Goal: Task Accomplishment & Management: Complete application form

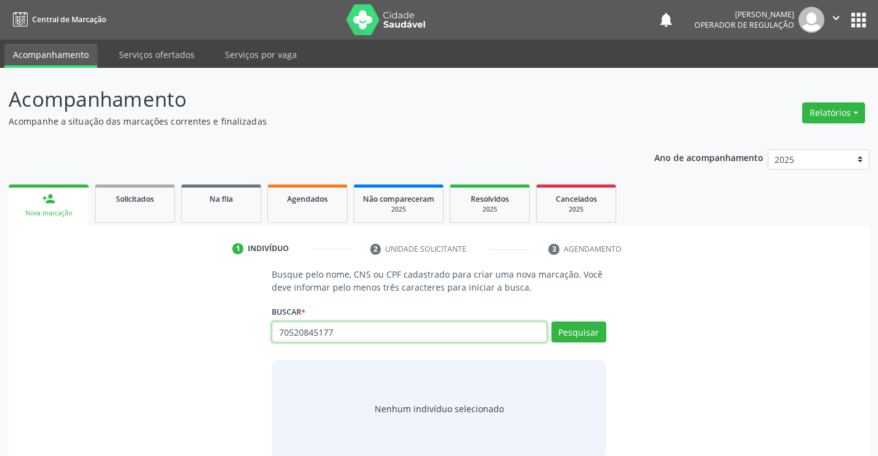
drag, startPoint x: 362, startPoint y: 327, endPoint x: 243, endPoint y: 339, distance: 119.5
click at [243, 338] on div "Busque pelo nome, CNS ou CPF cadastrado para criar uma nova marcação. Você deve…" at bounding box center [439, 363] width 844 height 190
type input "705208439465177"
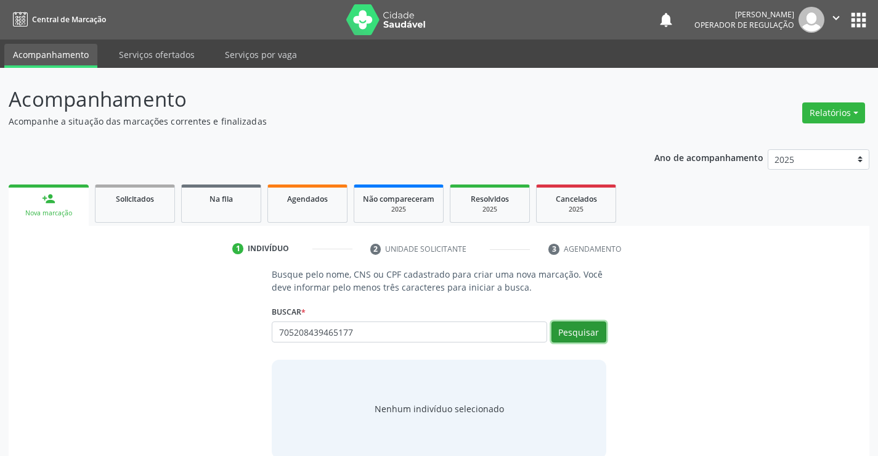
click at [570, 333] on button "Pesquisar" at bounding box center [579, 331] width 55 height 21
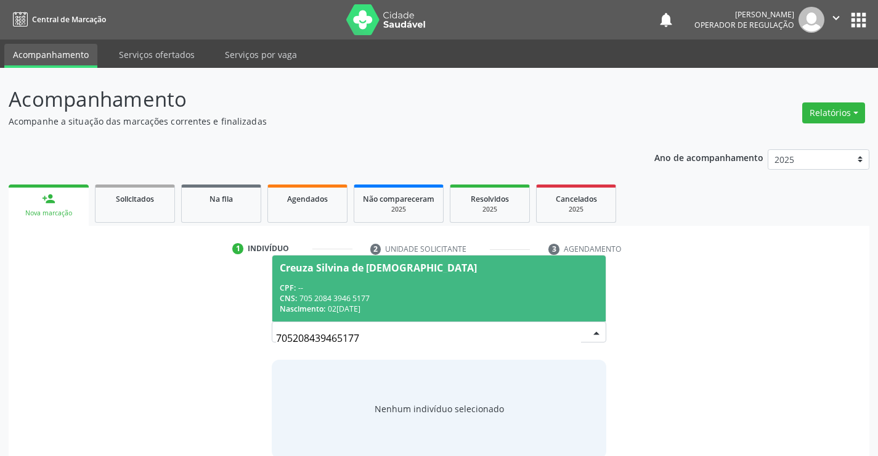
click at [385, 264] on div "Creuza Silvina de [DEMOGRAPHIC_DATA]" at bounding box center [378, 268] width 197 height 10
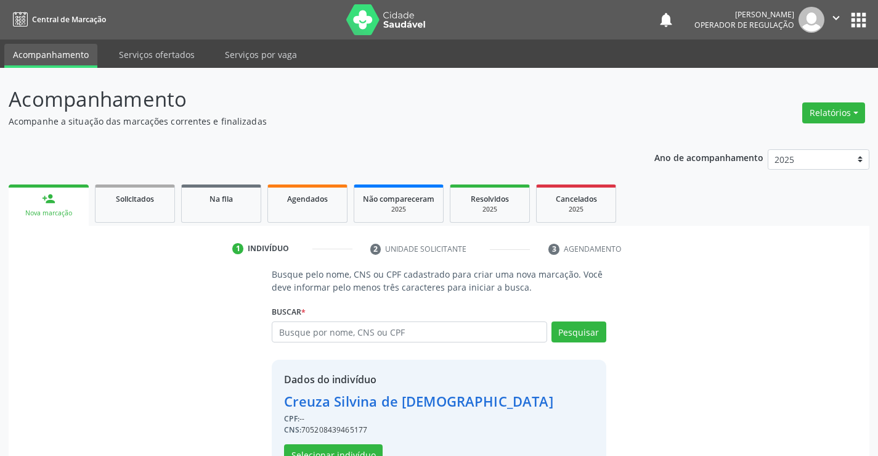
scroll to position [39, 0]
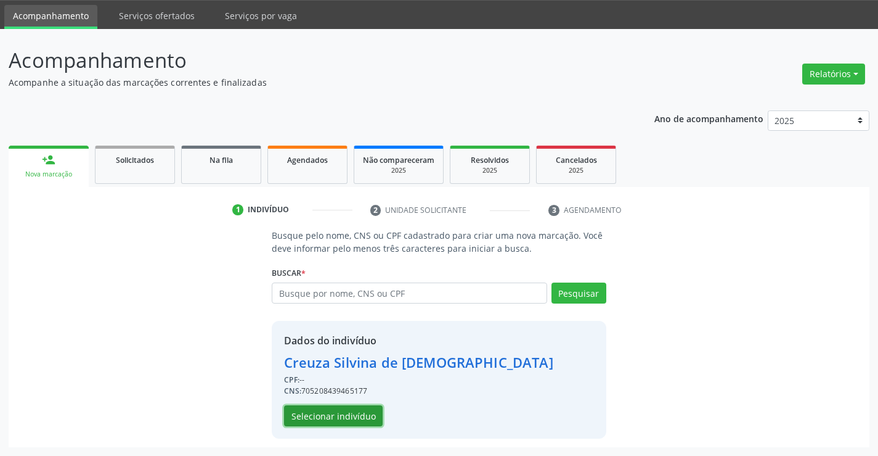
click at [360, 415] on button "Selecionar indivíduo" at bounding box center [333, 415] width 99 height 21
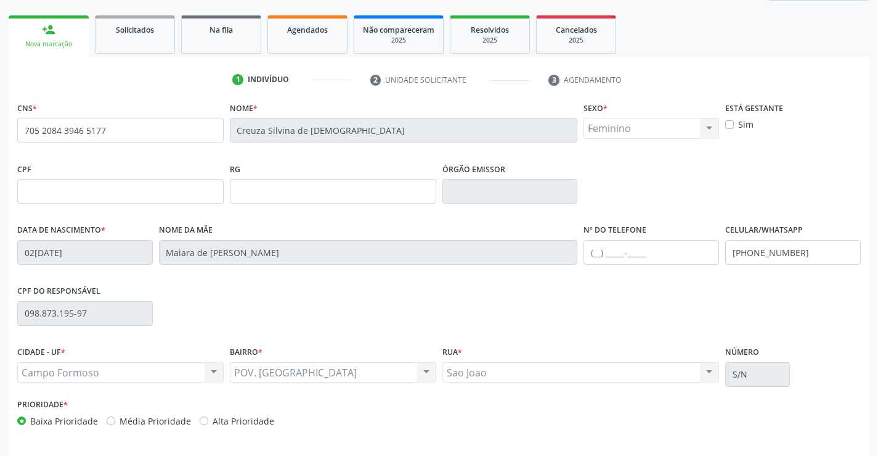
scroll to position [213, 0]
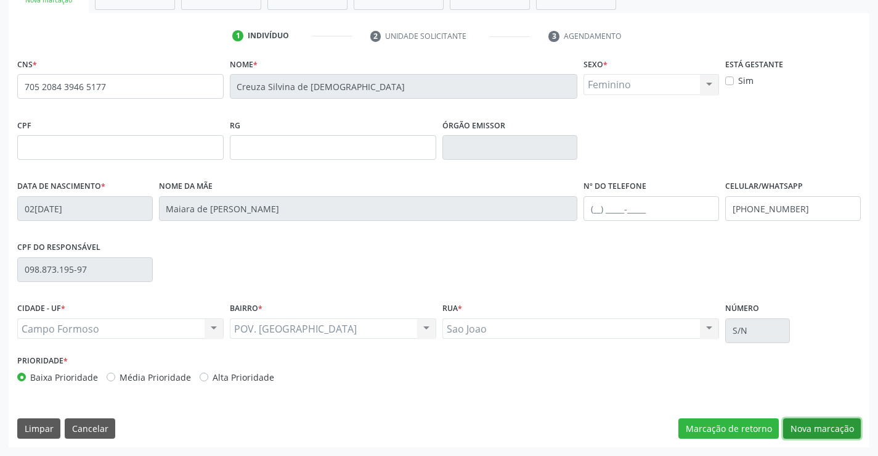
click at [810, 427] on button "Nova marcação" at bounding box center [822, 428] width 78 height 21
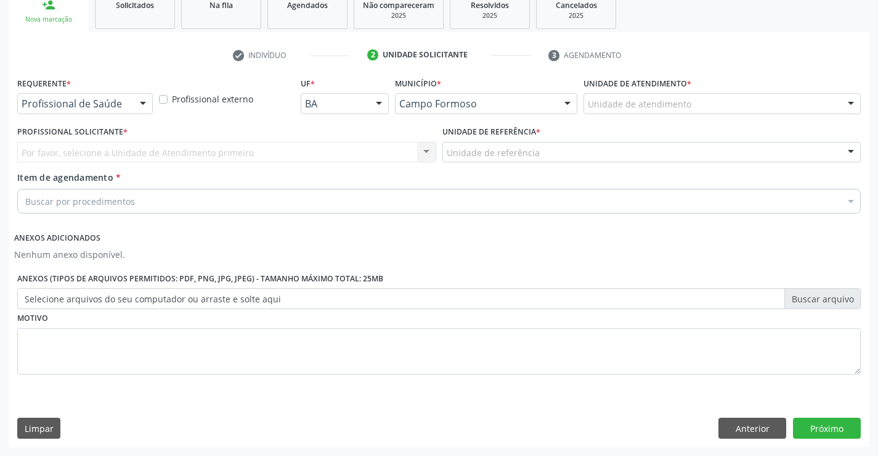
scroll to position [194, 0]
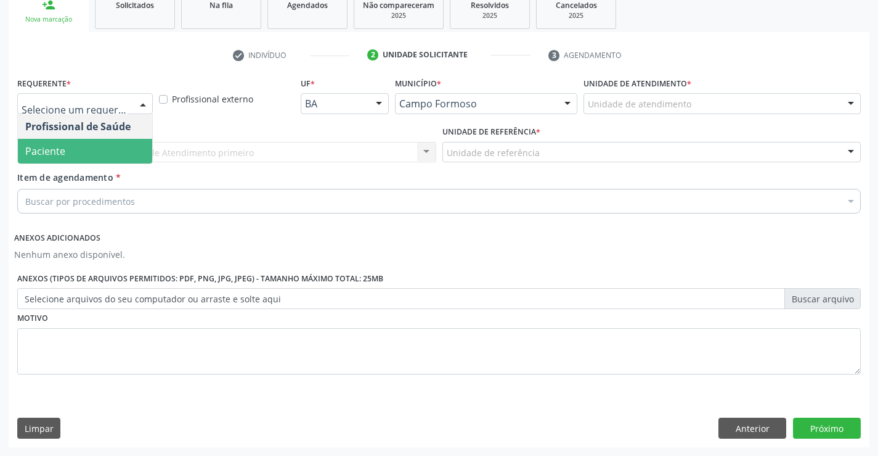
click at [78, 146] on span "Paciente" at bounding box center [85, 151] width 134 height 25
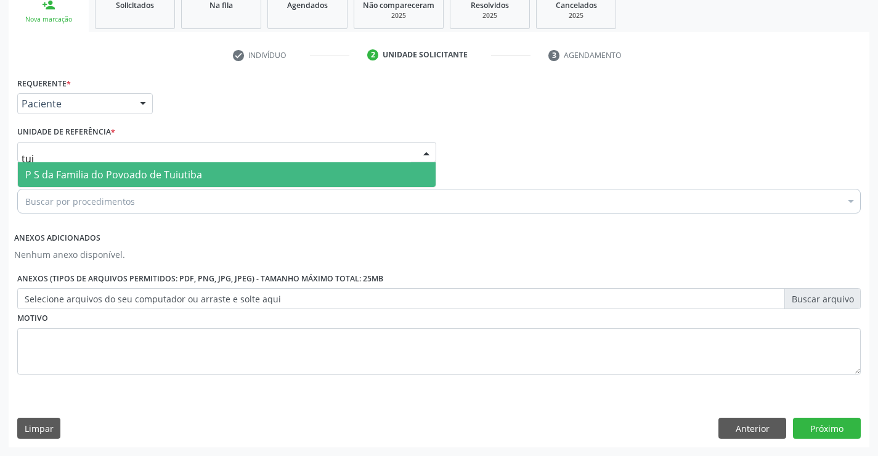
type input "tuiu"
click at [96, 166] on span "P S da Familia do Povoado de Tuiutiba" at bounding box center [227, 174] width 418 height 25
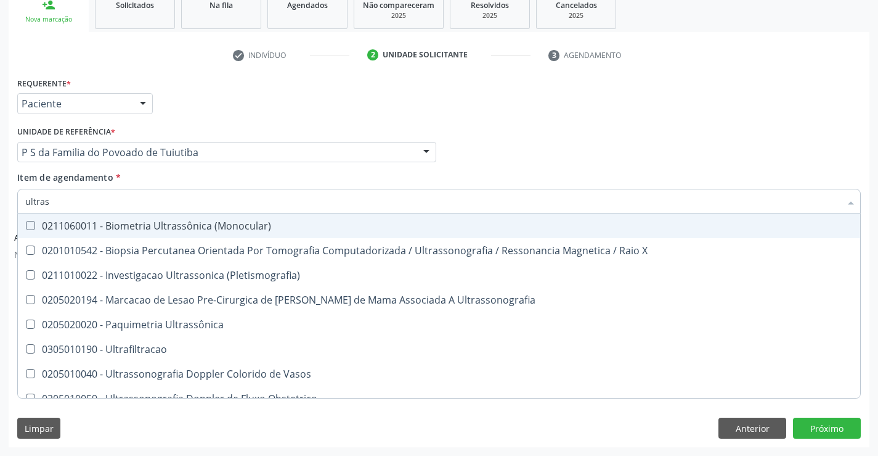
type input "ultrass"
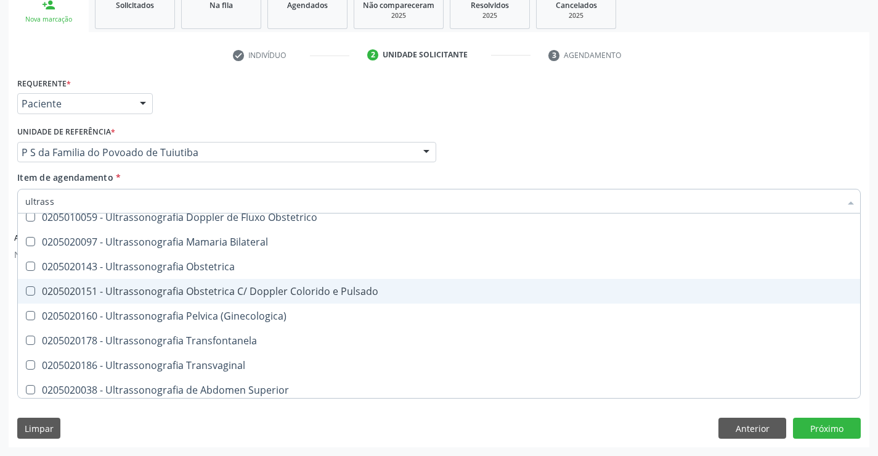
scroll to position [185, 0]
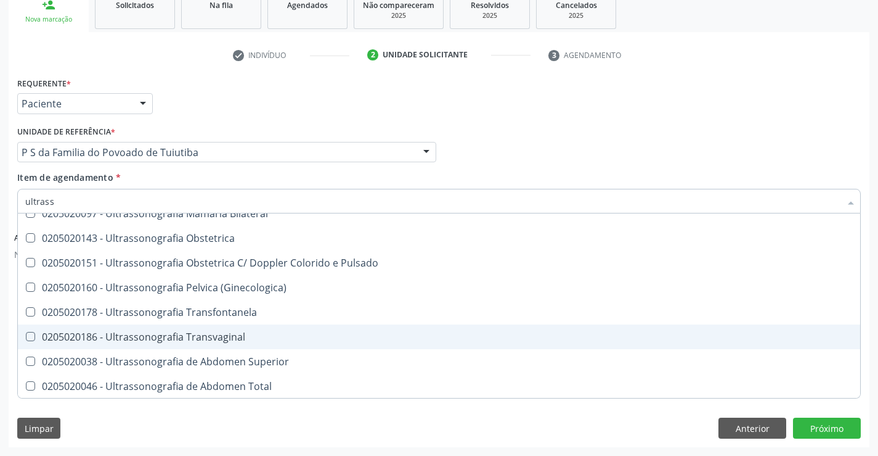
click at [267, 338] on div "0205020186 - Ultrassonografia Transvaginal" at bounding box center [439, 337] width 828 height 10
checkbox Transvaginal "true"
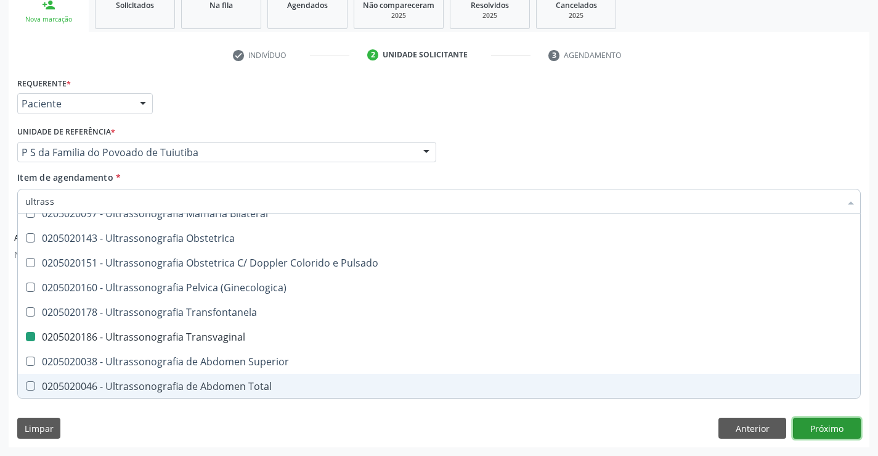
click at [822, 420] on button "Próximo" at bounding box center [827, 427] width 68 height 21
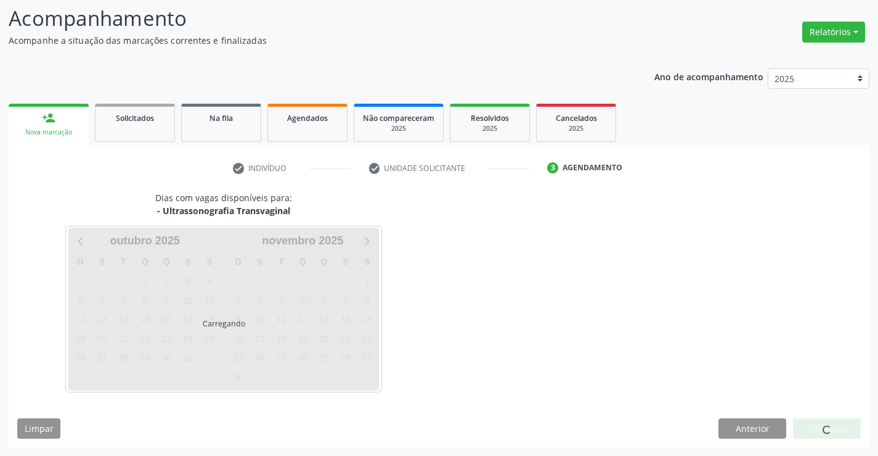
scroll to position [0, 0]
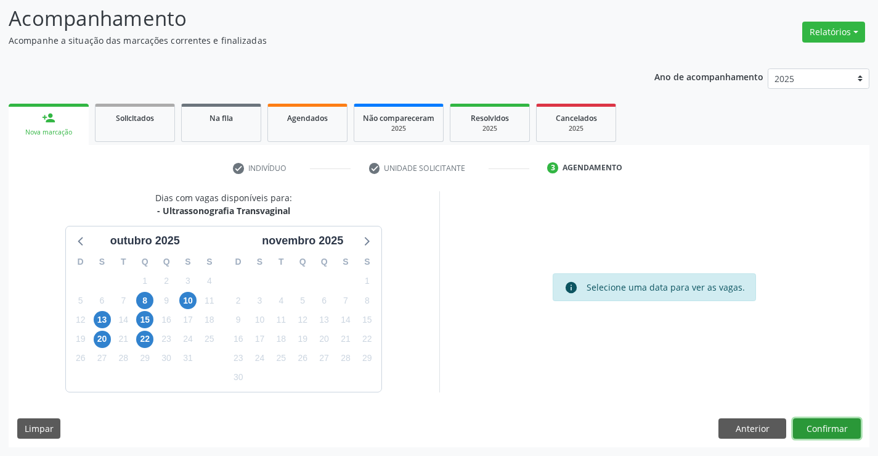
click at [837, 428] on button "Confirmar" at bounding box center [827, 428] width 68 height 21
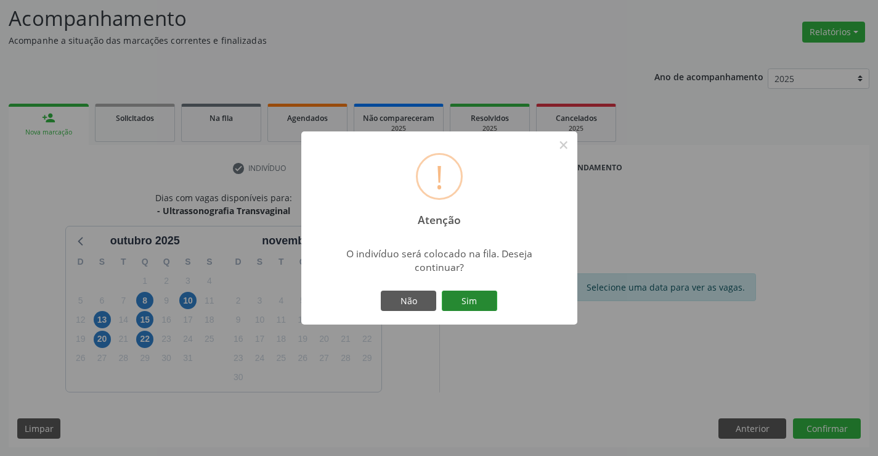
click at [476, 306] on button "Sim" at bounding box center [469, 300] width 55 height 21
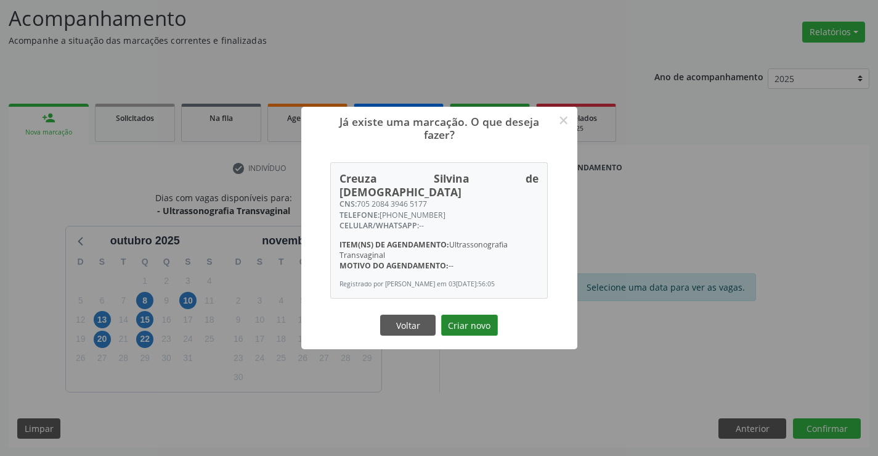
click at [471, 327] on button "Criar novo" at bounding box center [469, 324] width 57 height 21
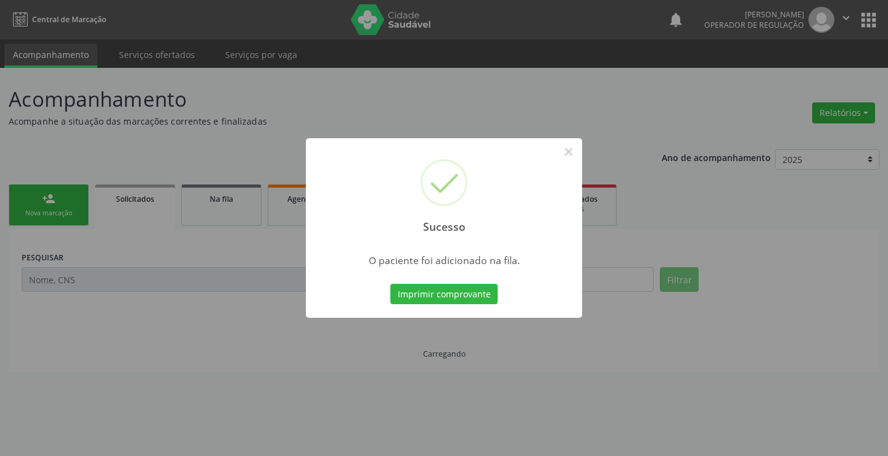
click at [468, 305] on div "Imprimir comprovante Cancel" at bounding box center [444, 294] width 113 height 26
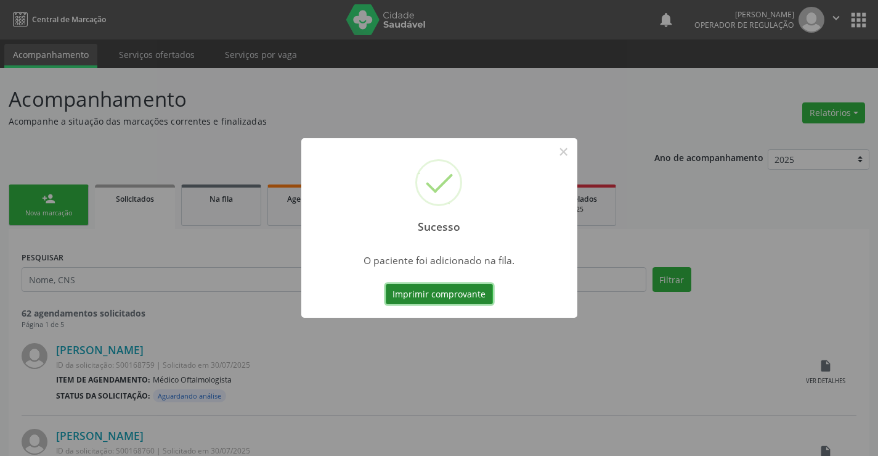
click at [459, 290] on button "Imprimir comprovante" at bounding box center [439, 294] width 107 height 21
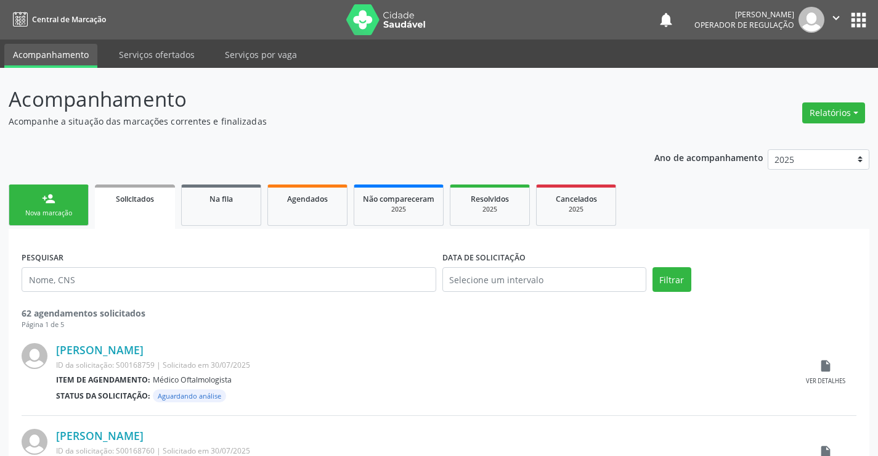
click at [71, 214] on div "Nova marcação" at bounding box center [49, 212] width 62 height 9
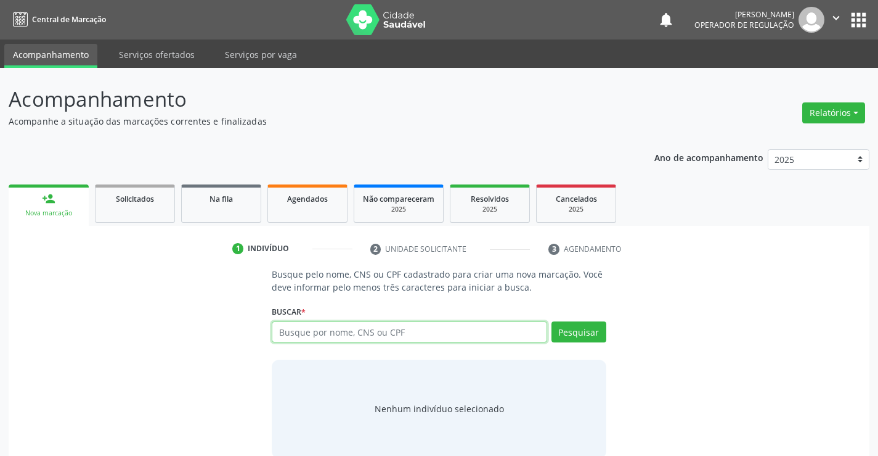
click at [313, 333] on input "text" at bounding box center [409, 331] width 275 height 21
type input "704106685435050"
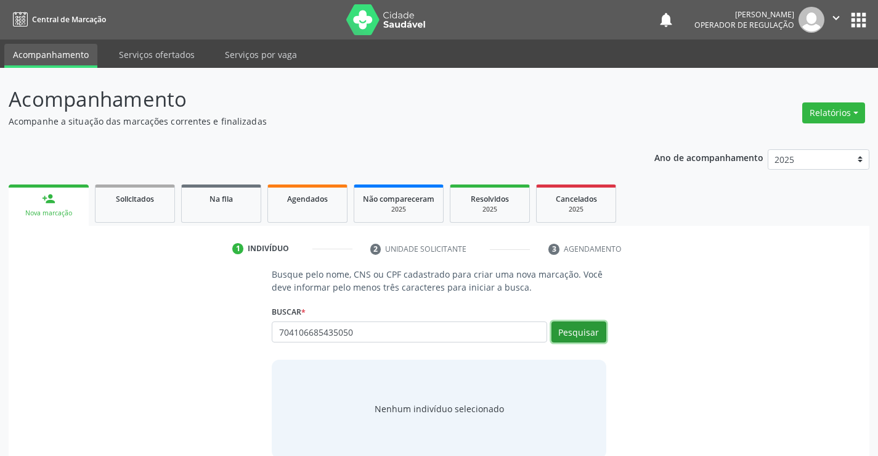
click at [587, 324] on button "Pesquisar" at bounding box center [579, 331] width 55 height 21
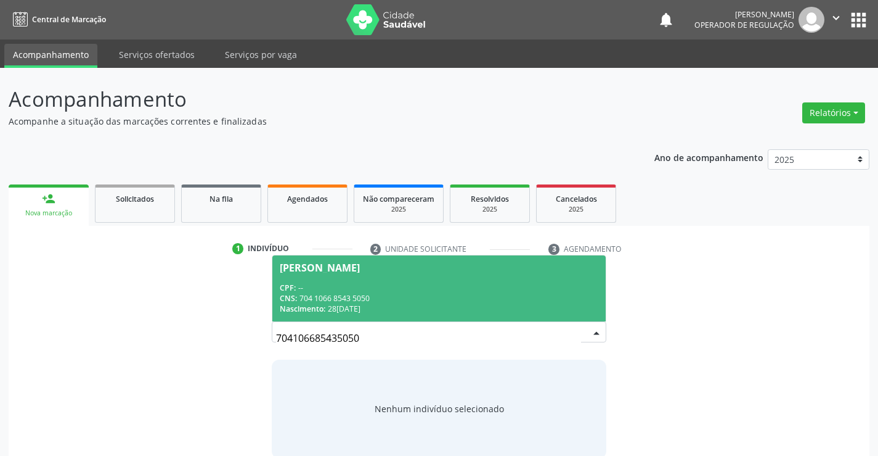
click at [451, 297] on div "CNS: 704 1066 8543 5050" at bounding box center [439, 298] width 318 height 10
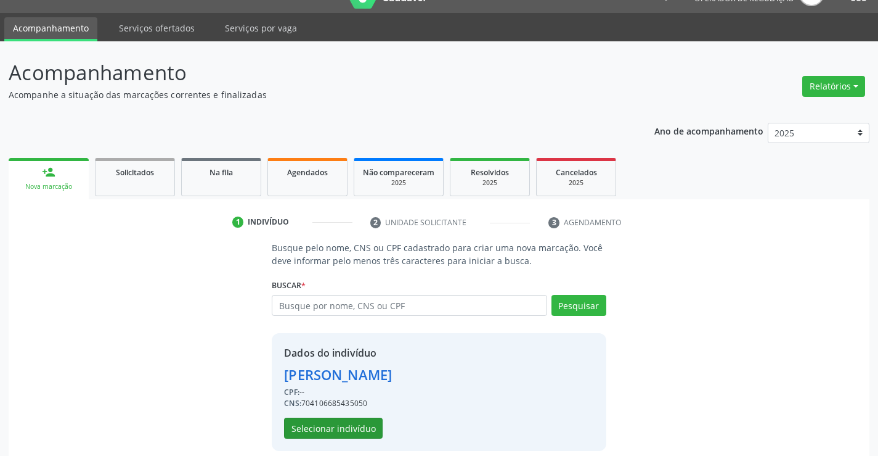
scroll to position [39, 0]
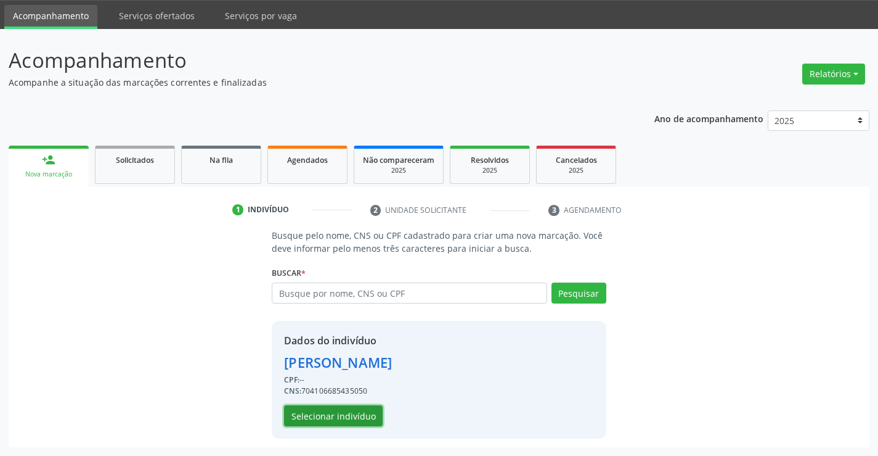
click at [360, 419] on button "Selecionar indivíduo" at bounding box center [333, 415] width 99 height 21
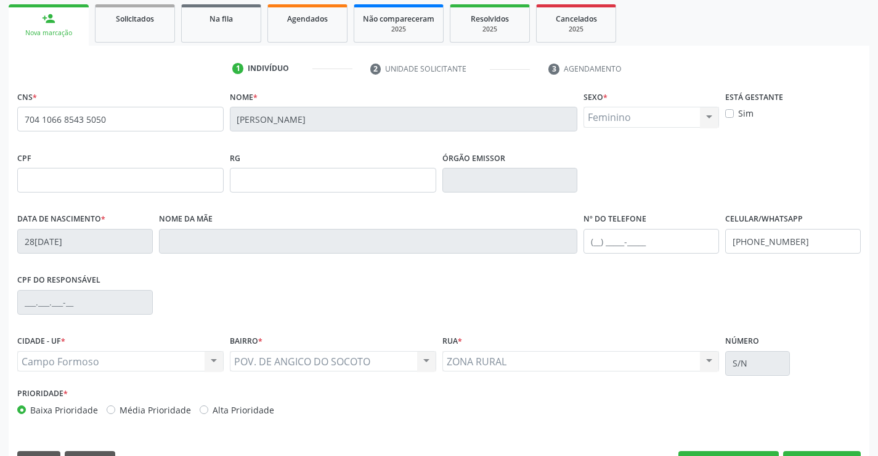
scroll to position [213, 0]
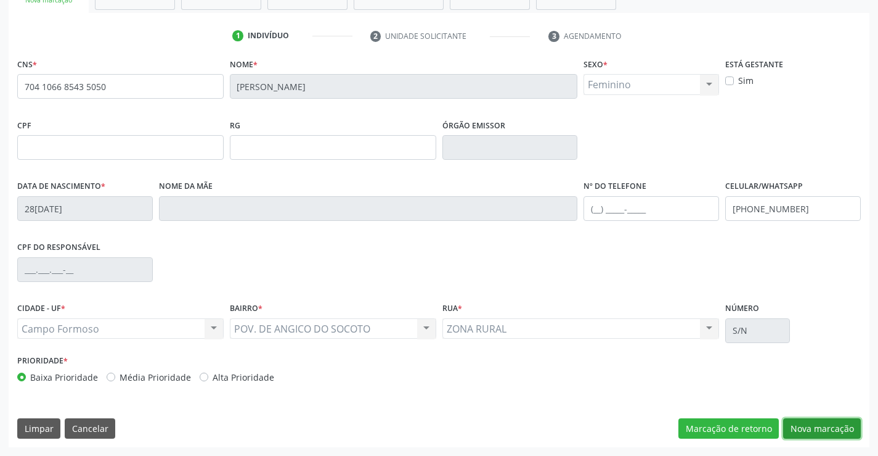
click at [807, 420] on button "Nova marcação" at bounding box center [822, 428] width 78 height 21
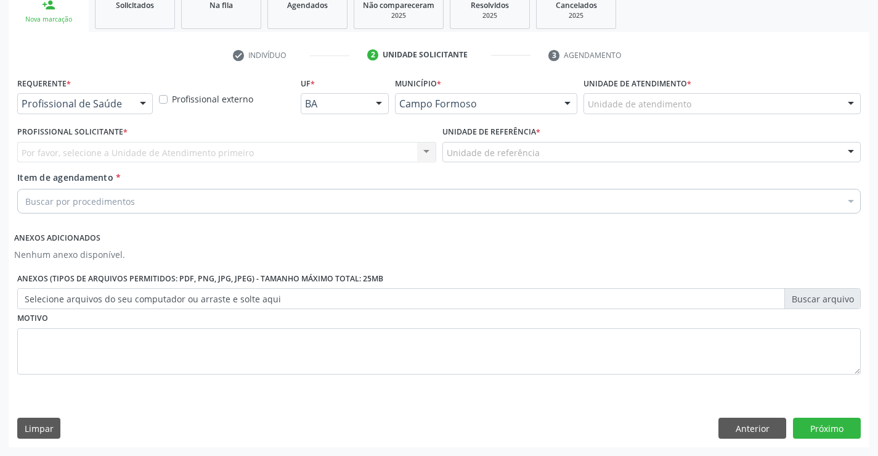
scroll to position [194, 0]
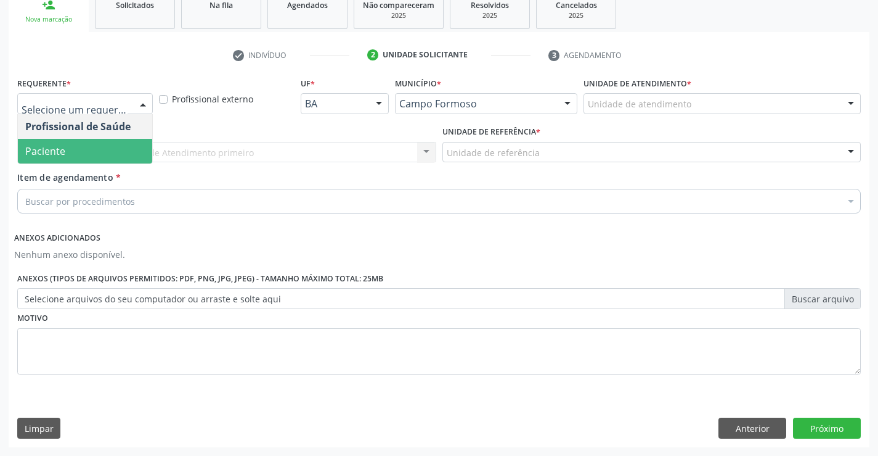
click at [65, 147] on span "Paciente" at bounding box center [85, 151] width 134 height 25
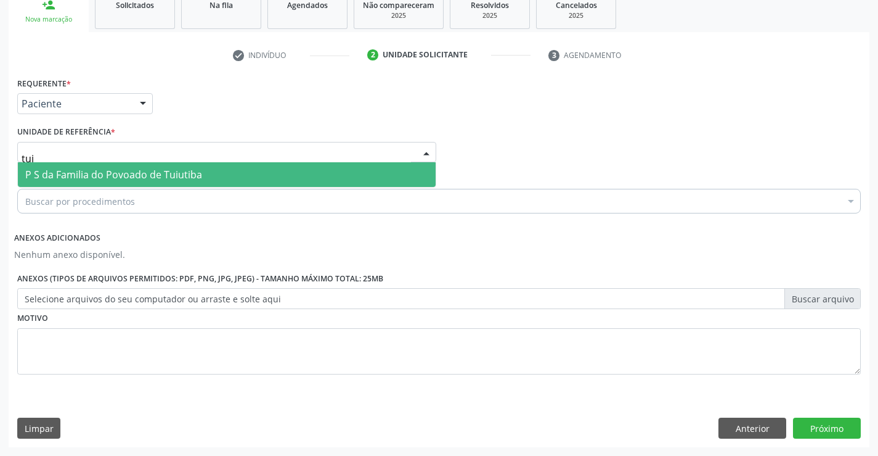
type input "tuiu"
click at [102, 175] on span "P S da Familia do Povoado de Tuiutiba" at bounding box center [113, 175] width 177 height 14
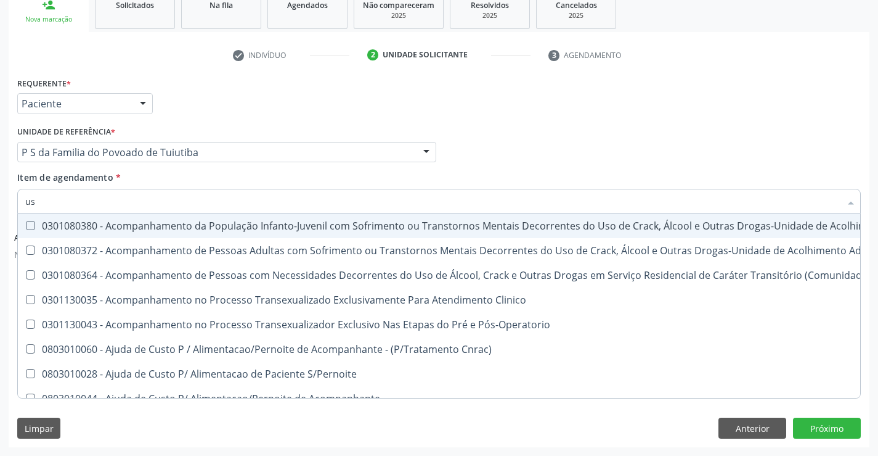
type input "usg"
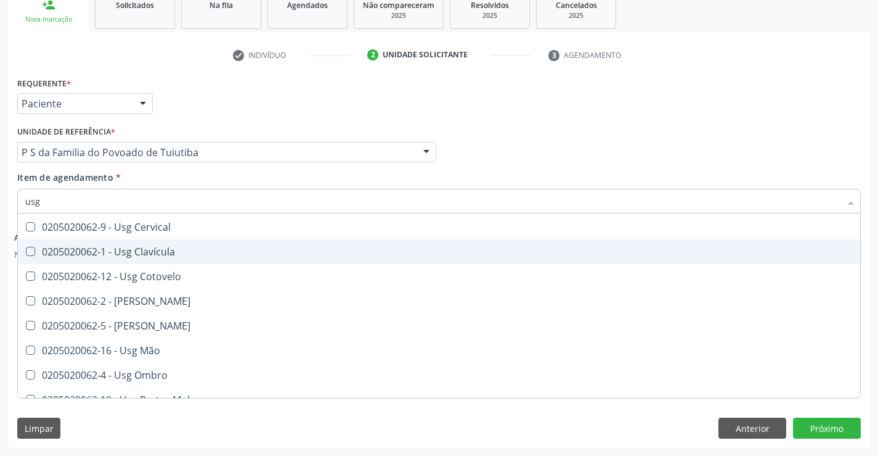
scroll to position [123, 0]
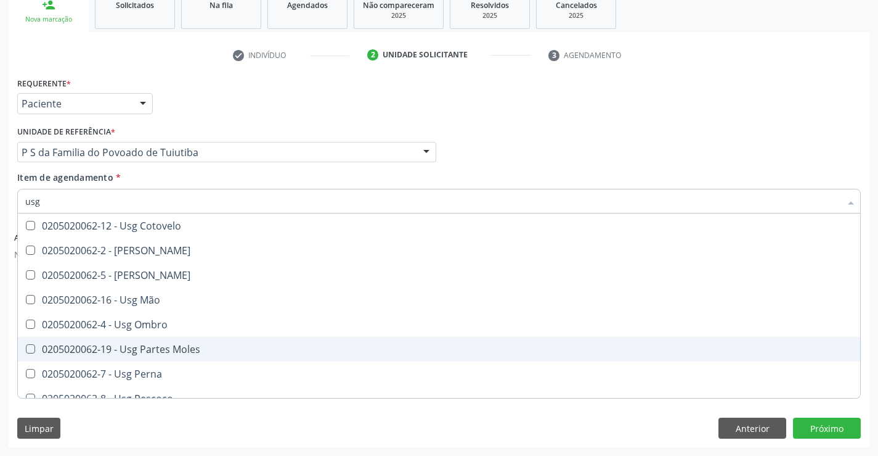
click at [210, 345] on div "0205020062-19 - Usg Partes Moles" at bounding box center [439, 349] width 828 height 10
checkbox Moles "true"
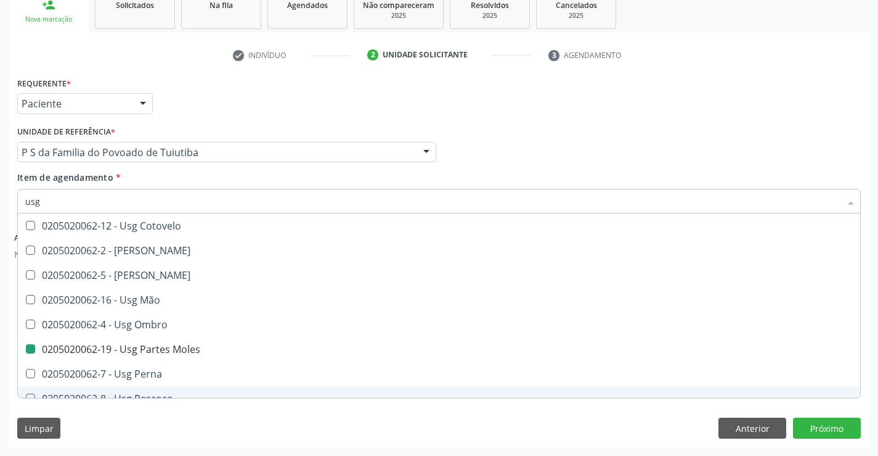
click at [388, 419] on div "Limpar Anterior Próximo" at bounding box center [439, 427] width 844 height 21
checkbox Braço "true"
checkbox Moles "false"
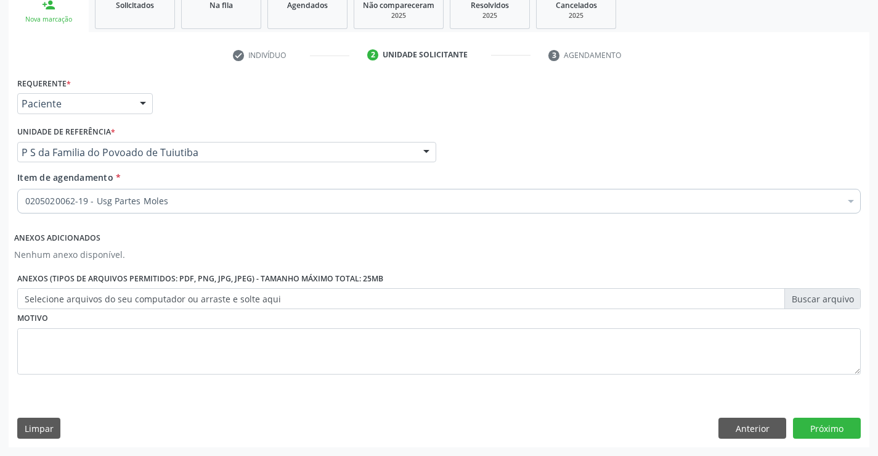
scroll to position [0, 0]
click at [836, 431] on button "Próximo" at bounding box center [827, 427] width 68 height 21
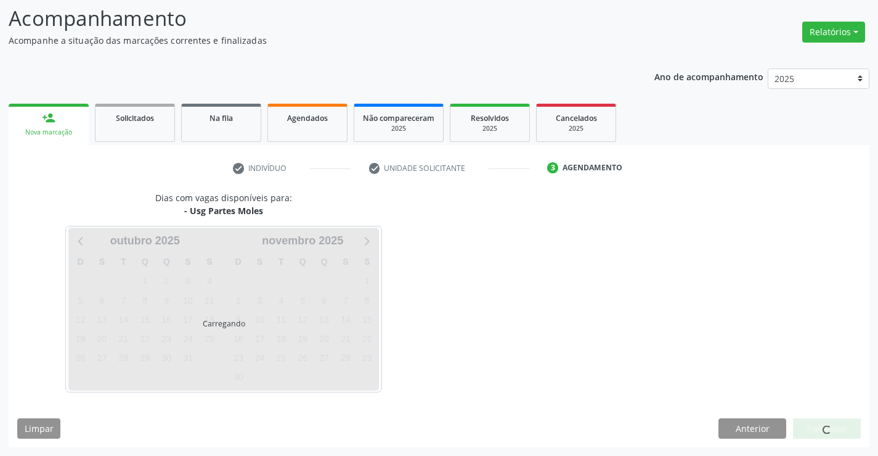
scroll to position [81, 0]
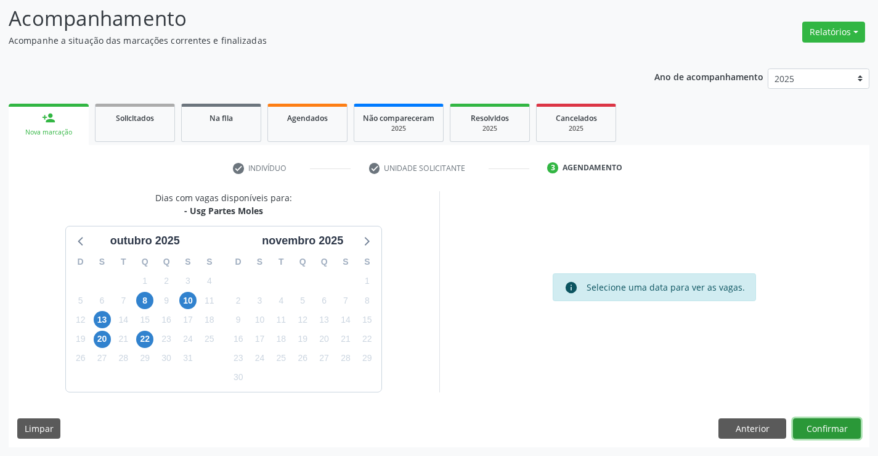
click at [836, 427] on button "Confirmar" at bounding box center [827, 428] width 68 height 21
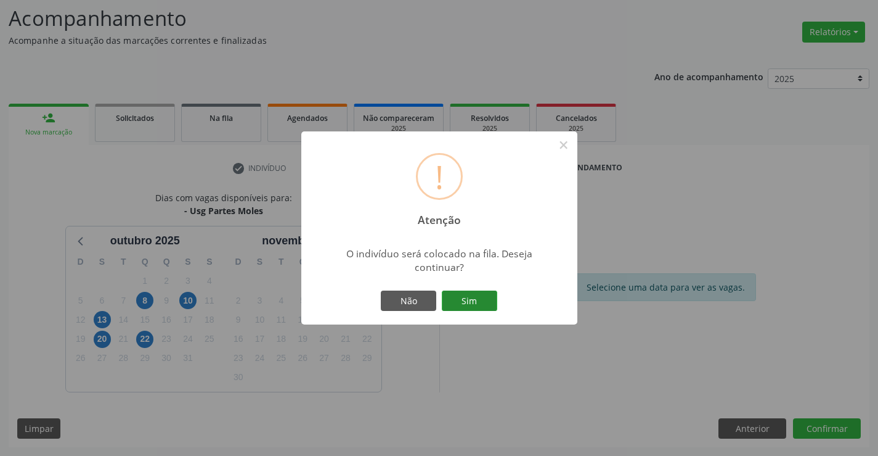
click at [465, 303] on button "Sim" at bounding box center [469, 300] width 55 height 21
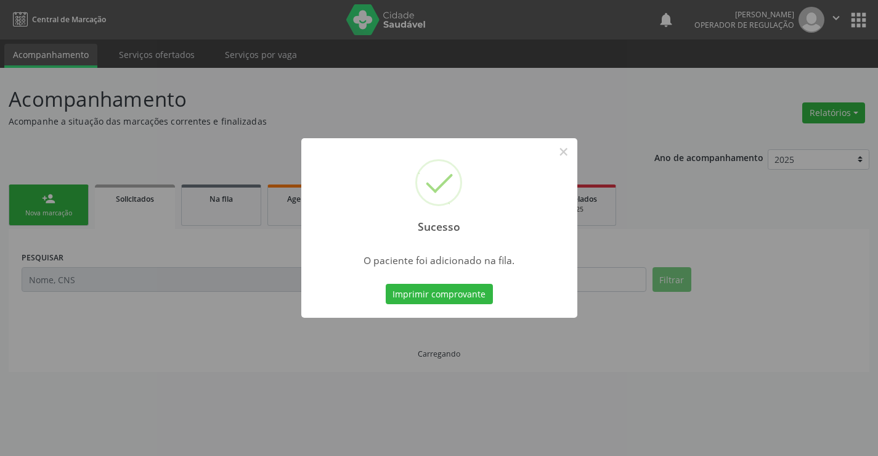
scroll to position [0, 0]
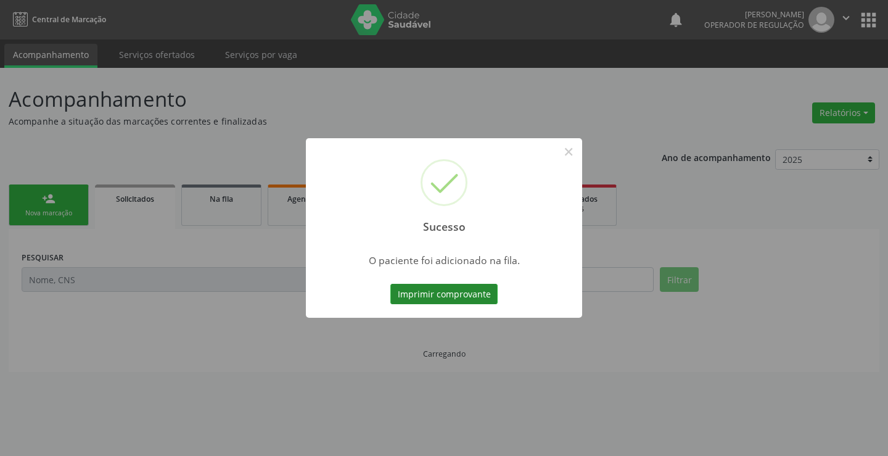
click at [457, 298] on button "Imprimir comprovante" at bounding box center [443, 294] width 107 height 21
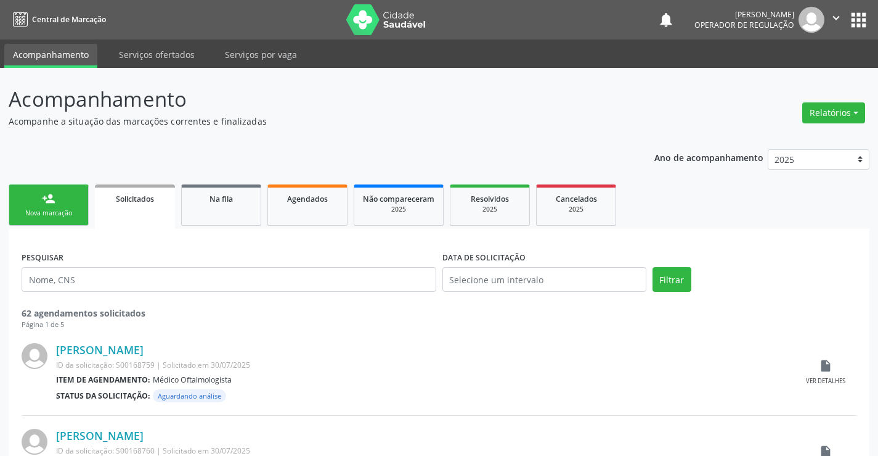
click at [58, 214] on div "Nova marcação" at bounding box center [49, 212] width 62 height 9
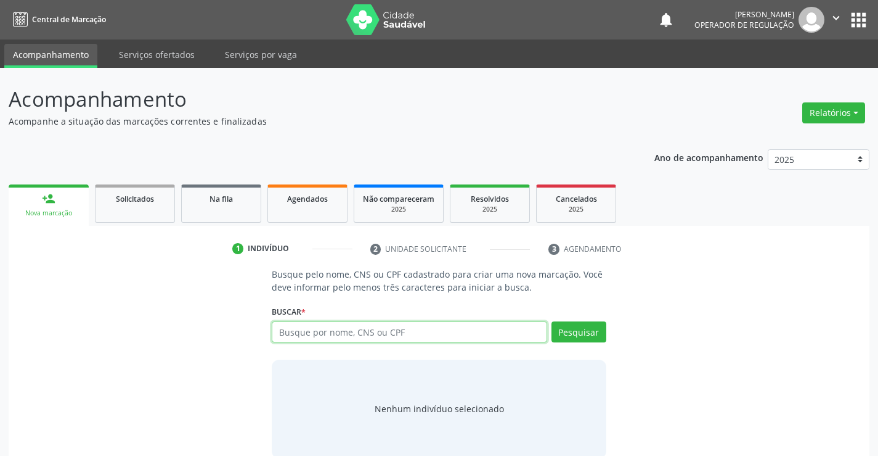
click at [337, 334] on input "text" at bounding box center [409, 331] width 275 height 21
type input "700009423774401"
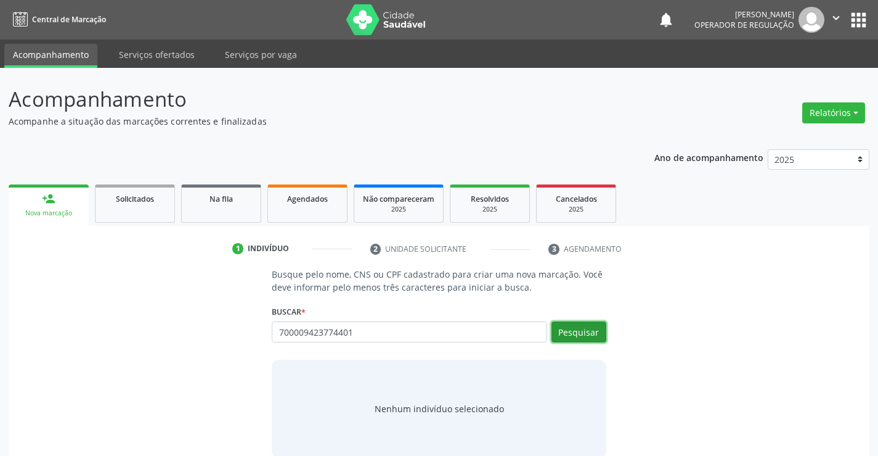
click at [579, 333] on button "Pesquisar" at bounding box center [579, 331] width 55 height 21
type input "700009423774401"
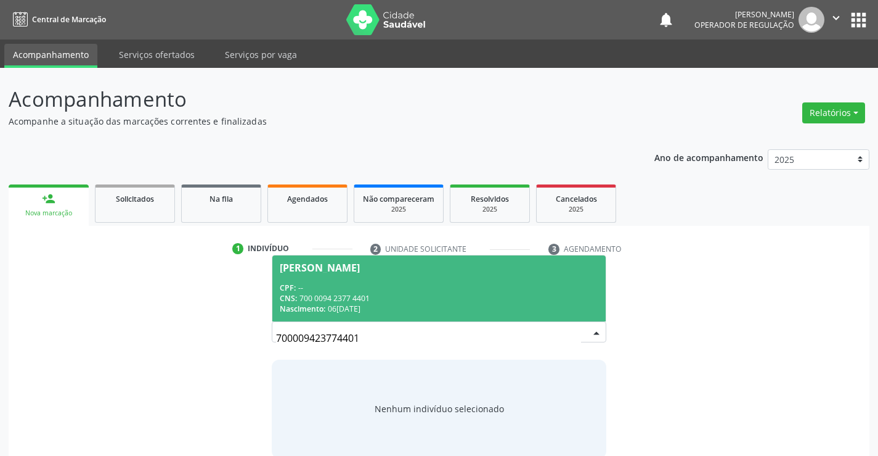
click at [490, 308] on div "Nascimento: 06[DATE]" at bounding box center [439, 308] width 318 height 10
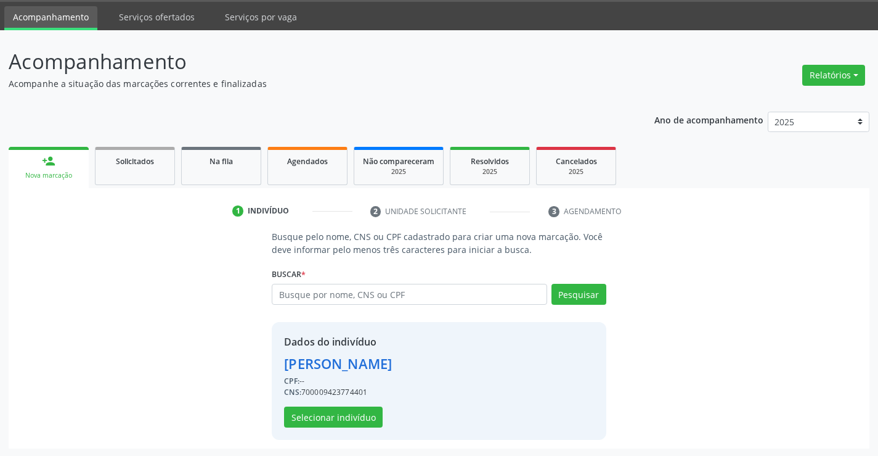
scroll to position [39, 0]
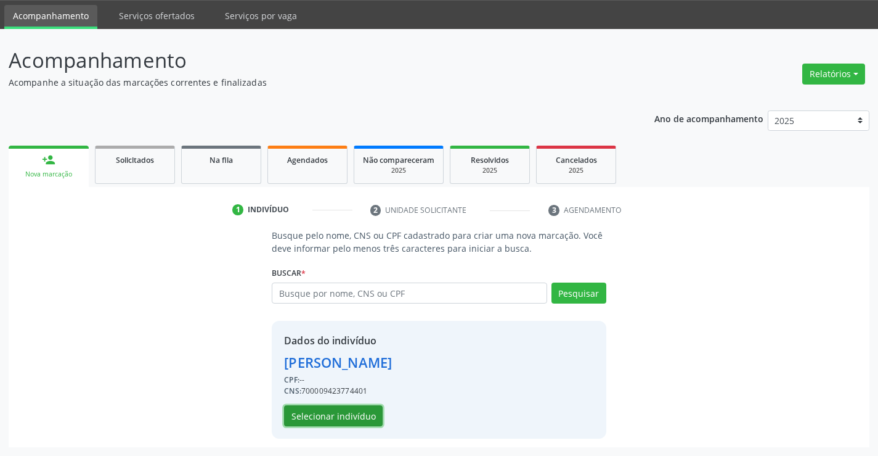
click at [365, 422] on button "Selecionar indivíduo" at bounding box center [333, 415] width 99 height 21
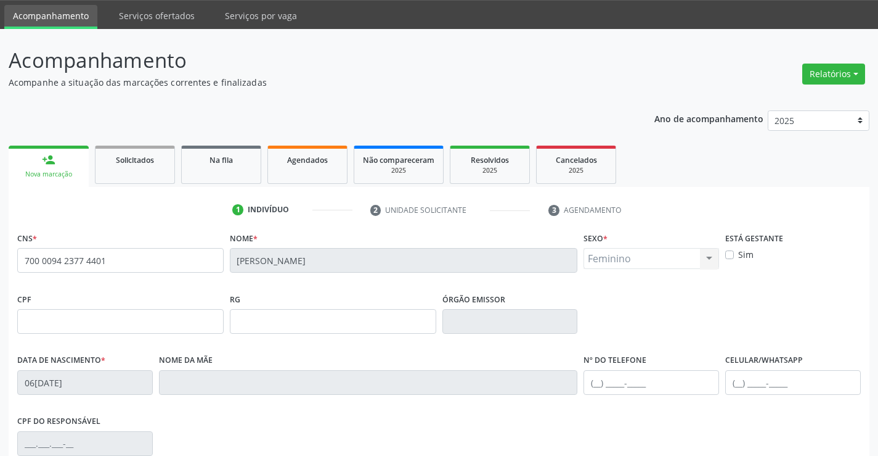
scroll to position [100, 0]
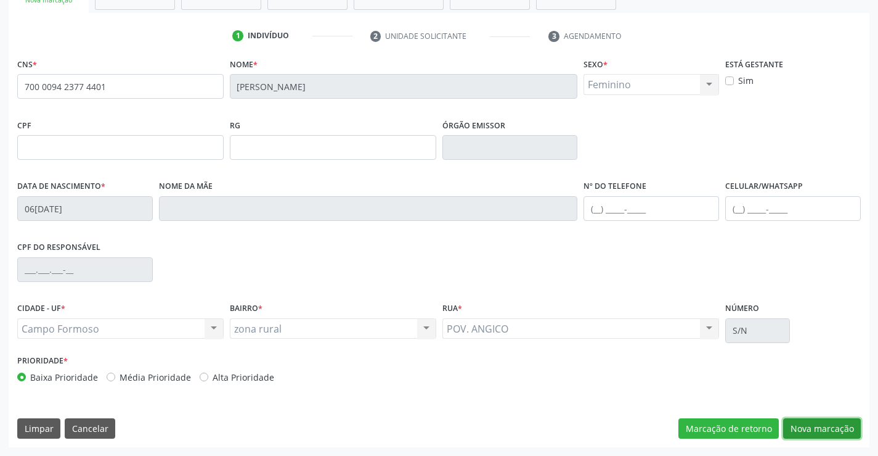
click at [802, 425] on button "Nova marcação" at bounding box center [822, 428] width 78 height 21
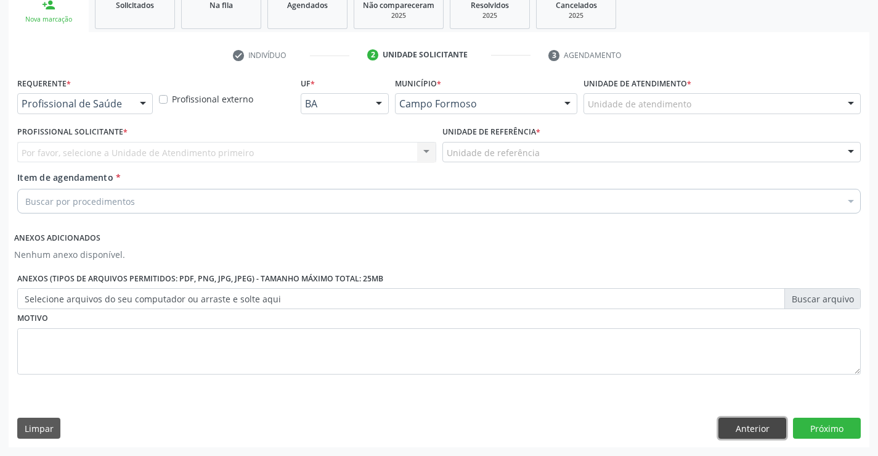
click at [764, 428] on button "Anterior" at bounding box center [753, 427] width 68 height 21
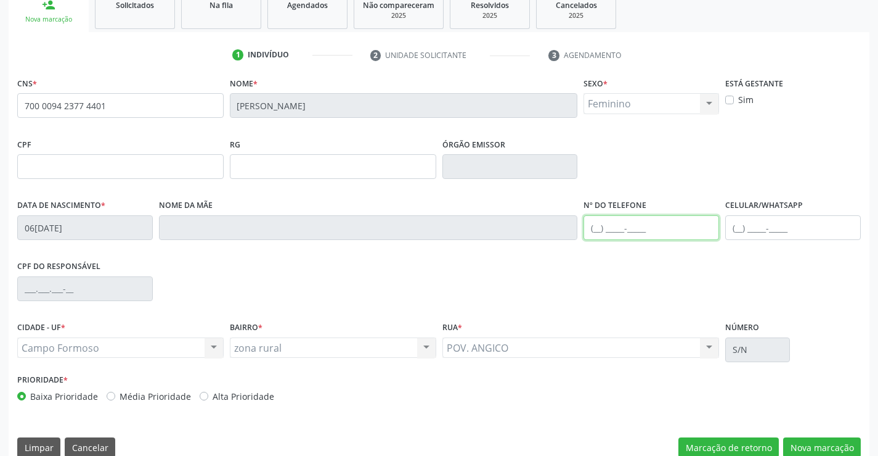
click at [629, 226] on input "text" at bounding box center [652, 227] width 136 height 25
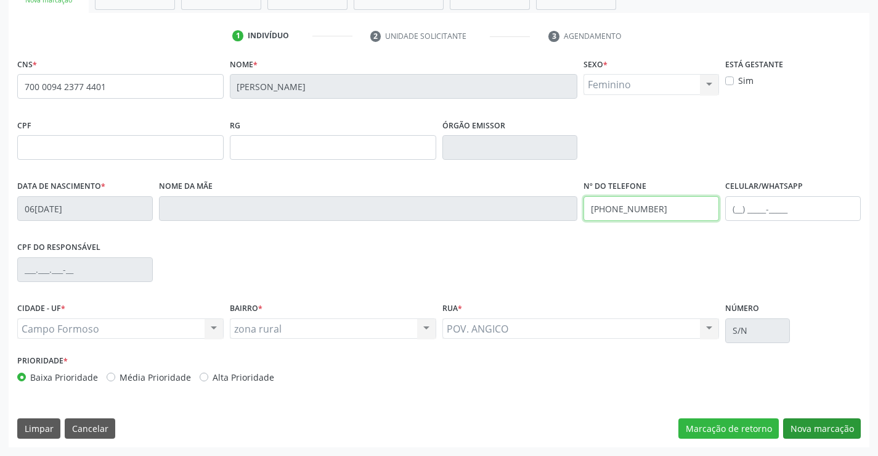
type input "[PHONE_NUMBER]"
click at [812, 428] on button "Nova marcação" at bounding box center [822, 428] width 78 height 21
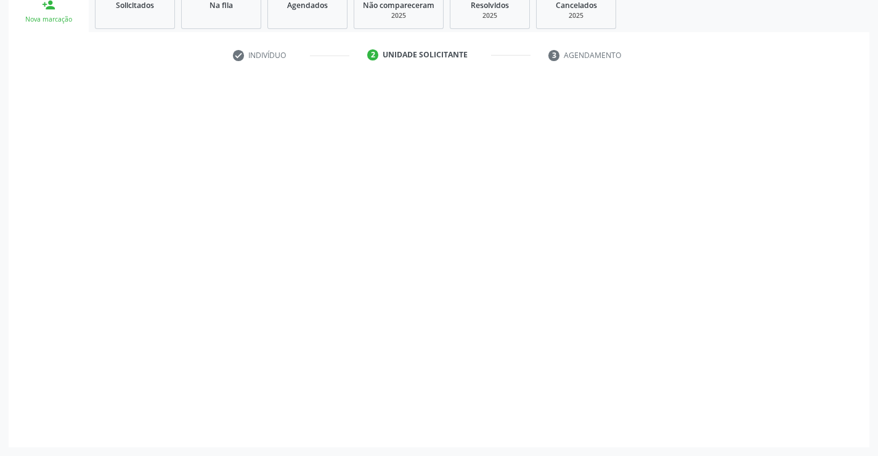
scroll to position [194, 0]
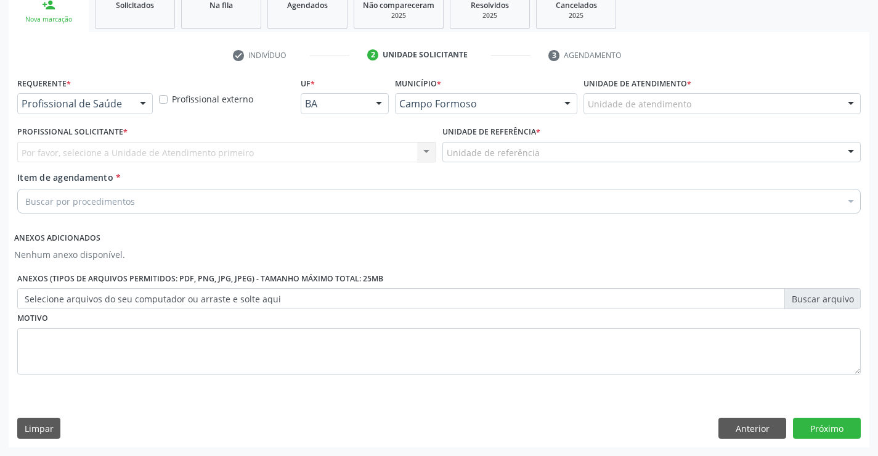
click at [65, 113] on div "Profissional de Saúde" at bounding box center [85, 103] width 136 height 21
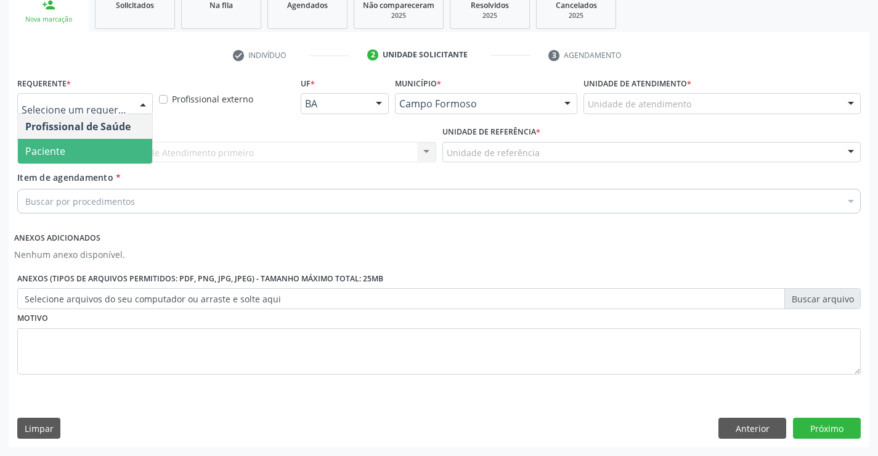
click at [61, 163] on span "Paciente" at bounding box center [85, 151] width 134 height 25
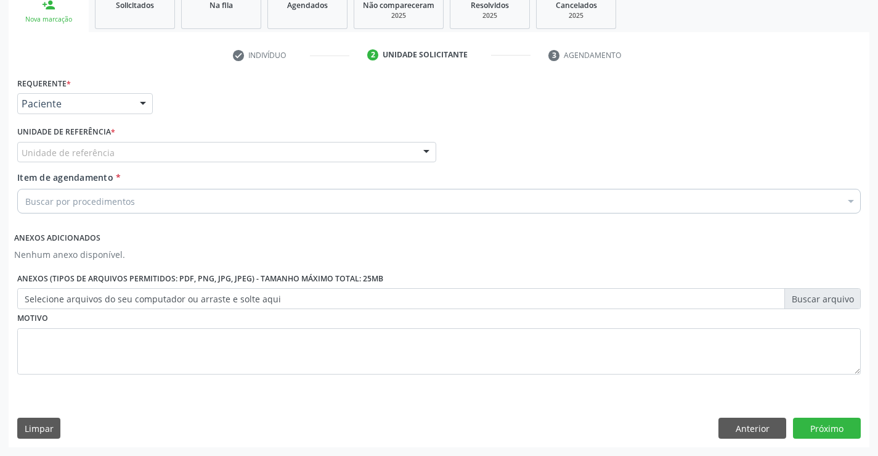
click at [61, 163] on div "Unidade de referência * Unidade de referência Unidade Basica de Saude da Famili…" at bounding box center [226, 147] width 425 height 48
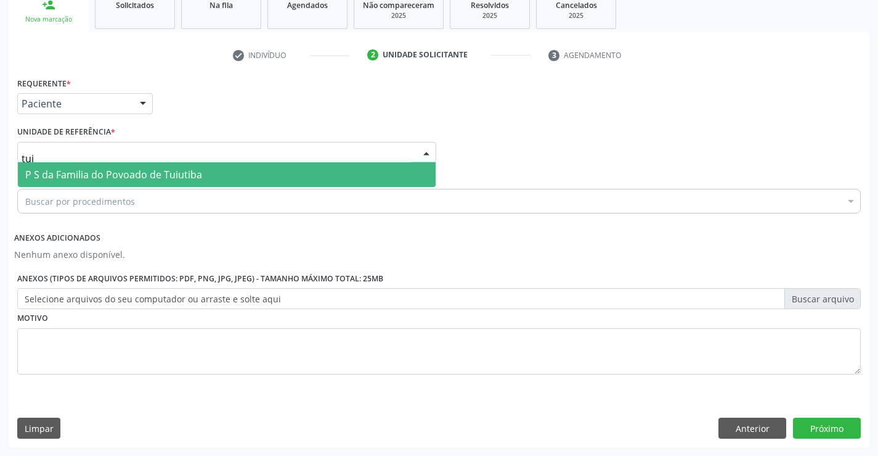
type input "tuiu"
click at [82, 175] on span "P S da Familia do Povoado de Tuiutiba" at bounding box center [113, 175] width 177 height 14
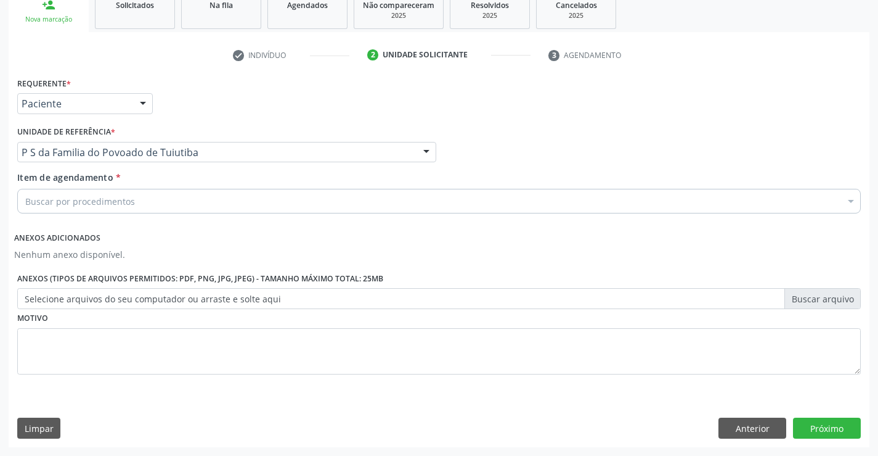
click at [82, 192] on div "Buscar por procedimentos" at bounding box center [439, 201] width 844 height 25
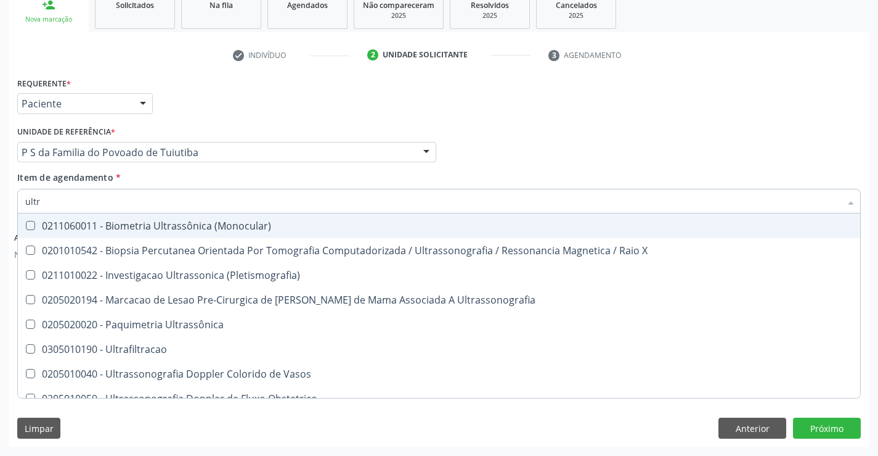
type input "ultra"
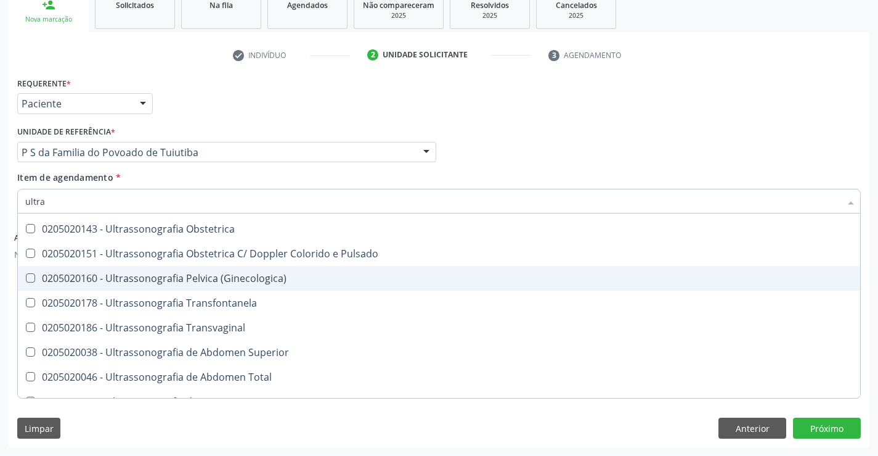
scroll to position [247, 0]
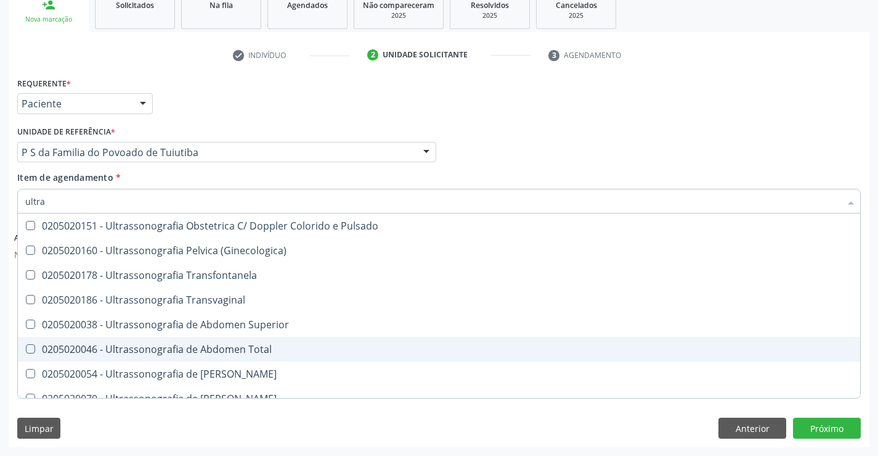
click at [298, 352] on div "0205020046 - Ultrassonografia de Abdomen Total" at bounding box center [439, 349] width 828 height 10
checkbox Total "true"
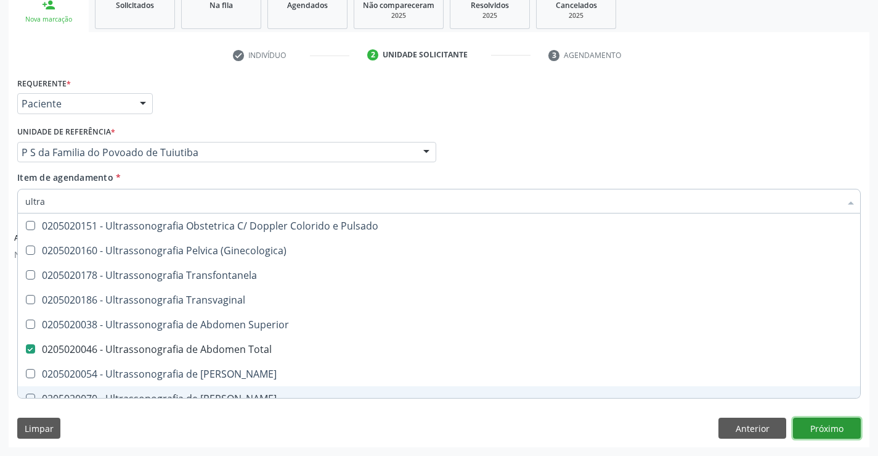
click at [840, 426] on button "Próximo" at bounding box center [827, 427] width 68 height 21
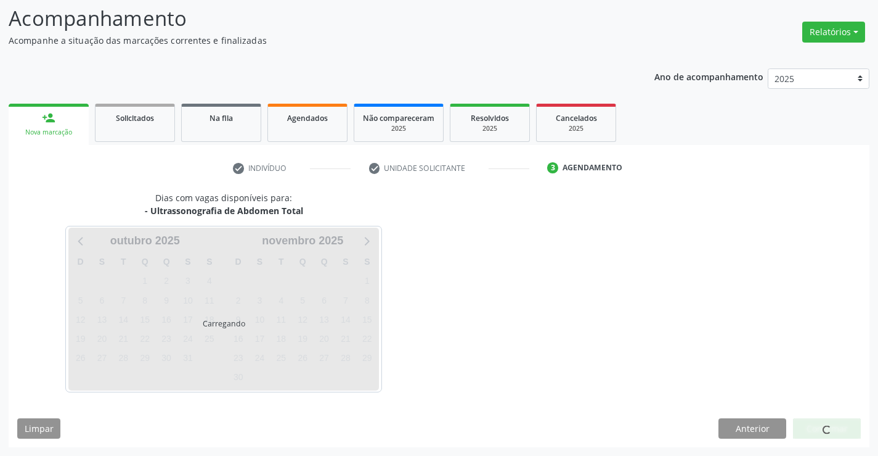
scroll to position [81, 0]
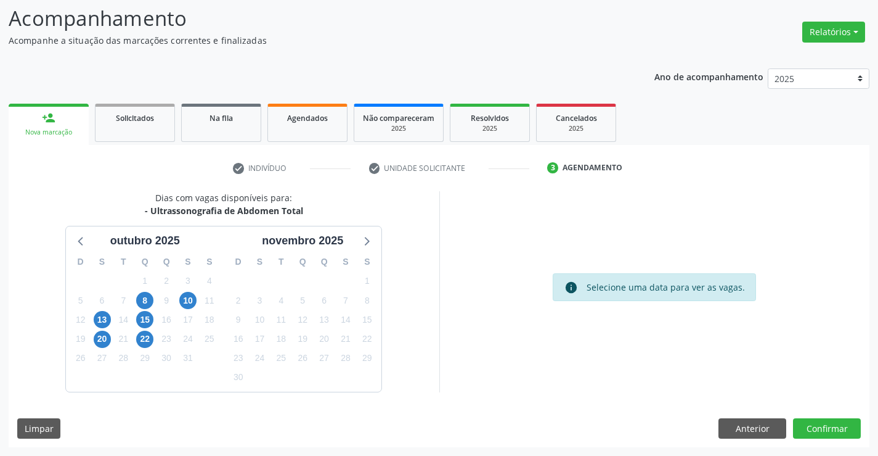
click at [834, 403] on div "Dias com vagas disponíveis para: - Ultrassonografia de Abdomen Total ou[DATE] S…" at bounding box center [439, 319] width 861 height 256
click at [829, 423] on button "Confirmar" at bounding box center [827, 428] width 68 height 21
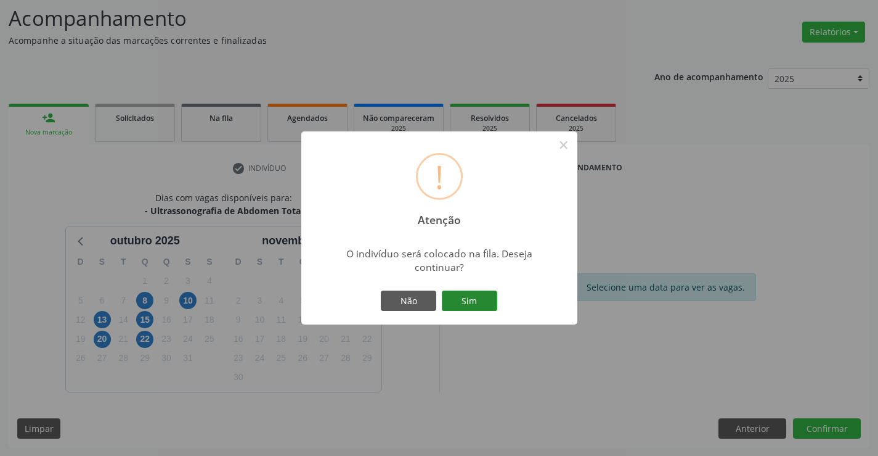
click at [462, 297] on button "Sim" at bounding box center [469, 300] width 55 height 21
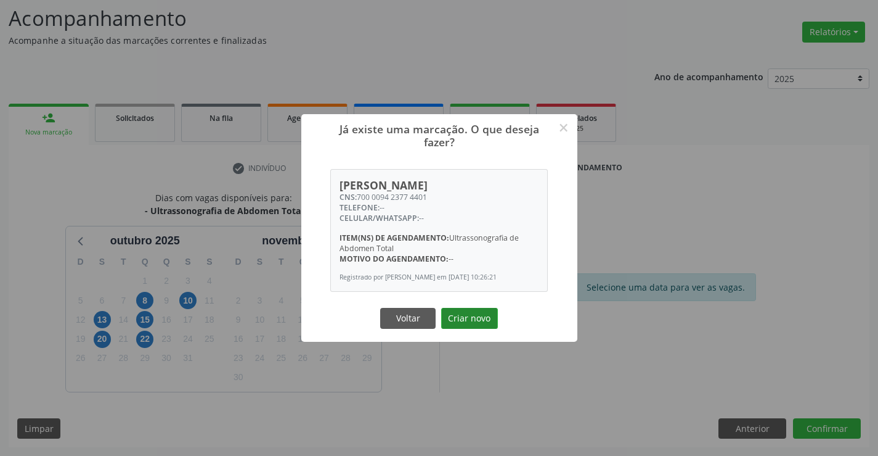
click at [491, 322] on button "Criar novo" at bounding box center [469, 318] width 57 height 21
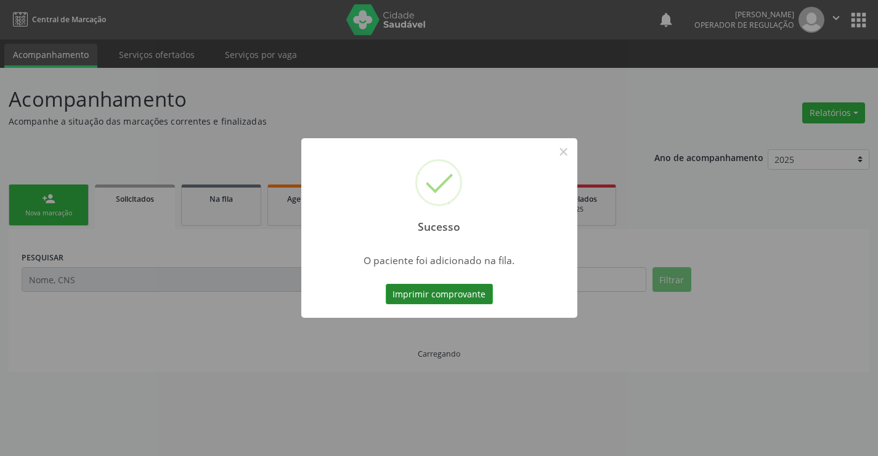
scroll to position [0, 0]
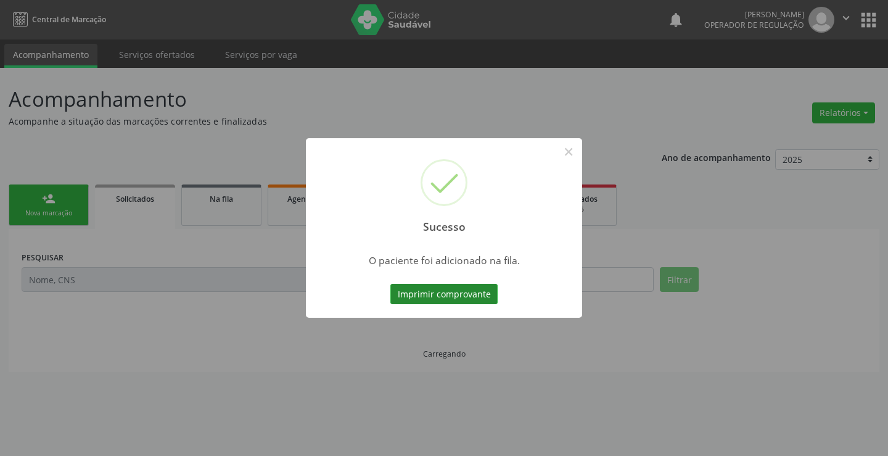
click at [476, 300] on button "Imprimir comprovante" at bounding box center [443, 294] width 107 height 21
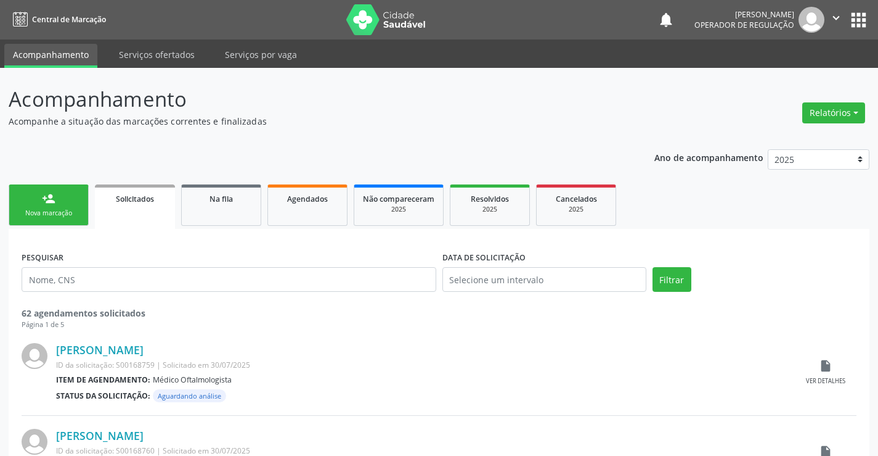
click at [49, 215] on div "Nova marcação" at bounding box center [49, 212] width 62 height 9
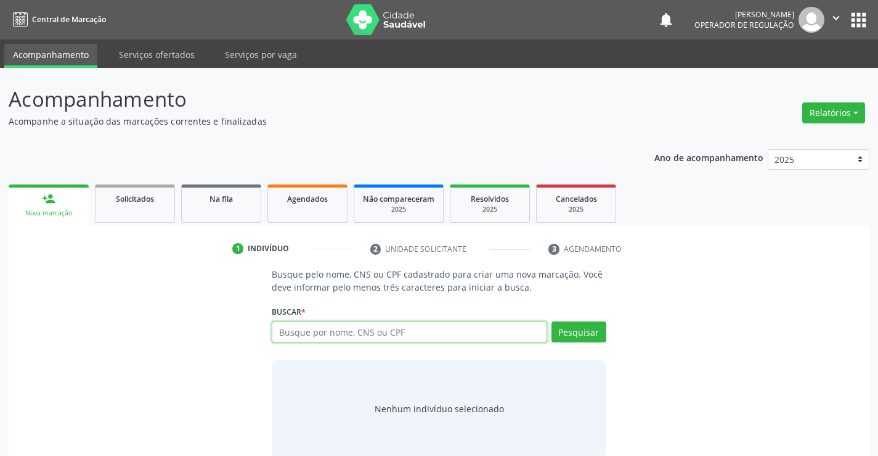
click at [421, 337] on input "text" at bounding box center [409, 331] width 275 height 21
type input "705002294288357"
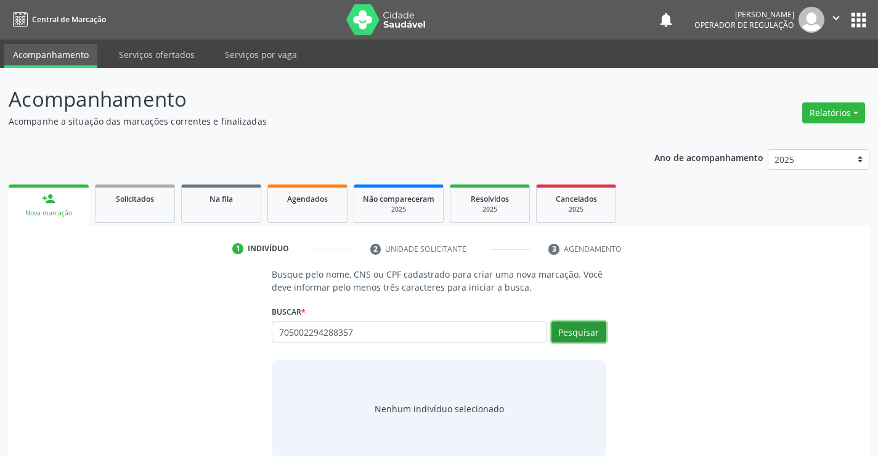
click at [571, 337] on button "Pesquisar" at bounding box center [579, 331] width 55 height 21
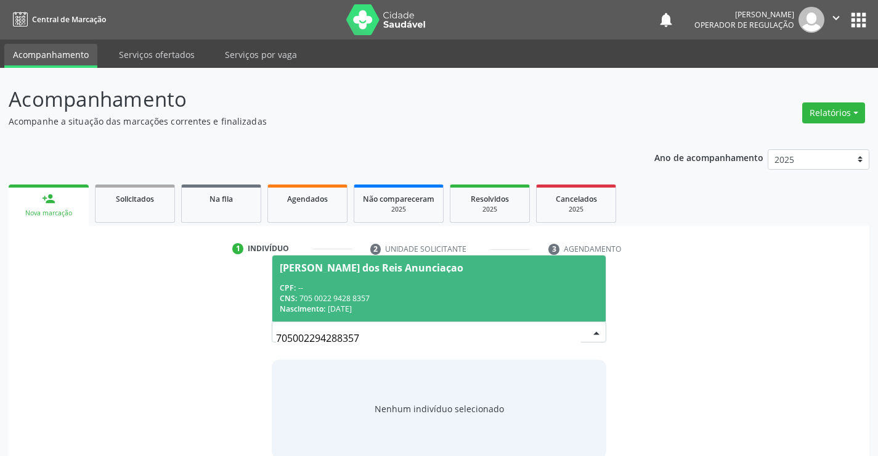
click at [451, 288] on div "CPF: --" at bounding box center [439, 287] width 318 height 10
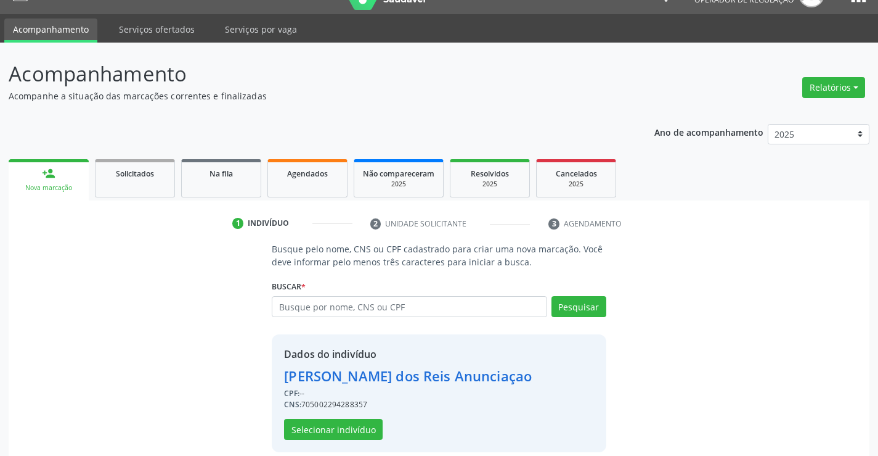
scroll to position [39, 0]
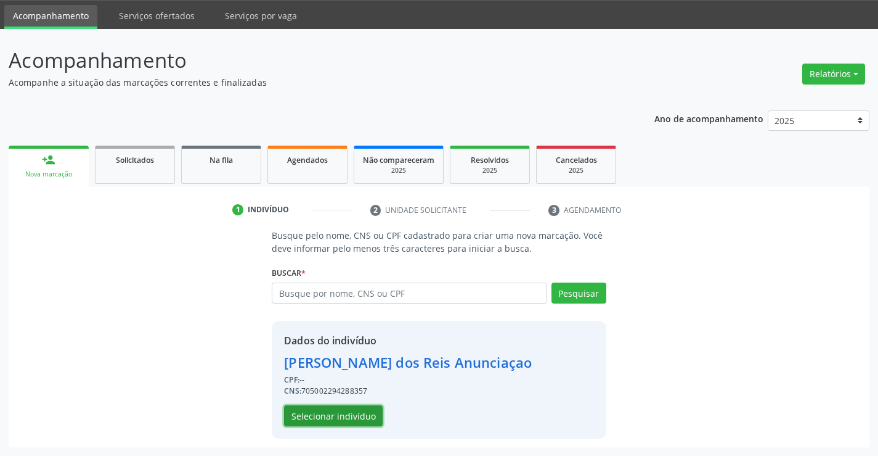
click at [317, 419] on button "Selecionar indivíduo" at bounding box center [333, 415] width 99 height 21
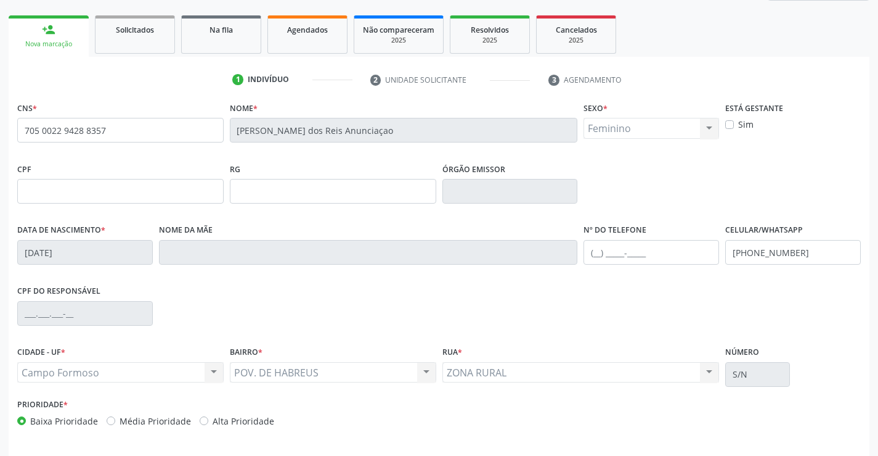
scroll to position [213, 0]
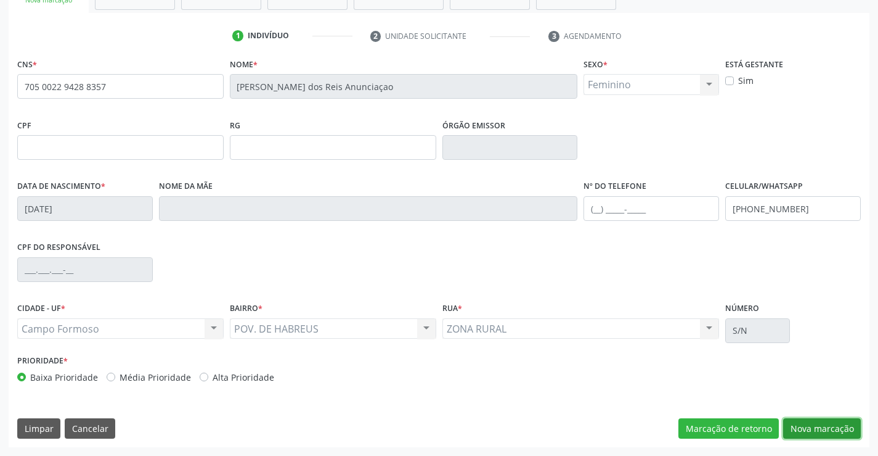
click at [808, 423] on button "Nova marcação" at bounding box center [822, 428] width 78 height 21
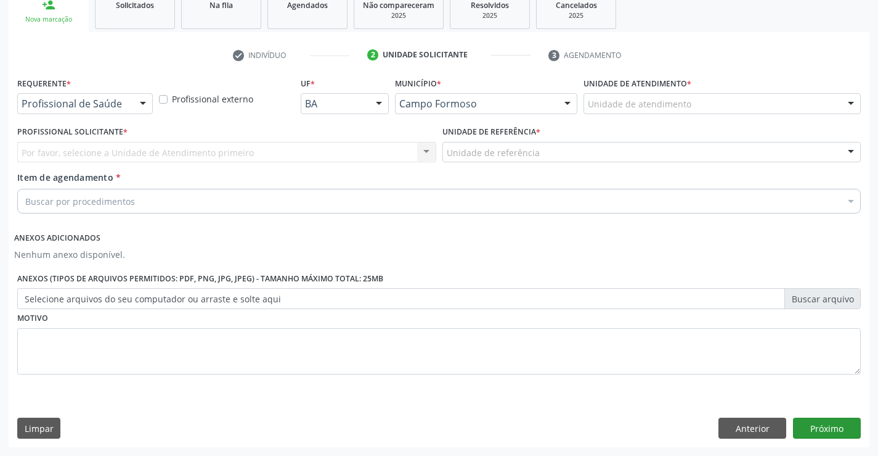
scroll to position [194, 0]
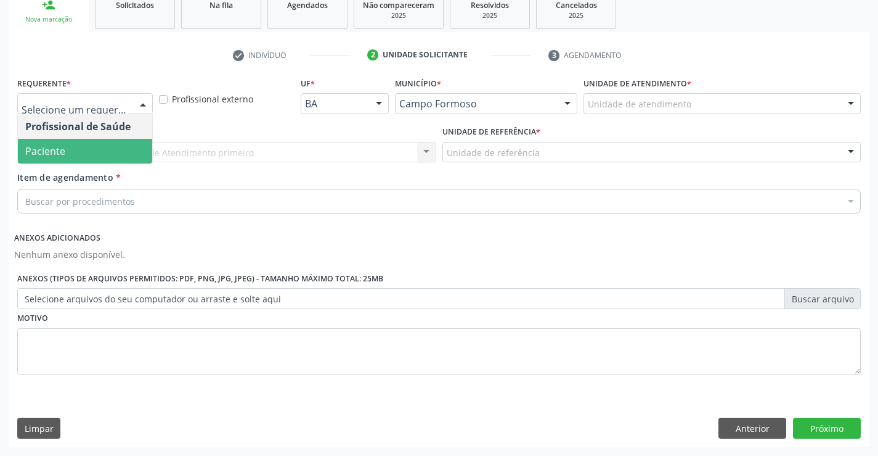
click at [69, 149] on span "Paciente" at bounding box center [85, 151] width 134 height 25
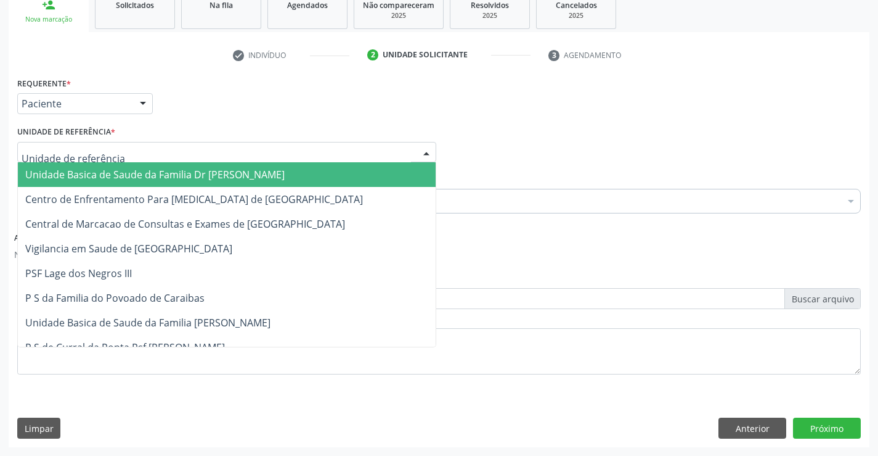
click at [83, 174] on span "Unidade Basica de Saude da Familia Dr [PERSON_NAME]" at bounding box center [155, 175] width 260 height 14
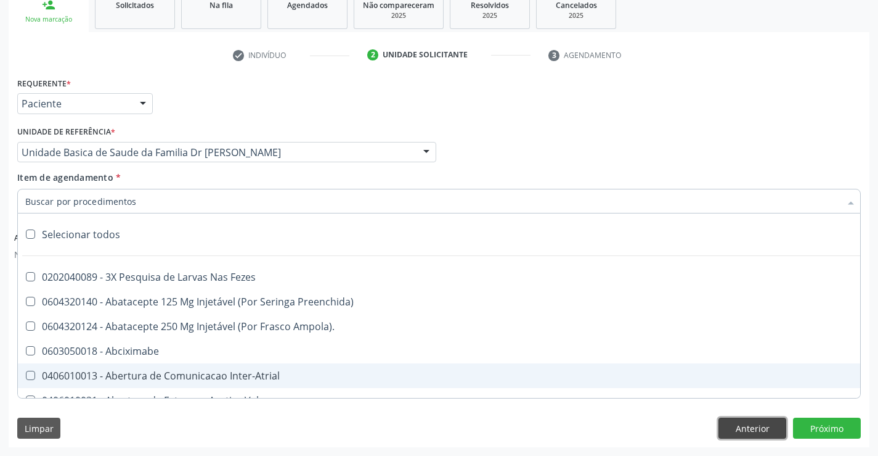
click at [743, 427] on button "Anterior" at bounding box center [753, 427] width 68 height 21
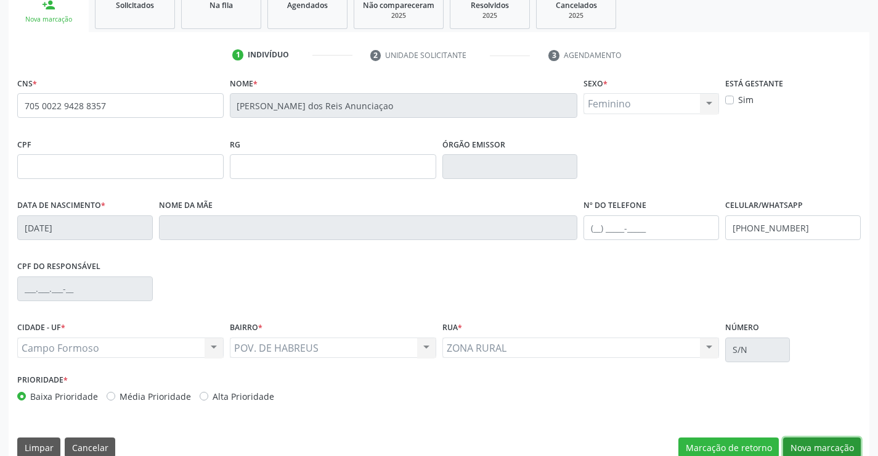
click at [800, 443] on button "Nova marcação" at bounding box center [822, 447] width 78 height 21
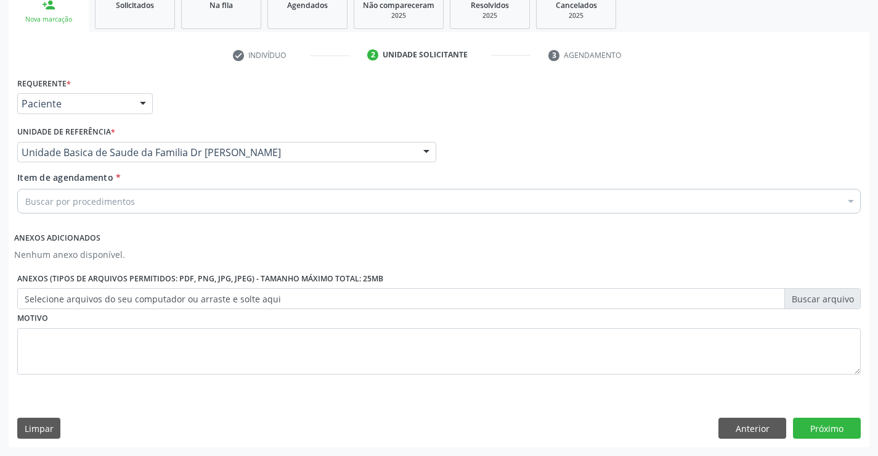
click at [132, 208] on div "Buscar por procedimentos" at bounding box center [439, 201] width 844 height 25
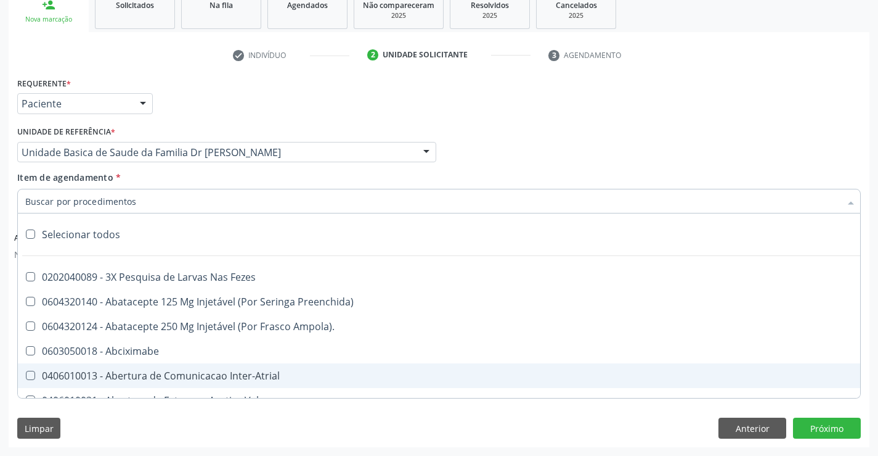
type input "o"
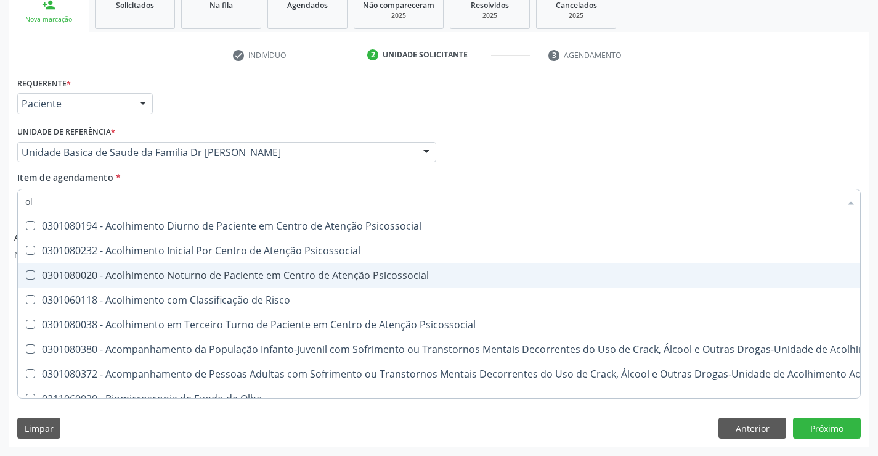
type input "o"
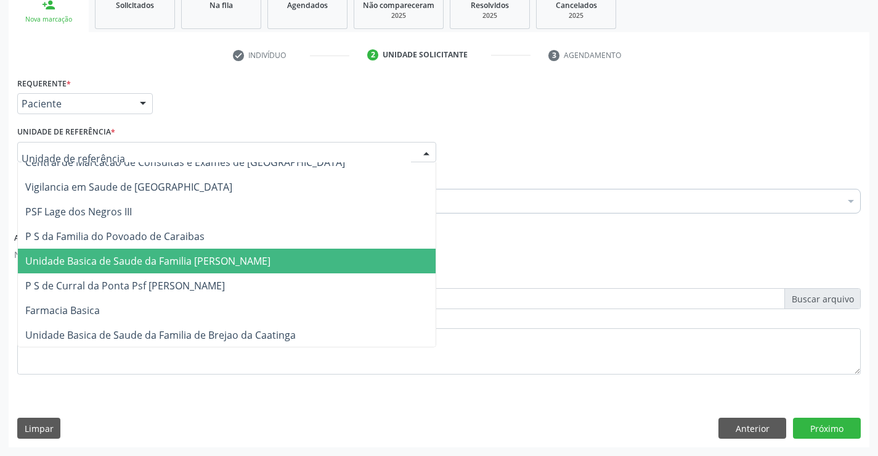
scroll to position [0, 0]
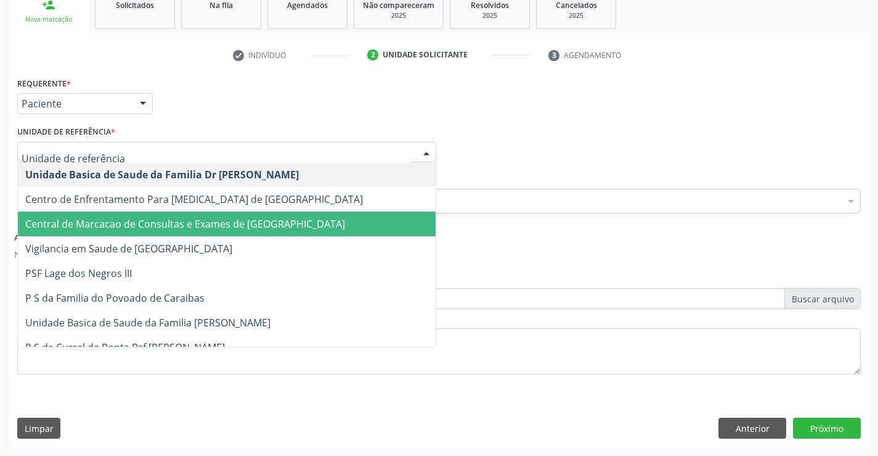
click at [223, 228] on span "Central de Marcacao de Consultas e Exames de [GEOGRAPHIC_DATA]" at bounding box center [185, 224] width 320 height 14
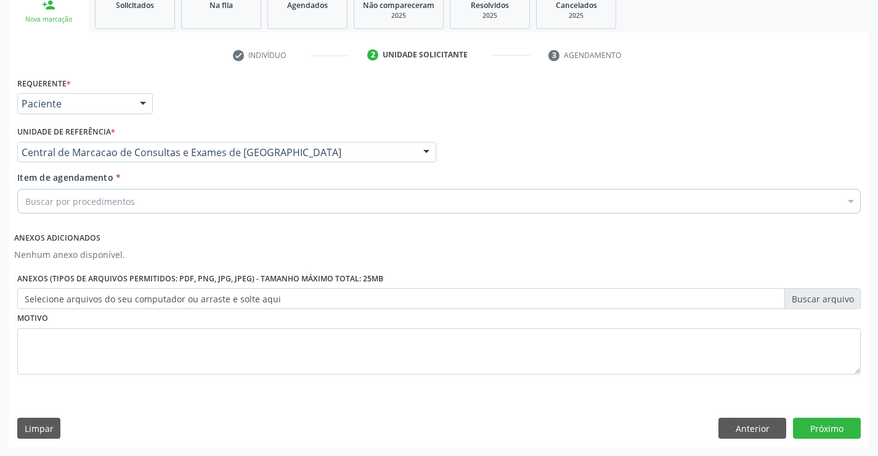
click at [178, 202] on div "Buscar por procedimentos" at bounding box center [439, 201] width 844 height 25
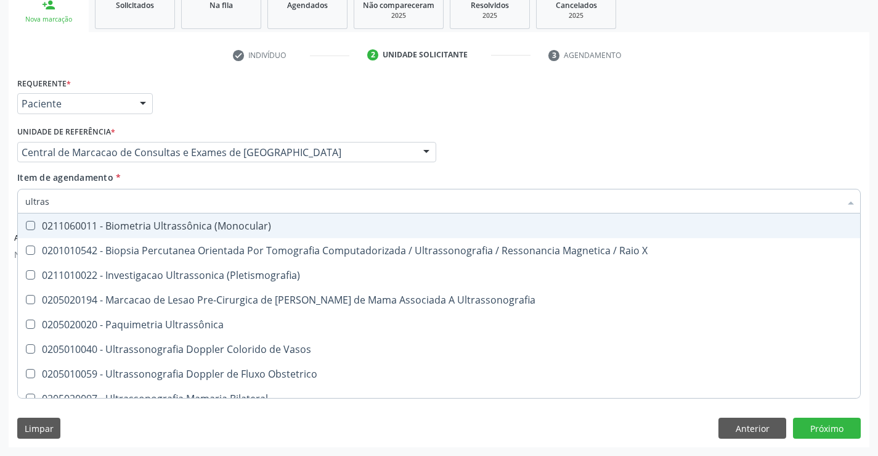
type input "ultrass"
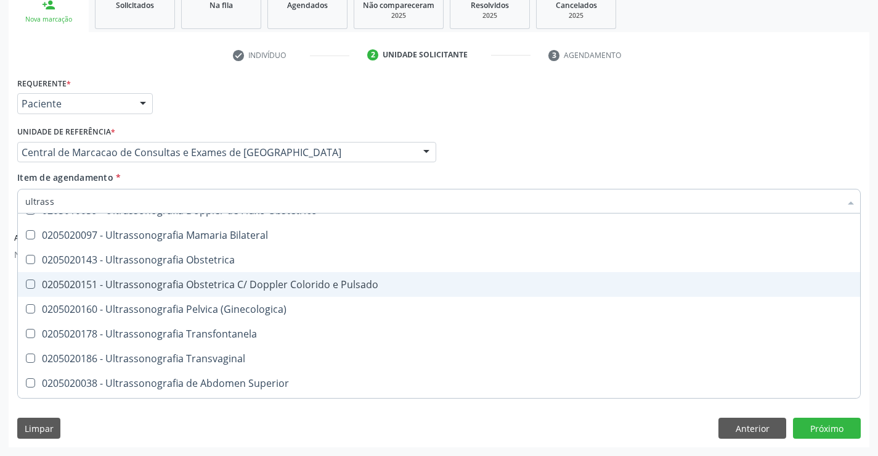
scroll to position [185, 0]
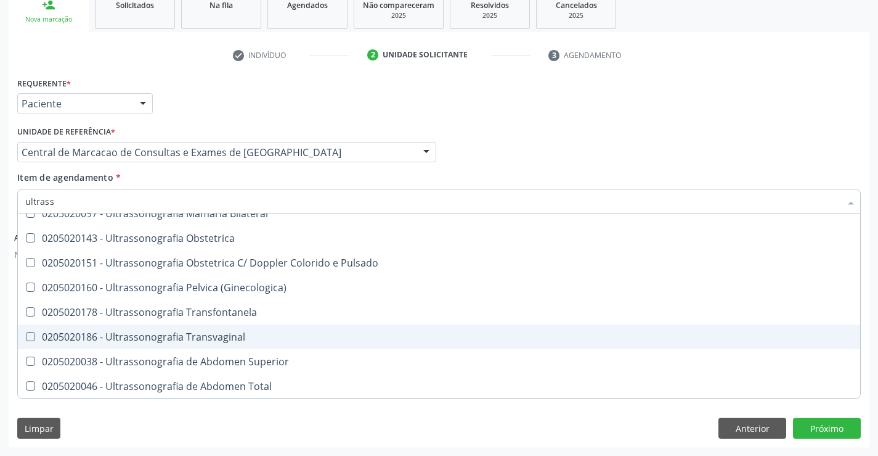
click at [319, 325] on span "0205020186 - Ultrassonografia Transvaginal" at bounding box center [439, 336] width 843 height 25
checkbox Transvaginal "true"
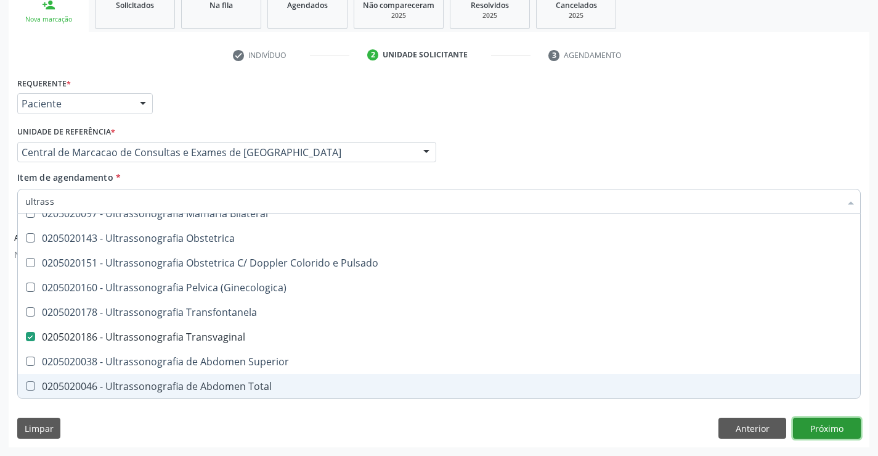
click at [814, 428] on button "Próximo" at bounding box center [827, 427] width 68 height 21
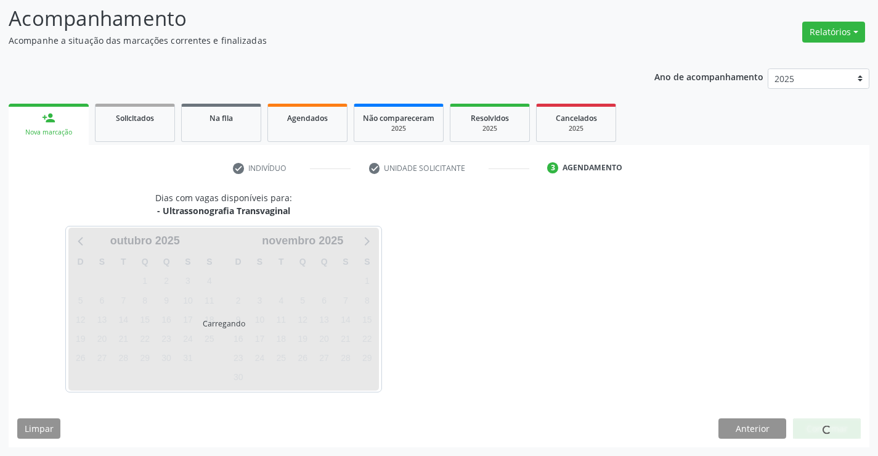
scroll to position [0, 0]
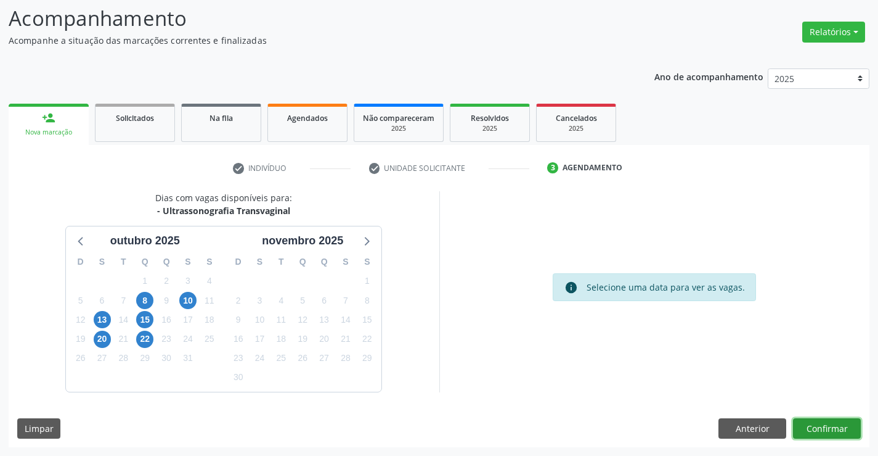
click at [812, 428] on button "Confirmar" at bounding box center [827, 428] width 68 height 21
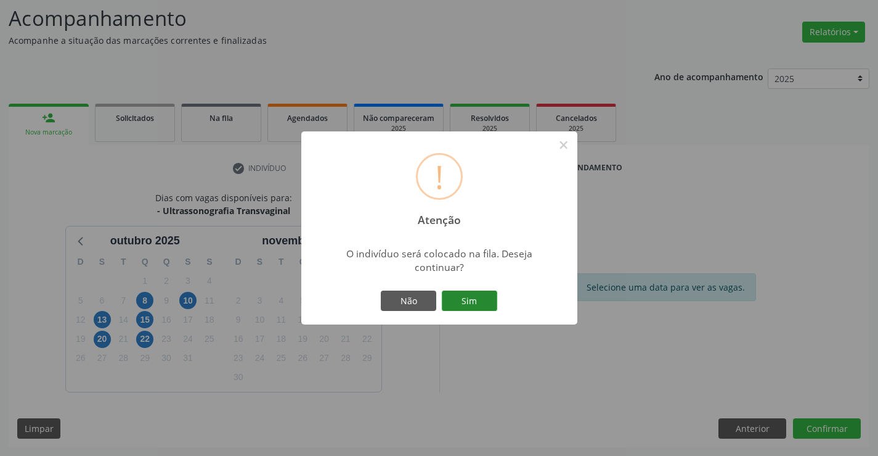
click at [485, 299] on button "Sim" at bounding box center [469, 300] width 55 height 21
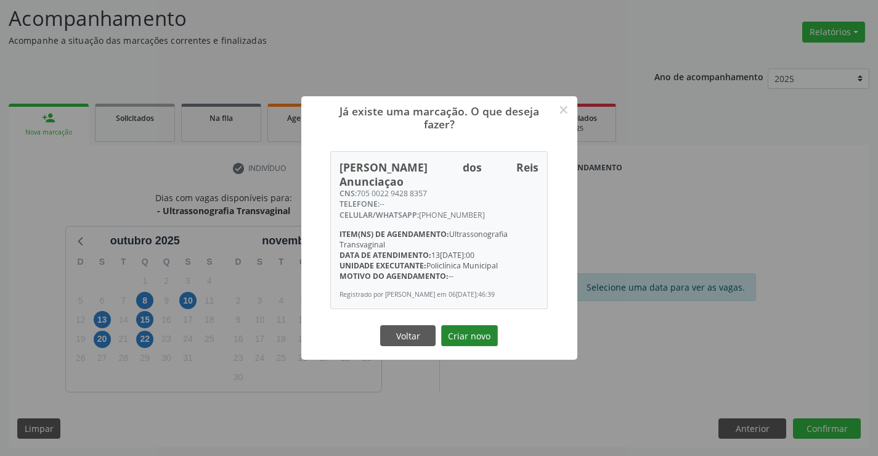
click at [476, 329] on button "Criar novo" at bounding box center [469, 335] width 57 height 21
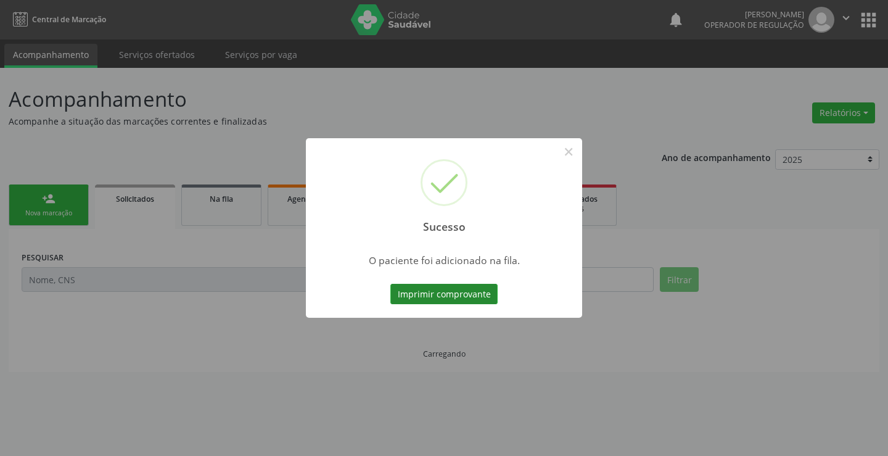
click at [480, 300] on button "Imprimir comprovante" at bounding box center [443, 294] width 107 height 21
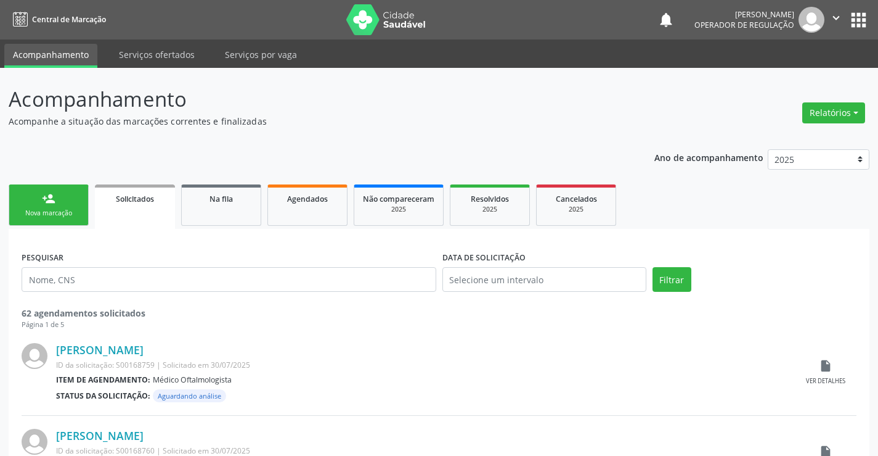
click at [65, 199] on link "person_add Nova marcação" at bounding box center [49, 204] width 80 height 41
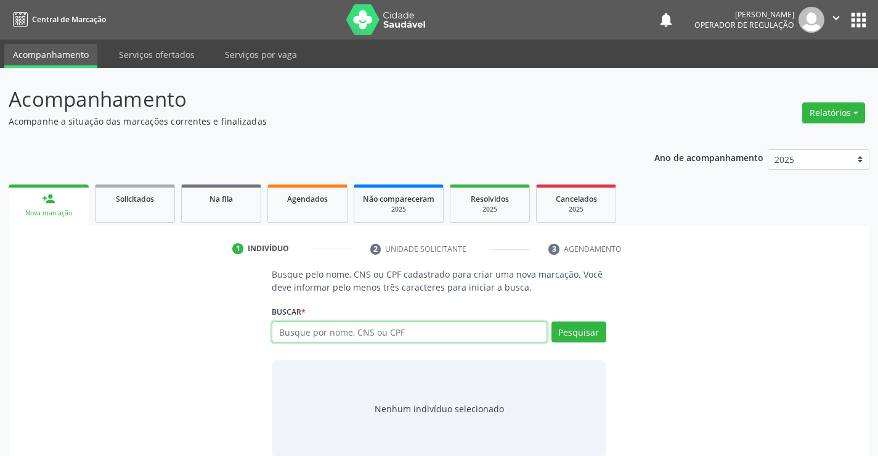
click at [309, 333] on input "text" at bounding box center [409, 331] width 275 height 21
type input "708601109588490"
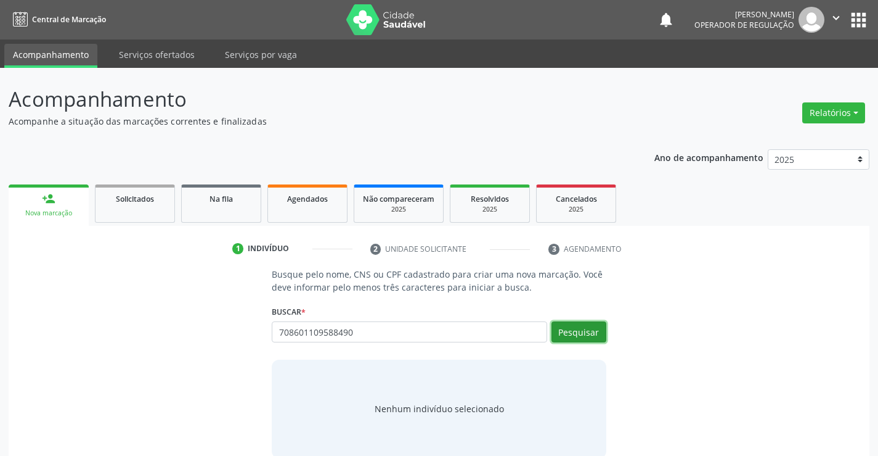
click at [571, 332] on button "Pesquisar" at bounding box center [579, 331] width 55 height 21
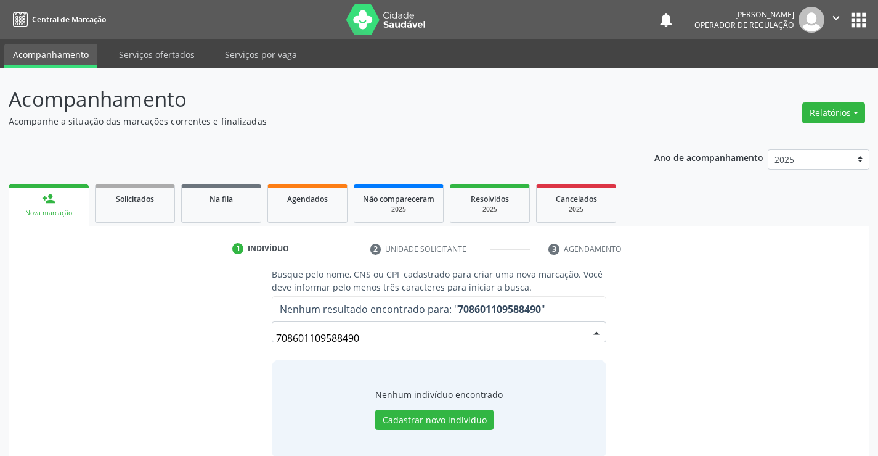
drag, startPoint x: 404, startPoint y: 340, endPoint x: 219, endPoint y: 332, distance: 185.7
click at [221, 332] on div "Busque pelo nome, CNS ou CPF cadastrado para criar uma nova marcação. Você deve…" at bounding box center [439, 363] width 844 height 190
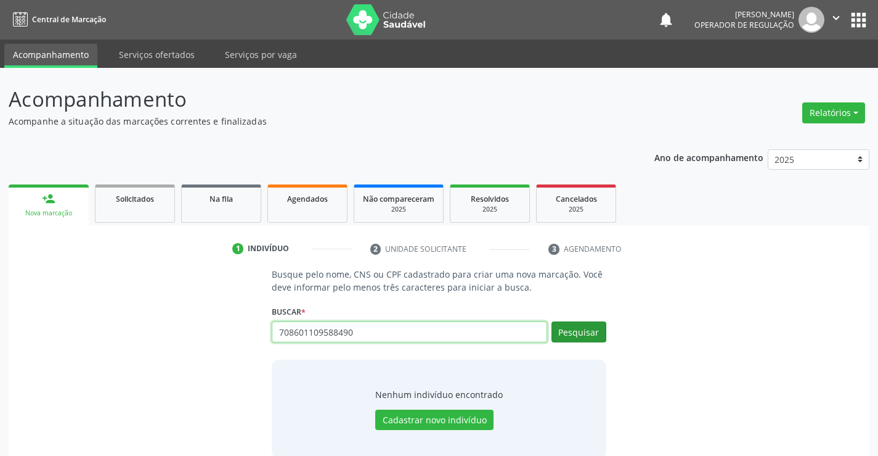
type input "708601109588490"
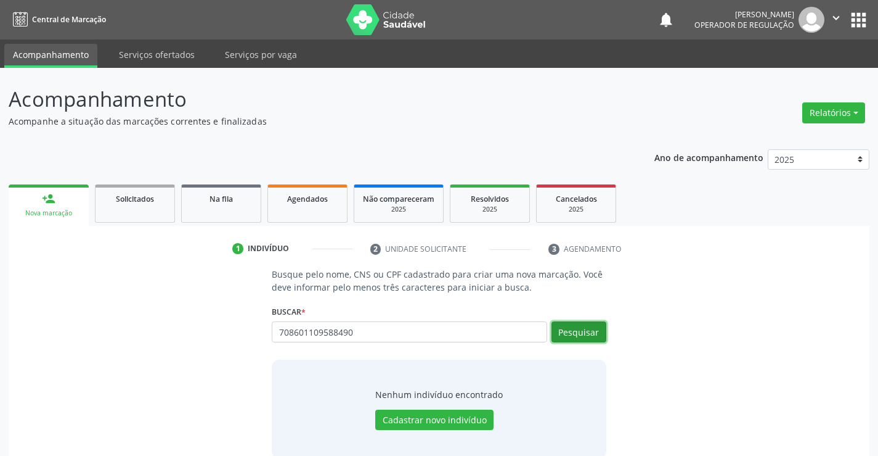
click at [578, 335] on button "Pesquisar" at bounding box center [579, 331] width 55 height 21
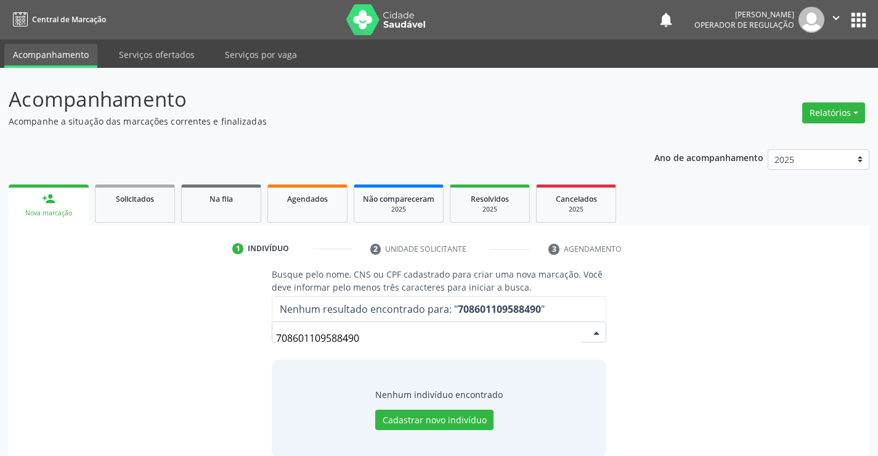
drag, startPoint x: 391, startPoint y: 333, endPoint x: 110, endPoint y: 324, distance: 280.6
click at [110, 324] on div "Busque pelo nome, CNS ou CPF cadastrado para criar uma nova marcação. Você deve…" at bounding box center [439, 363] width 844 height 190
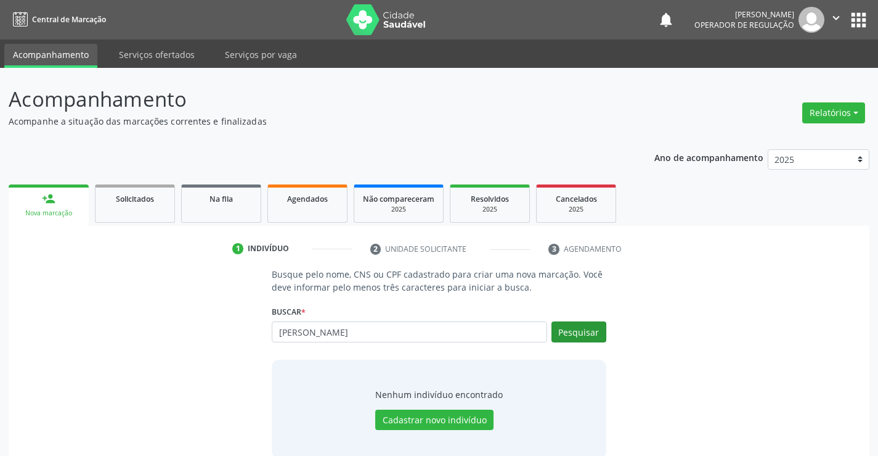
type input "[PERSON_NAME]"
click at [581, 330] on button "Pesquisar" at bounding box center [579, 331] width 55 height 21
type input "[PERSON_NAME]"
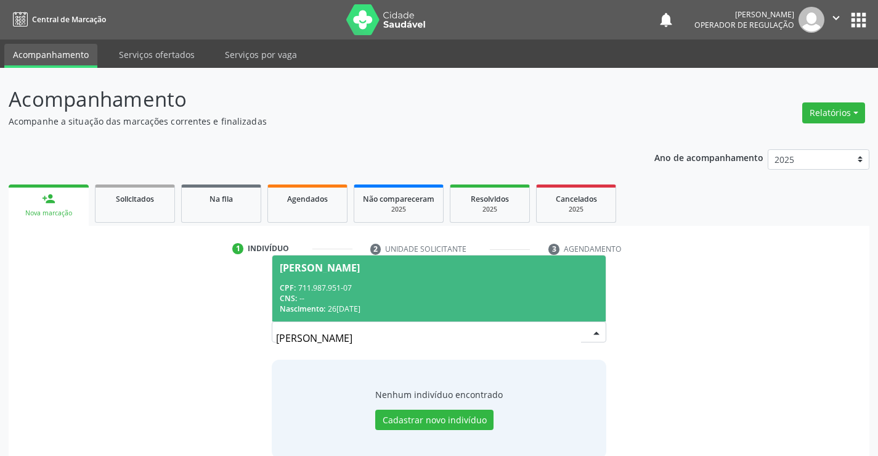
click at [411, 281] on span "[PERSON_NAME] CPF: 711.987.951-07 CNS: -- Nascimento: 2[DATE]" at bounding box center [438, 288] width 333 height 66
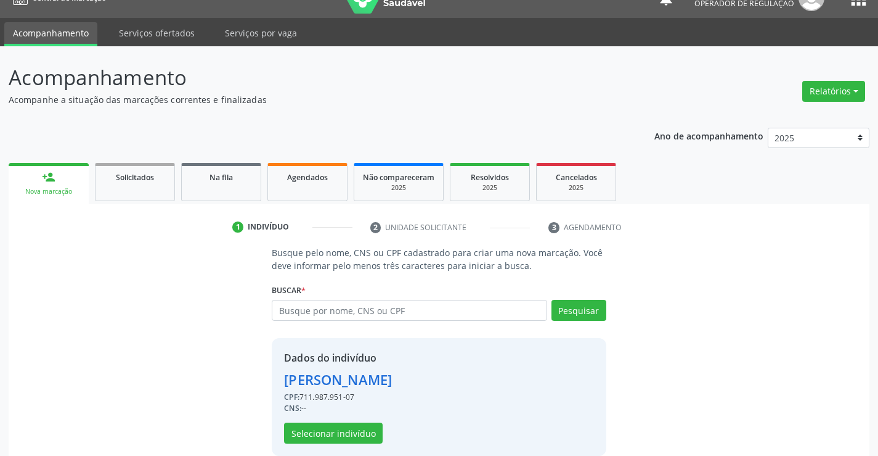
scroll to position [39, 0]
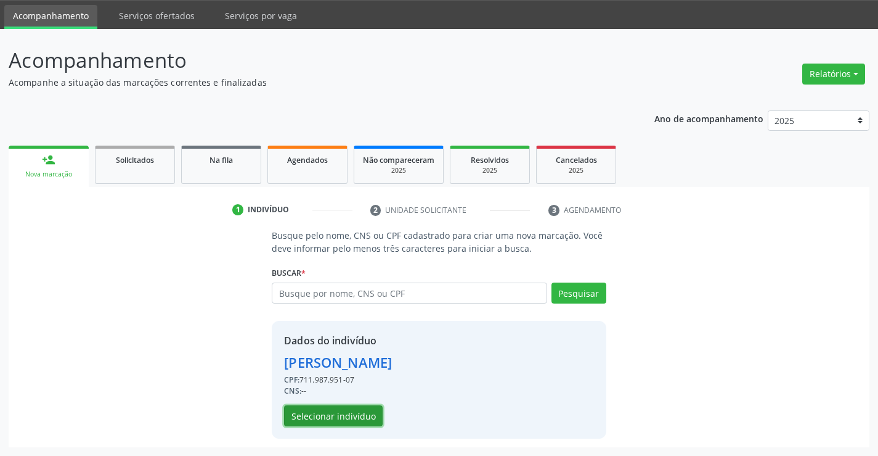
click at [334, 415] on button "Selecionar indivíduo" at bounding box center [333, 415] width 99 height 21
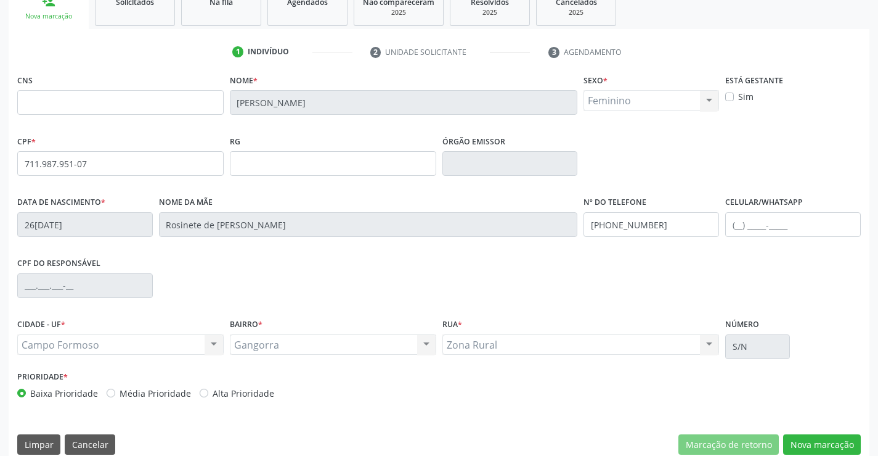
scroll to position [213, 0]
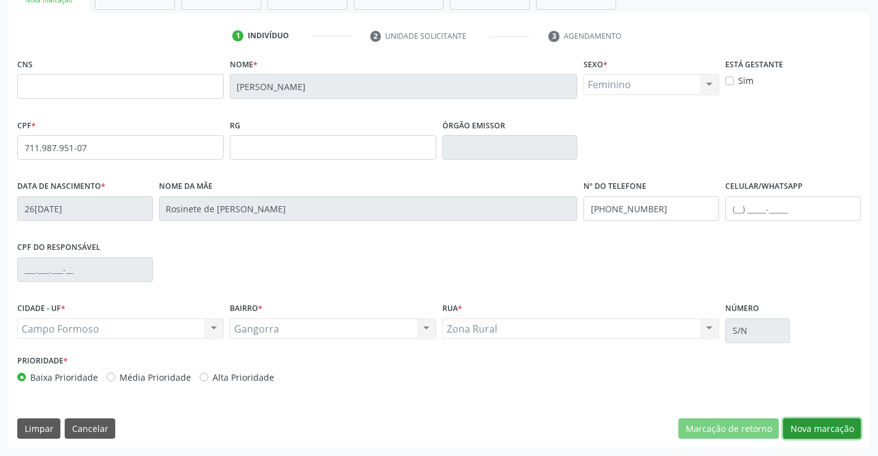
click at [804, 424] on button "Nova marcação" at bounding box center [822, 428] width 78 height 21
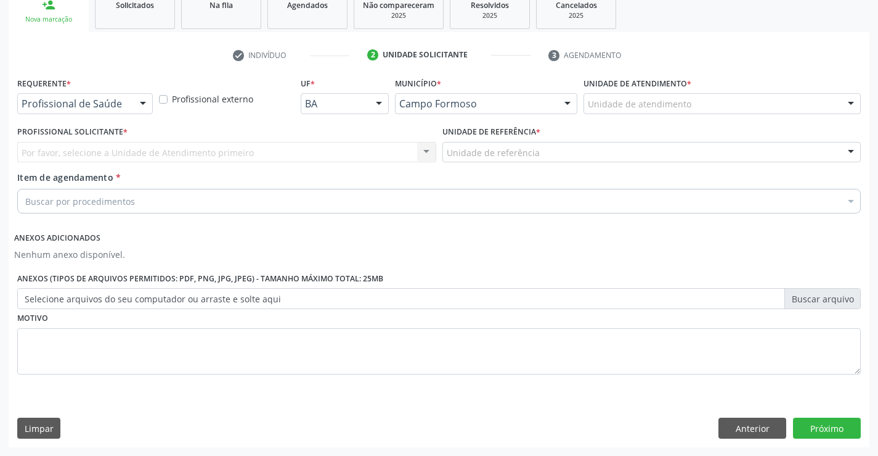
scroll to position [194, 0]
click at [769, 420] on button "Anterior" at bounding box center [753, 427] width 68 height 21
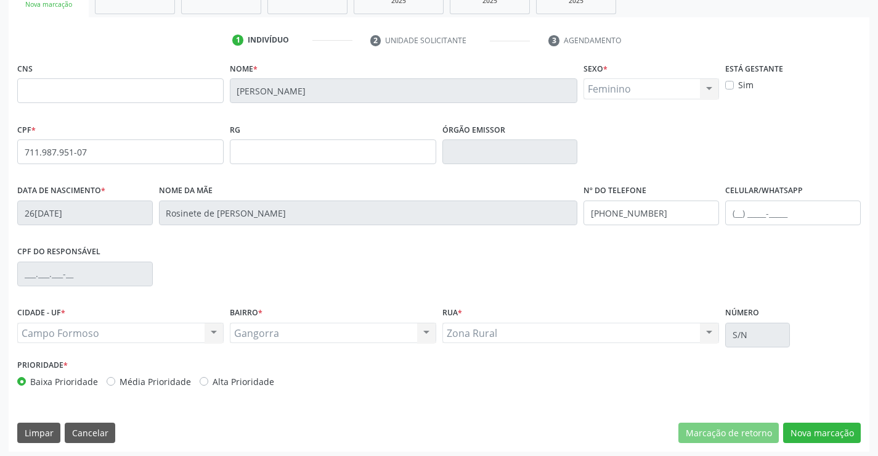
scroll to position [213, 0]
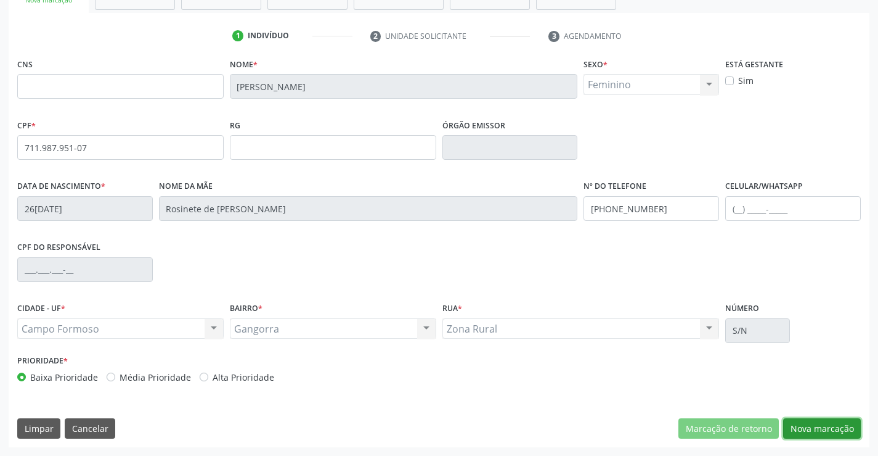
click at [821, 430] on button "Nova marcação" at bounding box center [822, 428] width 78 height 21
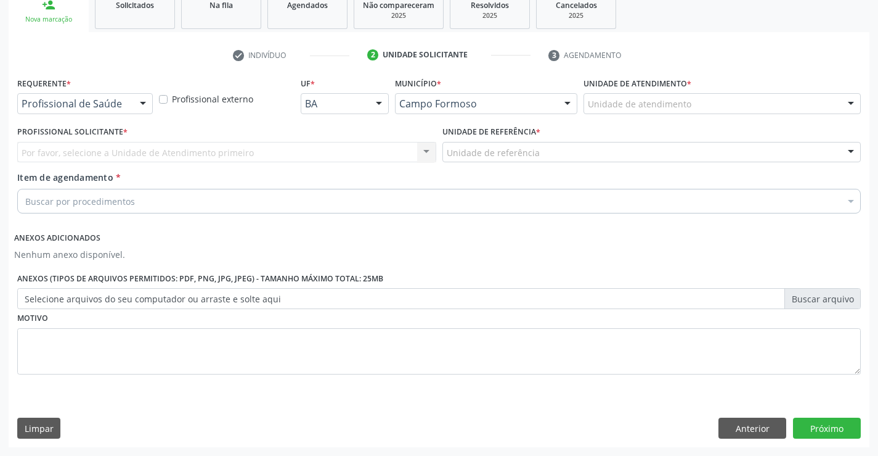
scroll to position [194, 0]
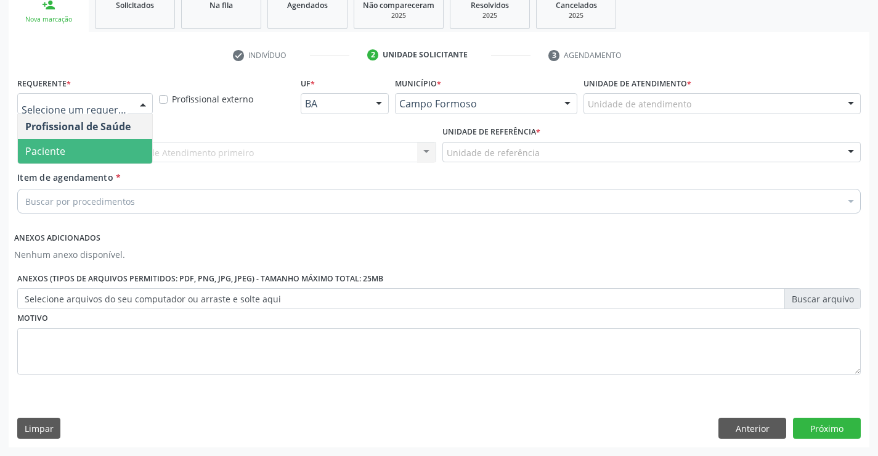
click at [91, 155] on span "Paciente" at bounding box center [85, 151] width 134 height 25
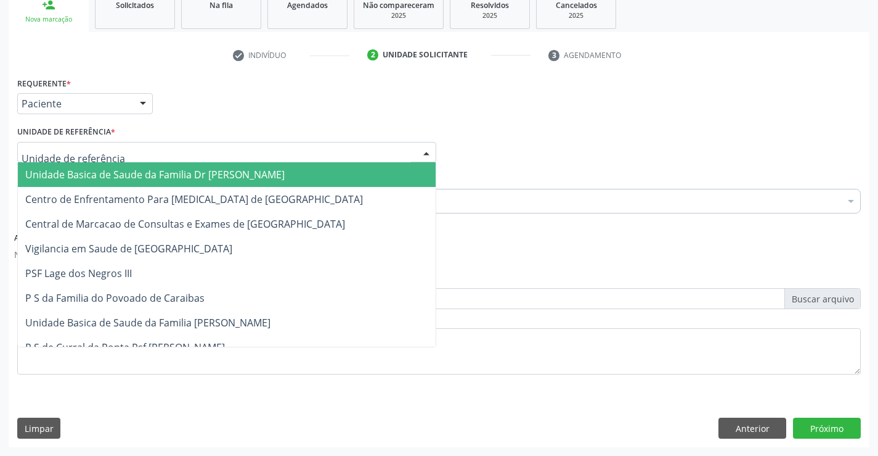
click at [139, 156] on div at bounding box center [226, 152] width 419 height 21
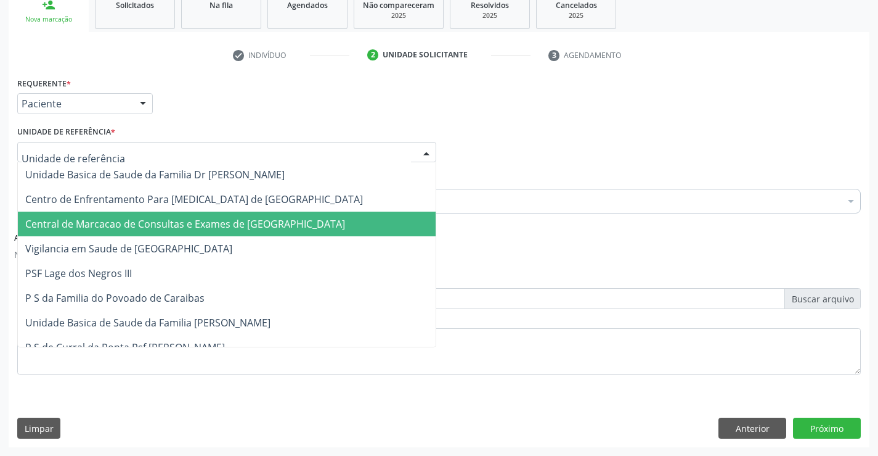
click at [287, 231] on span "Central de Marcacao de Consultas e Exames de [GEOGRAPHIC_DATA]" at bounding box center [227, 223] width 418 height 25
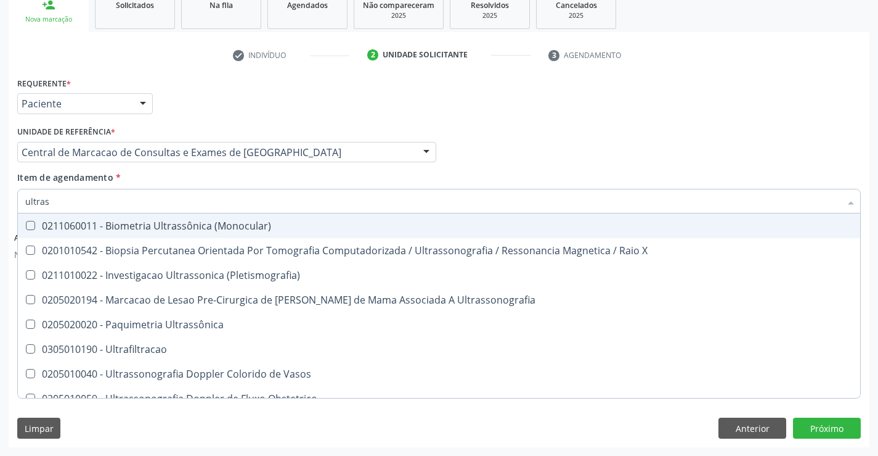
type input "ultrass"
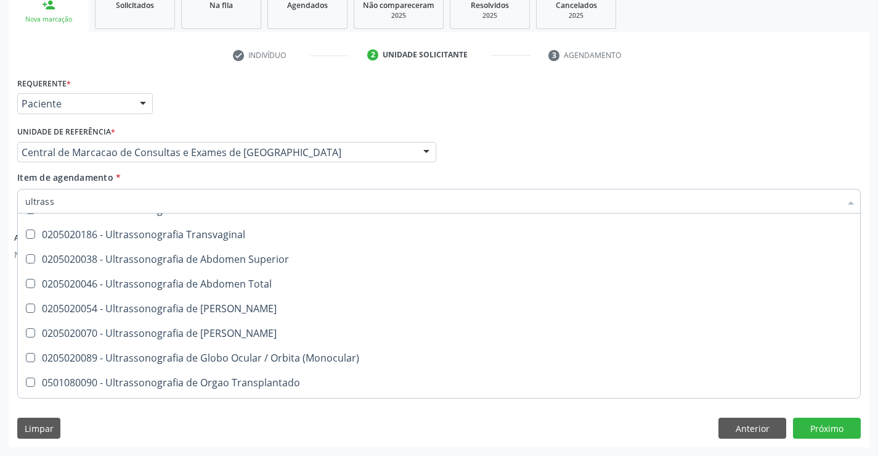
scroll to position [308, 0]
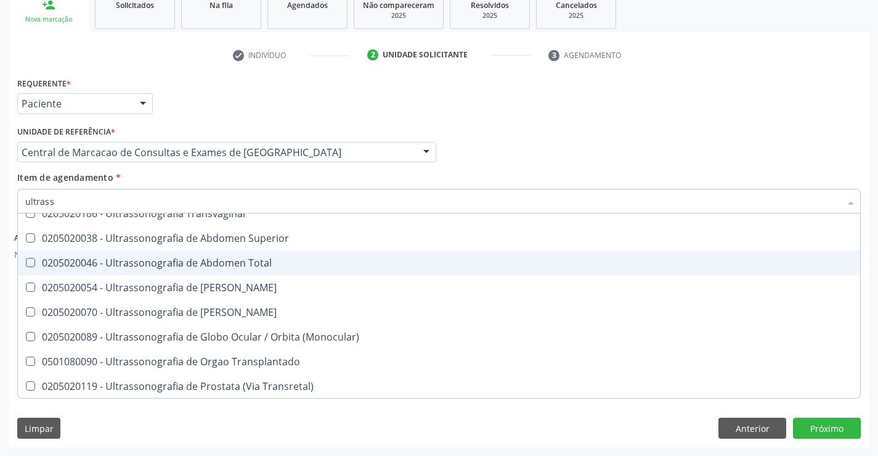
click at [272, 258] on div "0205020046 - Ultrassonografia de Abdomen Total" at bounding box center [439, 263] width 828 height 10
checkbox Total "true"
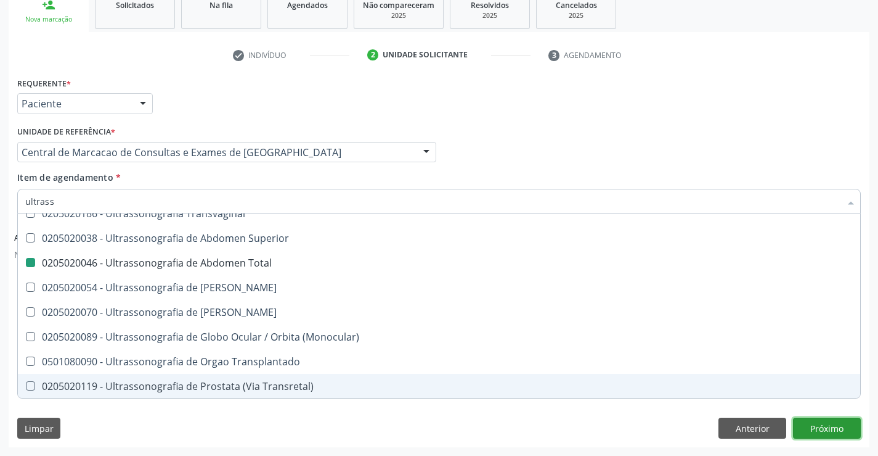
click at [814, 427] on button "Próximo" at bounding box center [827, 427] width 68 height 21
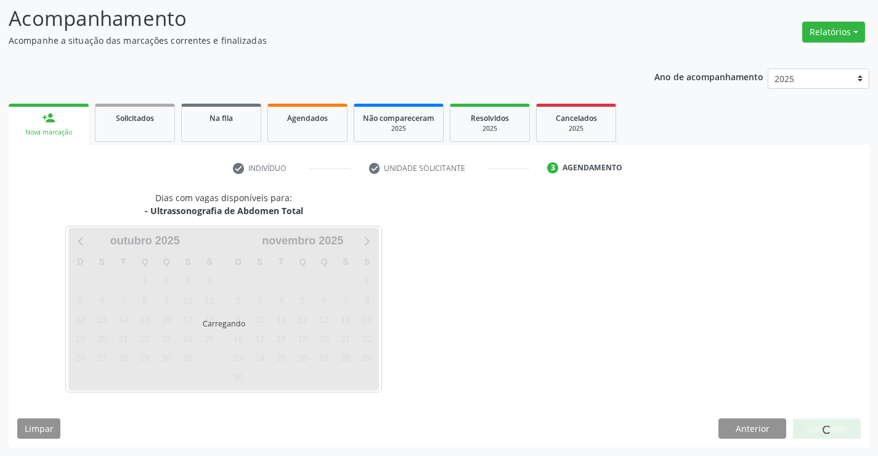
scroll to position [0, 0]
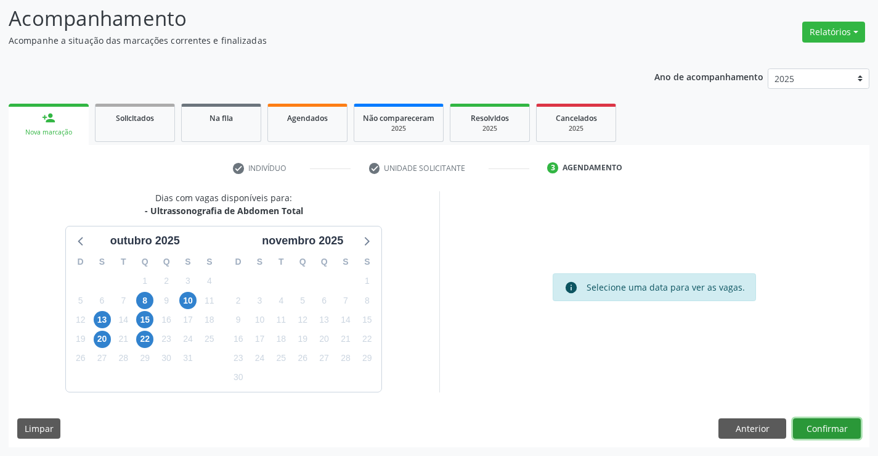
click at [815, 419] on button "Confirmar" at bounding box center [827, 428] width 68 height 21
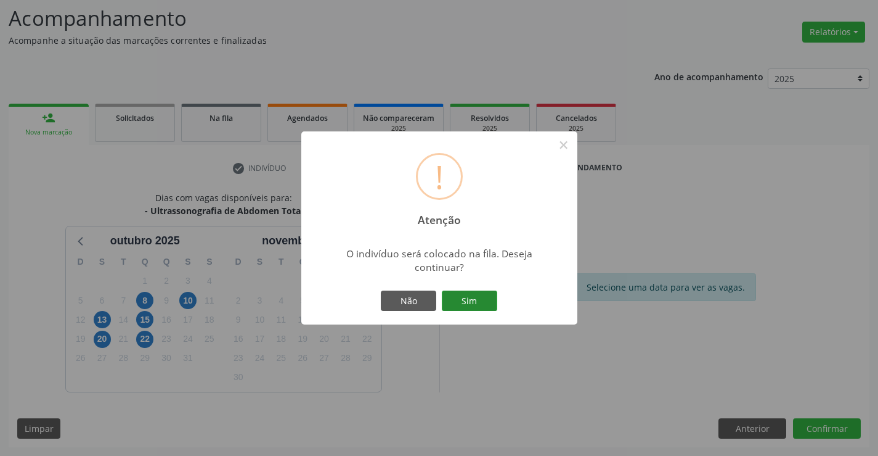
click at [472, 301] on button "Sim" at bounding box center [469, 300] width 55 height 21
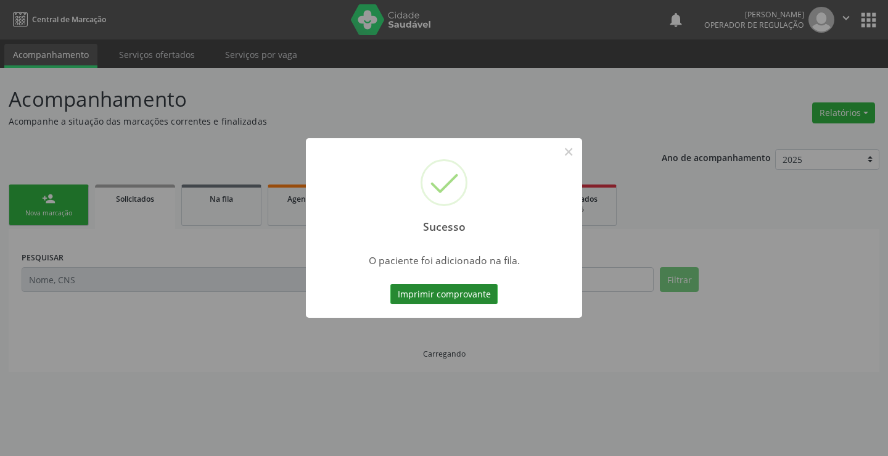
click at [461, 300] on button "Imprimir comprovante" at bounding box center [443, 294] width 107 height 21
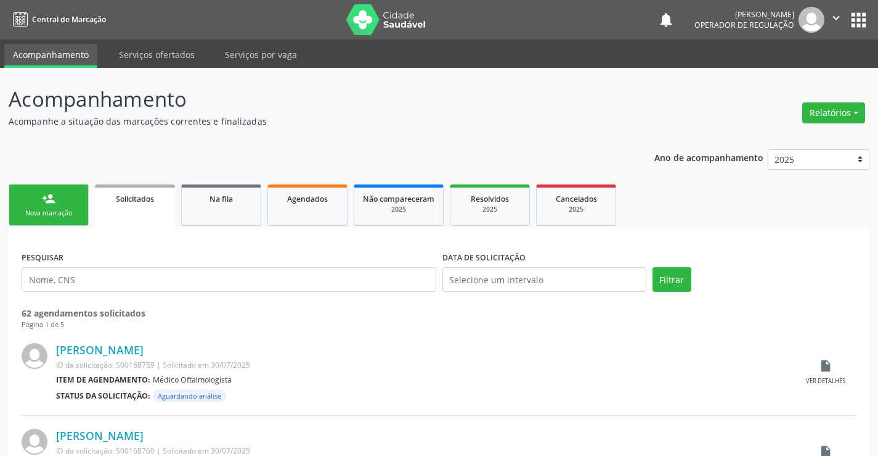
click at [54, 203] on div "person_add" at bounding box center [49, 199] width 14 height 14
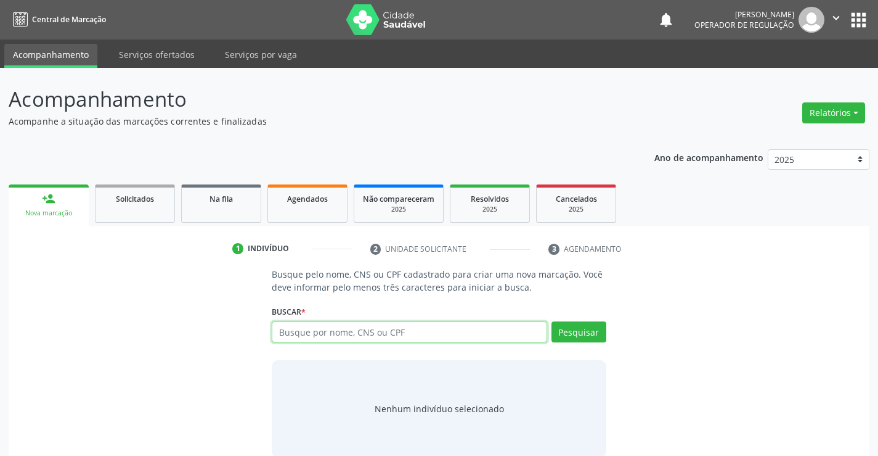
click at [365, 332] on input "text" at bounding box center [409, 331] width 275 height 21
type input "704604825205923"
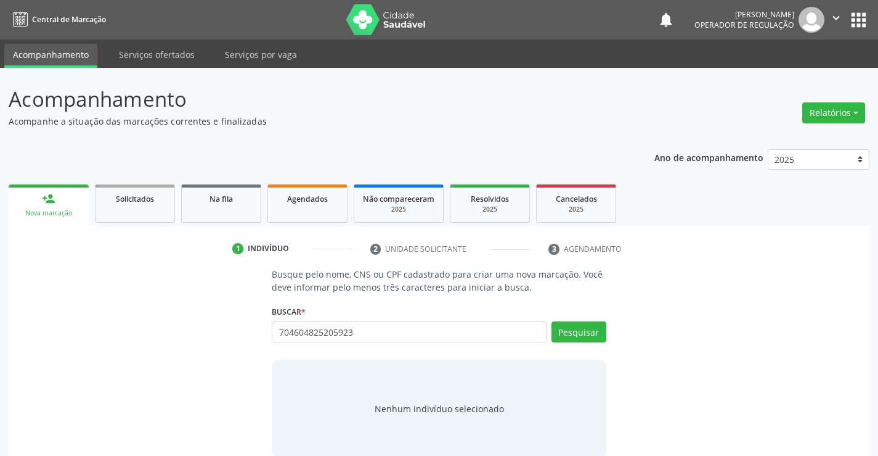
click at [565, 342] on div "Pesquisar" at bounding box center [576, 336] width 59 height 30
click at [568, 336] on button "Pesquisar" at bounding box center [579, 331] width 55 height 21
drag, startPoint x: 372, startPoint y: 322, endPoint x: 296, endPoint y: 331, distance: 77.0
click at [279, 329] on div "704604825205923 Busque por nome, CNS ou CPF Nenhum resultado encontrado para: "…" at bounding box center [439, 336] width 334 height 30
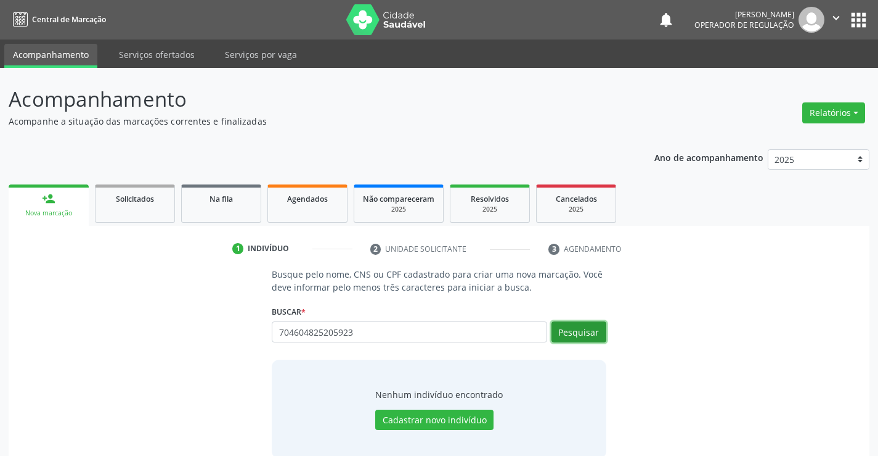
click at [584, 325] on button "Pesquisar" at bounding box center [579, 331] width 55 height 21
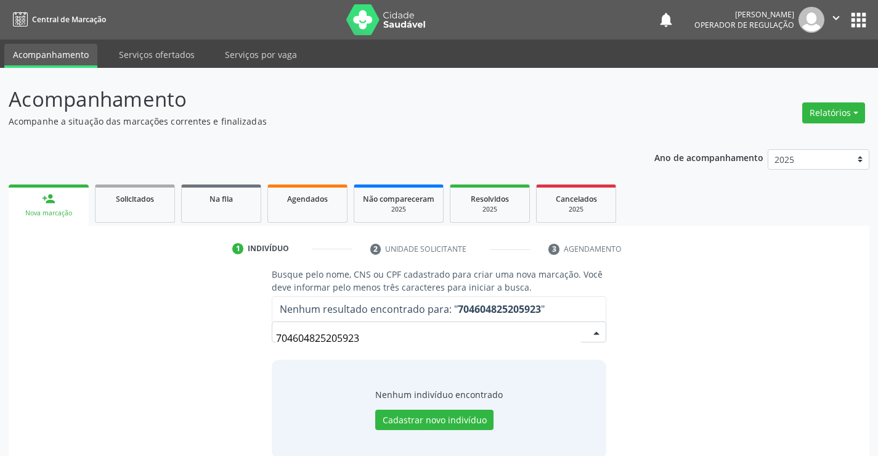
drag, startPoint x: 374, startPoint y: 338, endPoint x: 213, endPoint y: 345, distance: 161.1
click at [214, 345] on div "Busque pelo nome, CNS ou CPF cadastrado para criar uma nova marcação. Você deve…" at bounding box center [439, 363] width 844 height 190
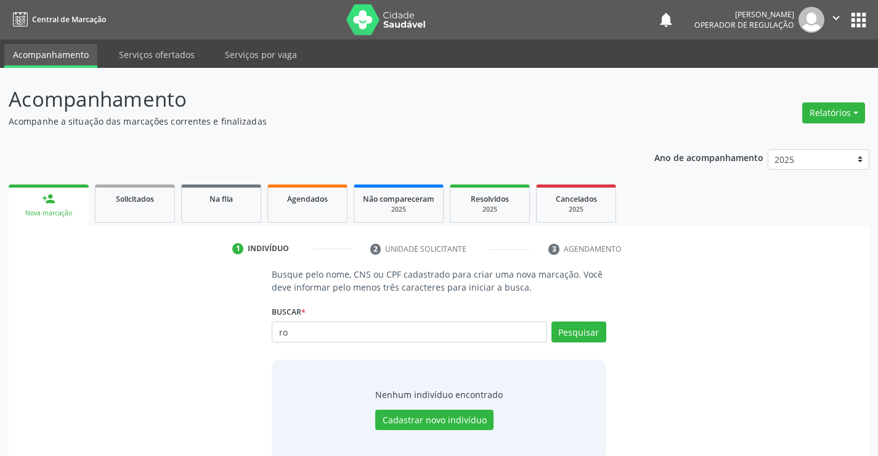
type input "r"
type input "ROBSON SILVEIRIO VIEIRA"
click at [581, 337] on button "Pesquisar" at bounding box center [579, 331] width 55 height 21
type input "ROBSON SILVEIRIO VIEIRA"
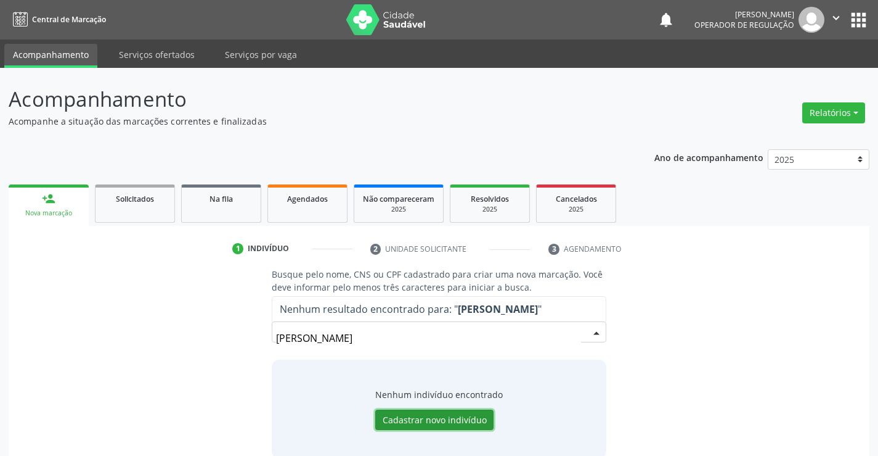
click at [480, 414] on button "Cadastrar novo indivíduo" at bounding box center [434, 419] width 118 height 21
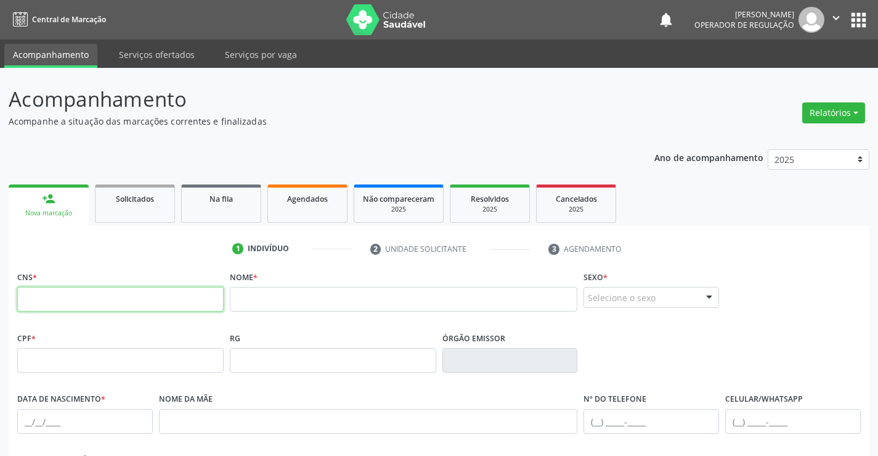
click at [128, 298] on input "text" at bounding box center [120, 299] width 207 height 25
type input "704 6046 2520 5923"
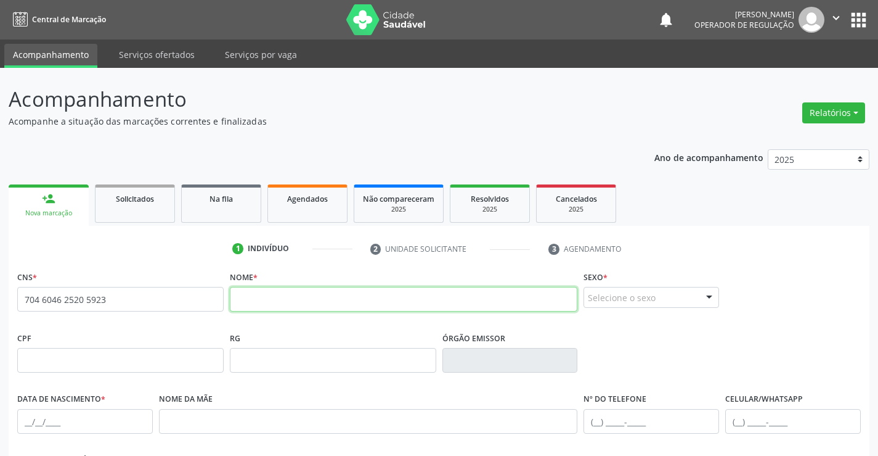
click at [292, 302] on input "text" at bounding box center [404, 299] width 348 height 25
type input "ROBSON SILVERIO VIEIRA"
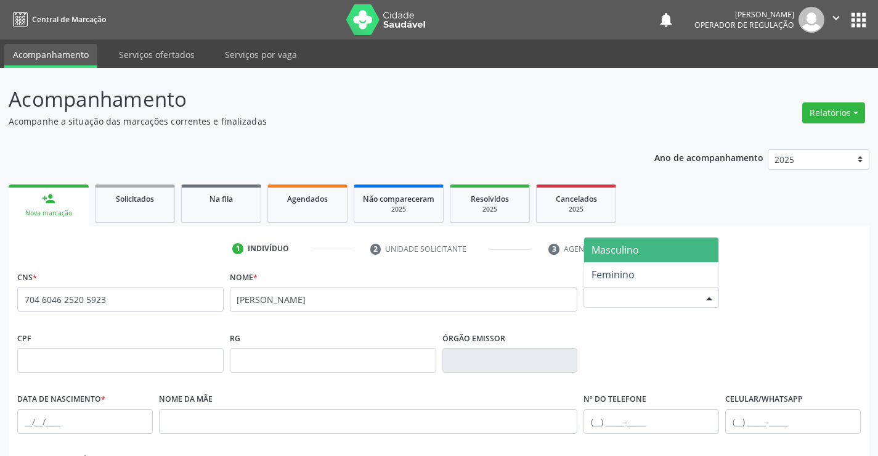
click at [639, 301] on div "Selecione o sexo" at bounding box center [652, 297] width 136 height 21
click at [617, 257] on span "Masculino" at bounding box center [651, 249] width 134 height 25
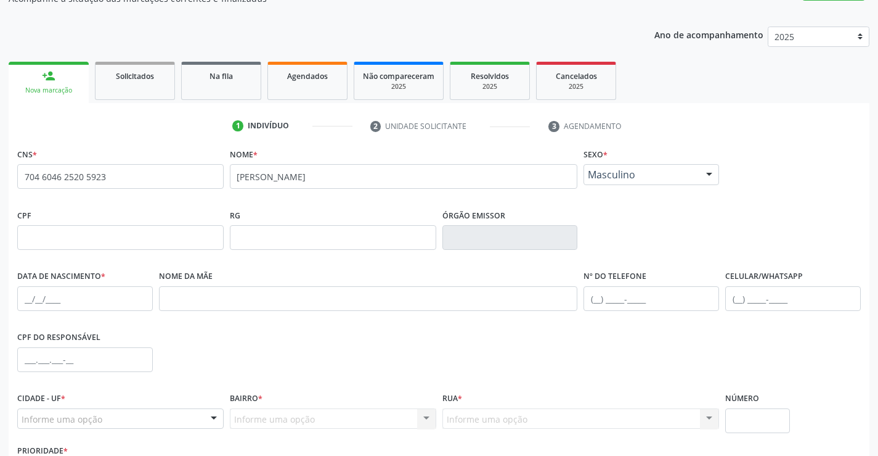
scroll to position [123, 0]
click at [108, 299] on input "text" at bounding box center [85, 297] width 136 height 25
type input "25/01/2007"
click at [673, 298] on input "text" at bounding box center [652, 297] width 136 height 25
type input "(74) 98150-2178"
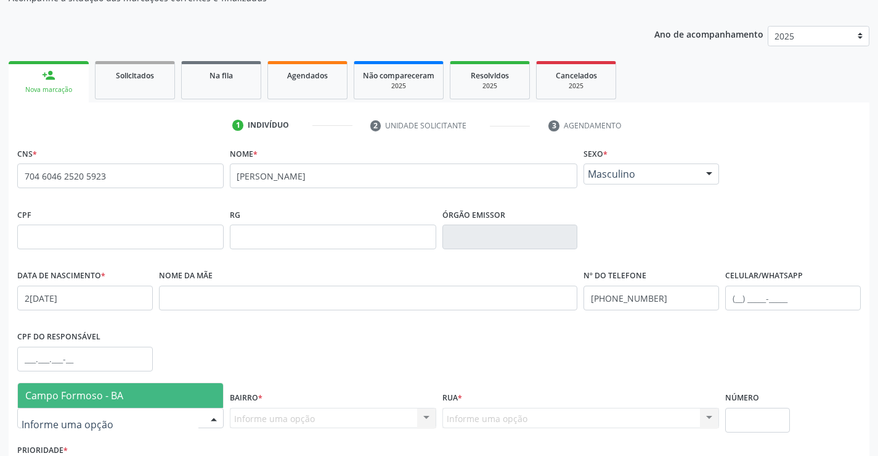
click at [81, 391] on span "Campo Formoso - BA" at bounding box center [74, 395] width 98 height 14
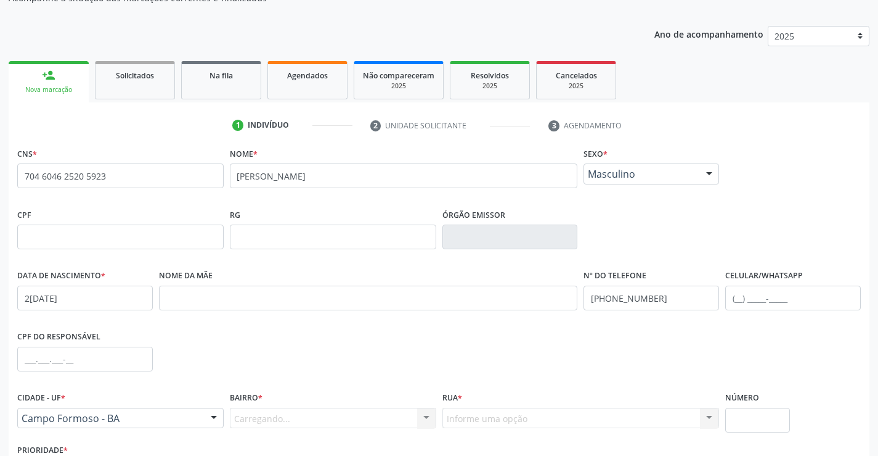
click at [272, 419] on div "Carregando... Nenhum resultado encontrado para: " " Nenhuma opção encontrada. D…" at bounding box center [333, 417] width 207 height 21
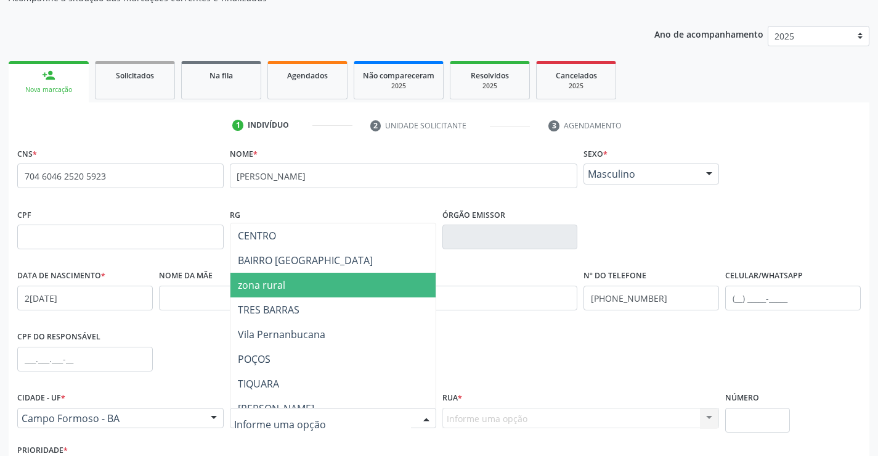
click at [263, 287] on span "zona rural" at bounding box center [261, 285] width 47 height 14
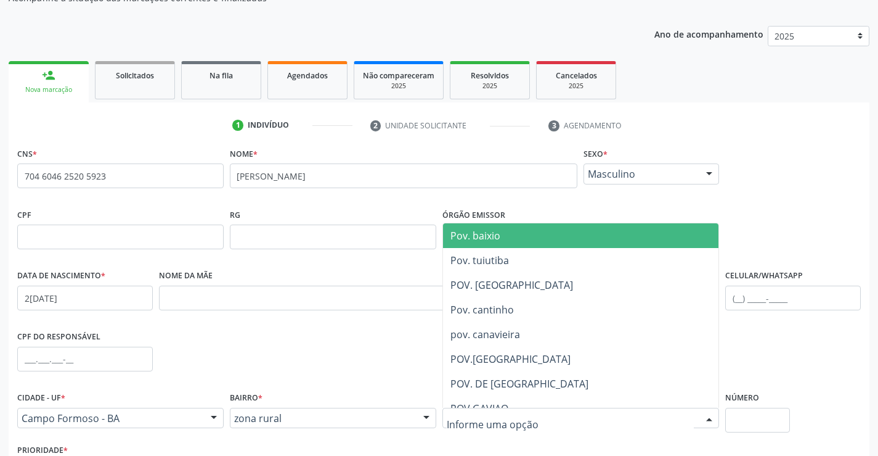
click at [489, 409] on div at bounding box center [581, 417] width 277 height 21
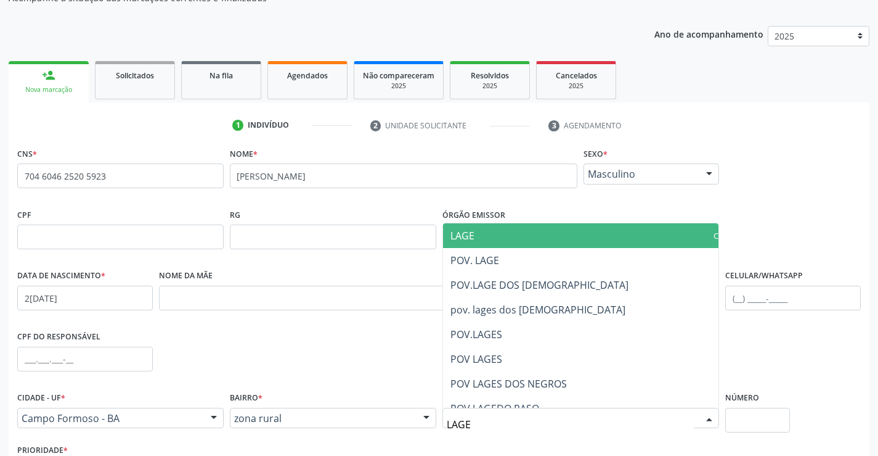
type input "LAGES"
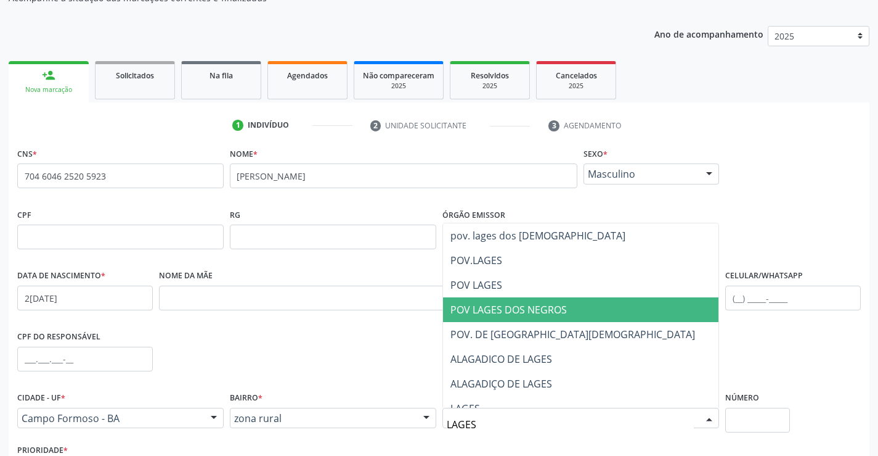
click at [588, 306] on span "POV LAGES DOS NEGROS" at bounding box center [601, 309] width 316 height 25
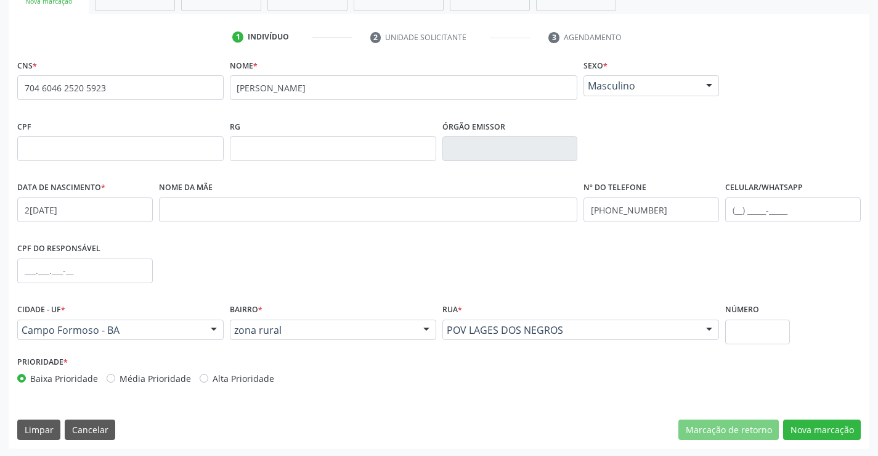
scroll to position [213, 0]
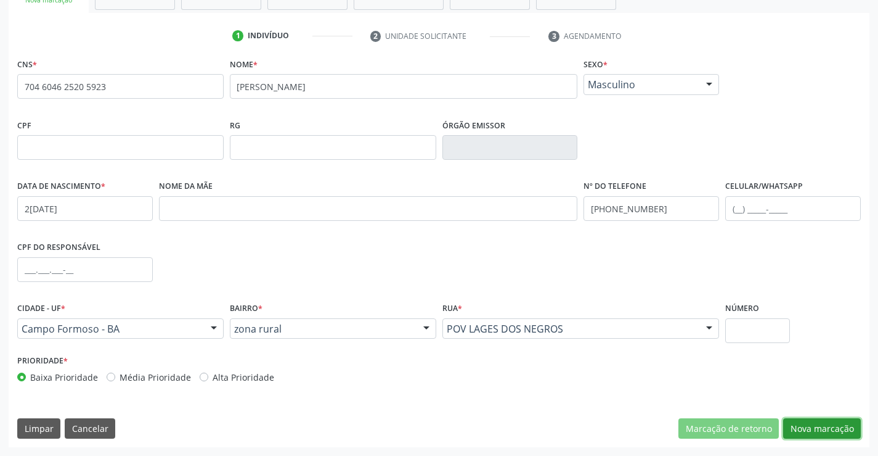
click at [824, 428] on button "Nova marcação" at bounding box center [822, 428] width 78 height 21
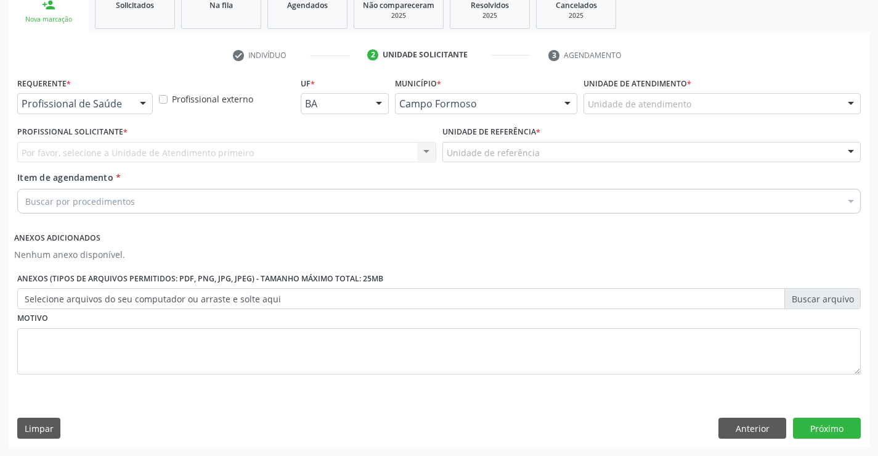
scroll to position [194, 0]
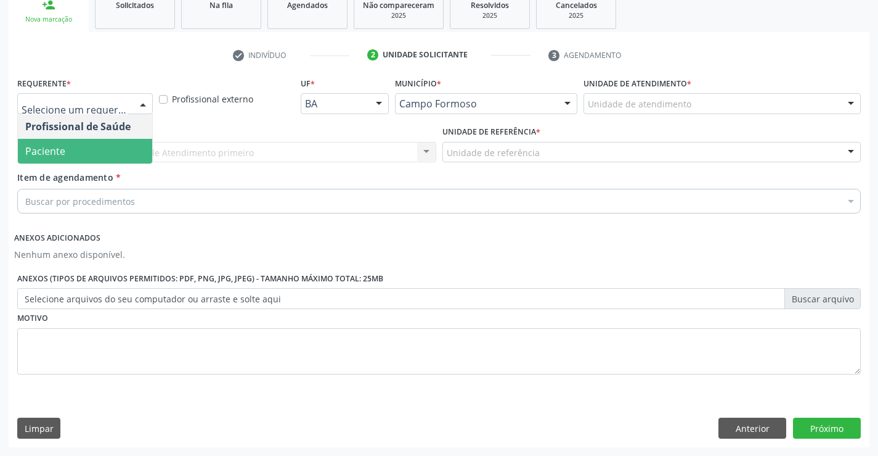
click at [58, 142] on span "Paciente" at bounding box center [85, 151] width 134 height 25
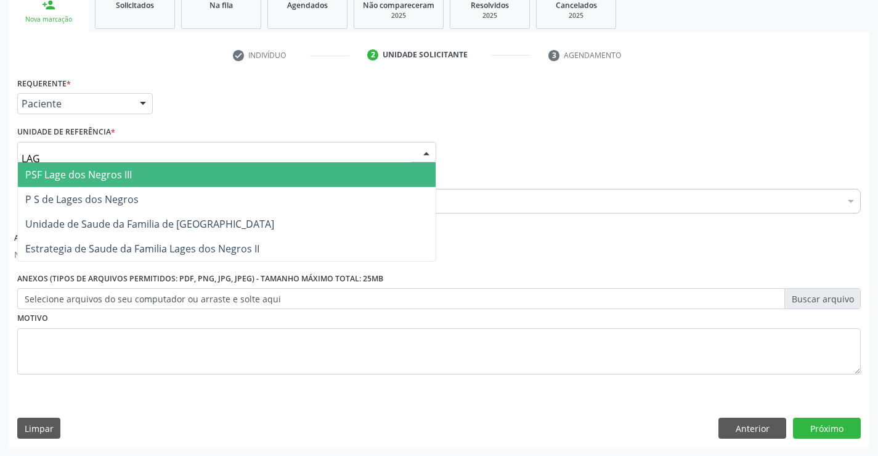
type input "LAGE"
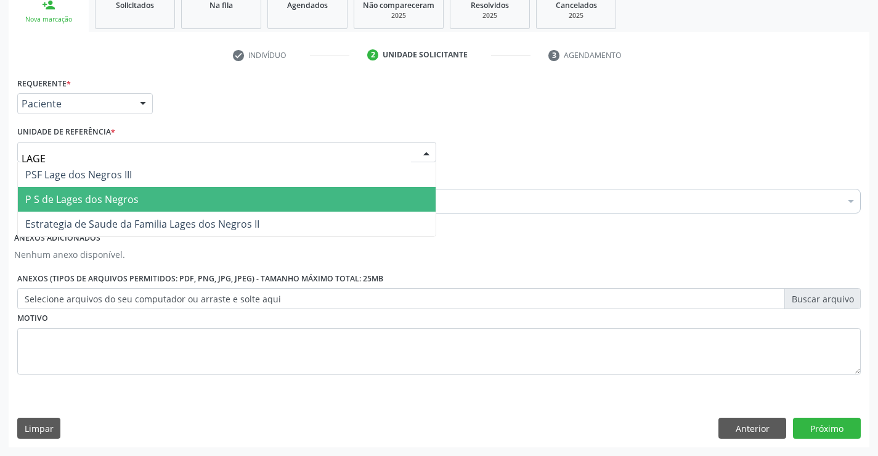
click at [91, 205] on span "P S de Lages dos Negros" at bounding box center [81, 199] width 113 height 14
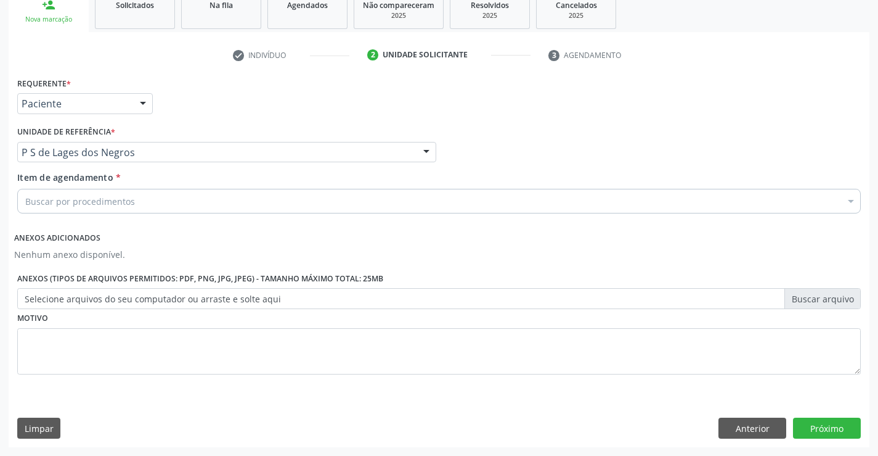
click at [87, 208] on div "Buscar por procedimentos" at bounding box center [439, 201] width 844 height 25
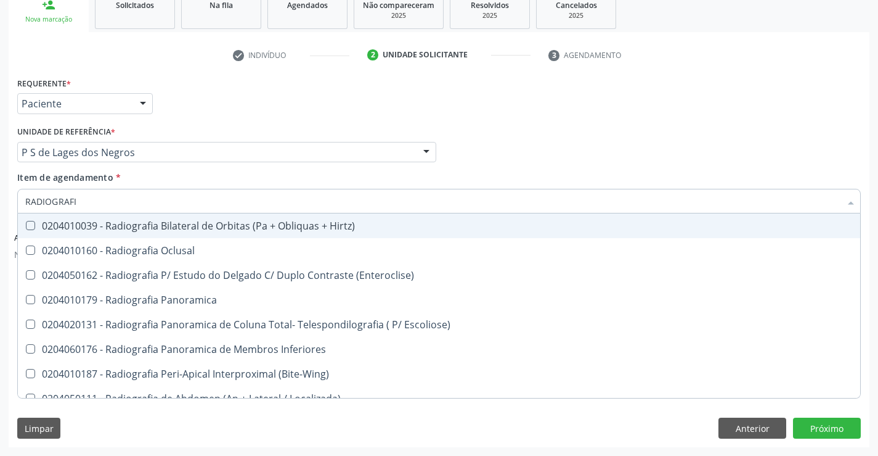
type input "RADIOGRAFIA"
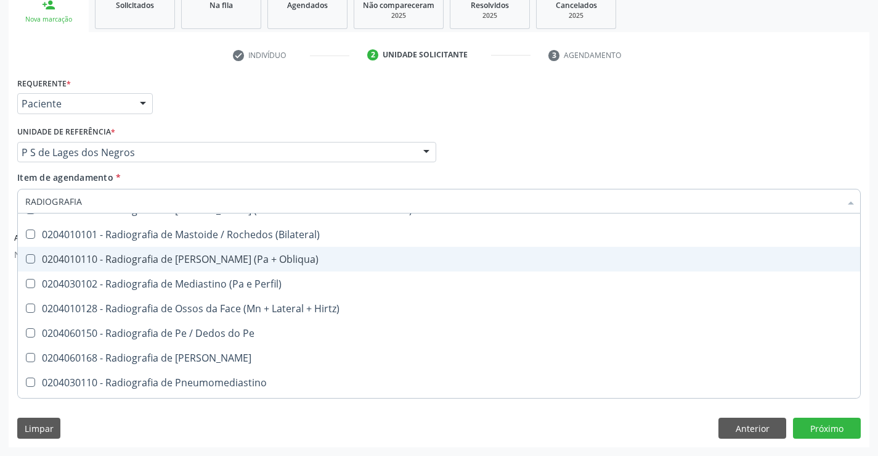
scroll to position [1294, 0]
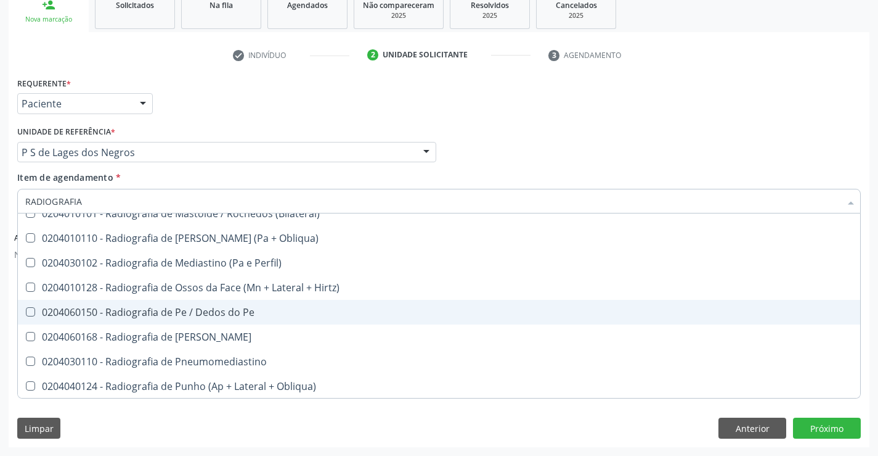
click at [243, 312] on div "0204060150 - Radiografia de Pe / Dedos do Pe" at bounding box center [439, 312] width 828 height 10
checkbox Pe "true"
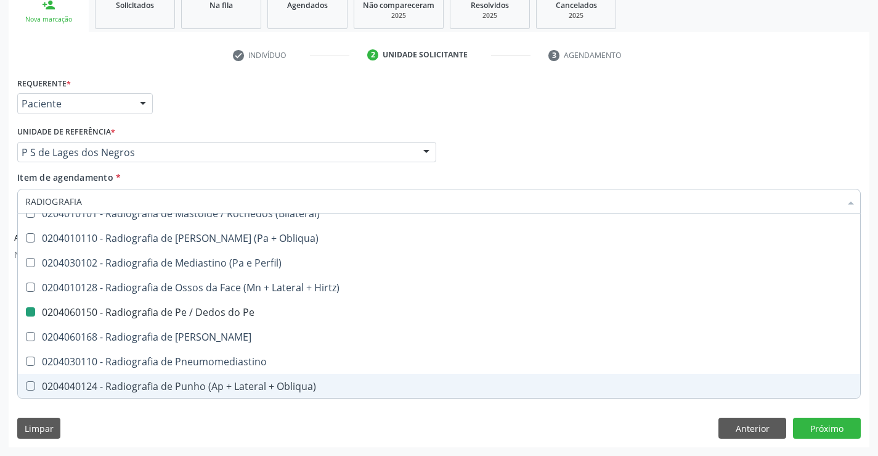
click at [785, 411] on div "Requerente * Paciente Profissional de Saúde Paciente Nenhum resultado encontrad…" at bounding box center [439, 260] width 861 height 372
checkbox Oclusal "true"
checkbox Pe "false"
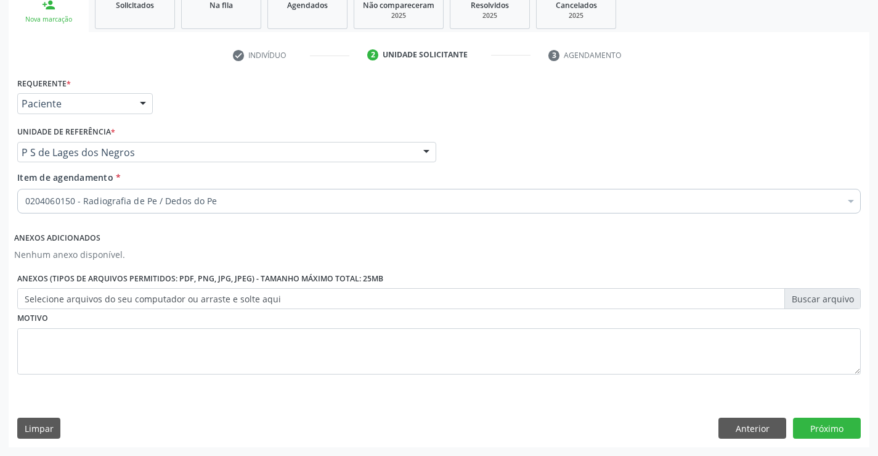
scroll to position [0, 0]
click at [816, 437] on button "Próximo" at bounding box center [827, 427] width 68 height 21
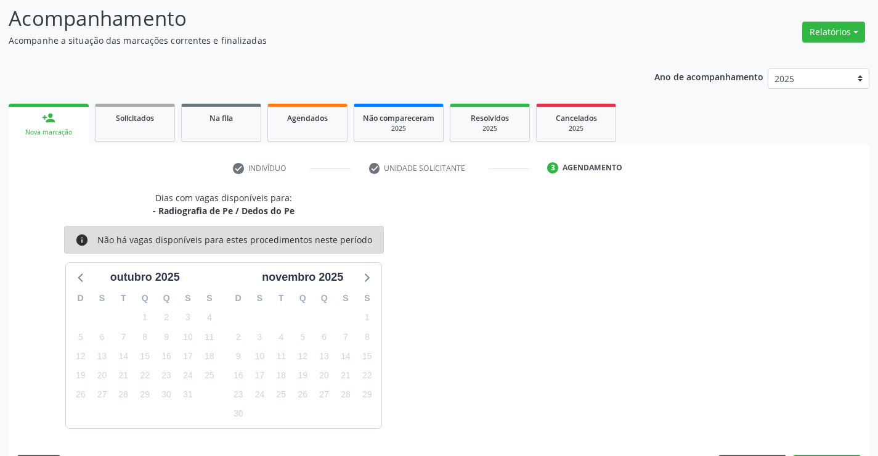
scroll to position [117, 0]
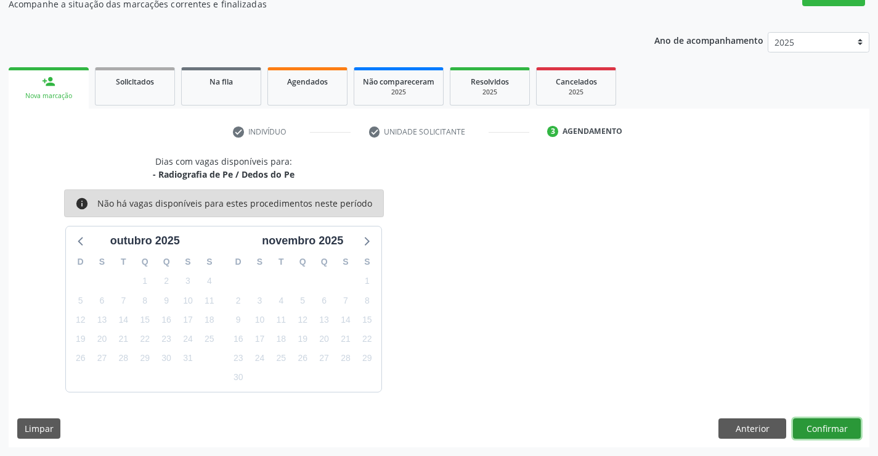
click at [812, 427] on button "Confirmar" at bounding box center [827, 428] width 68 height 21
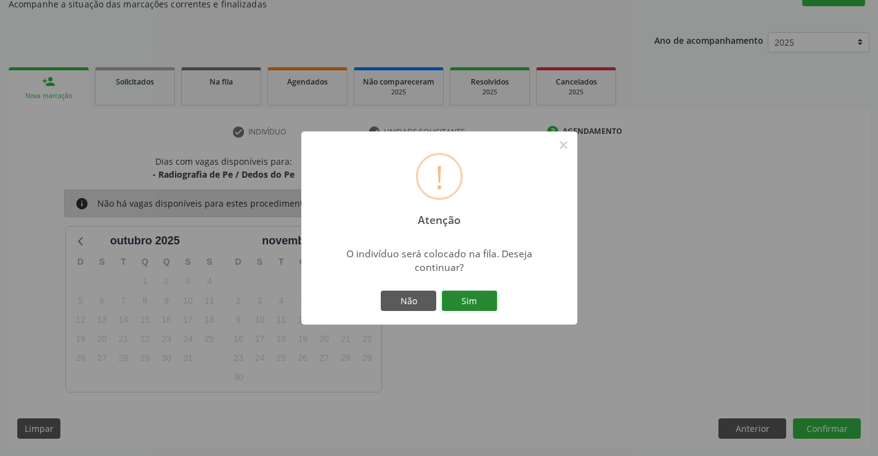
click at [465, 295] on button "Sim" at bounding box center [469, 300] width 55 height 21
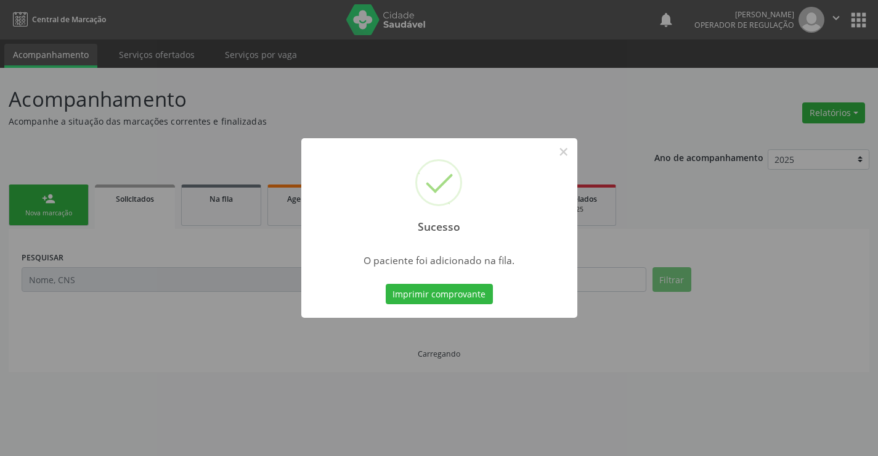
scroll to position [0, 0]
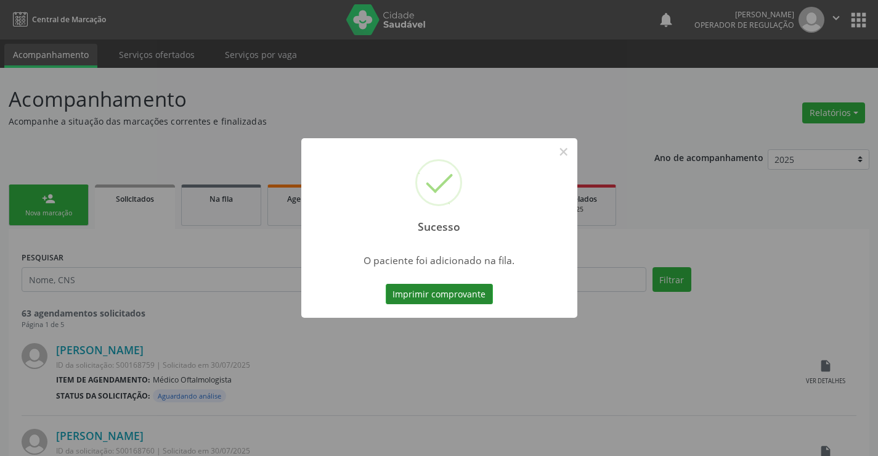
click at [467, 292] on button "Imprimir comprovante" at bounding box center [439, 294] width 107 height 21
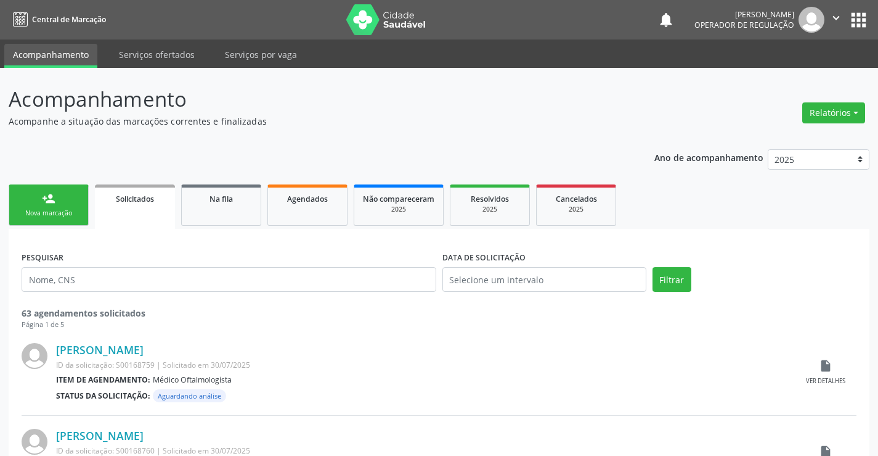
click at [81, 202] on link "person_add Nova marcação" at bounding box center [49, 204] width 80 height 41
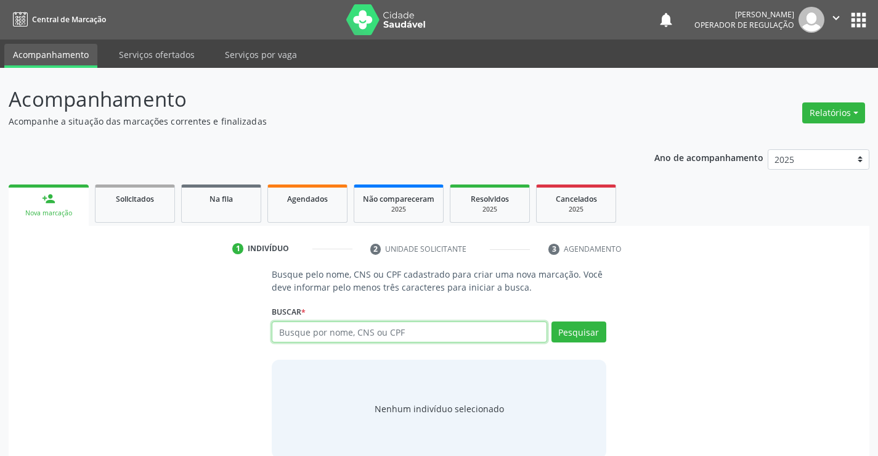
click at [323, 333] on input "text" at bounding box center [409, 331] width 275 height 21
type input "700005551253508"
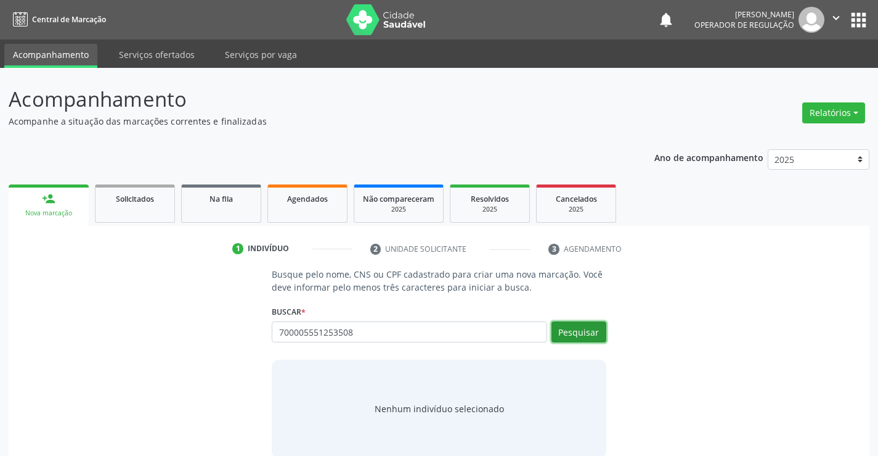
click at [578, 332] on button "Pesquisar" at bounding box center [579, 331] width 55 height 21
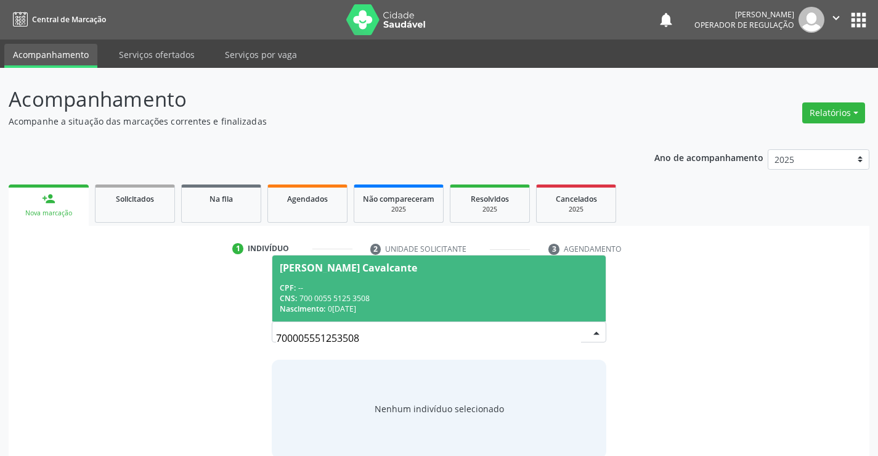
click at [448, 305] on div "Nascimento: 06/02/1987" at bounding box center [439, 308] width 318 height 10
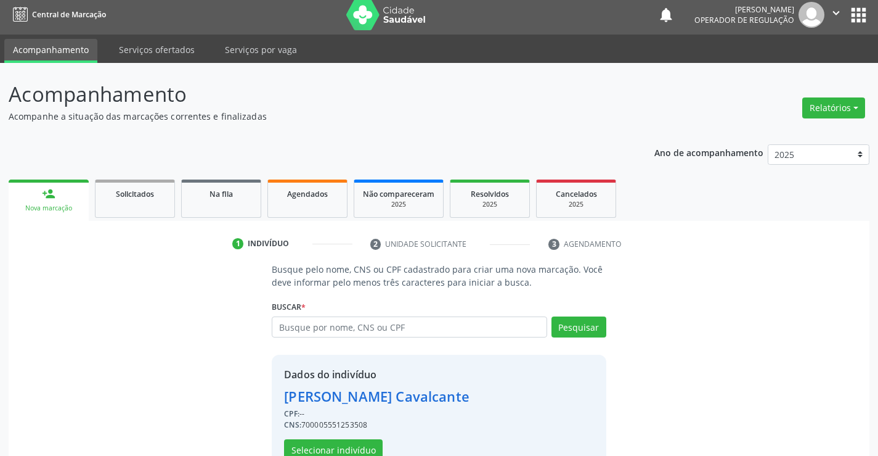
scroll to position [39, 0]
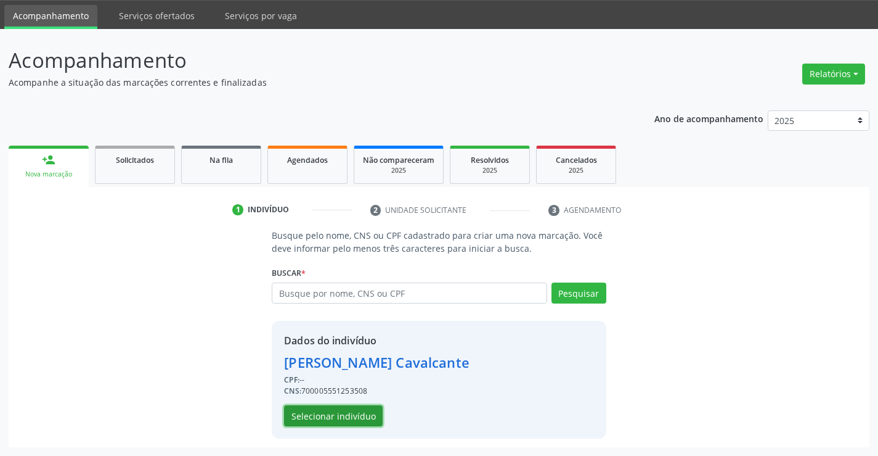
click at [323, 414] on button "Selecionar indivíduo" at bounding box center [333, 415] width 99 height 21
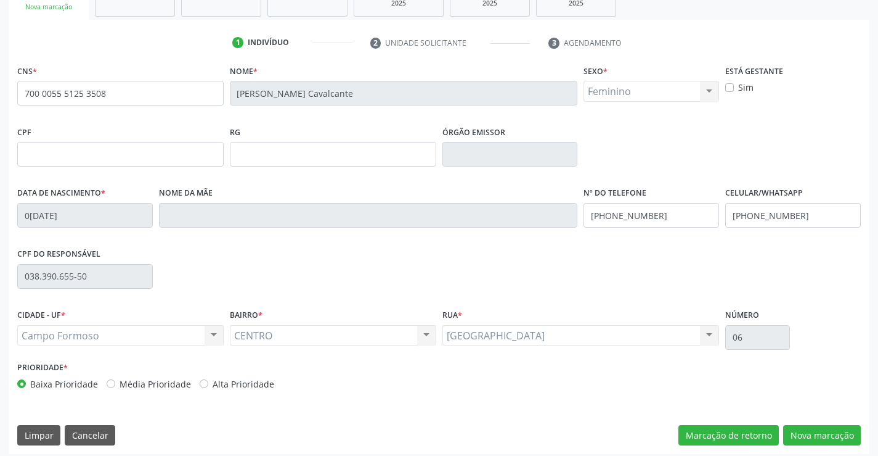
scroll to position [213, 0]
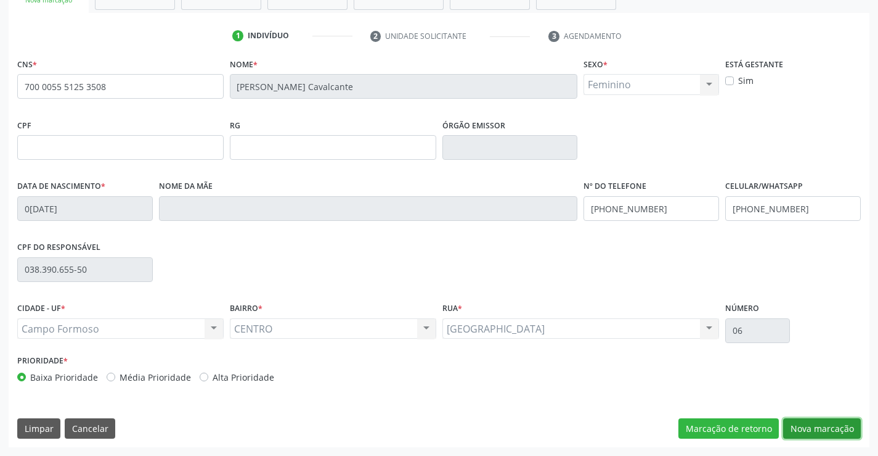
click at [816, 435] on button "Nova marcação" at bounding box center [822, 428] width 78 height 21
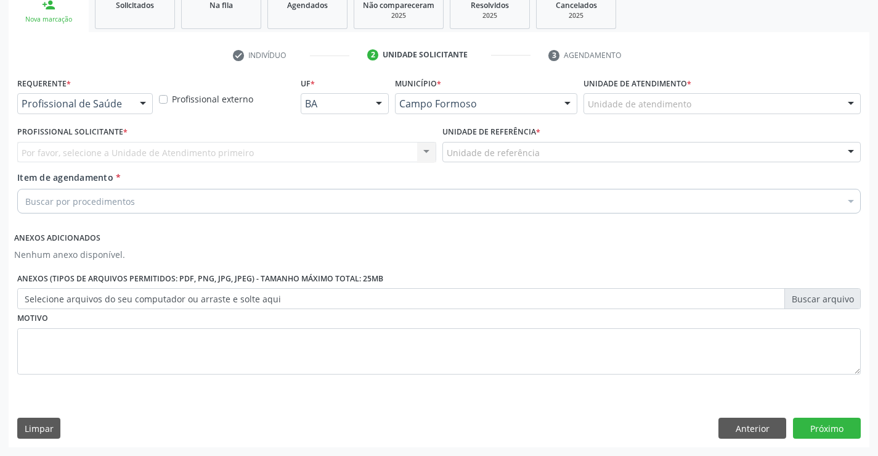
scroll to position [194, 0]
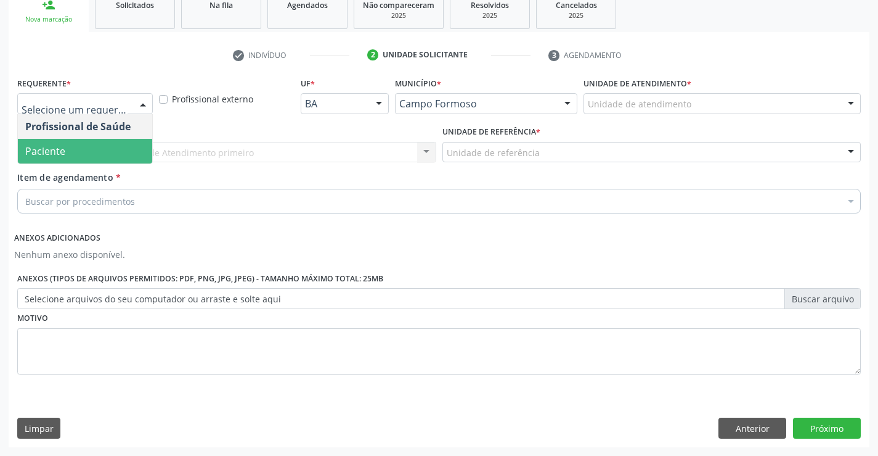
click at [60, 151] on span "Paciente" at bounding box center [45, 151] width 40 height 14
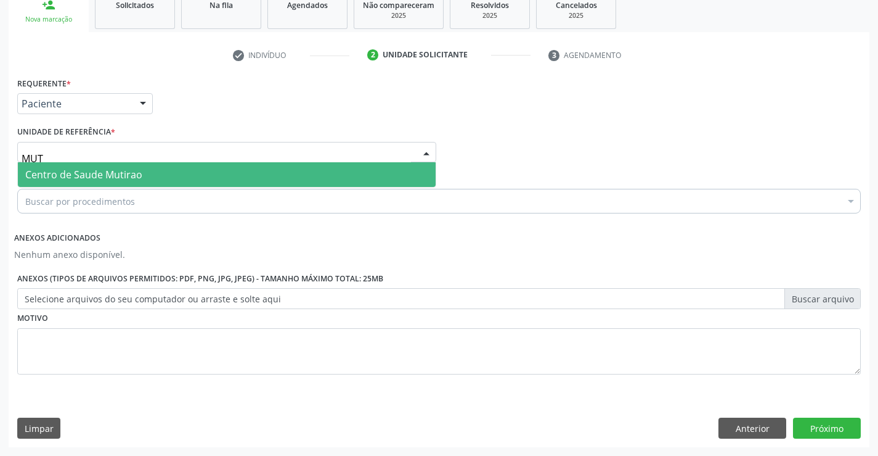
type input "MUTI"
click at [83, 167] on span "Centro de Saude Mutirao" at bounding box center [227, 174] width 418 height 25
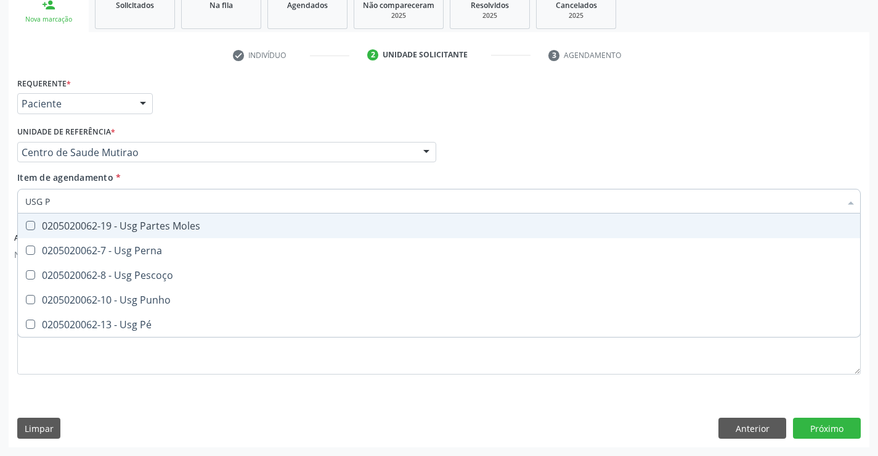
type input "USG PU"
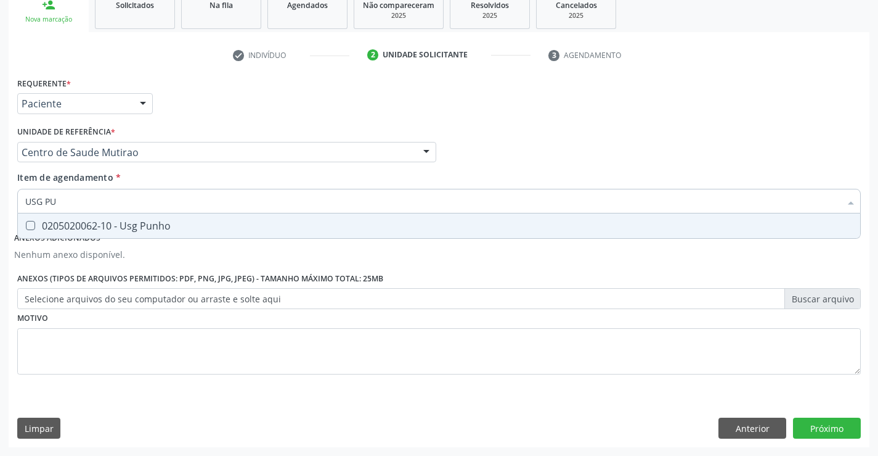
click at [79, 224] on div "0205020062-10 - Usg Punho" at bounding box center [439, 226] width 828 height 10
checkbox Punho "true"
click at [800, 419] on button "Próximo" at bounding box center [827, 427] width 68 height 21
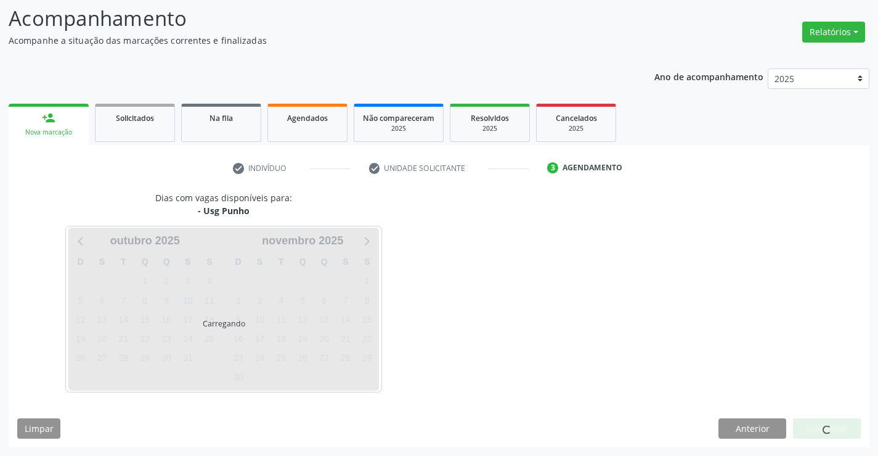
scroll to position [81, 0]
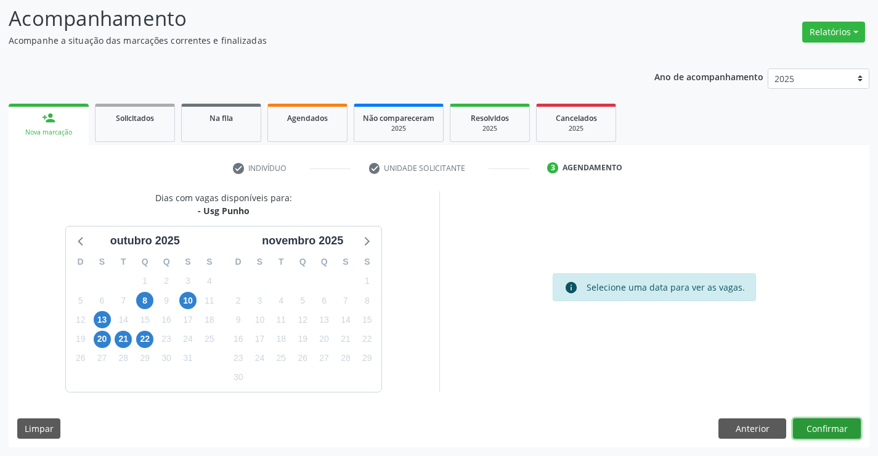
click at [808, 425] on button "Confirmar" at bounding box center [827, 428] width 68 height 21
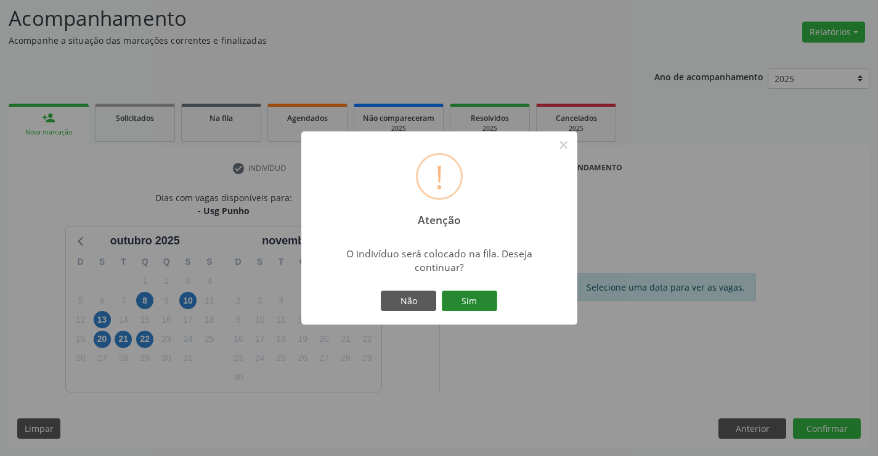
click at [480, 303] on button "Sim" at bounding box center [469, 300] width 55 height 21
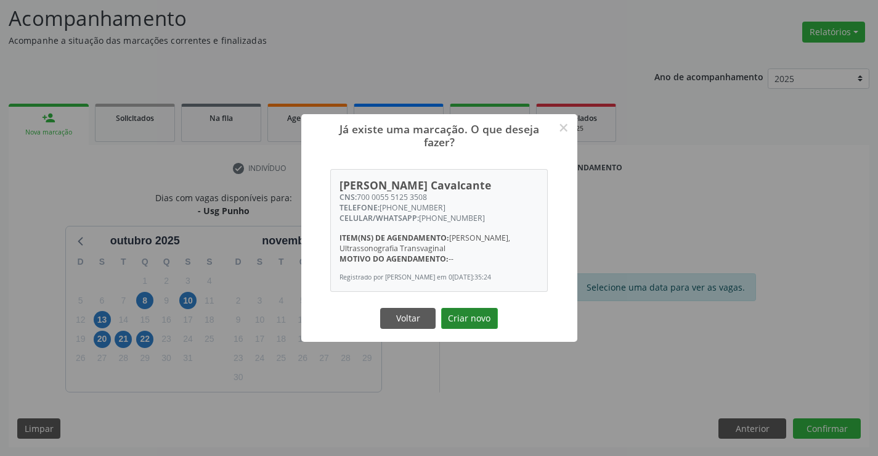
click at [460, 314] on button "Criar novo" at bounding box center [469, 318] width 57 height 21
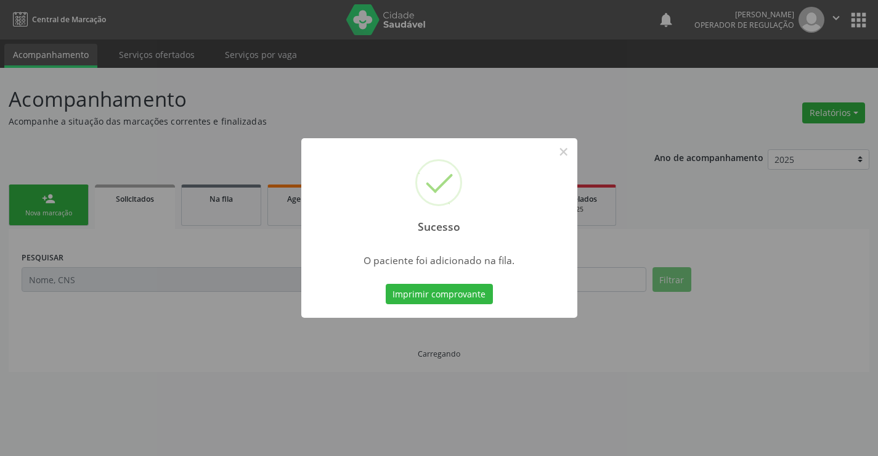
scroll to position [0, 0]
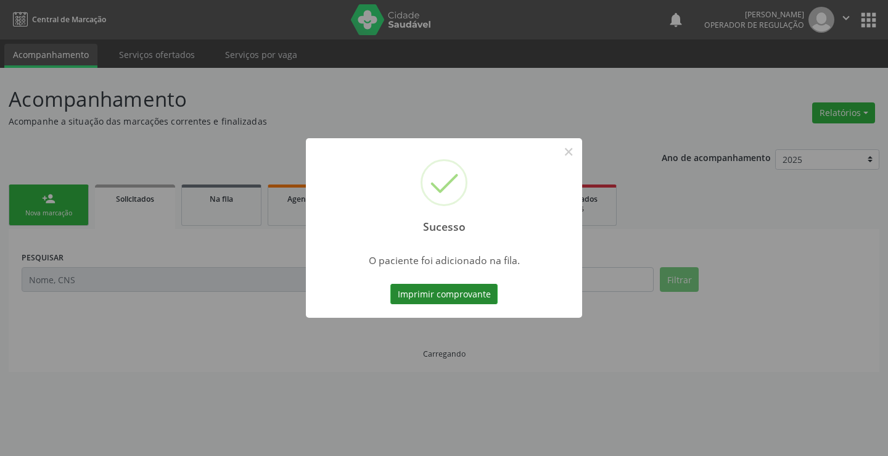
click at [456, 298] on button "Imprimir comprovante" at bounding box center [443, 294] width 107 height 21
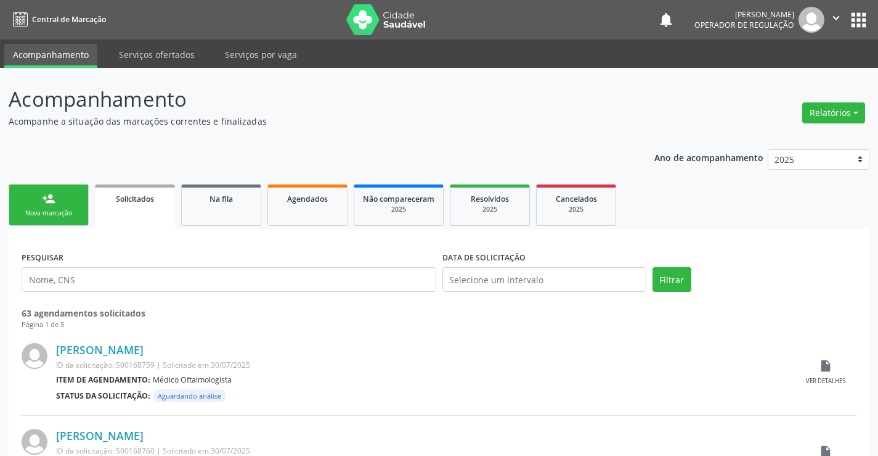
click at [63, 197] on link "person_add Nova marcação" at bounding box center [49, 204] width 80 height 41
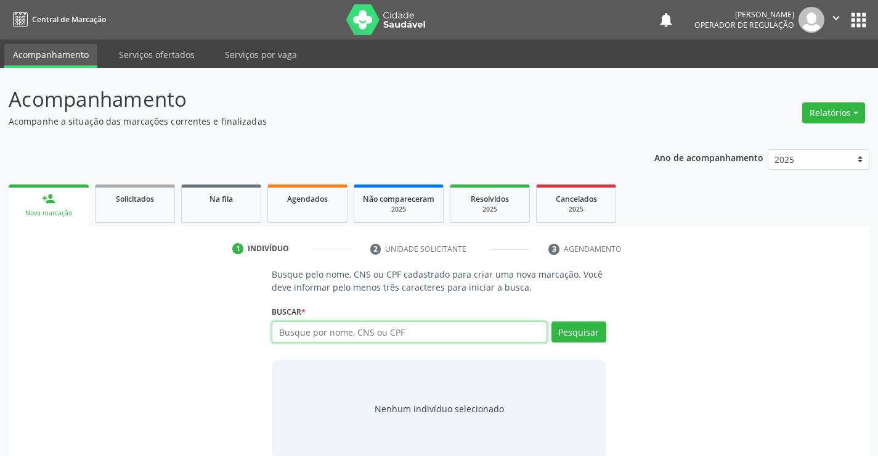
click at [314, 339] on input "text" at bounding box center [409, 331] width 275 height 21
type input "7032086449546992"
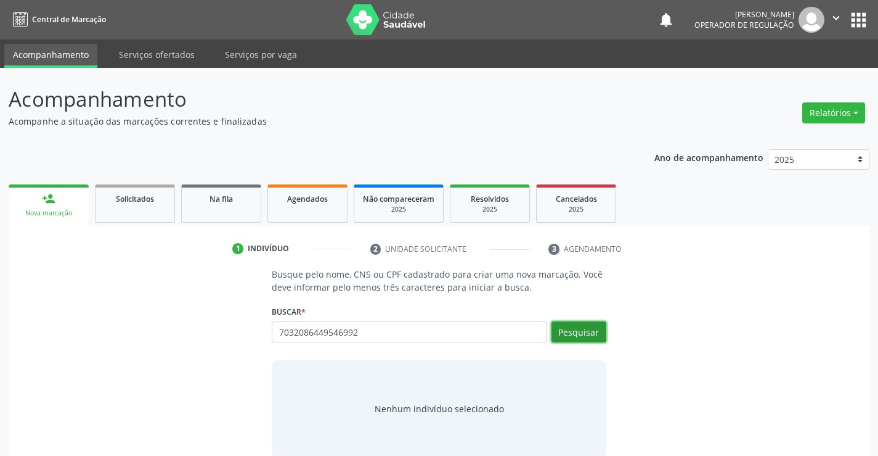
click at [601, 335] on button "Pesquisar" at bounding box center [579, 331] width 55 height 21
type input "7032086449546992"
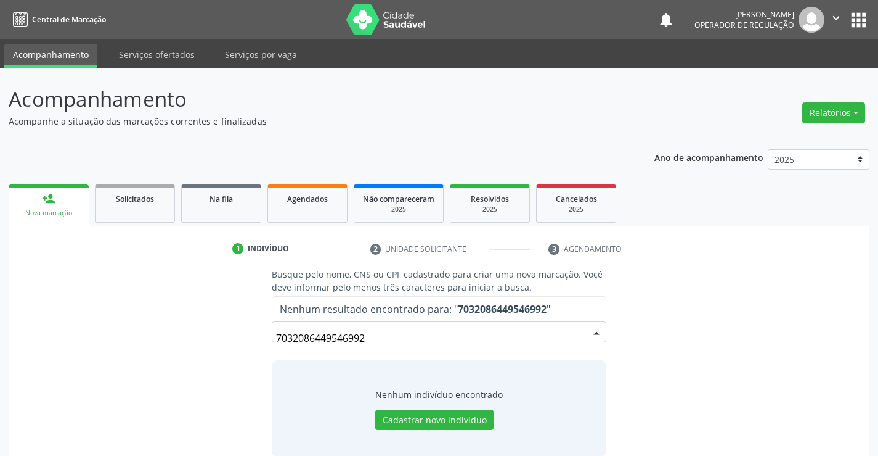
drag, startPoint x: 378, startPoint y: 349, endPoint x: 155, endPoint y: 341, distance: 223.9
click at [190, 340] on div "Busque pelo nome, CNS ou CPF cadastrado para criar uma nova marcação. Você deve…" at bounding box center [439, 363] width 844 height 190
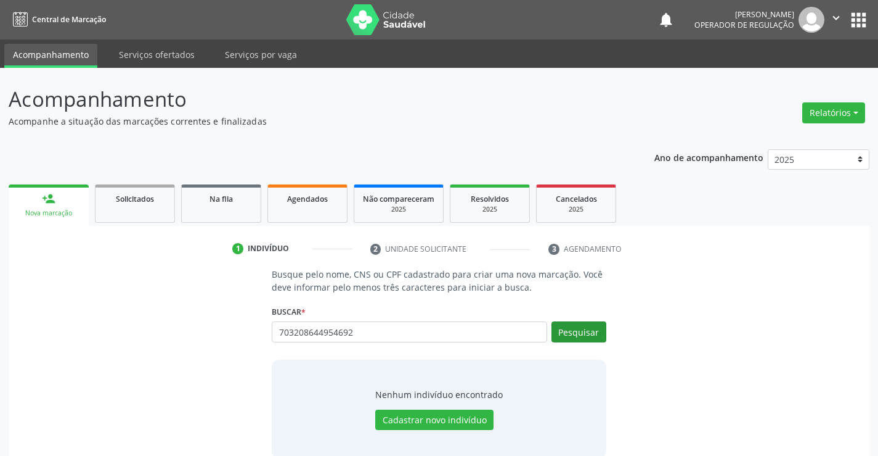
type input "703208644954692"
click at [584, 332] on button "Pesquisar" at bounding box center [579, 331] width 55 height 21
type input "703208644954692"
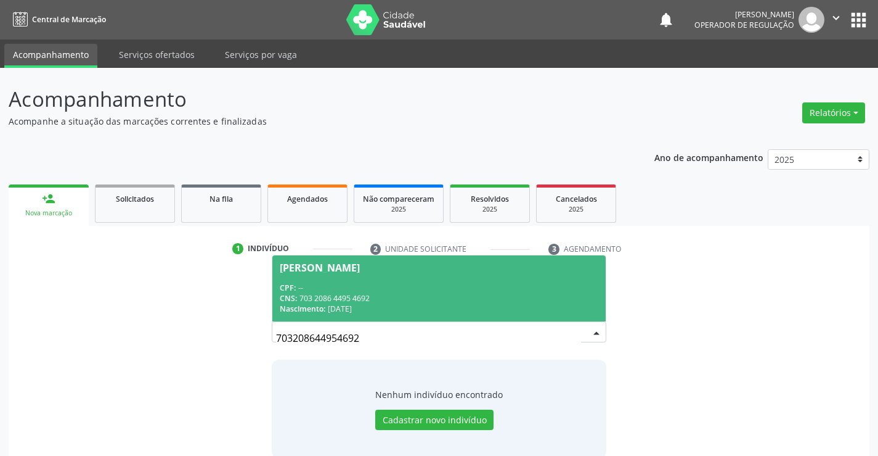
click at [459, 308] on div "Nascimento: 24/07/1993" at bounding box center [439, 308] width 318 height 10
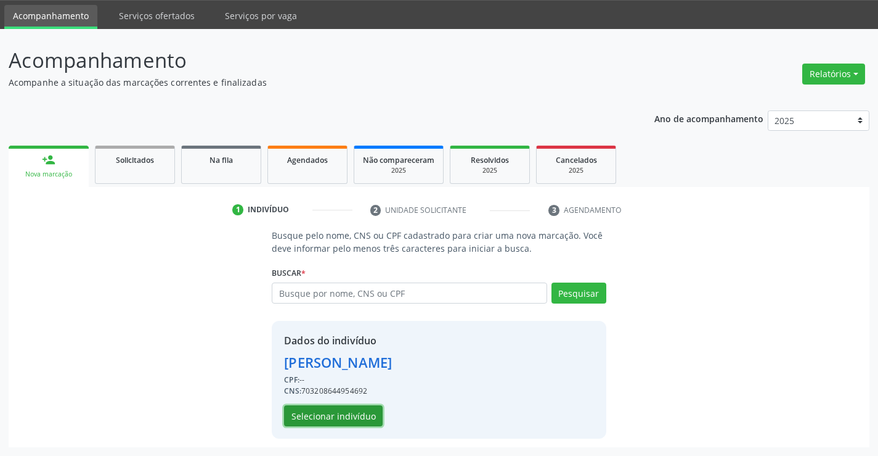
click at [365, 411] on button "Selecionar indivíduo" at bounding box center [333, 415] width 99 height 21
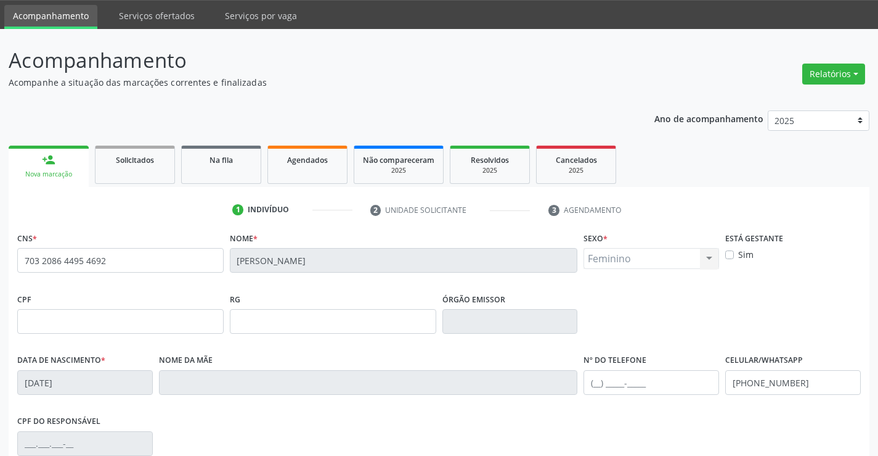
scroll to position [213, 0]
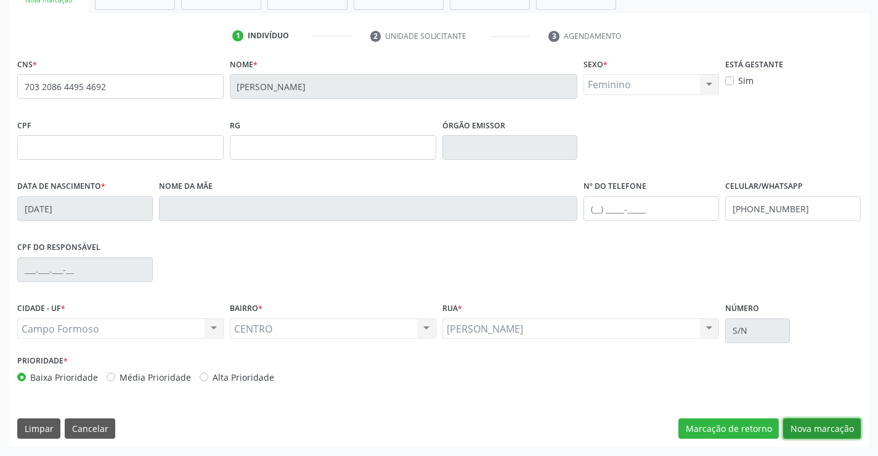
click at [822, 429] on button "Nova marcação" at bounding box center [822, 428] width 78 height 21
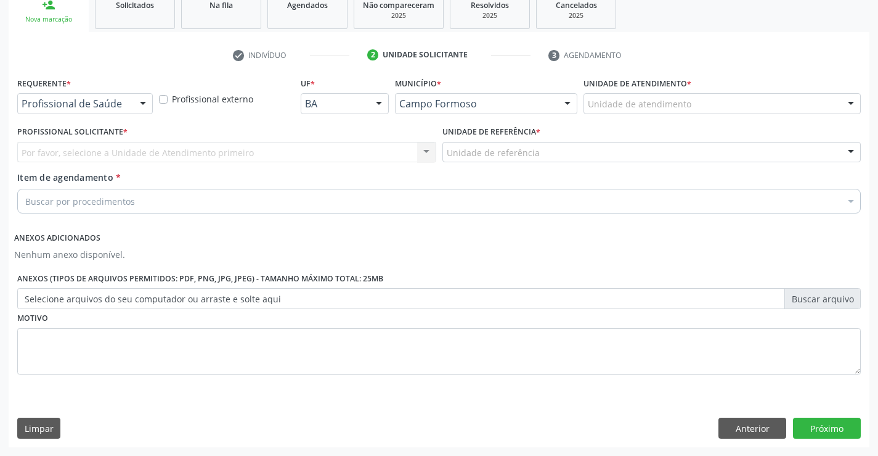
scroll to position [194, 0]
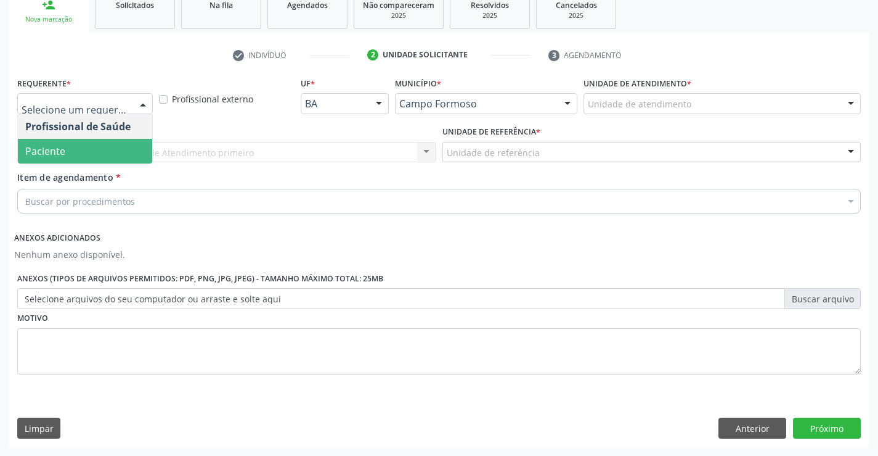
click at [107, 148] on span "Paciente" at bounding box center [85, 151] width 134 height 25
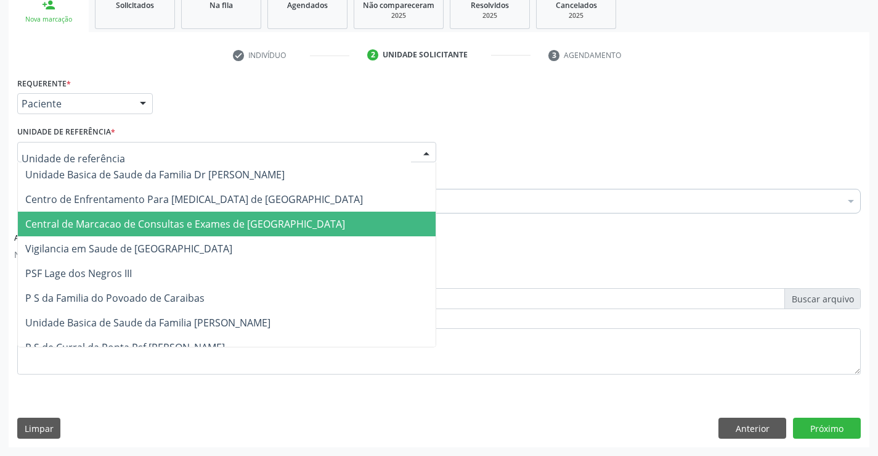
click at [129, 221] on span "Central de Marcacao de Consultas e Exames de [GEOGRAPHIC_DATA]" at bounding box center [185, 224] width 320 height 14
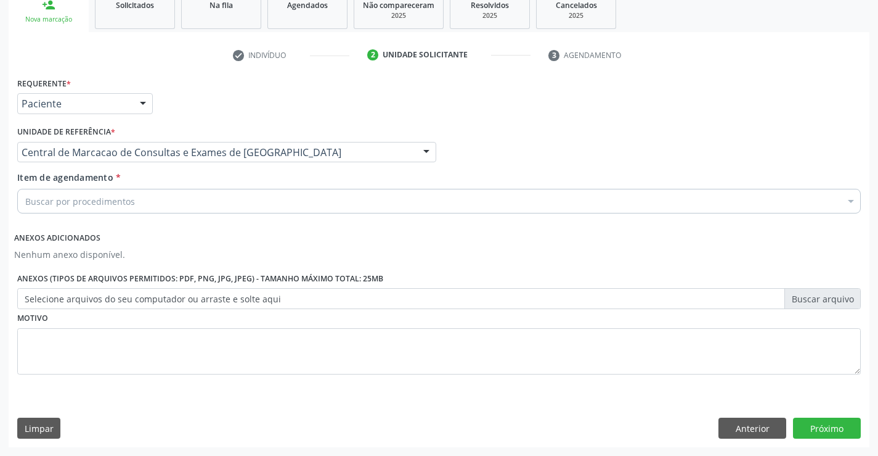
click at [113, 208] on div "Buscar por procedimentos" at bounding box center [439, 201] width 844 height 25
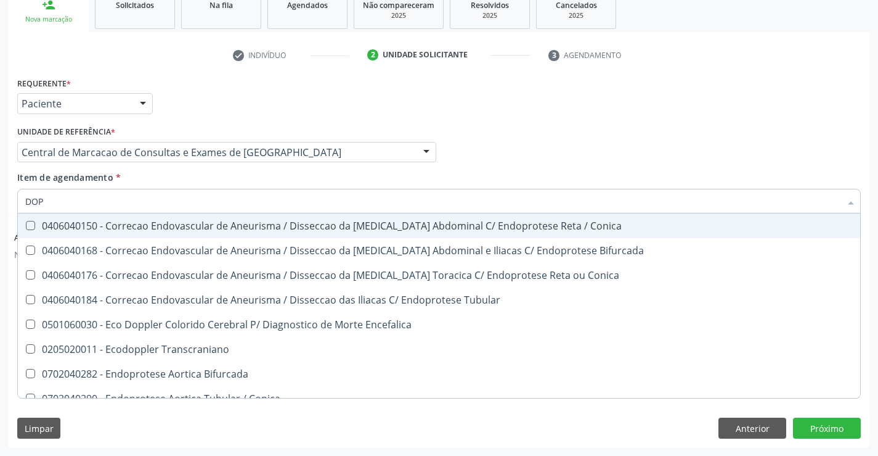
type input "DOPP"
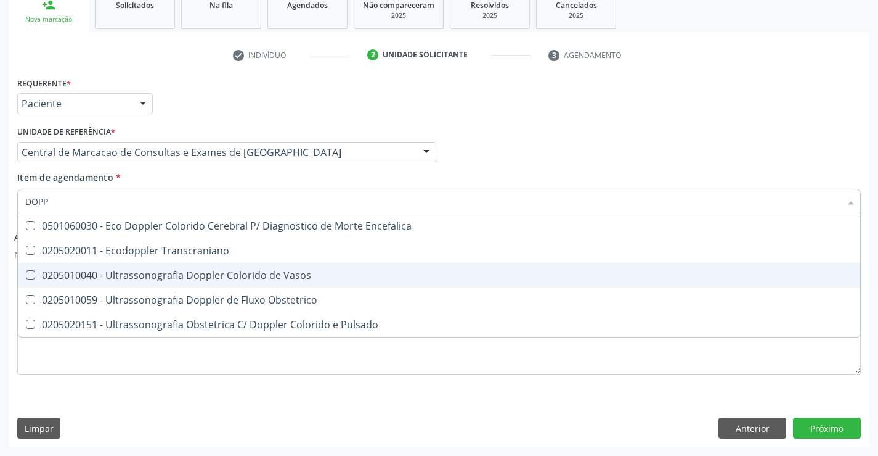
click at [181, 270] on div "0205010040 - Ultrassonografia Doppler Colorido de Vasos" at bounding box center [439, 275] width 828 height 10
checkbox Vasos "true"
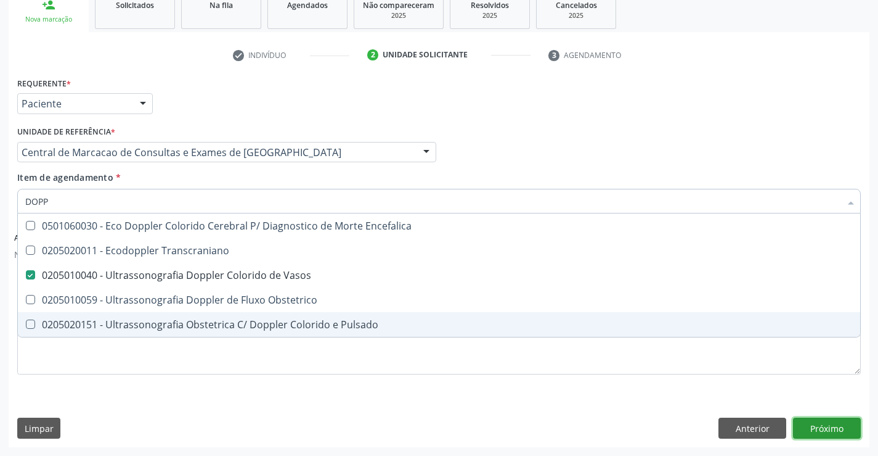
click at [824, 430] on button "Próximo" at bounding box center [827, 427] width 68 height 21
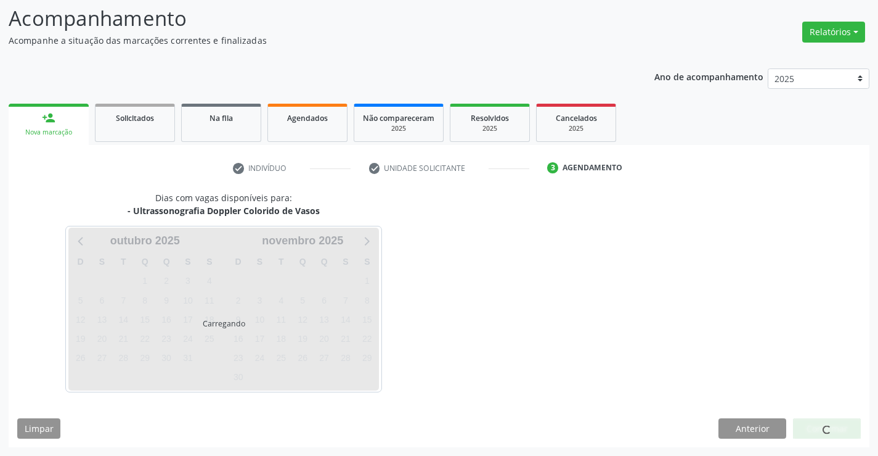
scroll to position [117, 0]
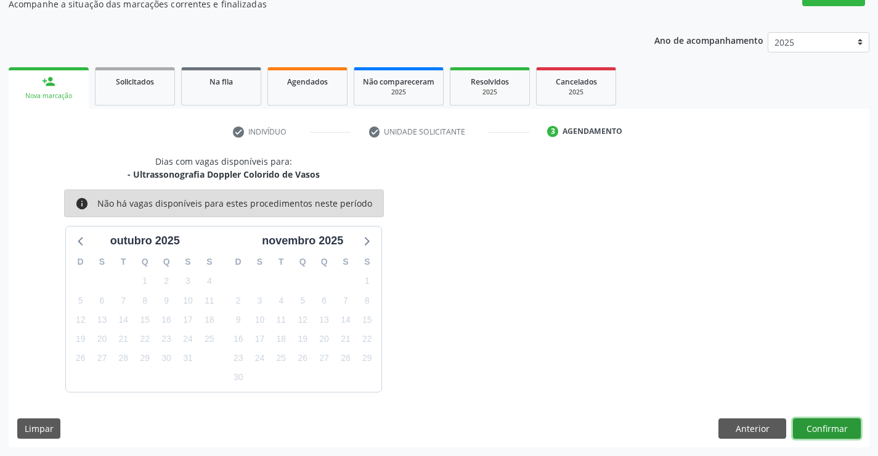
click at [807, 419] on button "Confirmar" at bounding box center [827, 428] width 68 height 21
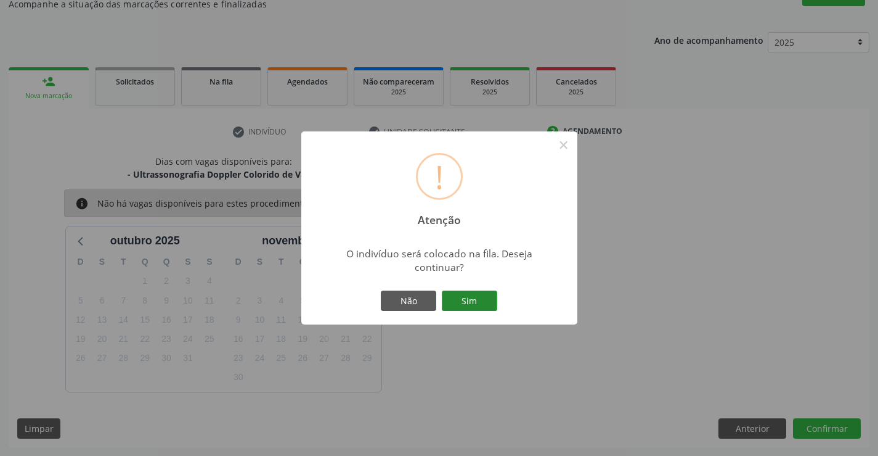
click at [486, 302] on button "Sim" at bounding box center [469, 300] width 55 height 21
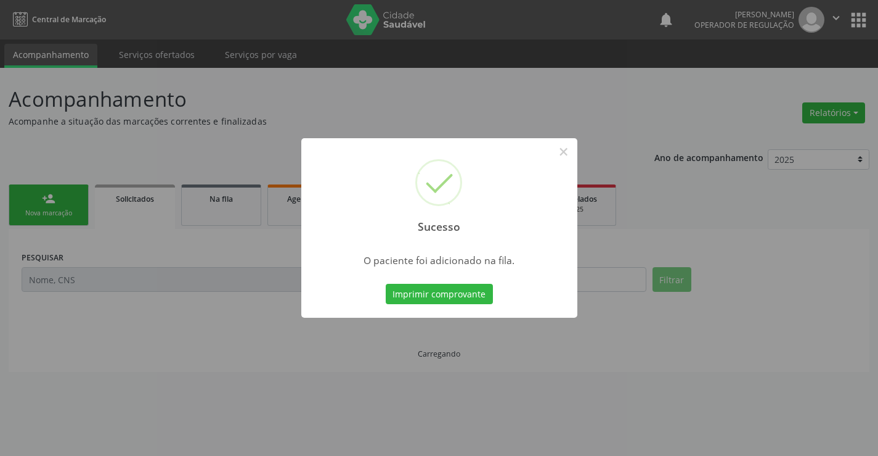
scroll to position [0, 0]
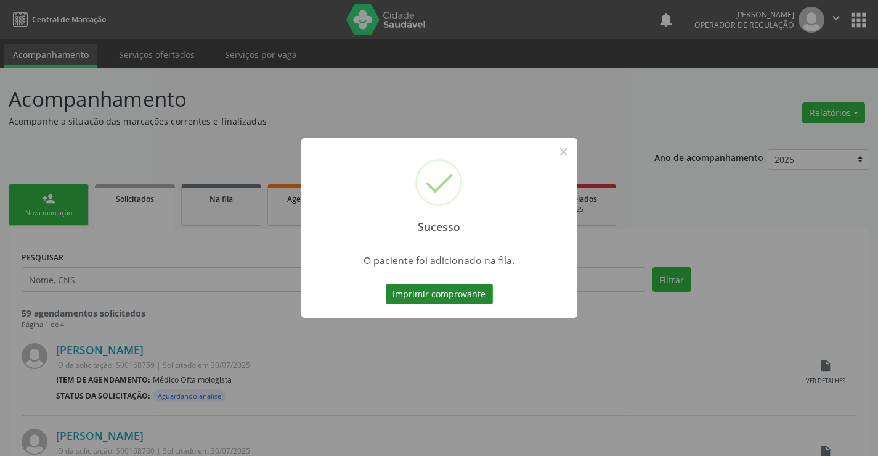
click at [464, 288] on button "Imprimir comprovante" at bounding box center [439, 294] width 107 height 21
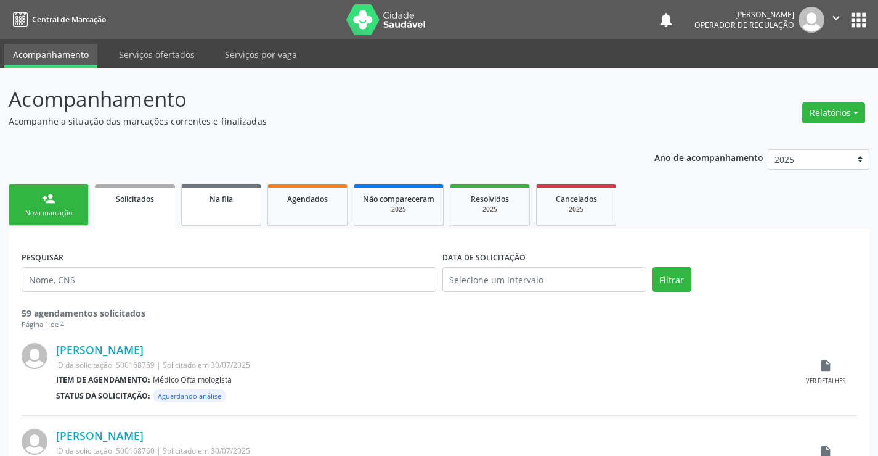
click at [223, 208] on link "Na fila" at bounding box center [221, 204] width 80 height 41
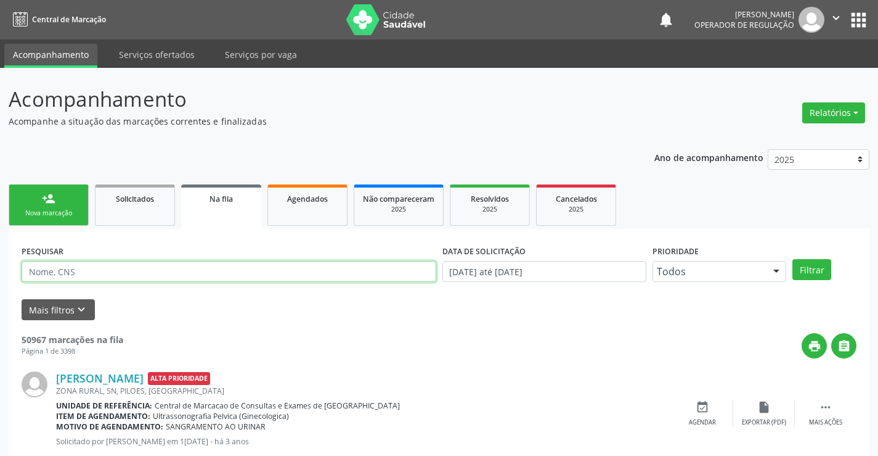
click at [199, 268] on input "text" at bounding box center [229, 271] width 415 height 21
type input "708909725000112"
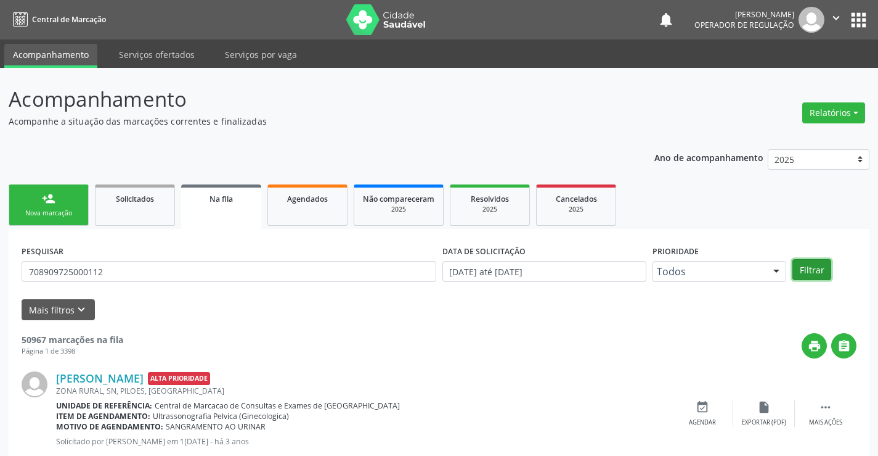
click at [809, 269] on button "Filtrar" at bounding box center [812, 269] width 39 height 21
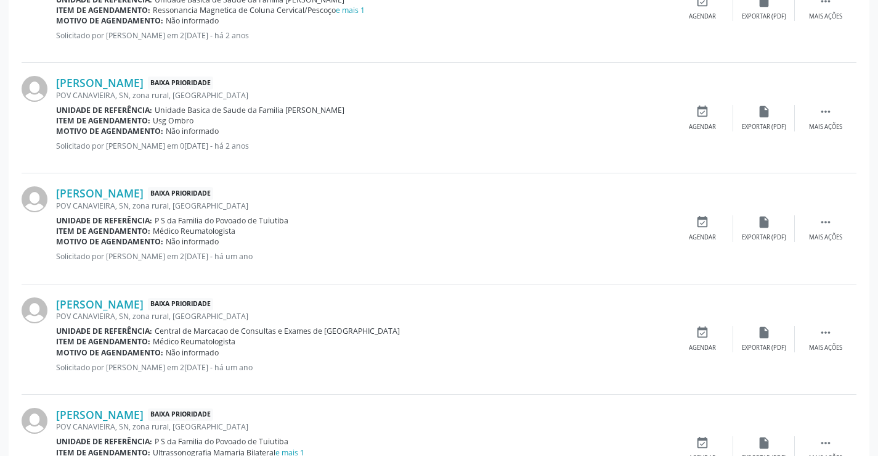
scroll to position [597, 0]
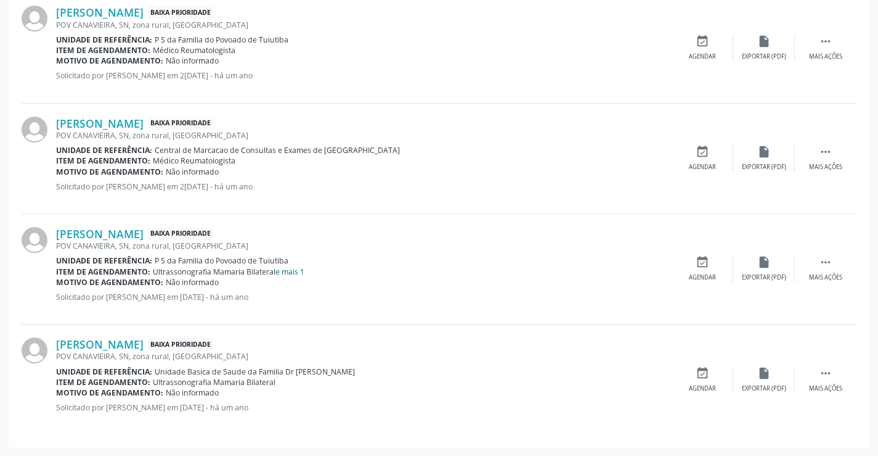
click at [285, 276] on link "e mais 1" at bounding box center [290, 271] width 29 height 10
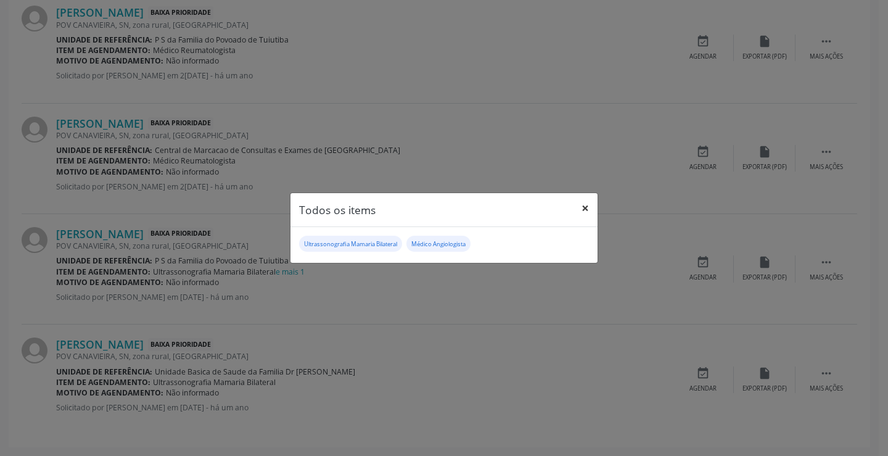
click at [589, 209] on button "×" at bounding box center [585, 208] width 25 height 30
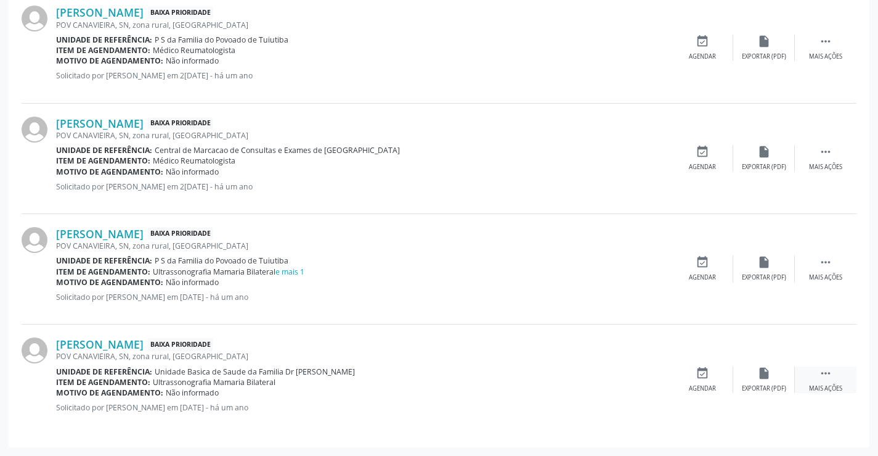
click at [835, 378] on div " Mais ações" at bounding box center [826, 379] width 62 height 27
click at [833, 174] on div "Carla Herlane da Silva Pereira Baixa Prioridade POV CANAVIEIRA, SN, zona rural,…" at bounding box center [439, 159] width 835 height 110
click at [832, 159] on div " Mais ações" at bounding box center [826, 158] width 62 height 27
click at [755, 168] on div "Editar" at bounding box center [765, 167] width 20 height 9
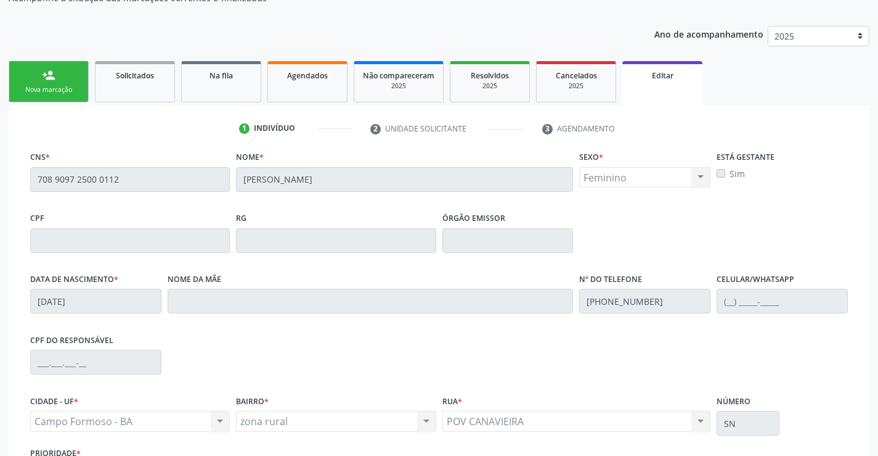
scroll to position [0, 0]
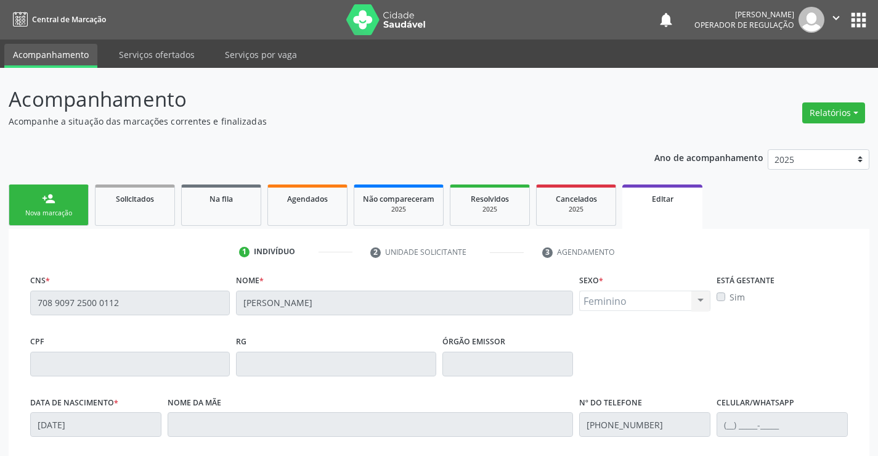
click at [0, 300] on div "Acompanhamento Acompanhe a situação das marcações correntes e finalizadas Relat…" at bounding box center [439, 376] width 878 height 617
click at [861, 14] on button "apps" at bounding box center [859, 20] width 22 height 22
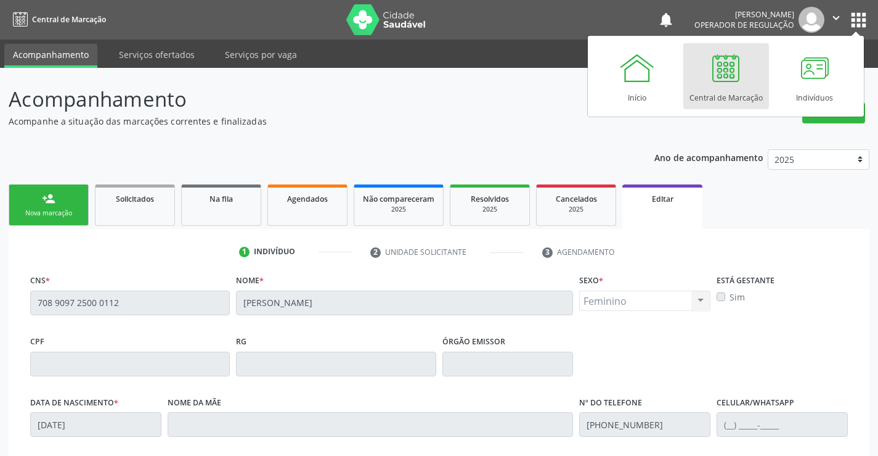
click at [735, 89] on div "Central de Marcação" at bounding box center [726, 94] width 73 height 17
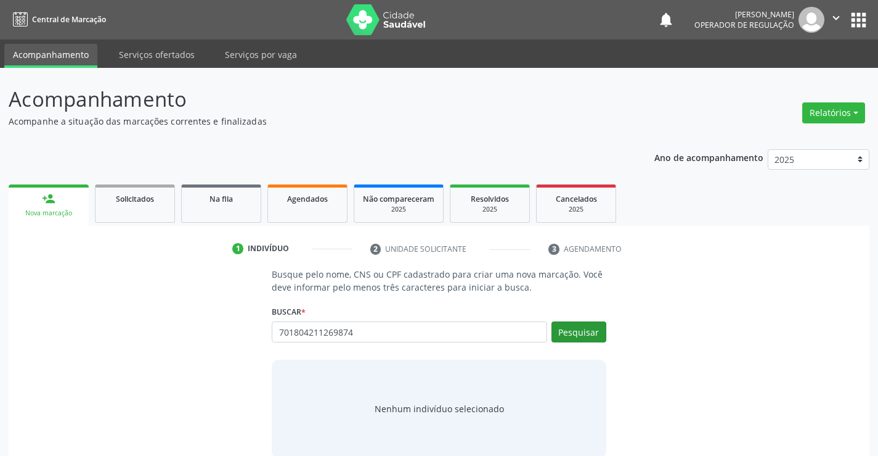
type input "701804211269874"
click at [582, 341] on button "Pesquisar" at bounding box center [579, 331] width 55 height 21
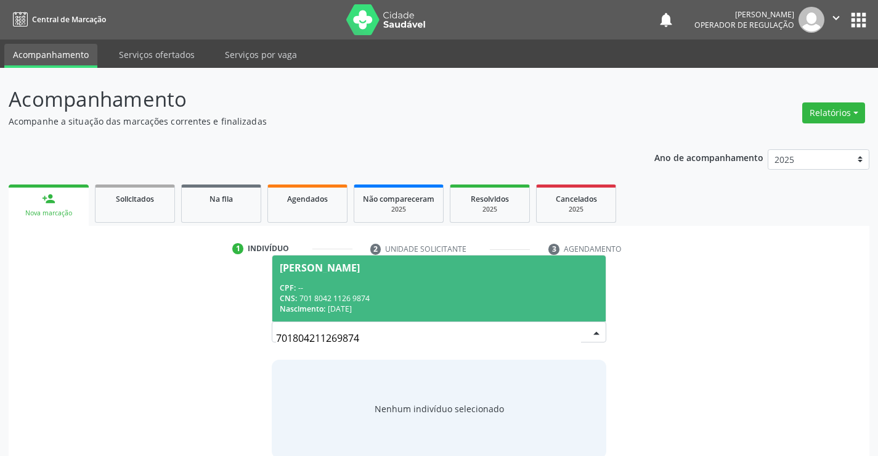
click at [393, 304] on div "Nascimento: 06/05/2011" at bounding box center [439, 308] width 318 height 10
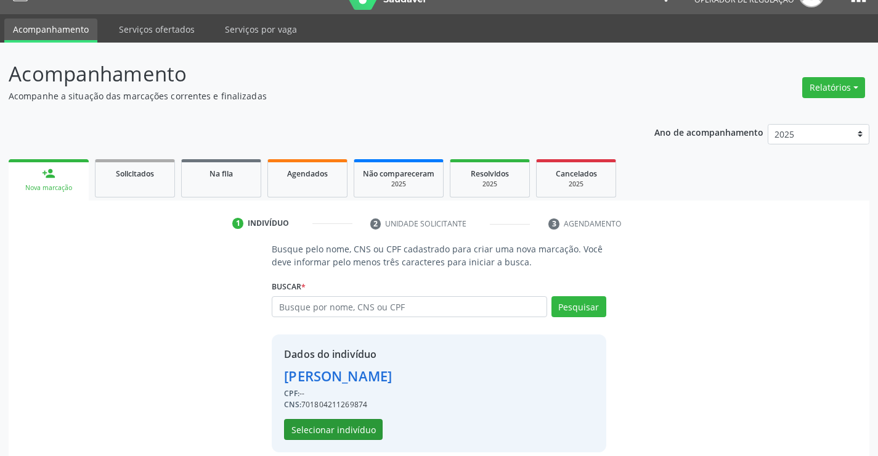
scroll to position [39, 0]
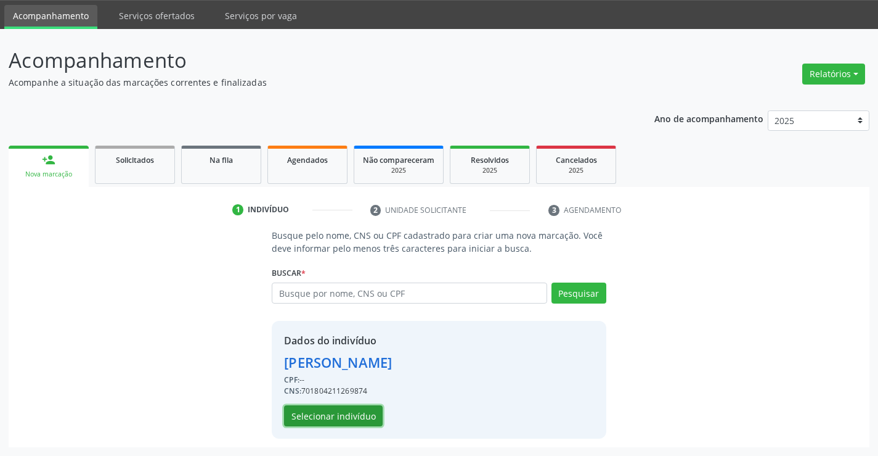
click at [334, 411] on button "Selecionar indivíduo" at bounding box center [333, 415] width 99 height 21
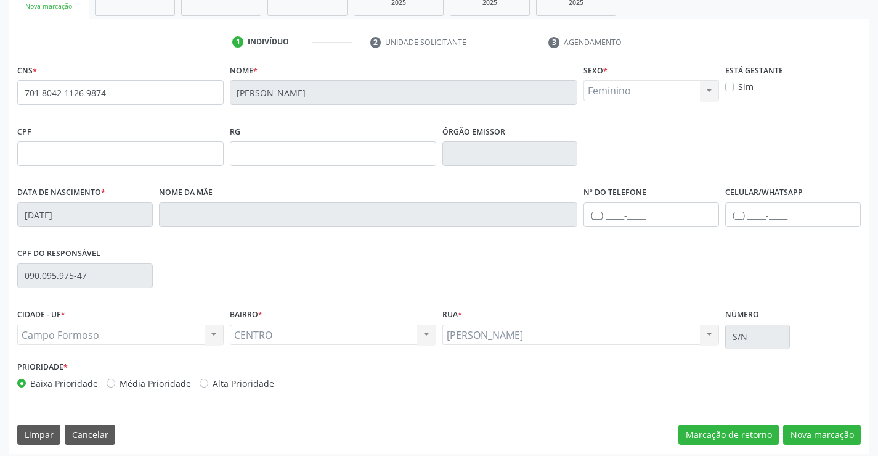
scroll to position [213, 0]
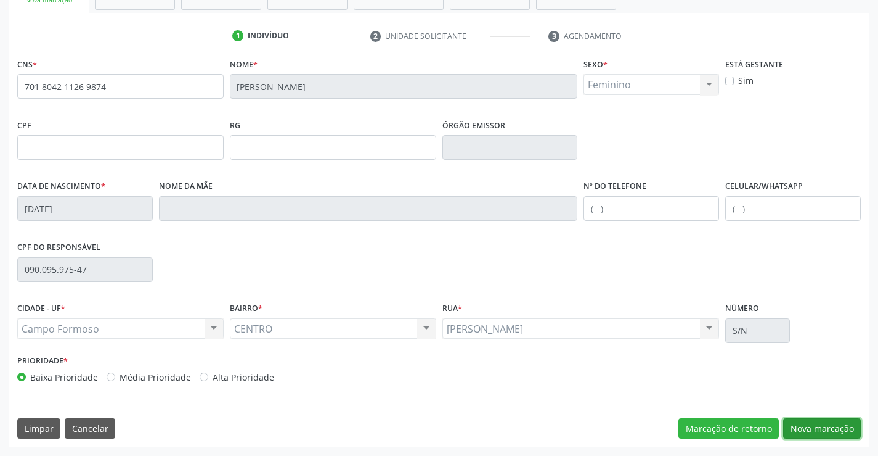
click at [819, 424] on button "Nova marcação" at bounding box center [822, 428] width 78 height 21
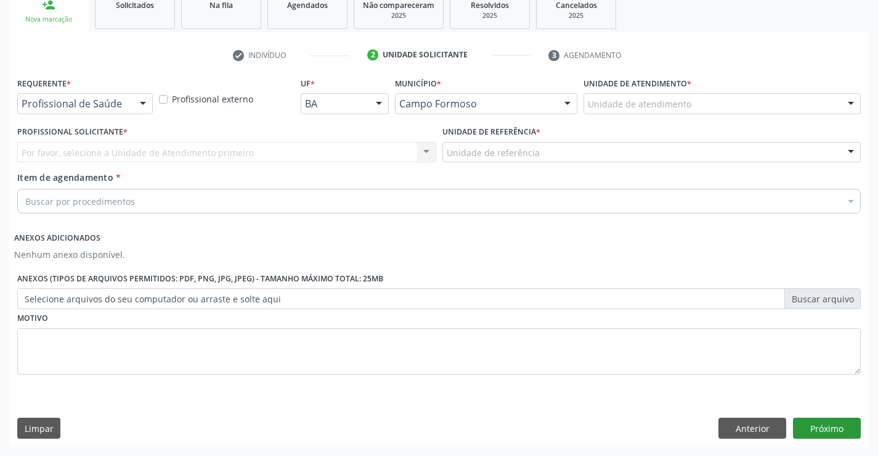
scroll to position [194, 0]
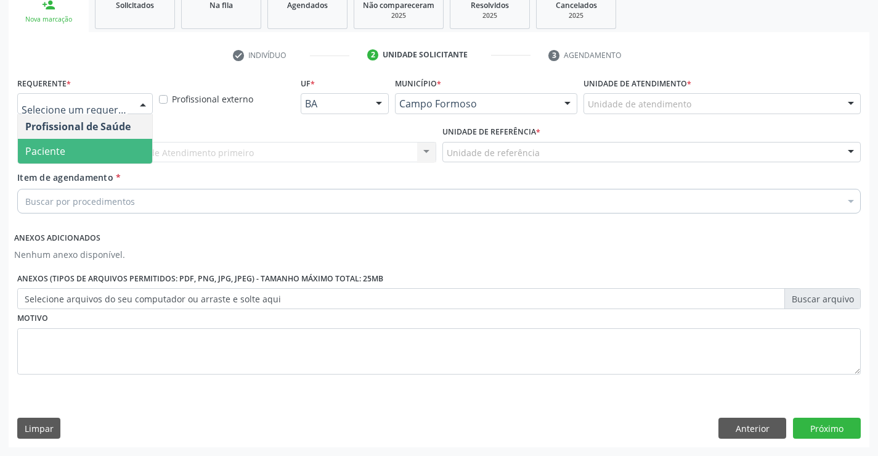
click at [44, 145] on span "Paciente" at bounding box center [45, 151] width 40 height 14
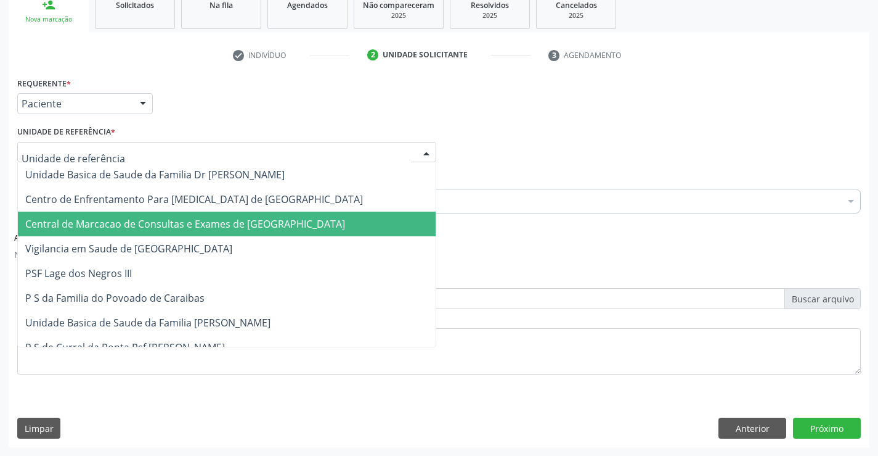
click at [118, 221] on span "Central de Marcacao de Consultas e Exames de [GEOGRAPHIC_DATA]" at bounding box center [185, 224] width 320 height 14
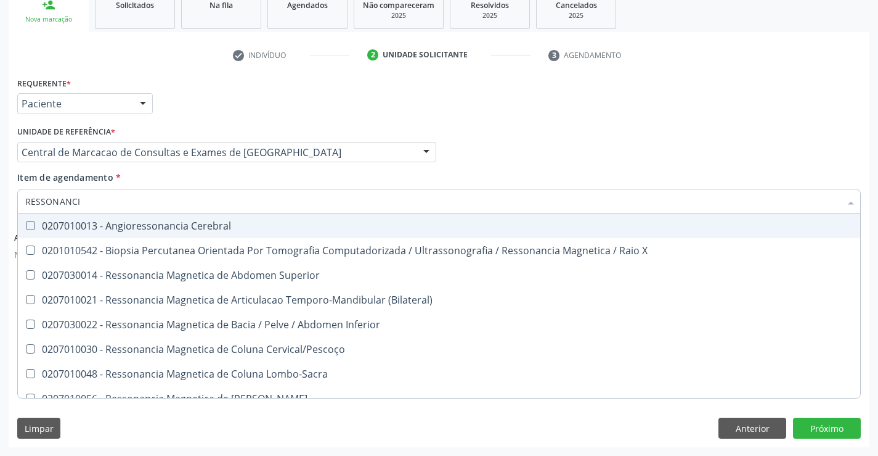
type input "RESSONANCIA"
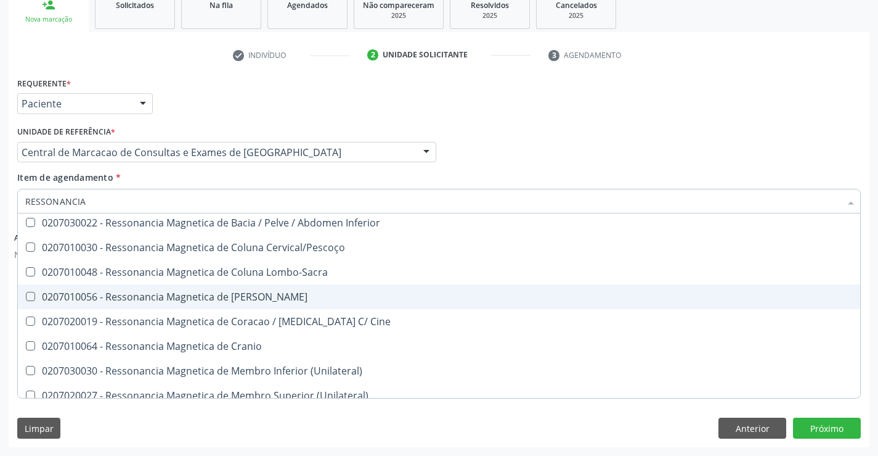
scroll to position [123, 0]
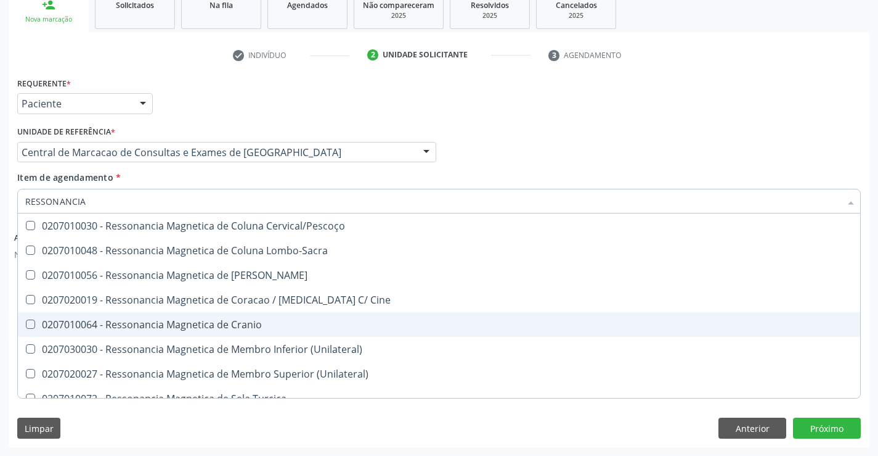
click at [266, 314] on span "0207010064 - Ressonancia Magnetica de Cranio" at bounding box center [439, 324] width 843 height 25
checkbox Cranio "true"
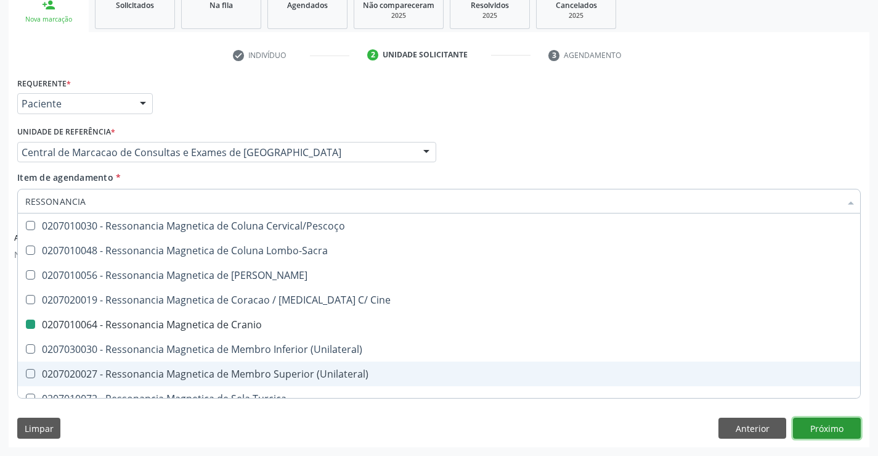
click at [840, 430] on button "Próximo" at bounding box center [827, 427] width 68 height 21
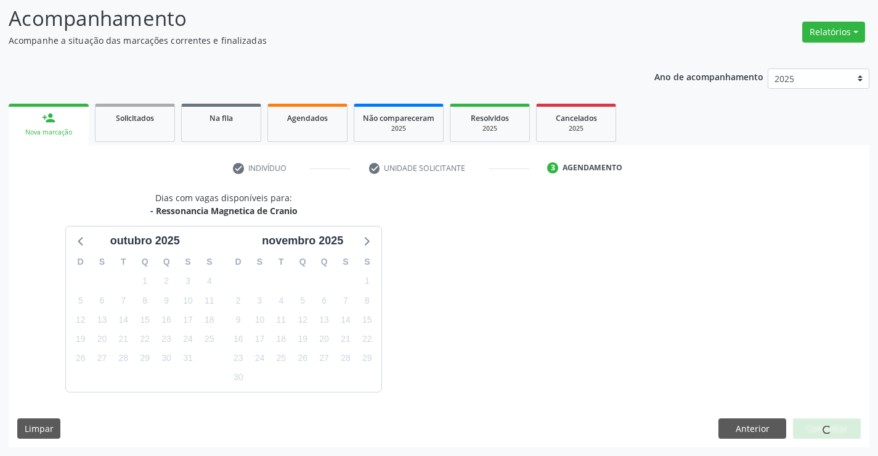
scroll to position [117, 0]
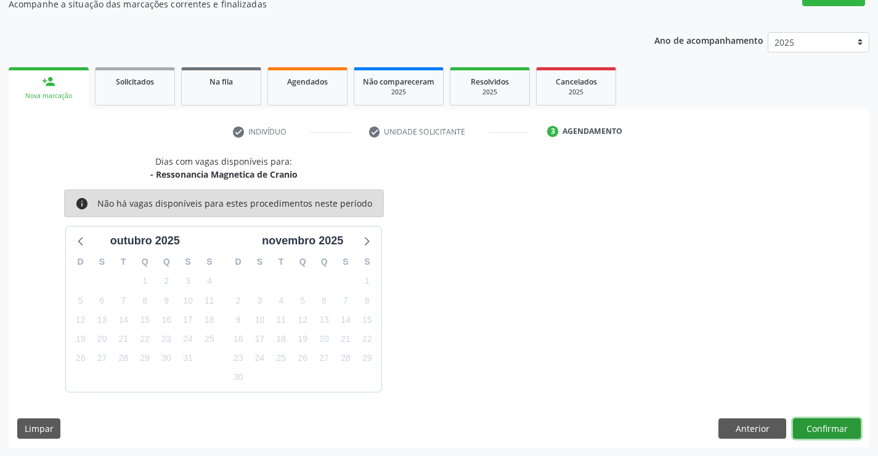
click at [827, 425] on button "Confirmar" at bounding box center [827, 428] width 68 height 21
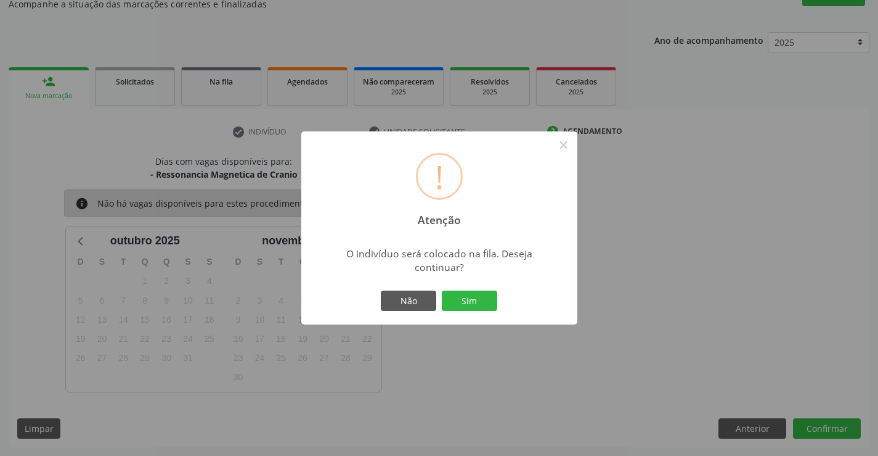
drag, startPoint x: 474, startPoint y: 298, endPoint x: 520, endPoint y: 317, distance: 49.8
click at [475, 298] on button "Sim" at bounding box center [469, 300] width 55 height 21
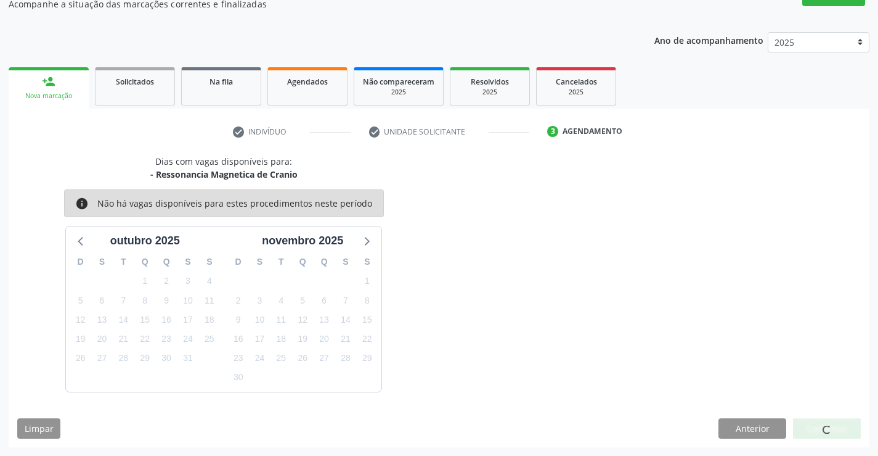
scroll to position [0, 0]
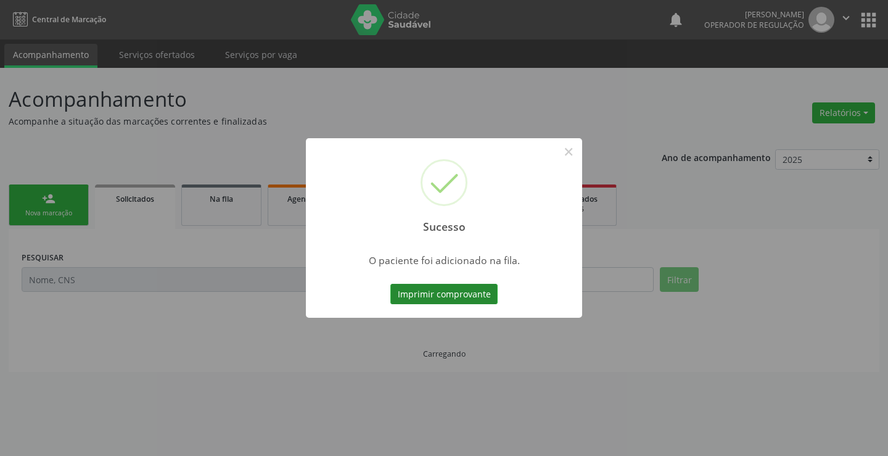
click at [481, 292] on button "Imprimir comprovante" at bounding box center [443, 294] width 107 height 21
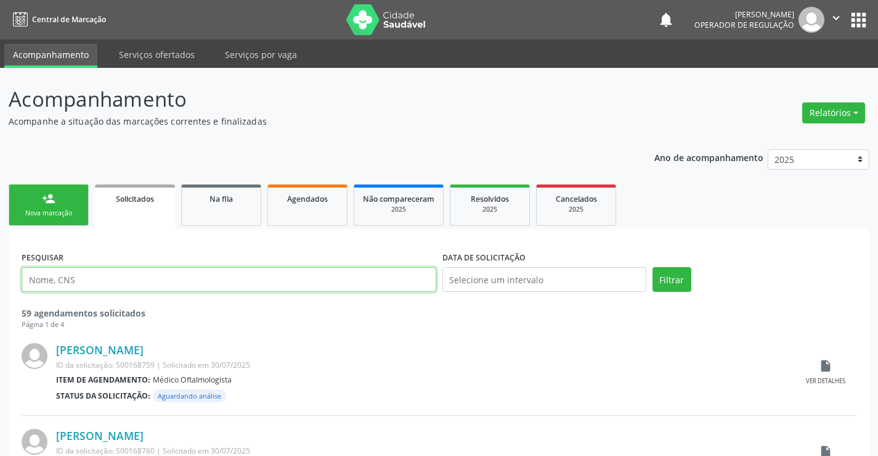
click at [72, 282] on input "text" at bounding box center [229, 279] width 415 height 25
type input "705603466798019"
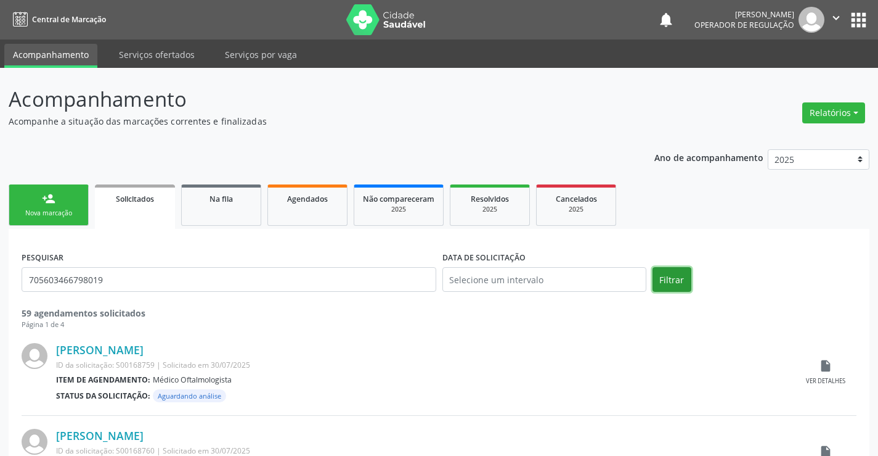
click at [676, 280] on button "Filtrar" at bounding box center [672, 279] width 39 height 25
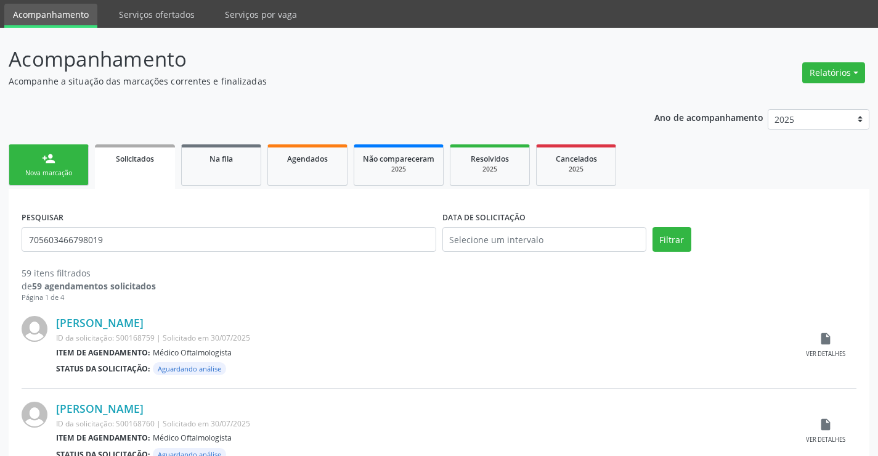
scroll to position [62, 0]
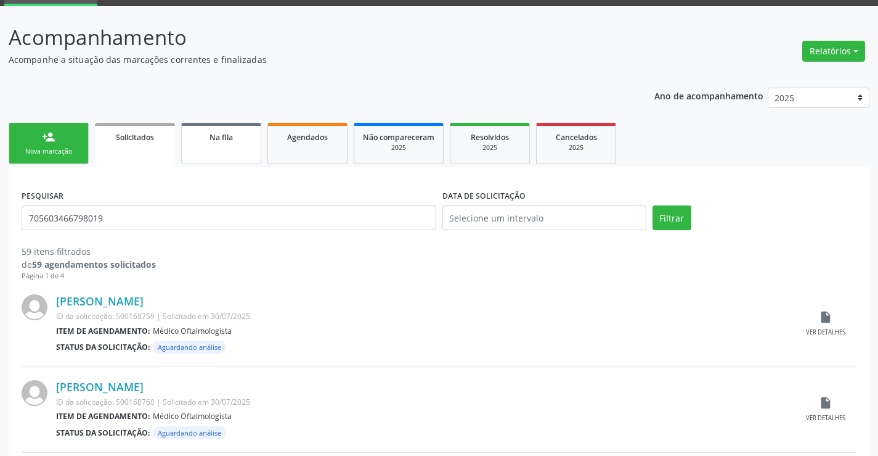
click at [212, 139] on span "Na fila" at bounding box center [221, 137] width 23 height 10
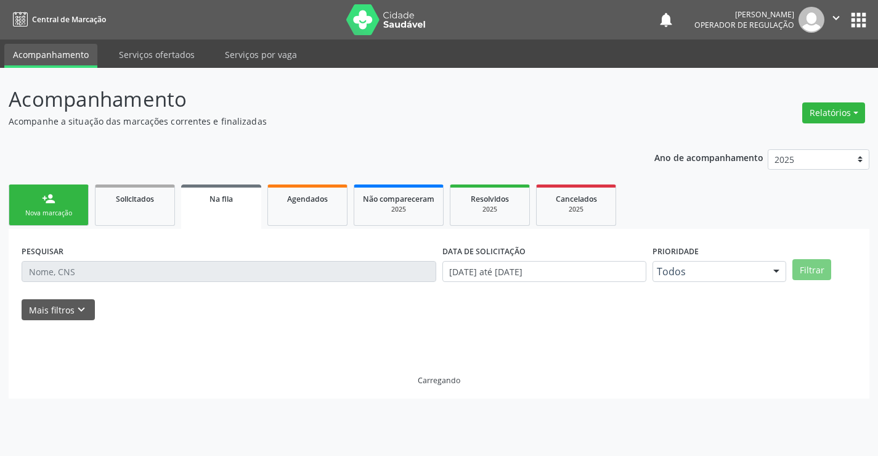
scroll to position [0, 0]
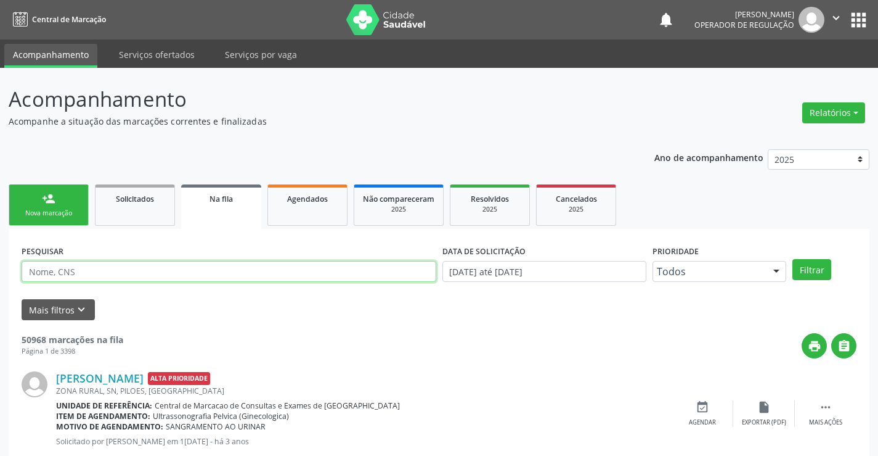
click at [150, 275] on input "text" at bounding box center [229, 271] width 415 height 21
type input "705603466798019"
click at [824, 274] on button "Filtrar" at bounding box center [812, 269] width 39 height 21
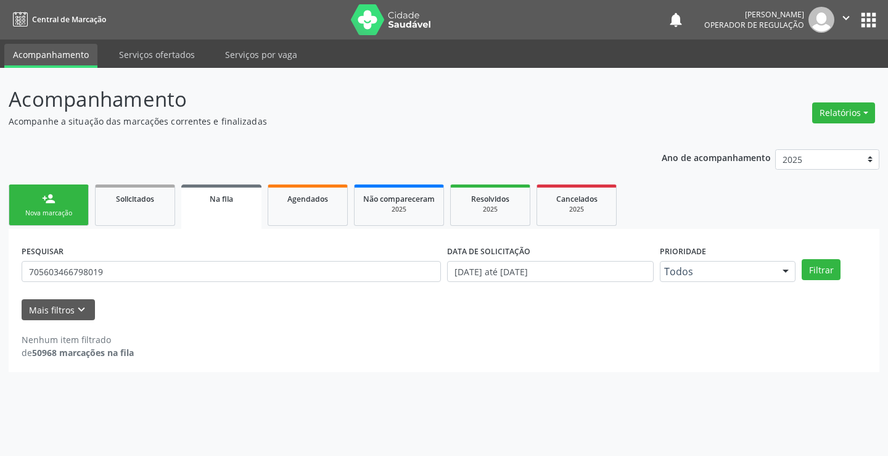
click at [62, 208] on div "Nova marcação" at bounding box center [49, 212] width 62 height 9
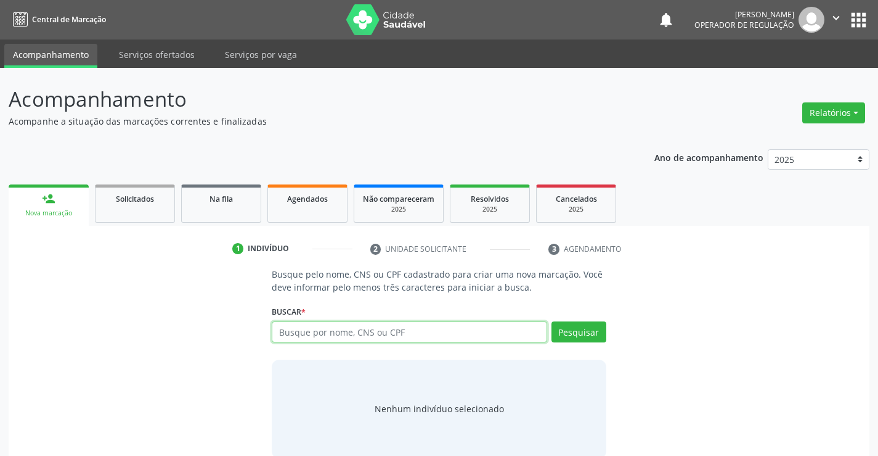
click at [295, 336] on input "text" at bounding box center [409, 331] width 275 height 21
type input "705603466798019"
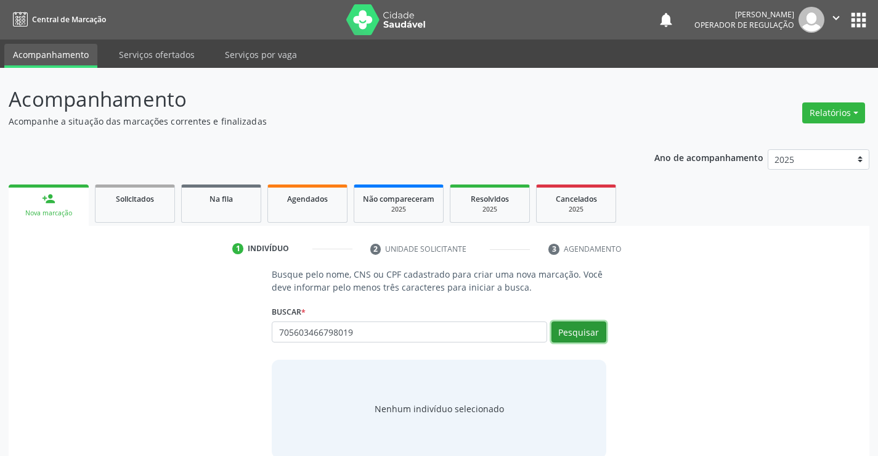
click at [570, 328] on button "Pesquisar" at bounding box center [579, 331] width 55 height 21
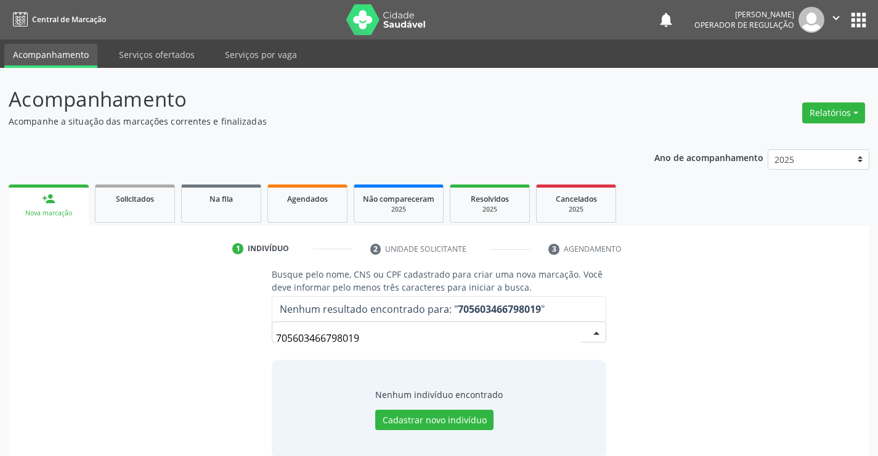
drag, startPoint x: 374, startPoint y: 340, endPoint x: 248, endPoint y: 337, distance: 125.8
click at [248, 337] on div "Busque pelo nome, CNS ou CPF cadastrado para criar uma nova marcação. Você deve…" at bounding box center [439, 363] width 844 height 190
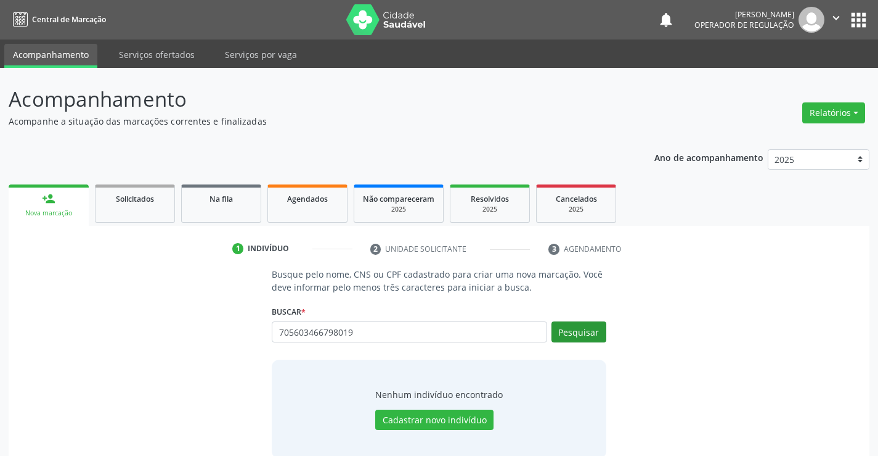
type input "705603466798019"
click at [565, 329] on button "Pesquisar" at bounding box center [579, 331] width 55 height 21
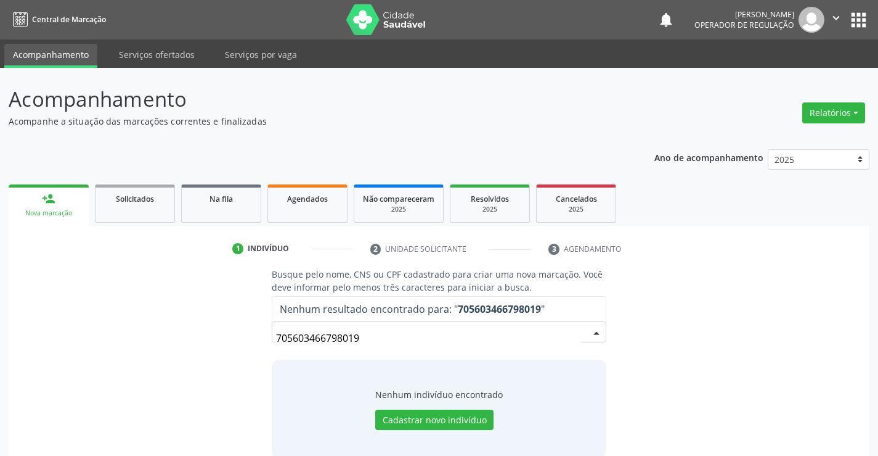
drag, startPoint x: 364, startPoint y: 333, endPoint x: 226, endPoint y: 323, distance: 138.4
click at [226, 323] on div "Busque pelo nome, CNS ou CPF cadastrado para criar uma nova marcação. Você deve…" at bounding box center [439, 363] width 844 height 190
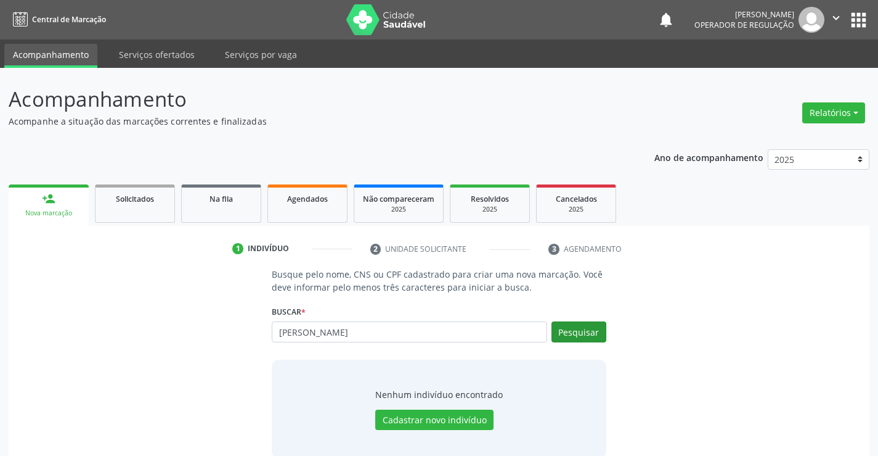
type input "JOSE DE JESUS FERREIRA"
click at [578, 332] on button "Pesquisar" at bounding box center [579, 331] width 55 height 21
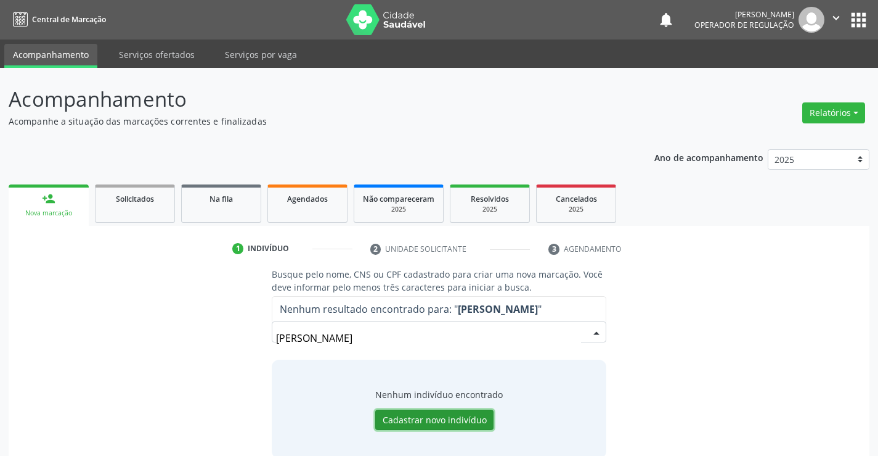
click at [458, 421] on button "Cadastrar novo indivíduo" at bounding box center [434, 419] width 118 height 21
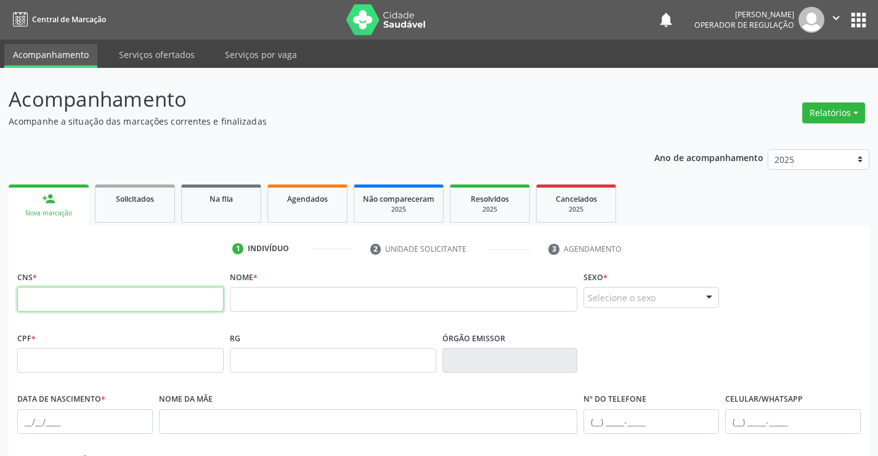
click at [122, 303] on input "text" at bounding box center [120, 299] width 207 height 25
type input "705 6034 6679 8019"
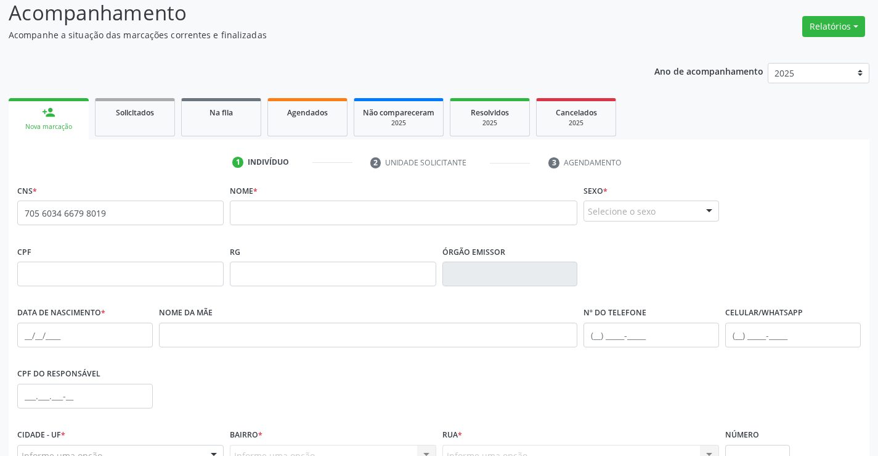
scroll to position [185, 0]
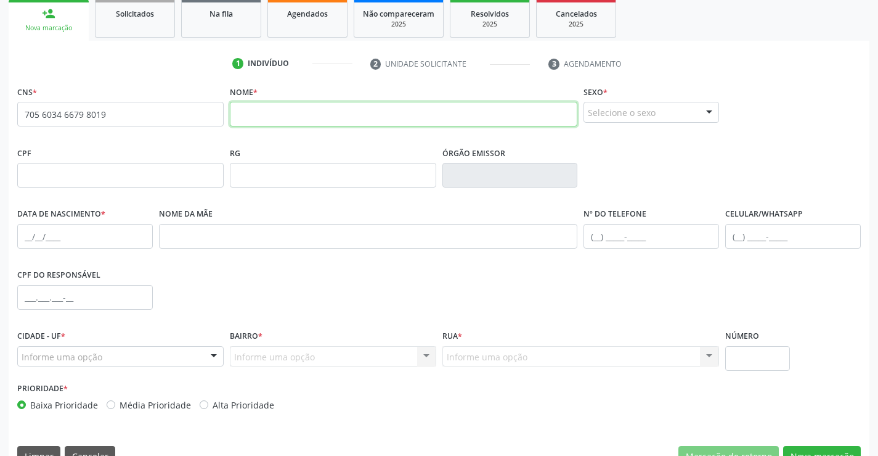
click at [319, 117] on input "text" at bounding box center [404, 114] width 348 height 25
type input "JOSE DE JESUS FERREIRA"
click at [633, 110] on div "Selecione o sexo" at bounding box center [652, 112] width 136 height 21
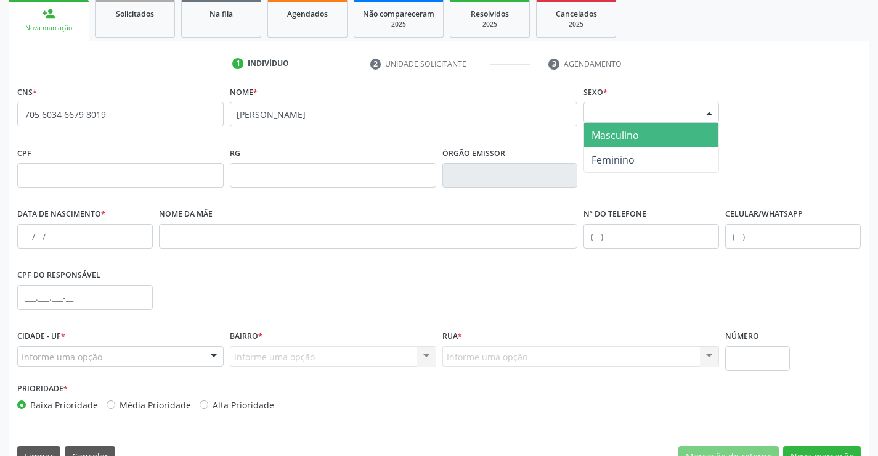
click at [607, 140] on span "Masculino" at bounding box center [615, 135] width 47 height 14
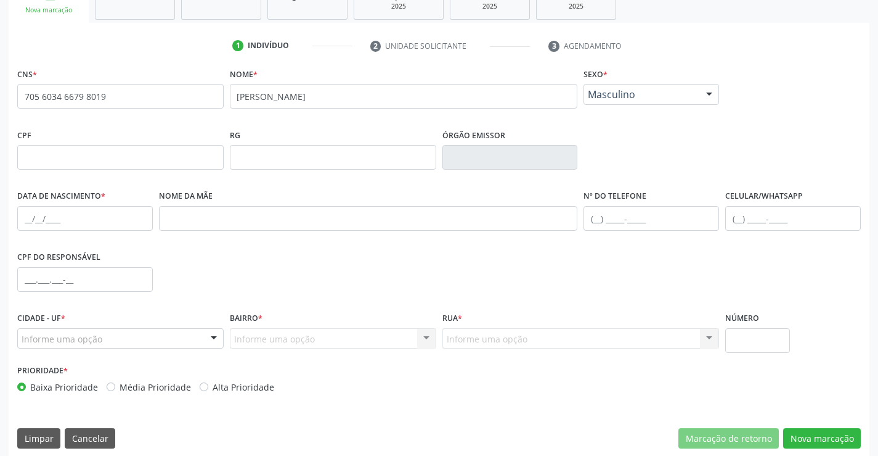
scroll to position [213, 0]
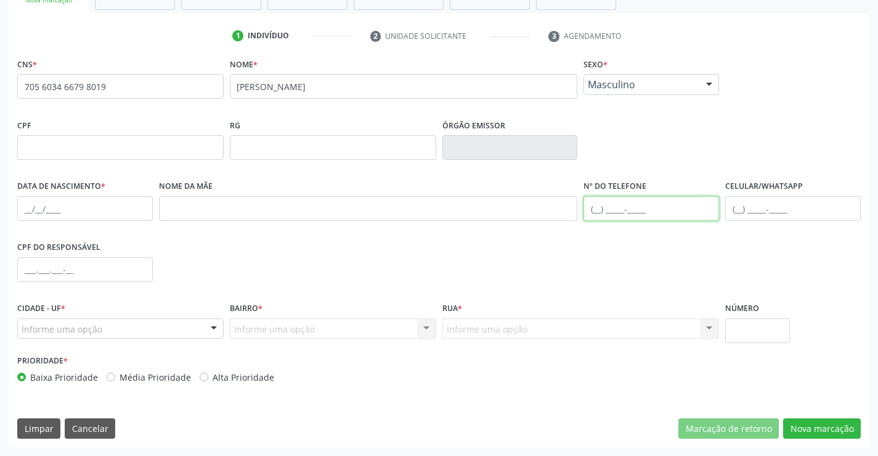
click at [617, 205] on input "text" at bounding box center [652, 208] width 136 height 25
type input "(71) 9942-6223"
click at [56, 335] on div at bounding box center [120, 328] width 207 height 21
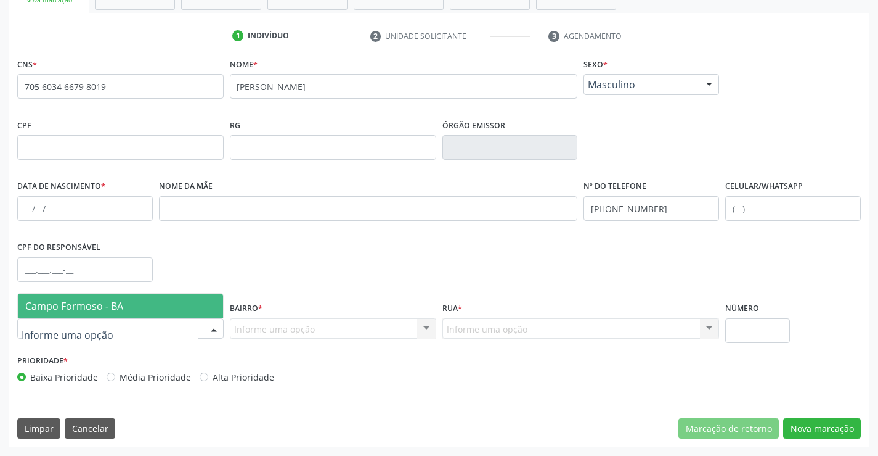
drag, startPoint x: 80, startPoint y: 310, endPoint x: 183, endPoint y: 319, distance: 103.3
click at [81, 310] on span "Campo Formoso - BA" at bounding box center [74, 306] width 98 height 14
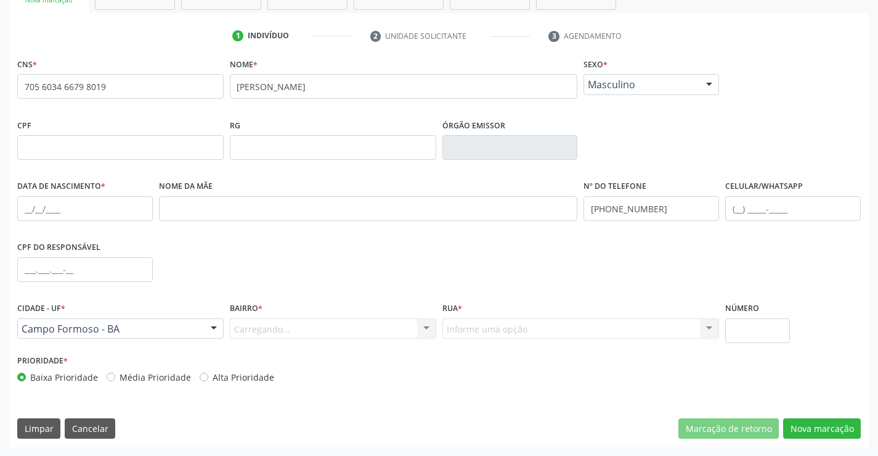
click at [270, 333] on div "Carregando... Nenhum resultado encontrado para: " " Nenhuma opção encontrada. D…" at bounding box center [333, 328] width 207 height 21
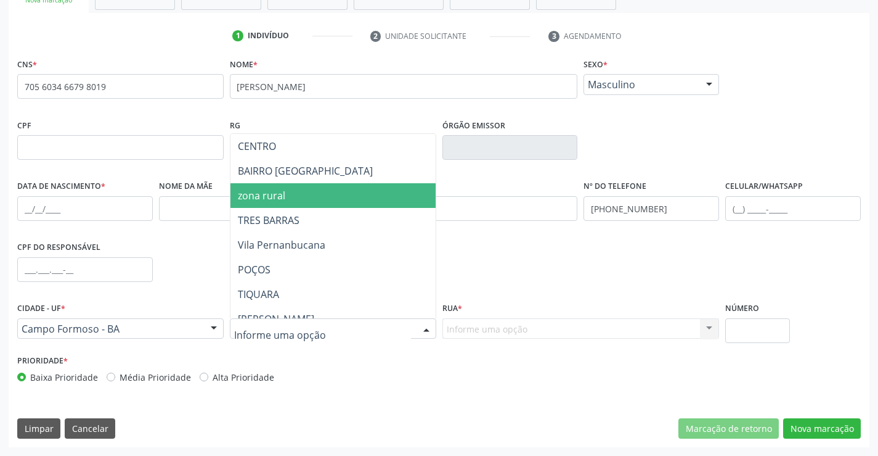
click at [260, 194] on span "zona rural" at bounding box center [261, 196] width 47 height 14
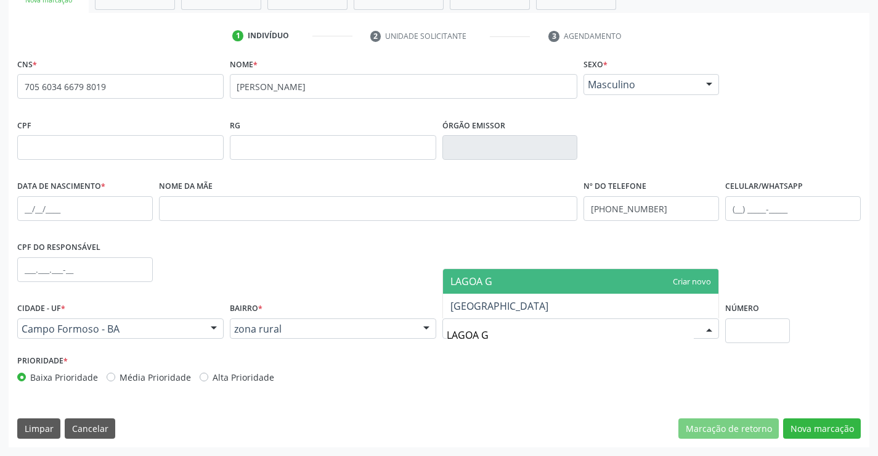
type input "LAGOA GR"
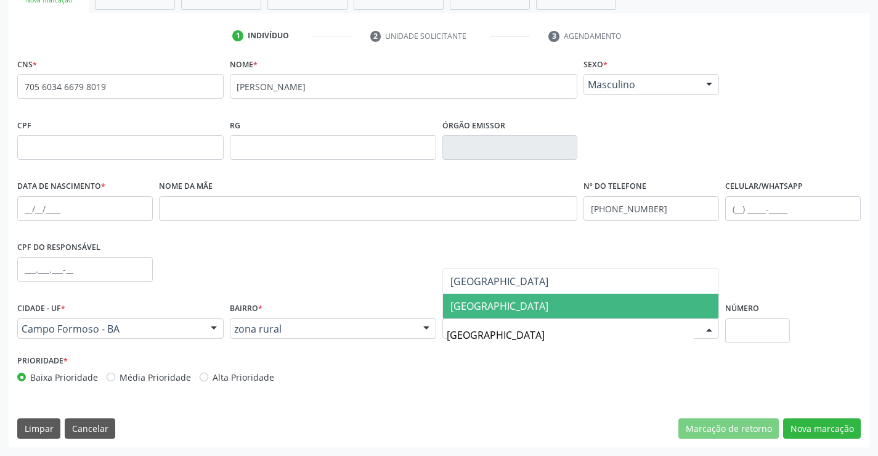
click at [489, 308] on span "LAGOA GRANDE" at bounding box center [500, 306] width 98 height 14
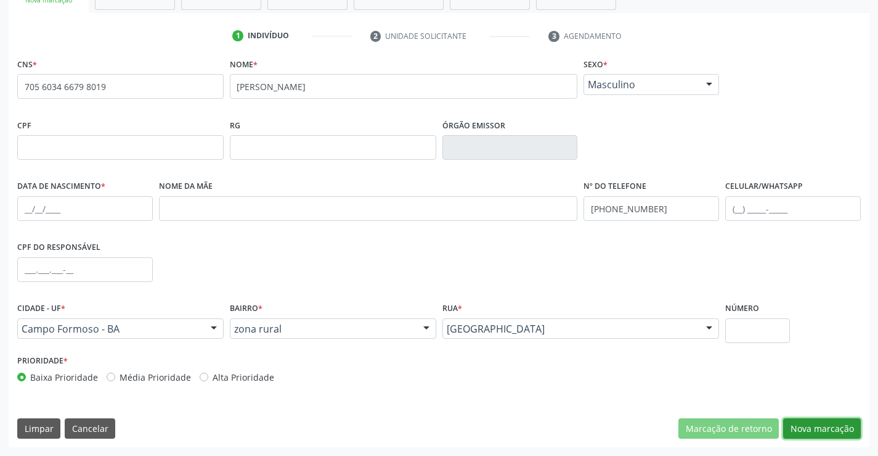
click at [812, 425] on button "Nova marcação" at bounding box center [822, 428] width 78 height 21
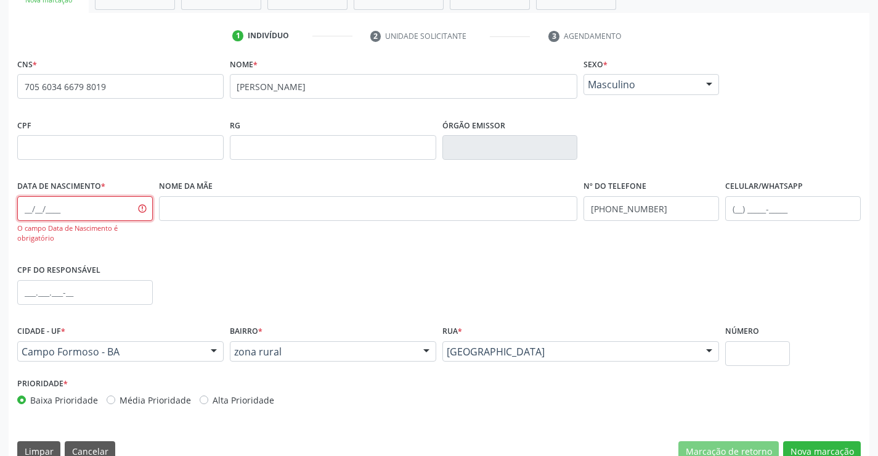
click at [60, 210] on input "text" at bounding box center [85, 208] width 136 height 25
type input "19/05/1968"
click at [797, 445] on button "Nova marcação" at bounding box center [822, 451] width 78 height 21
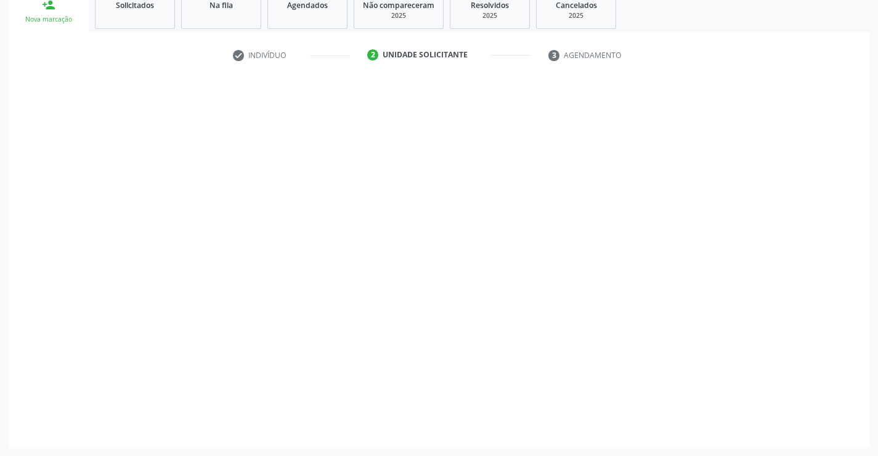
scroll to position [194, 0]
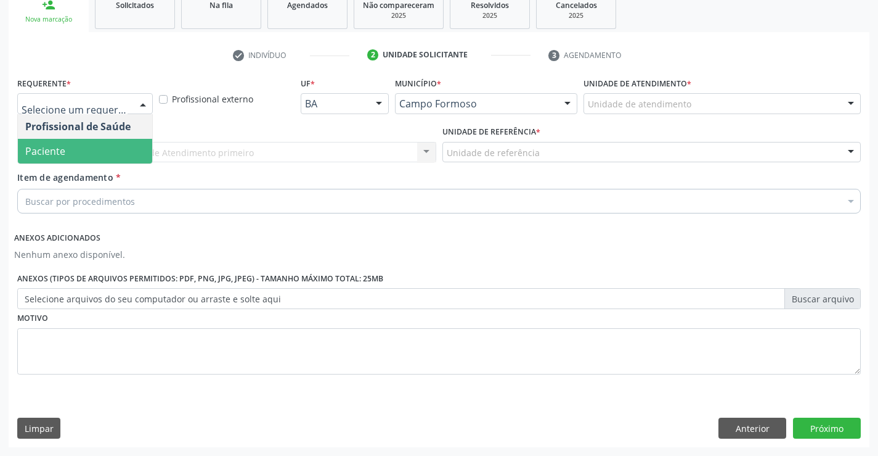
click at [61, 146] on span "Paciente" at bounding box center [45, 151] width 40 height 14
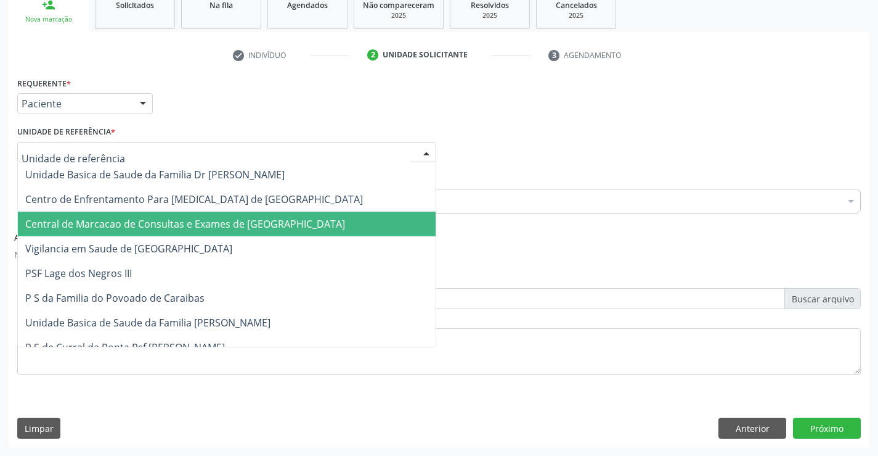
click at [62, 219] on span "Central de Marcacao de Consultas e Exames de [GEOGRAPHIC_DATA]" at bounding box center [185, 224] width 320 height 14
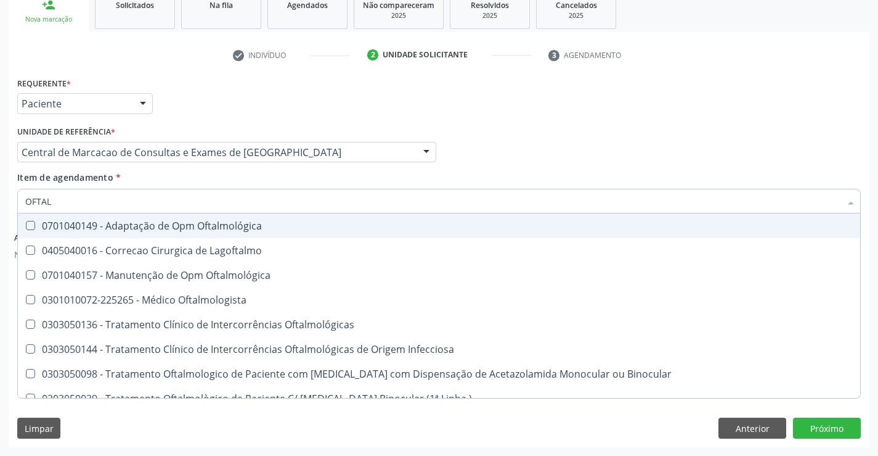
type input "OFTALM"
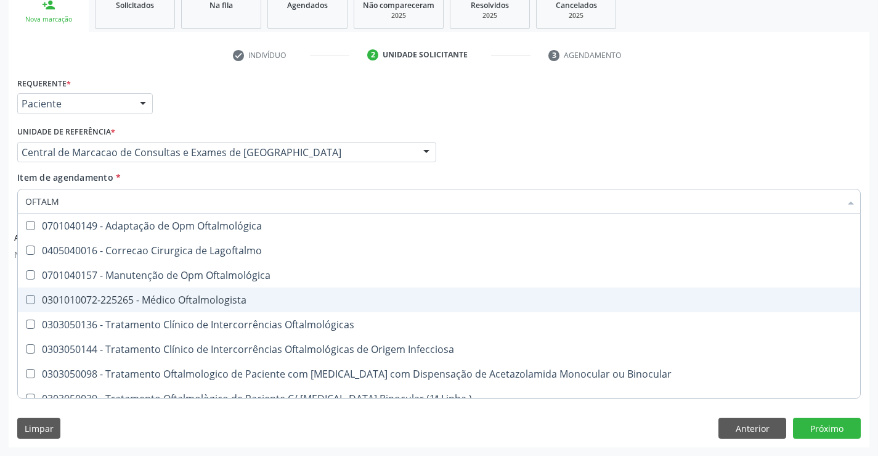
click at [192, 300] on div "0301010072-225265 - Médico Oftalmologista" at bounding box center [439, 300] width 828 height 10
checkbox Oftalmologista "true"
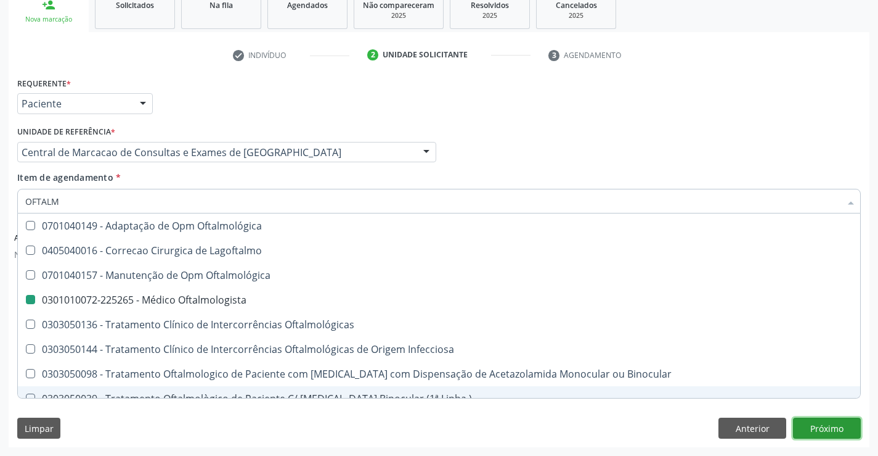
click at [831, 428] on button "Próximo" at bounding box center [827, 427] width 68 height 21
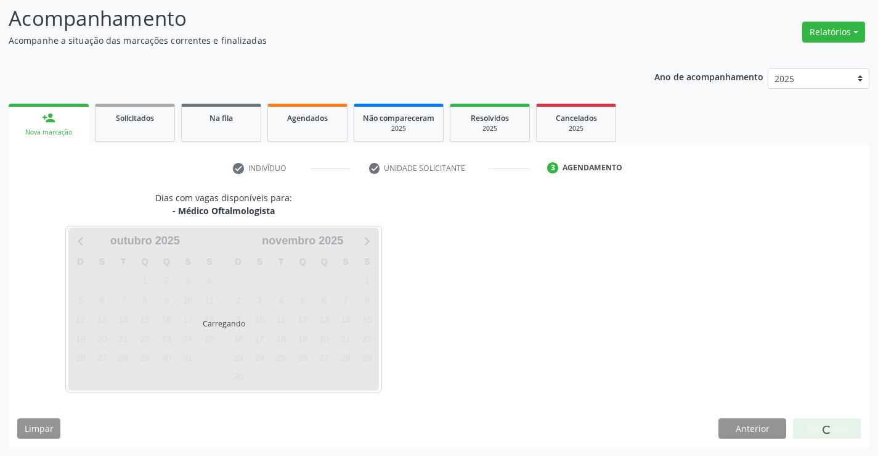
scroll to position [81, 0]
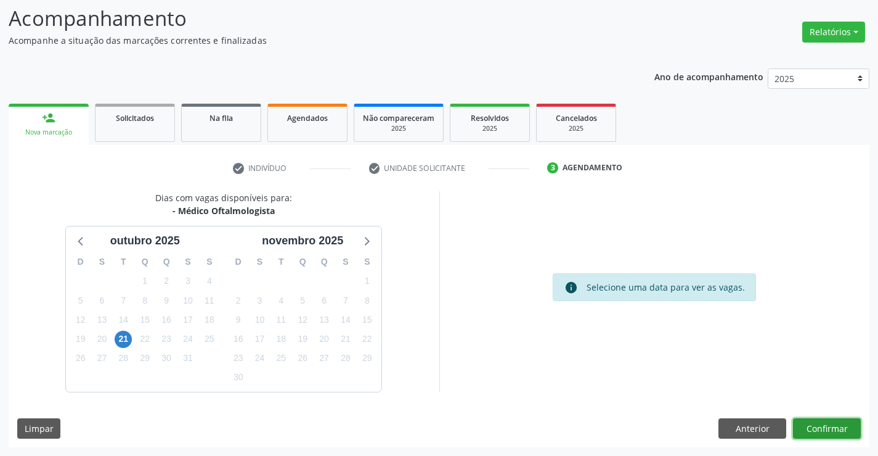
click at [829, 428] on button "Confirmar" at bounding box center [827, 428] width 68 height 21
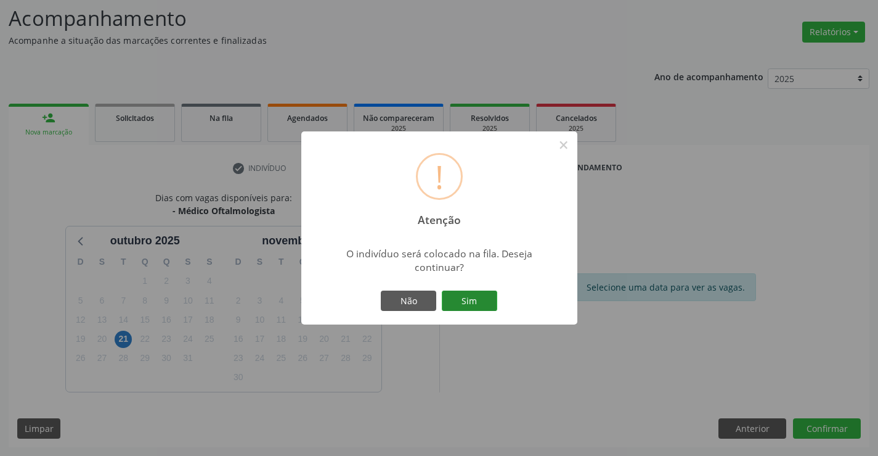
click at [459, 304] on button "Sim" at bounding box center [469, 300] width 55 height 21
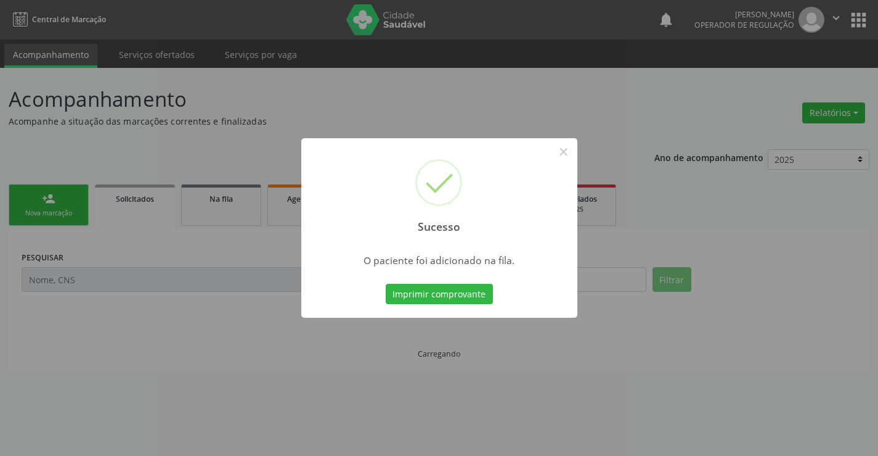
scroll to position [0, 0]
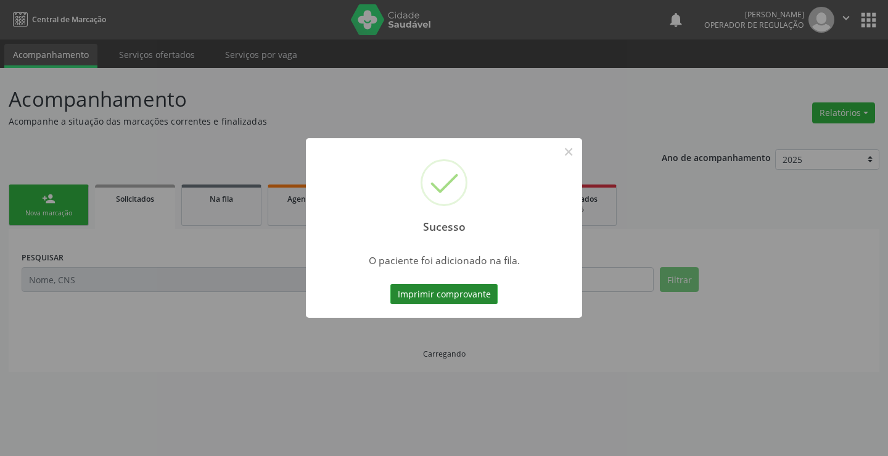
click at [478, 284] on button "Imprimir comprovante" at bounding box center [443, 294] width 107 height 21
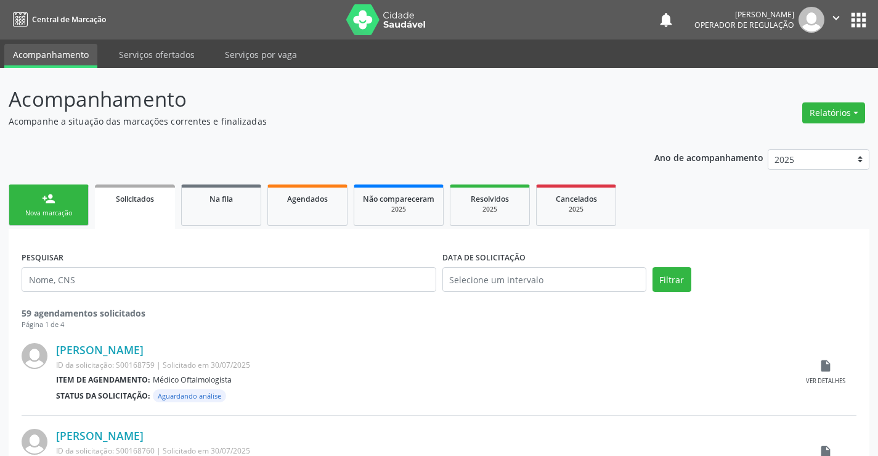
click at [43, 196] on div "person_add" at bounding box center [49, 199] width 14 height 14
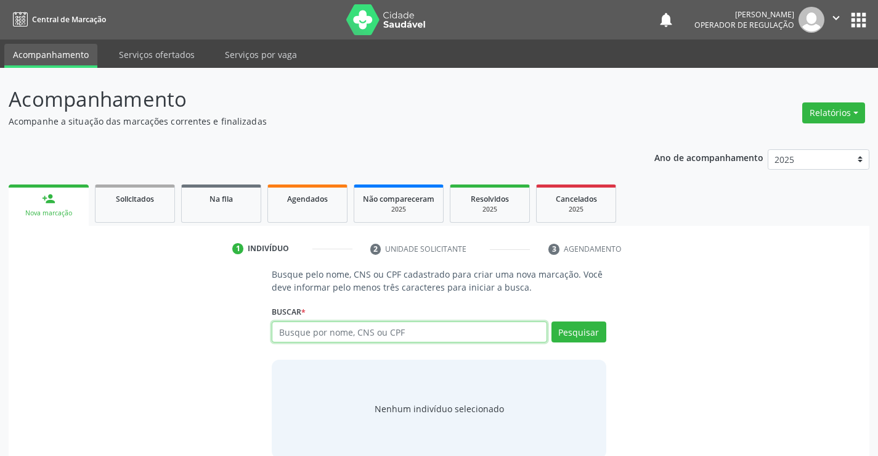
click at [444, 329] on input "text" at bounding box center [409, 331] width 275 height 21
type input "708508329387475"
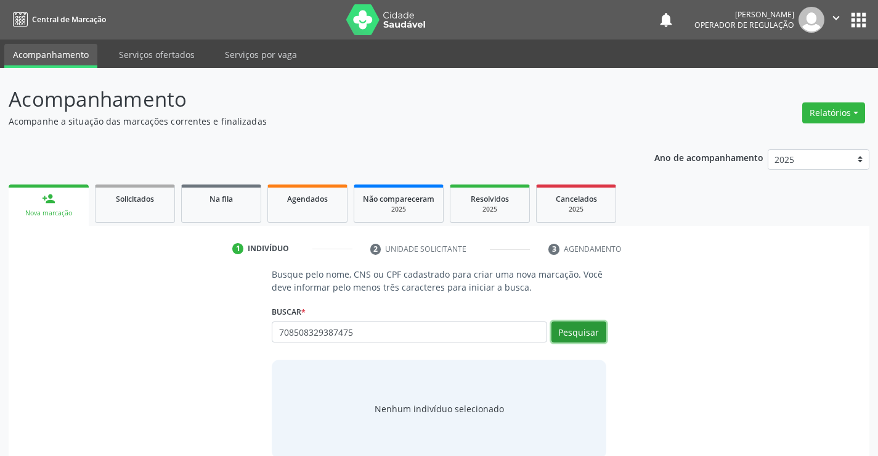
click at [576, 329] on button "Pesquisar" at bounding box center [579, 331] width 55 height 21
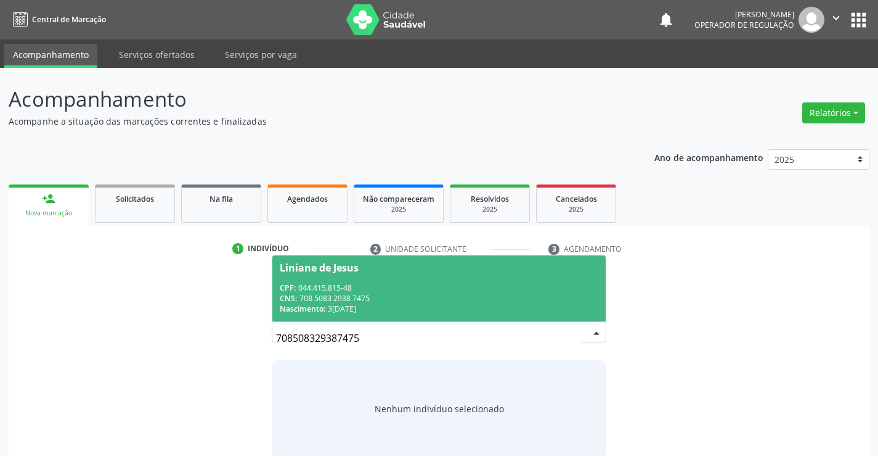
click at [486, 297] on div "CNS: 708 5083 2938 7475" at bounding box center [439, 298] width 318 height 10
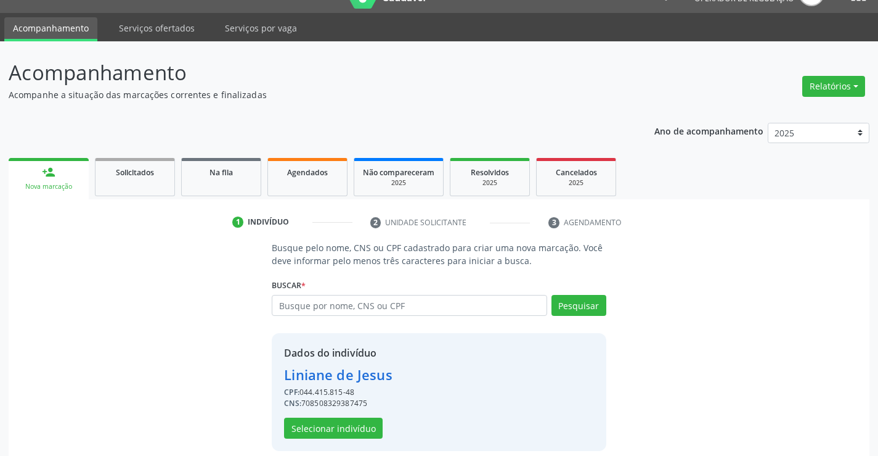
scroll to position [39, 0]
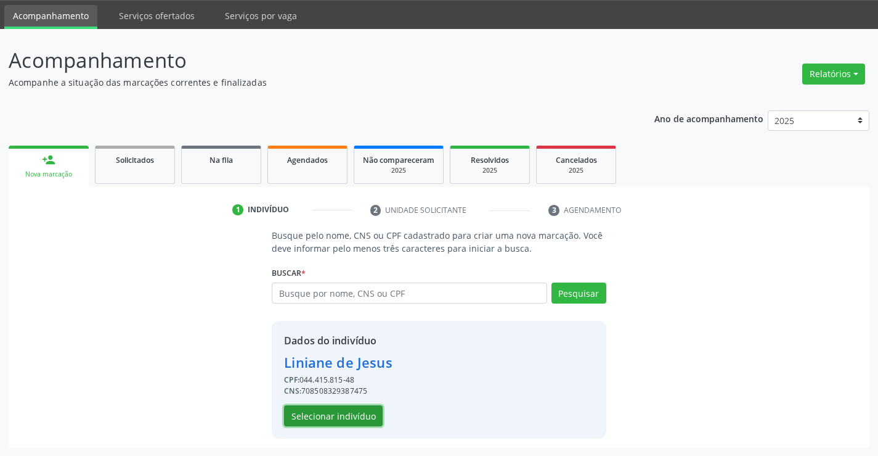
click at [340, 413] on button "Selecionar indivíduo" at bounding box center [333, 415] width 99 height 21
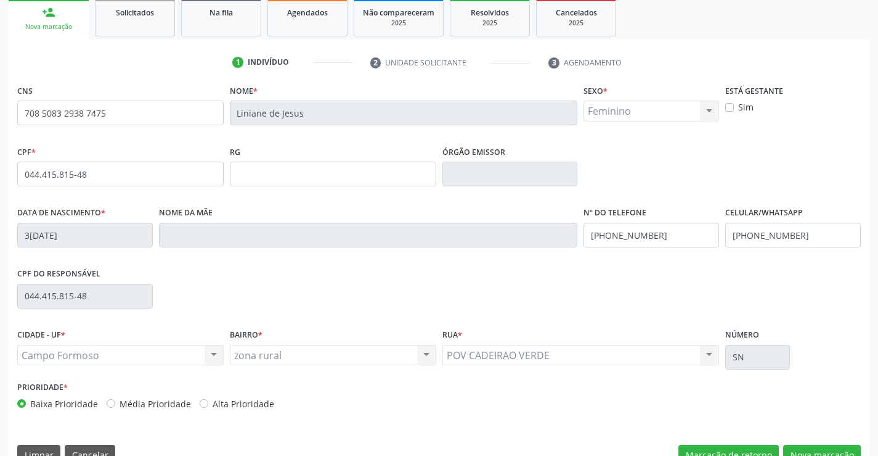
scroll to position [213, 0]
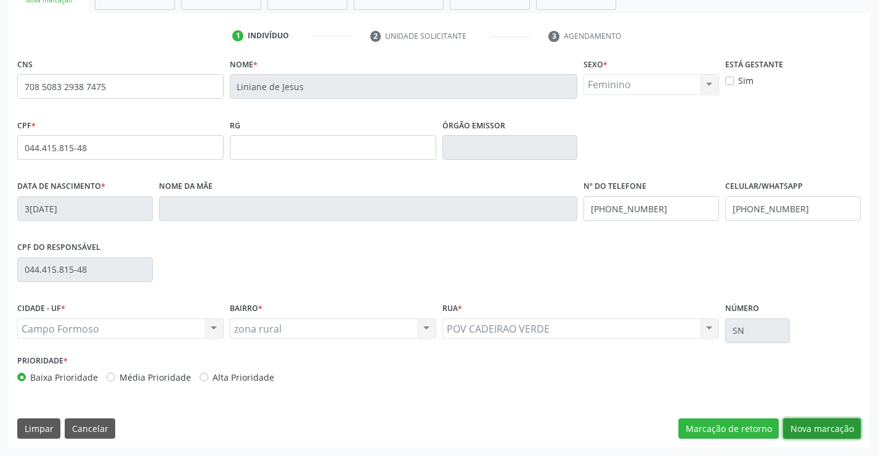
click at [824, 430] on button "Nova marcação" at bounding box center [822, 428] width 78 height 21
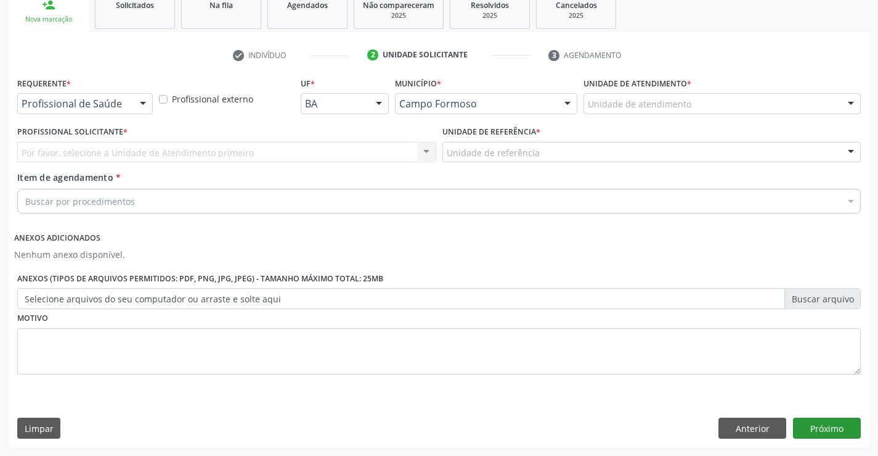
scroll to position [194, 0]
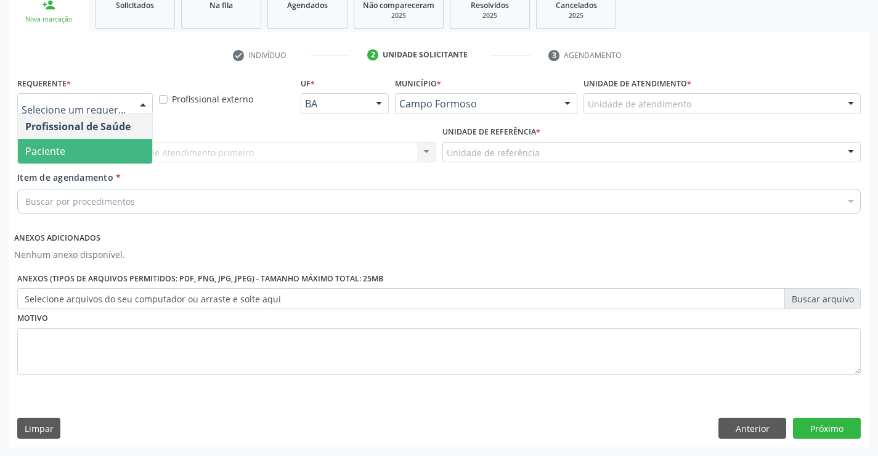
click at [81, 146] on span "Paciente" at bounding box center [85, 151] width 134 height 25
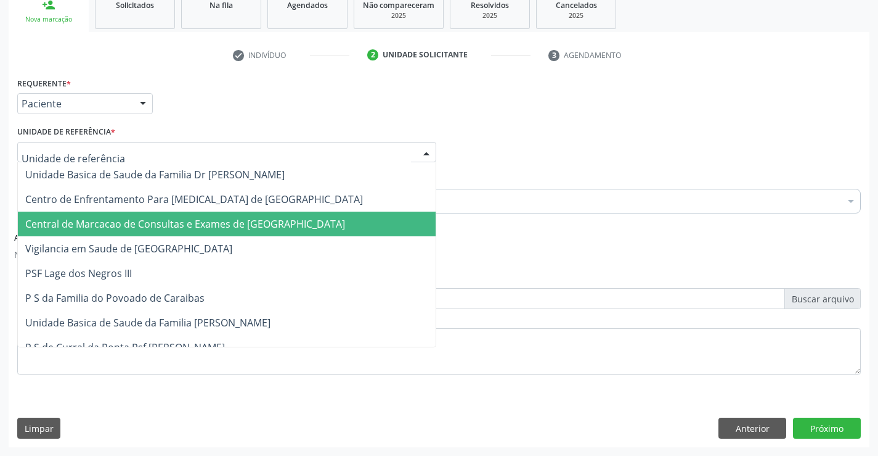
click at [97, 222] on span "Central de Marcacao de Consultas e Exames de [GEOGRAPHIC_DATA]" at bounding box center [185, 224] width 320 height 14
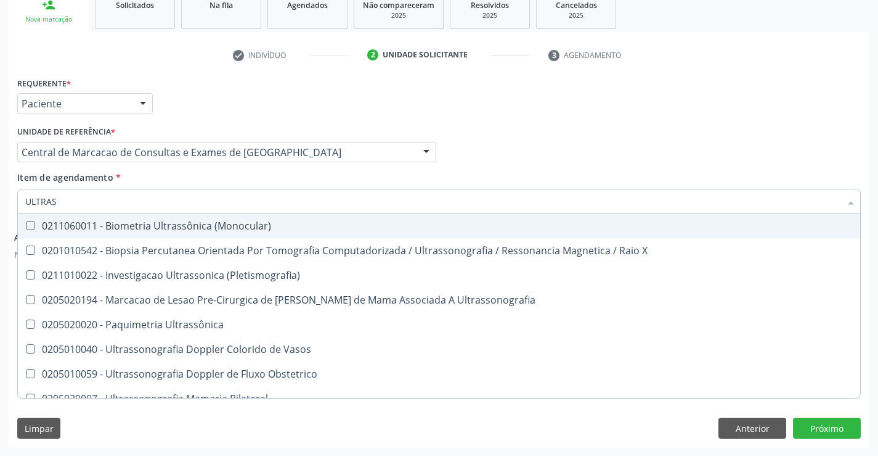
type input "ULTRASS"
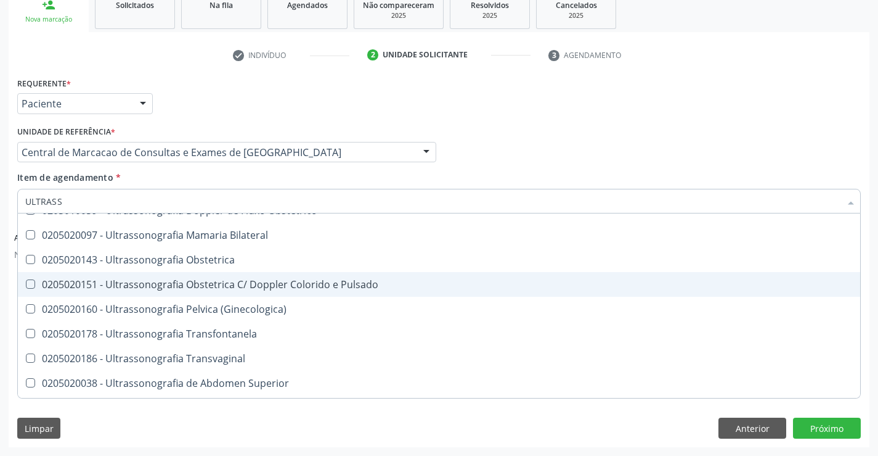
scroll to position [185, 0]
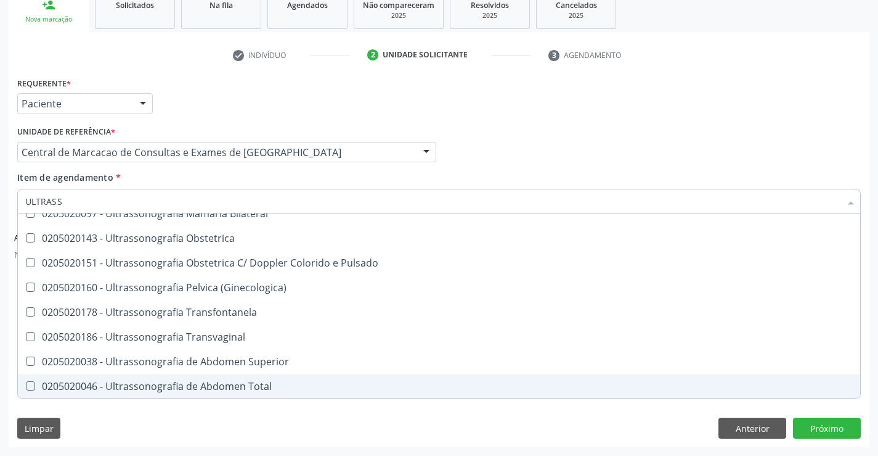
click at [279, 375] on span "0205020046 - Ultrassonografia de Abdomen Total" at bounding box center [439, 386] width 843 height 25
checkbox Total "true"
click at [822, 428] on button "Próximo" at bounding box center [827, 427] width 68 height 21
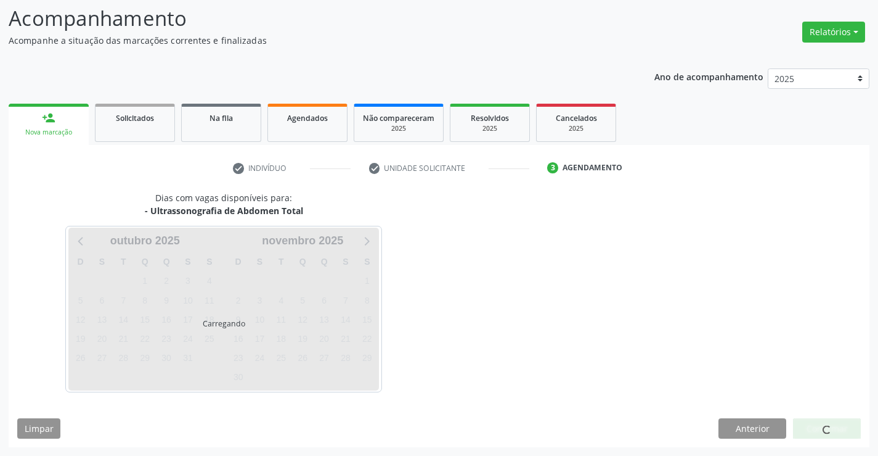
scroll to position [0, 0]
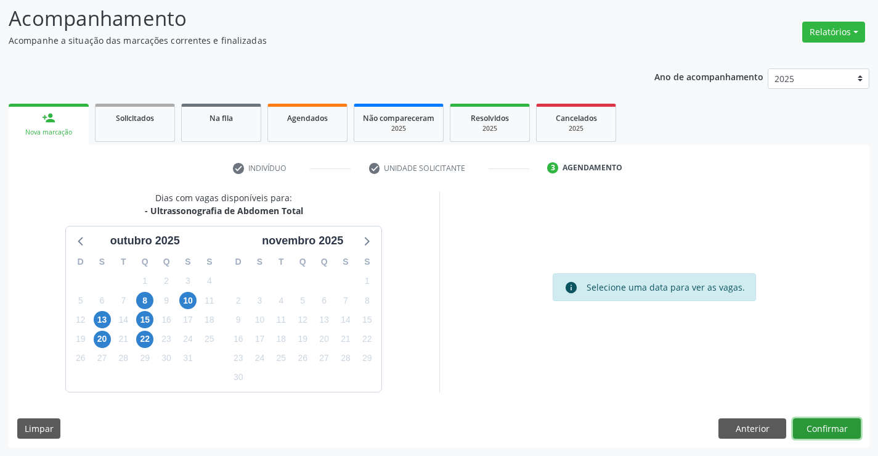
click at [824, 428] on button "Confirmar" at bounding box center [827, 428] width 68 height 21
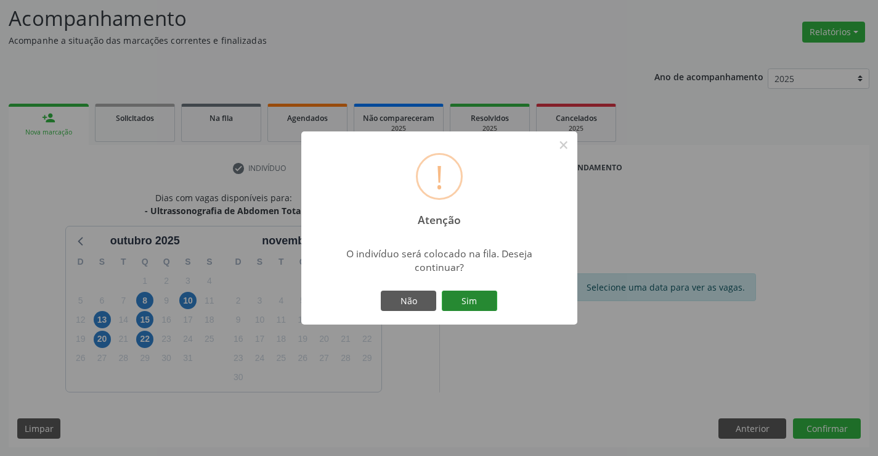
click at [483, 298] on button "Sim" at bounding box center [469, 300] width 55 height 21
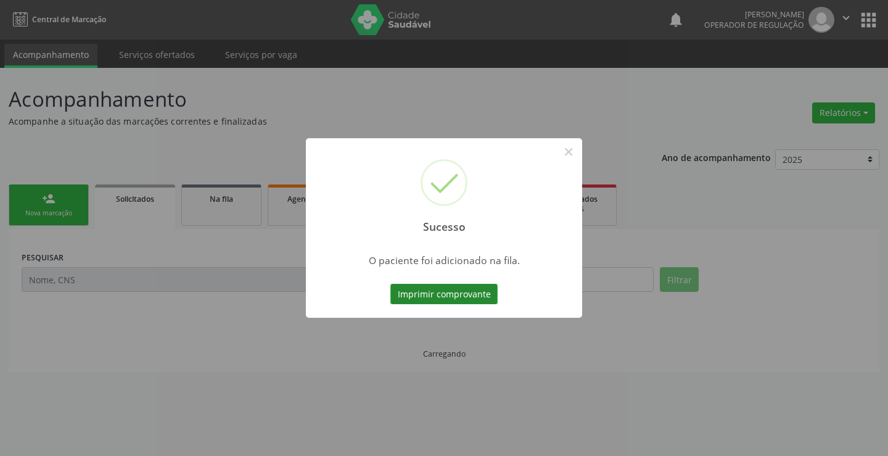
click at [475, 295] on button "Imprimir comprovante" at bounding box center [443, 294] width 107 height 21
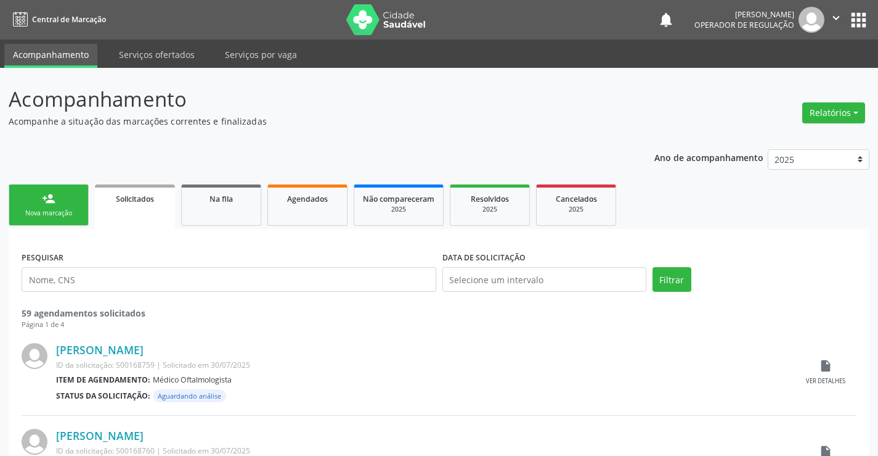
click at [64, 207] on link "person_add Nova marcação" at bounding box center [49, 204] width 80 height 41
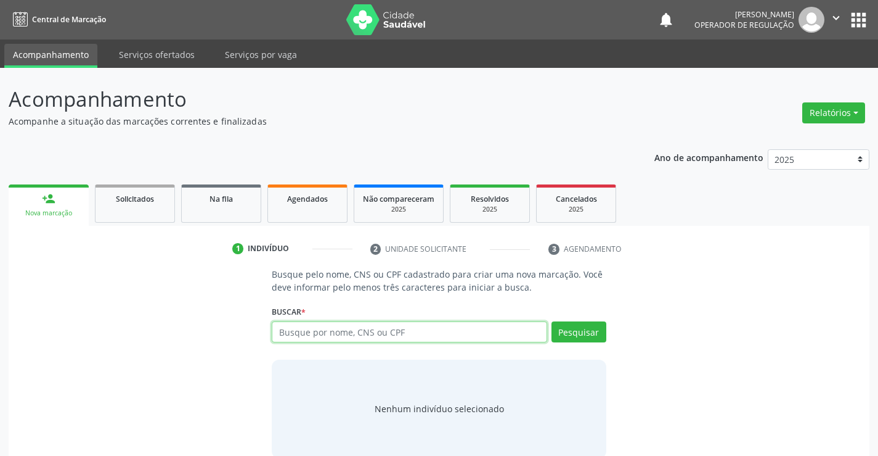
click at [388, 327] on input "text" at bounding box center [409, 331] width 275 height 21
type input "703403266804711"
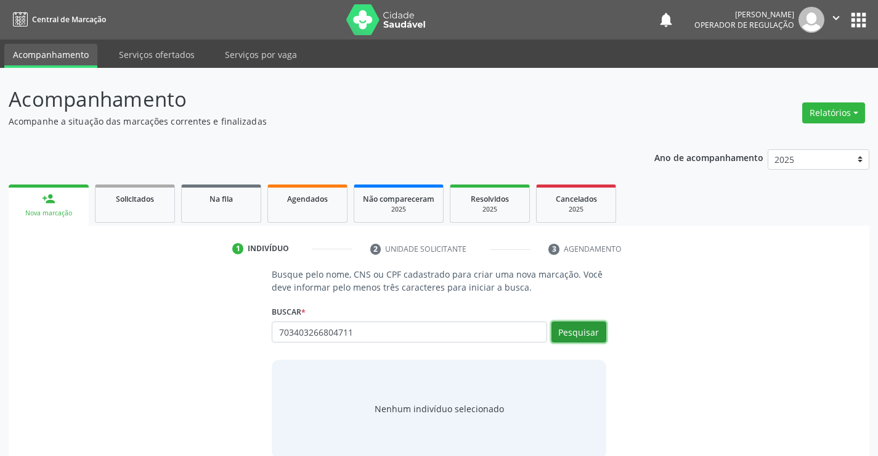
click at [575, 333] on button "Pesquisar" at bounding box center [579, 331] width 55 height 21
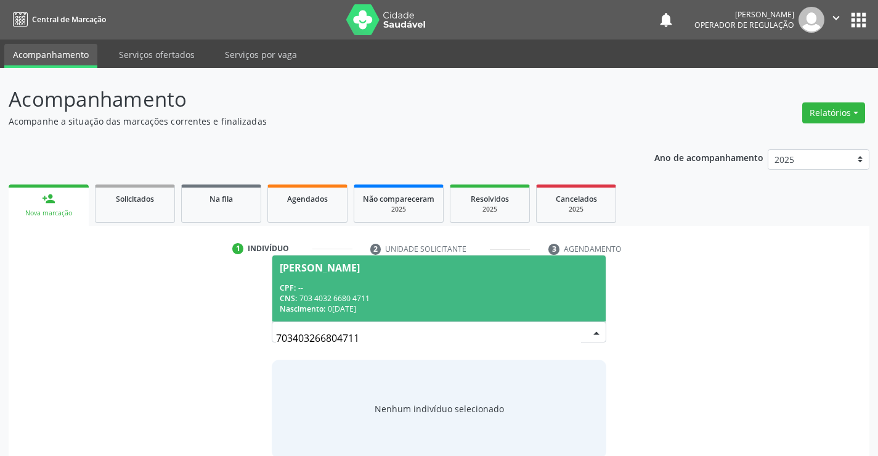
click at [419, 290] on div "CPF: --" at bounding box center [439, 287] width 318 height 10
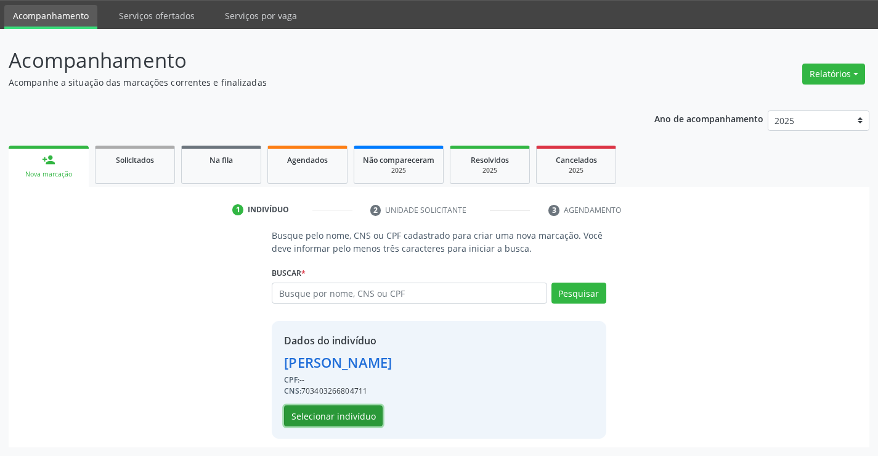
click at [354, 415] on button "Selecionar indivíduo" at bounding box center [333, 415] width 99 height 21
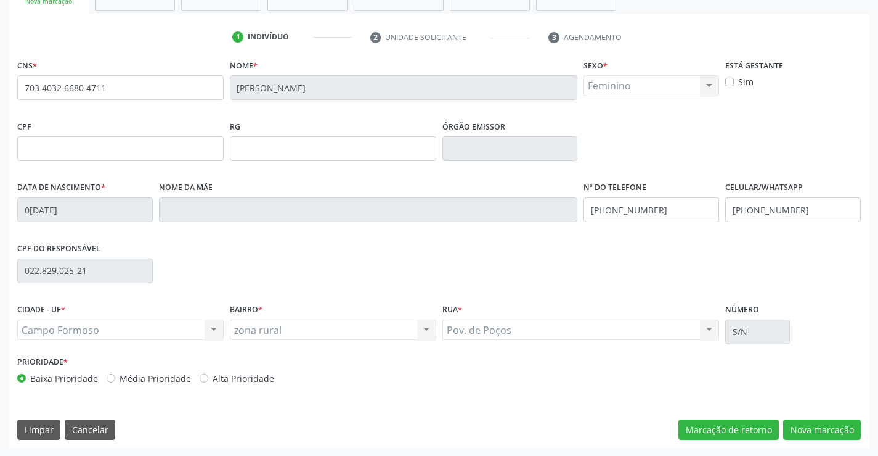
scroll to position [213, 0]
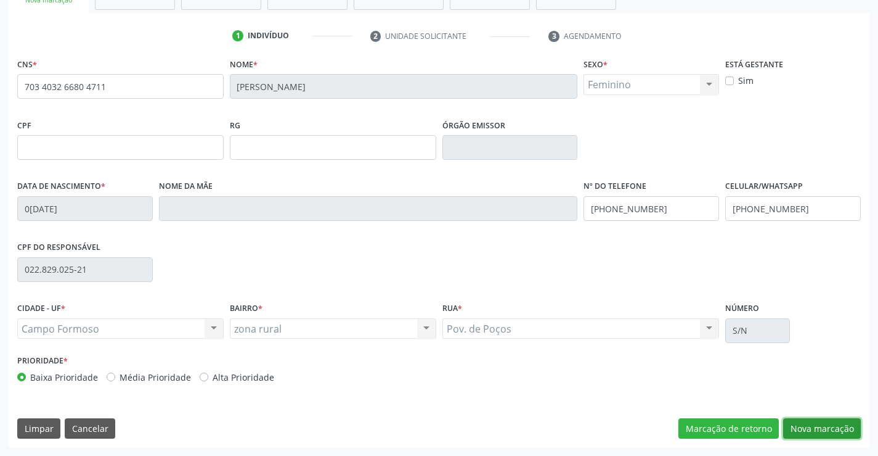
click at [788, 426] on button "Nova marcação" at bounding box center [822, 428] width 78 height 21
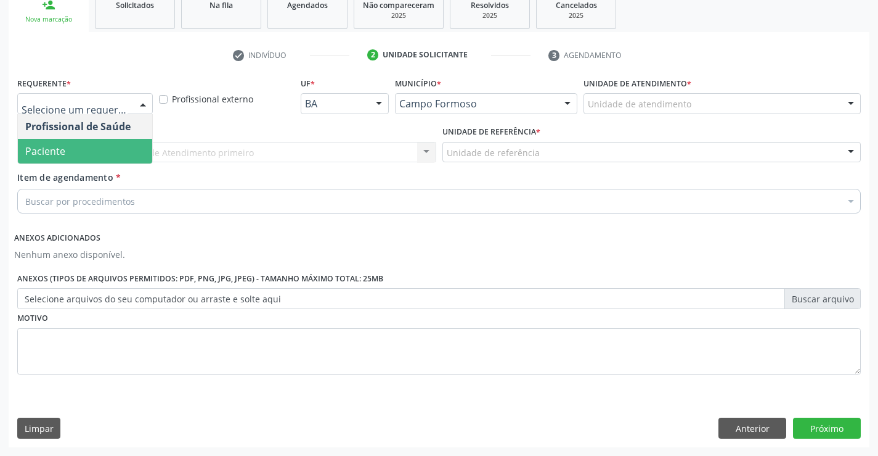
click at [59, 153] on span "Paciente" at bounding box center [45, 151] width 40 height 14
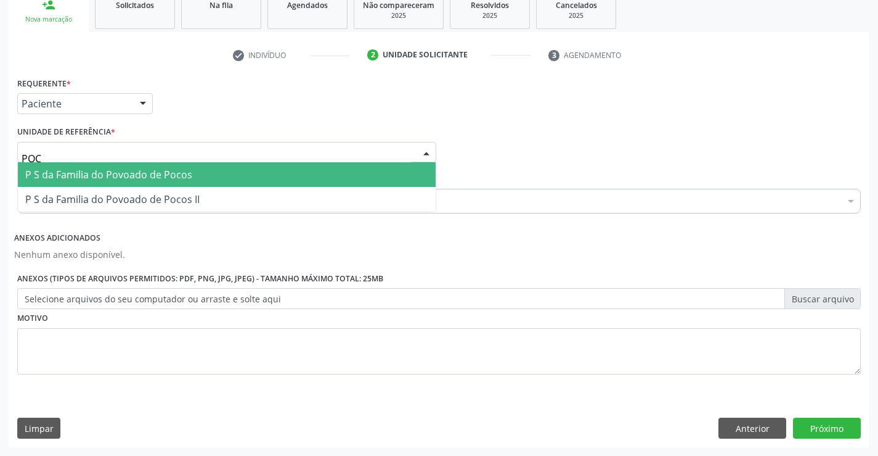
type input "POCO"
click at [89, 171] on span "P S da Familia do Povoado de Pocos" at bounding box center [108, 175] width 167 height 14
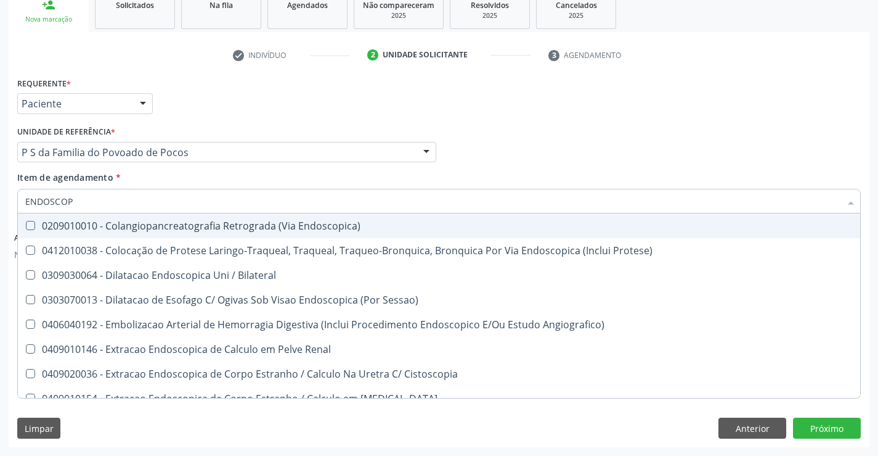
type input "ENDOSCOPI"
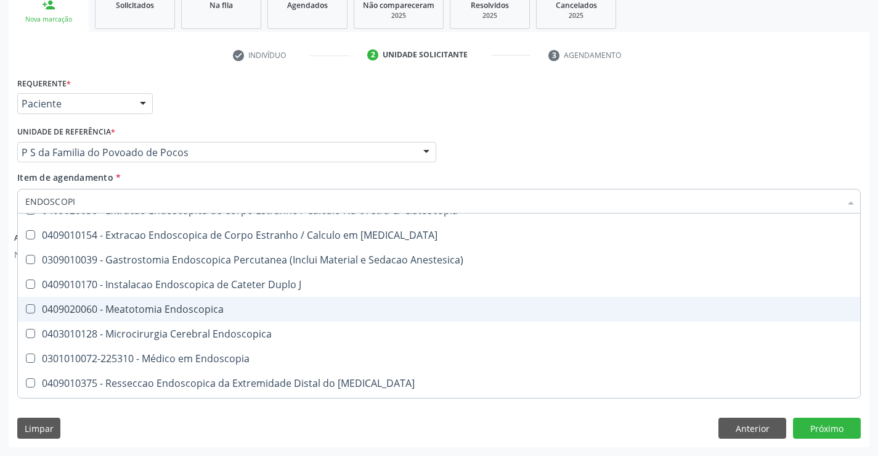
scroll to position [185, 0]
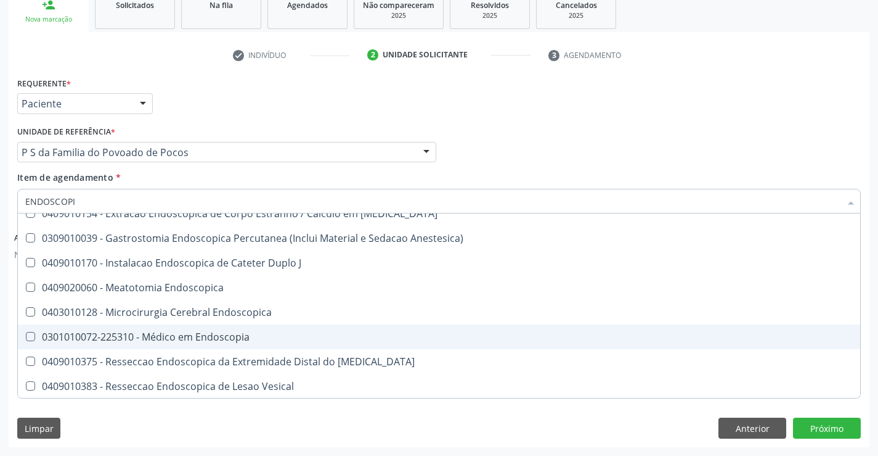
click at [243, 341] on div "0301010072-225310 - Médico em Endoscopia" at bounding box center [439, 337] width 828 height 10
checkbox Endoscopia "true"
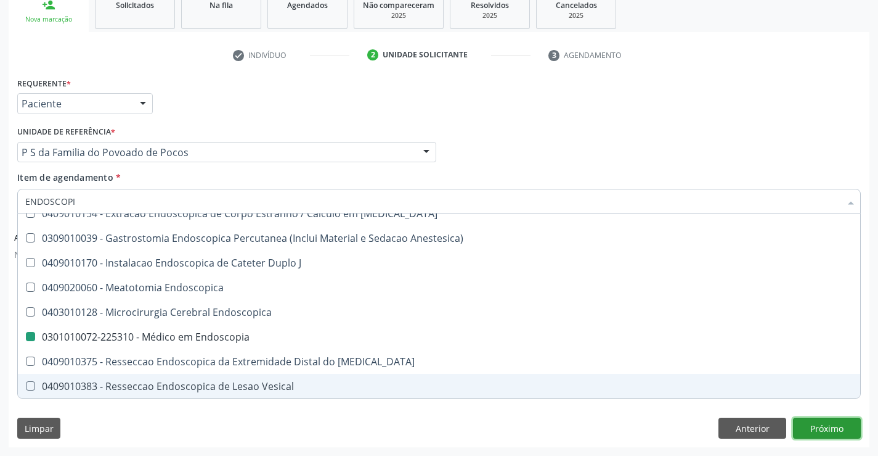
click at [813, 433] on button "Próximo" at bounding box center [827, 427] width 68 height 21
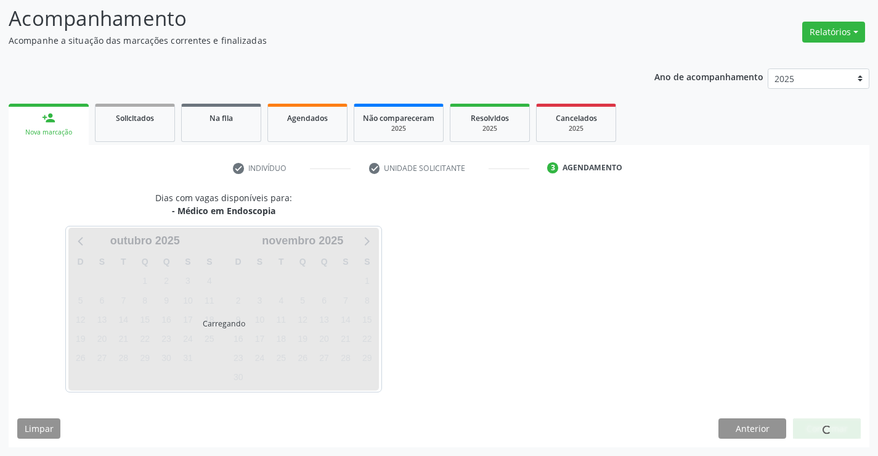
scroll to position [117, 0]
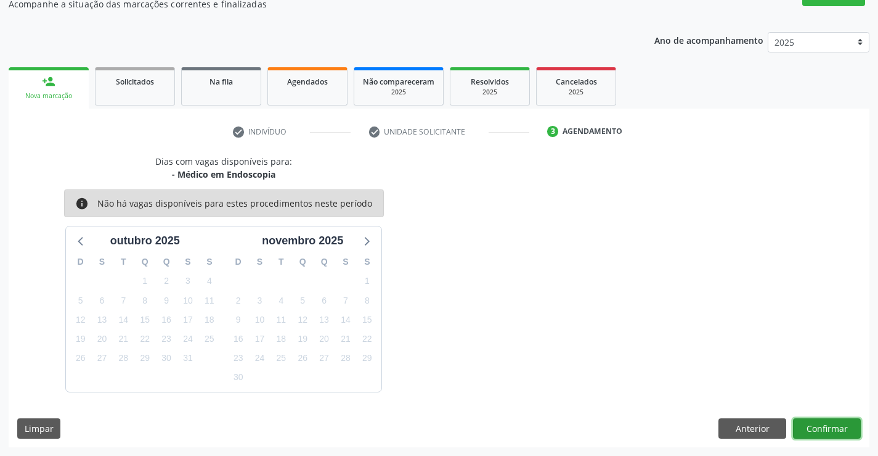
click at [823, 438] on button "Confirmar" at bounding box center [827, 428] width 68 height 21
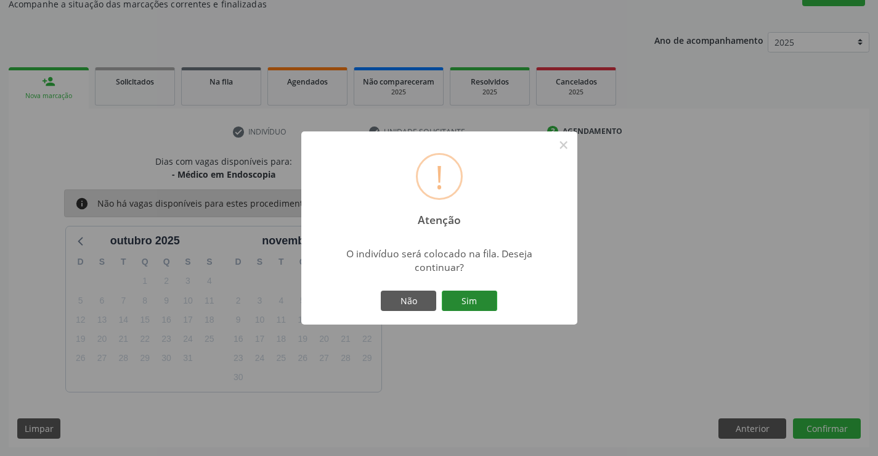
click at [476, 298] on button "Sim" at bounding box center [469, 300] width 55 height 21
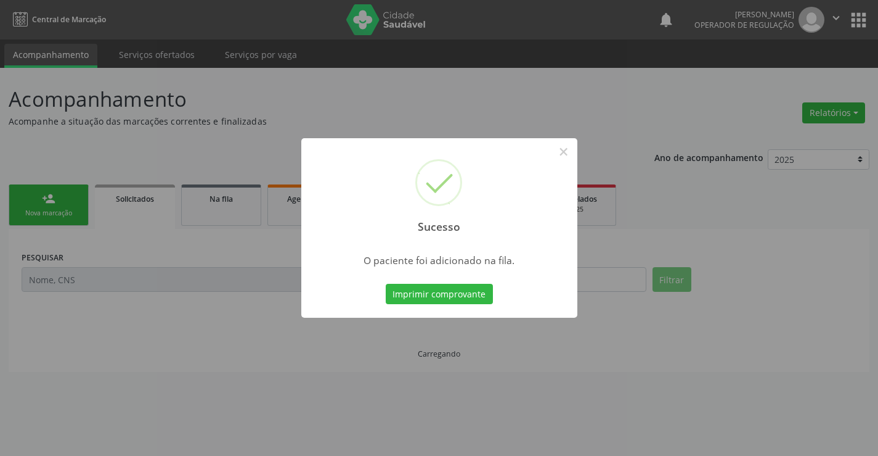
scroll to position [0, 0]
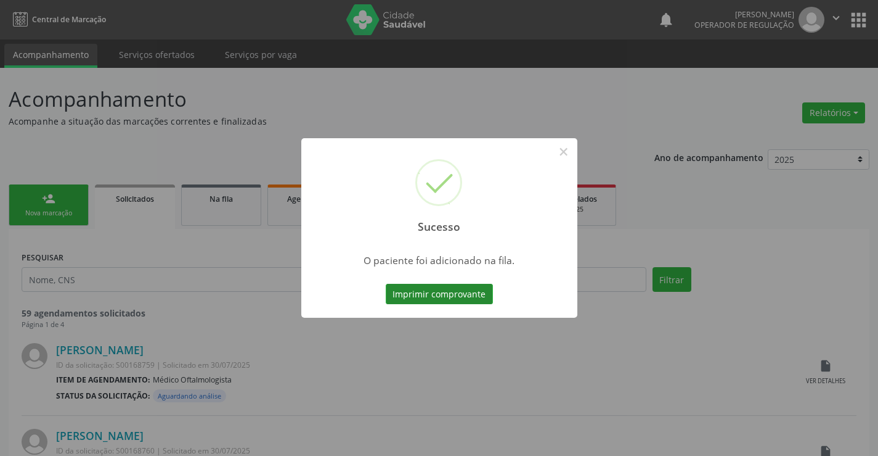
click at [481, 292] on button "Imprimir comprovante" at bounding box center [439, 294] width 107 height 21
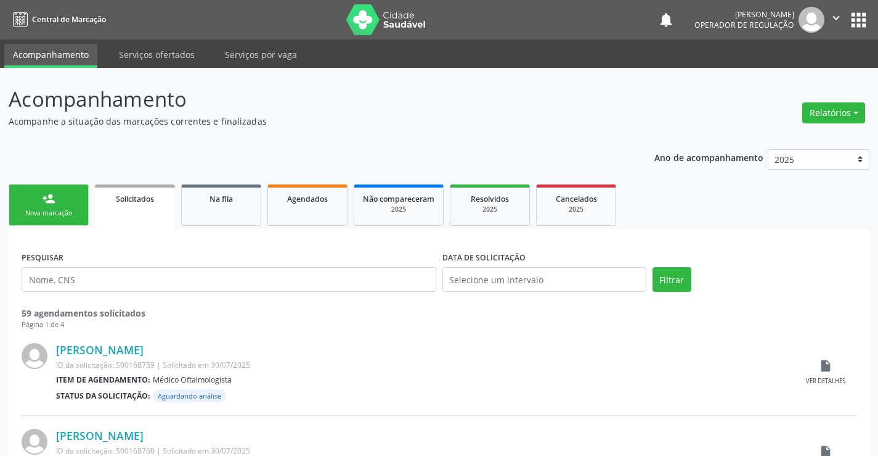
click at [72, 202] on link "person_add Nova marcação" at bounding box center [49, 204] width 80 height 41
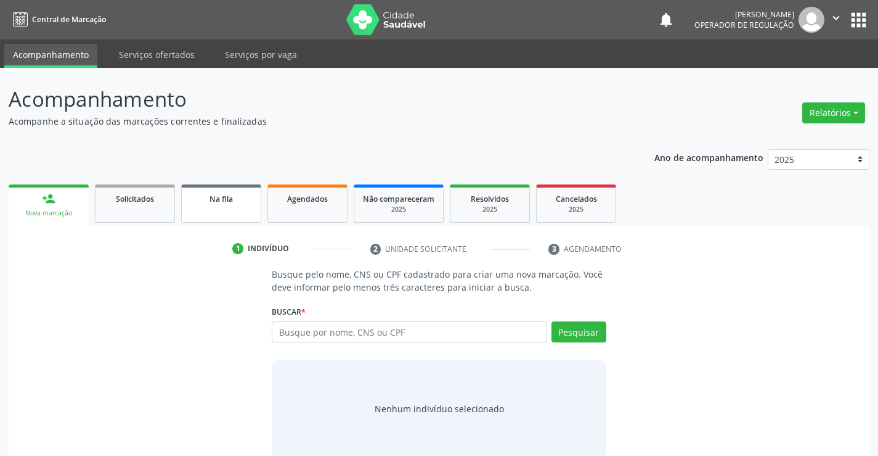
click at [234, 200] on div "Na fila" at bounding box center [221, 198] width 62 height 13
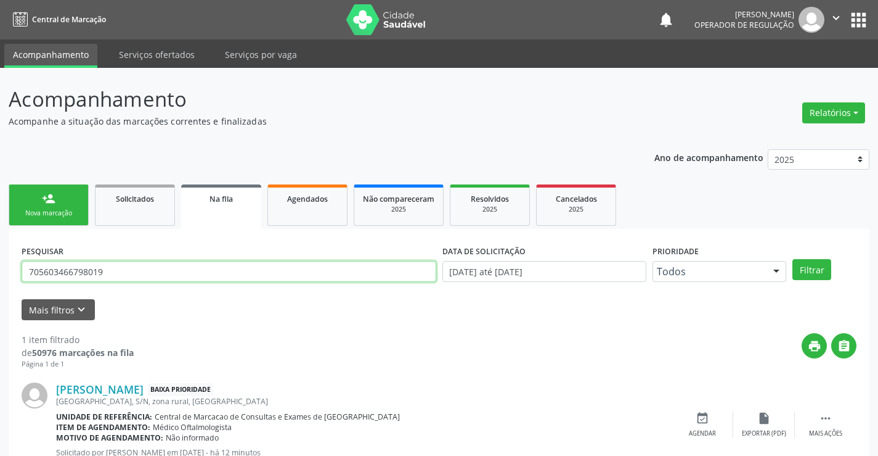
click at [253, 272] on input "705603466798019" at bounding box center [229, 271] width 415 height 21
drag, startPoint x: 252, startPoint y: 272, endPoint x: 0, endPoint y: 242, distance: 253.3
click at [0, 242] on div "Acompanhamento Acompanhe a situação das marcações correntes e finalizadas Relat…" at bounding box center [439, 284] width 878 height 433
type input "700507983361858"
click at [819, 271] on button "Filtrar" at bounding box center [812, 269] width 39 height 21
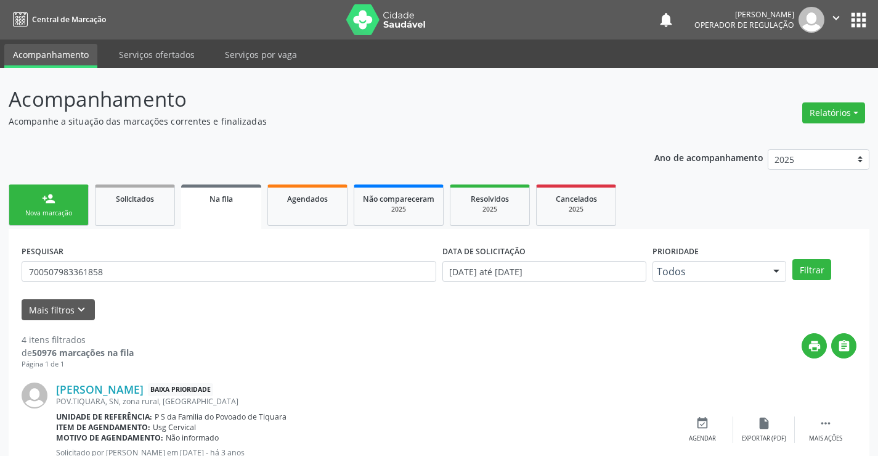
click at [32, 201] on link "person_add Nova marcação" at bounding box center [49, 204] width 80 height 41
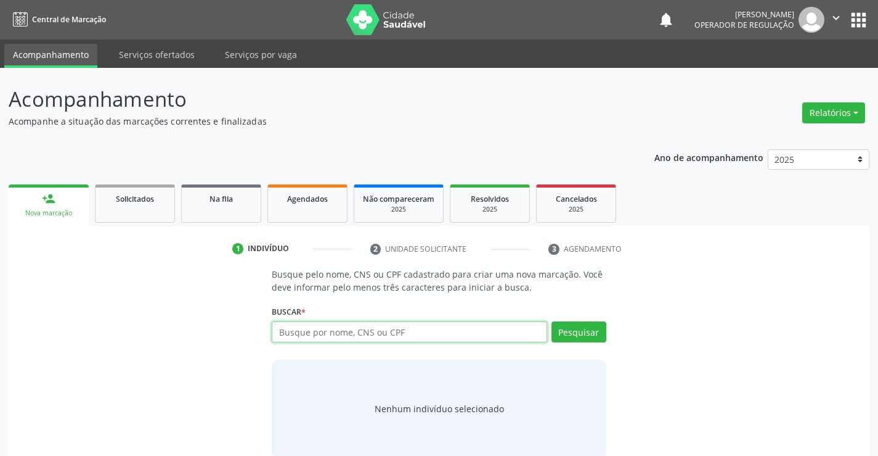
click at [473, 337] on input "text" at bounding box center [409, 331] width 275 height 21
type input "707607209472491"
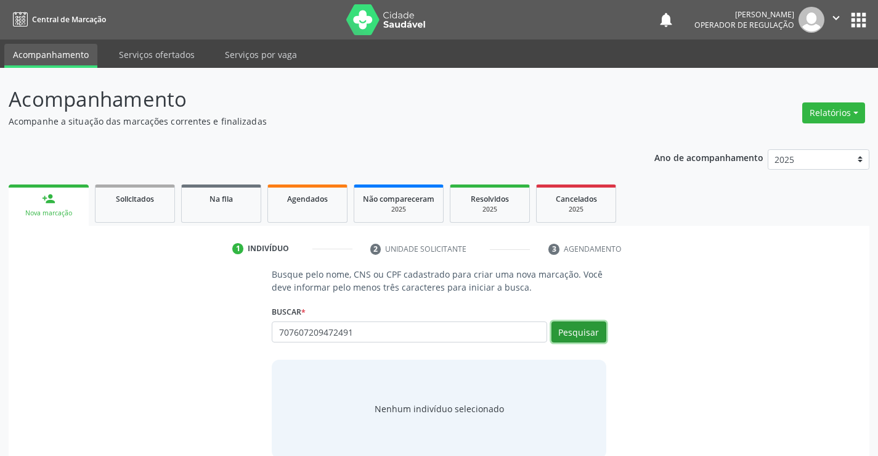
click at [589, 330] on button "Pesquisar" at bounding box center [579, 331] width 55 height 21
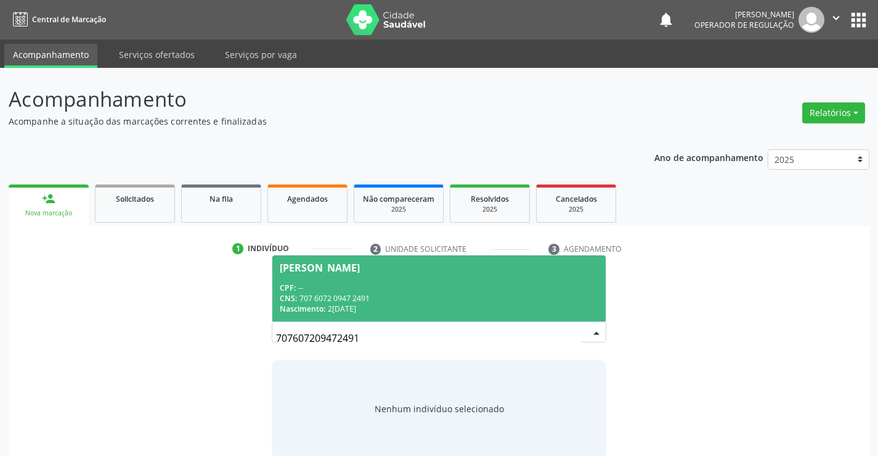
click at [517, 286] on div "CPF: --" at bounding box center [439, 287] width 318 height 10
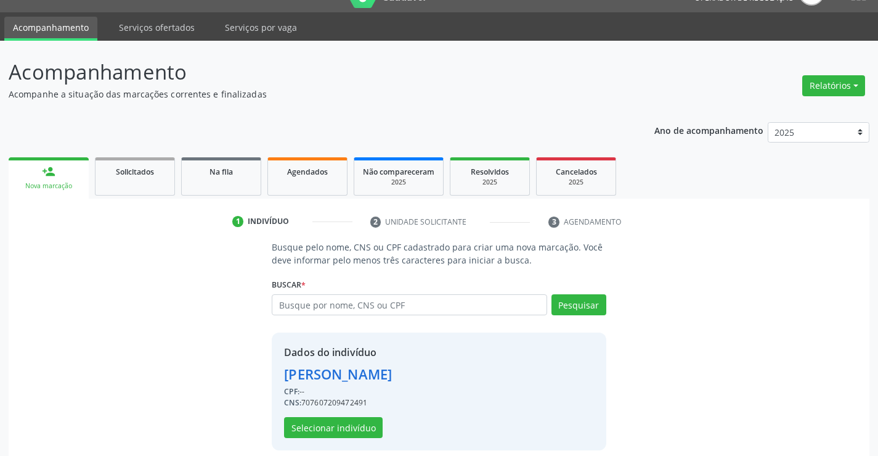
scroll to position [39, 0]
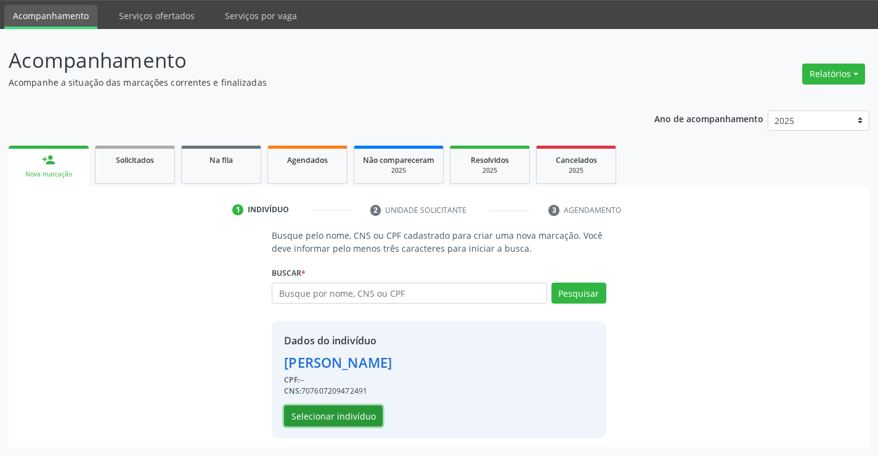
click at [303, 415] on button "Selecionar indivíduo" at bounding box center [333, 415] width 99 height 21
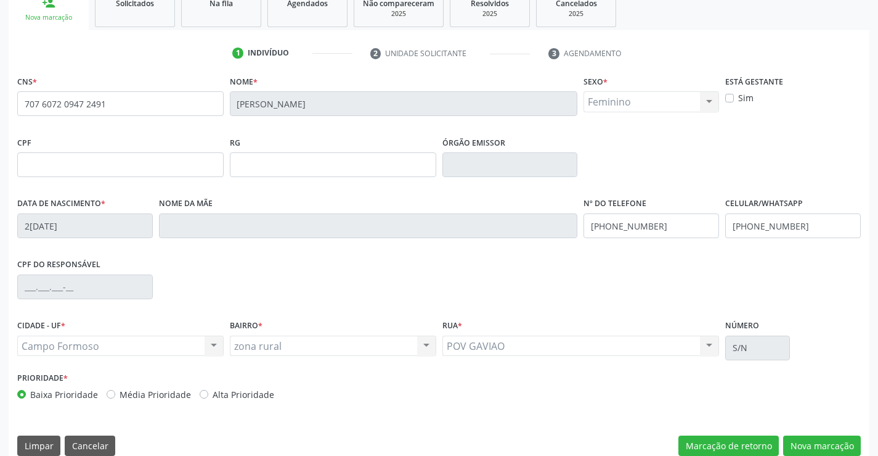
scroll to position [213, 0]
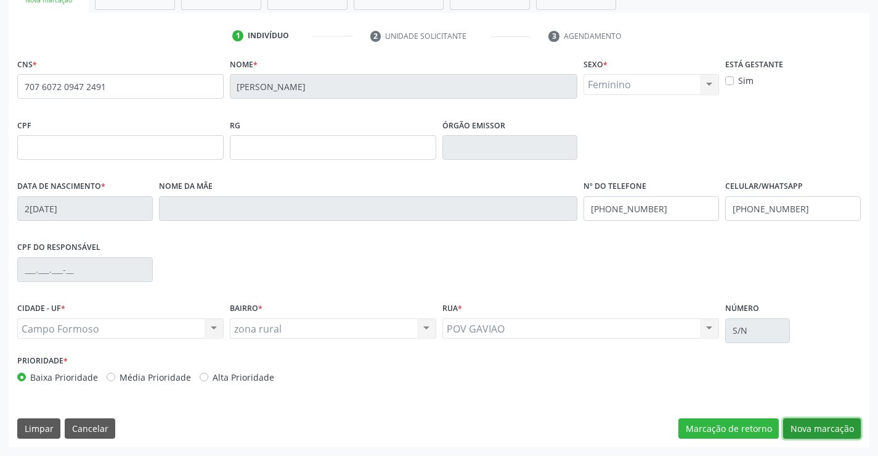
click at [793, 419] on button "Nova marcação" at bounding box center [822, 428] width 78 height 21
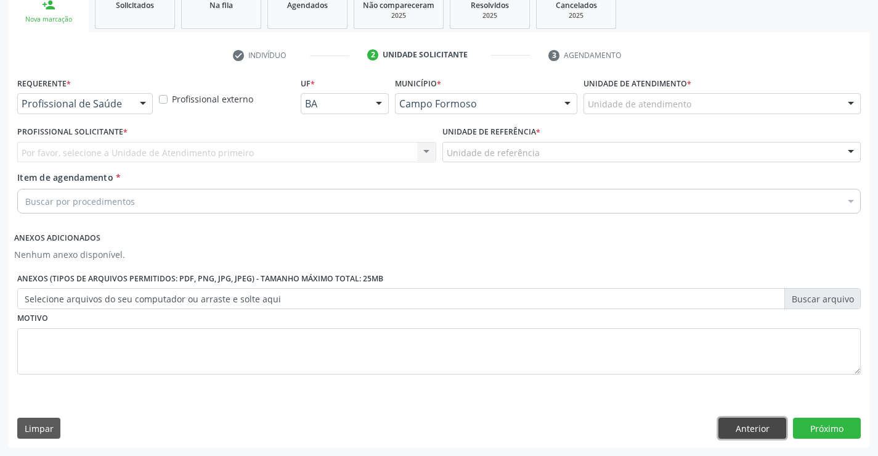
click at [758, 427] on button "Anterior" at bounding box center [753, 427] width 68 height 21
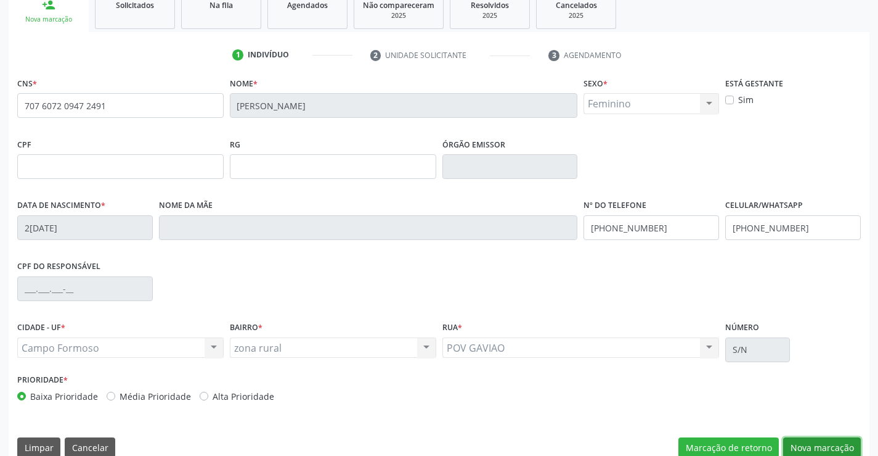
click at [799, 440] on button "Nova marcação" at bounding box center [822, 447] width 78 height 21
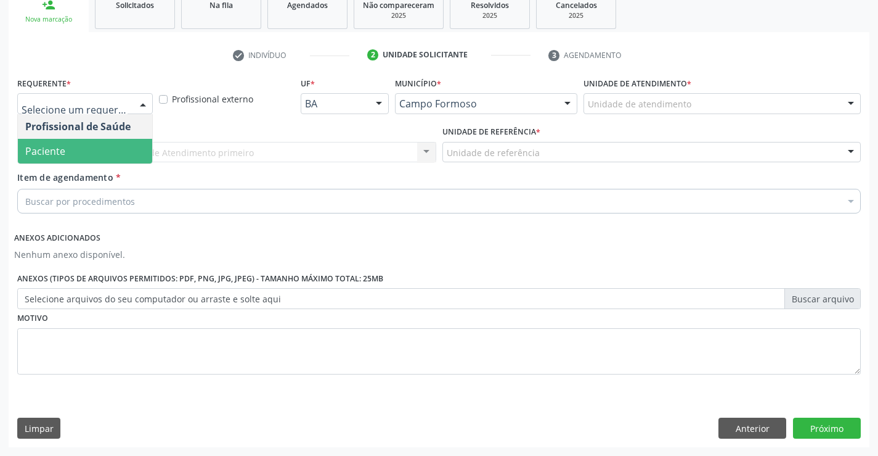
click at [52, 149] on span "Paciente" at bounding box center [45, 151] width 40 height 14
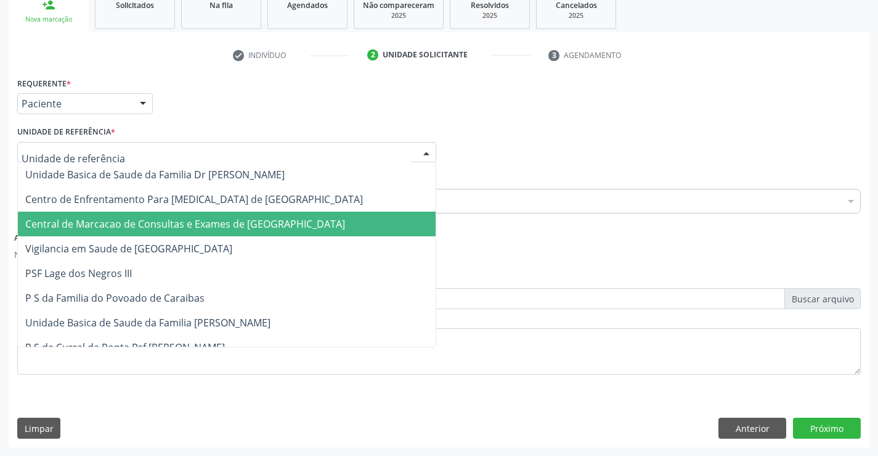
click at [67, 223] on span "Central de Marcacao de Consultas e Exames de [GEOGRAPHIC_DATA]" at bounding box center [185, 224] width 320 height 14
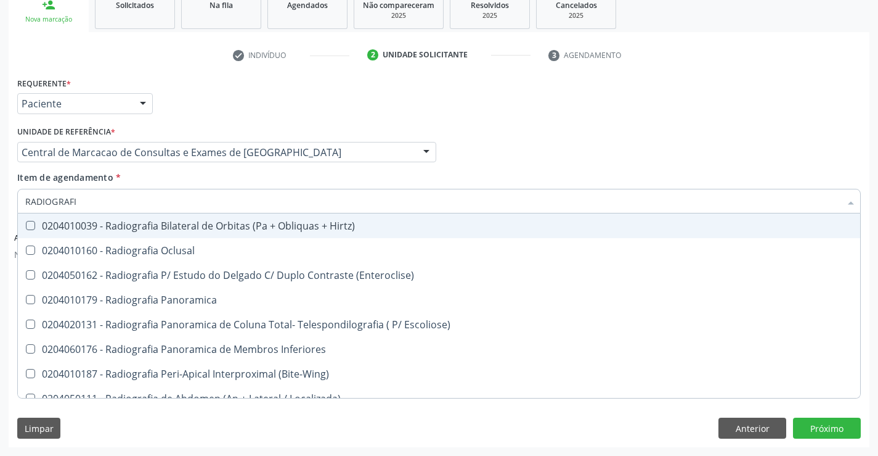
type input "RADIOGRAFIA"
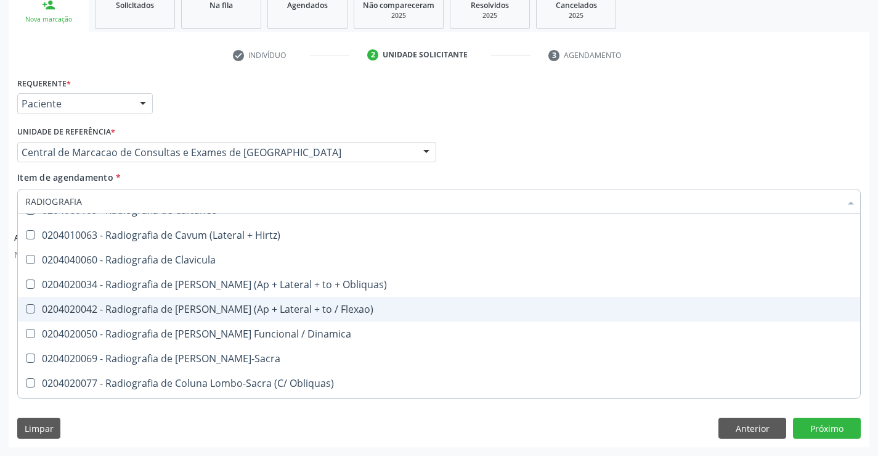
scroll to position [555, 0]
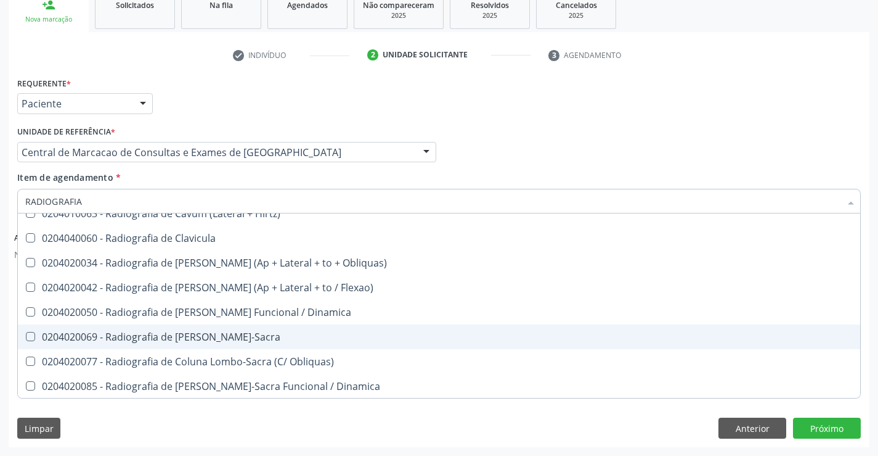
click at [260, 338] on div "0204020069 - Radiografia de [PERSON_NAME]-Sacra" at bounding box center [439, 337] width 828 height 10
checkbox Lombo-Sacra "true"
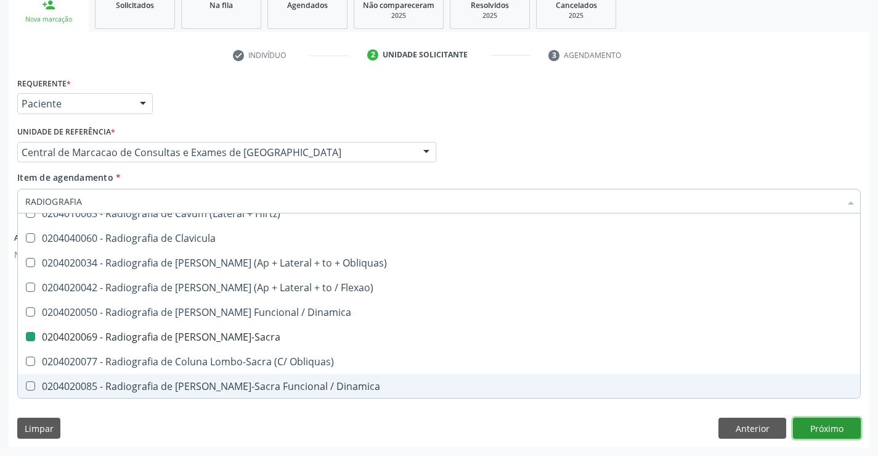
click at [810, 426] on button "Próximo" at bounding box center [827, 427] width 68 height 21
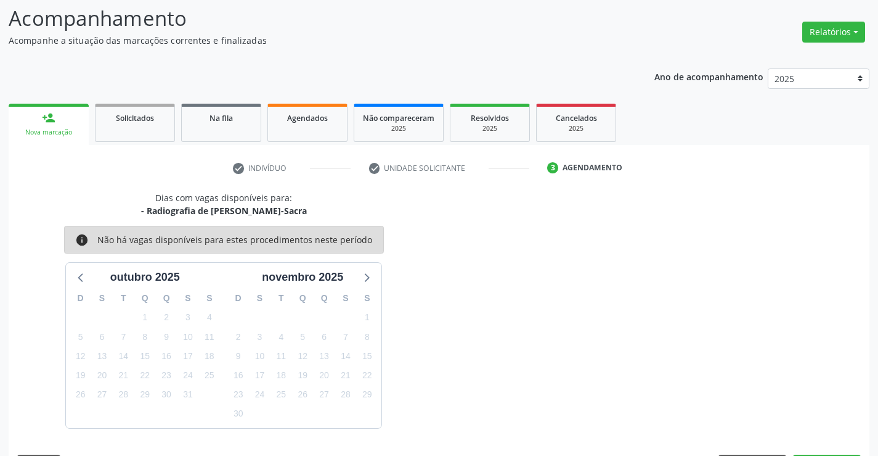
scroll to position [117, 0]
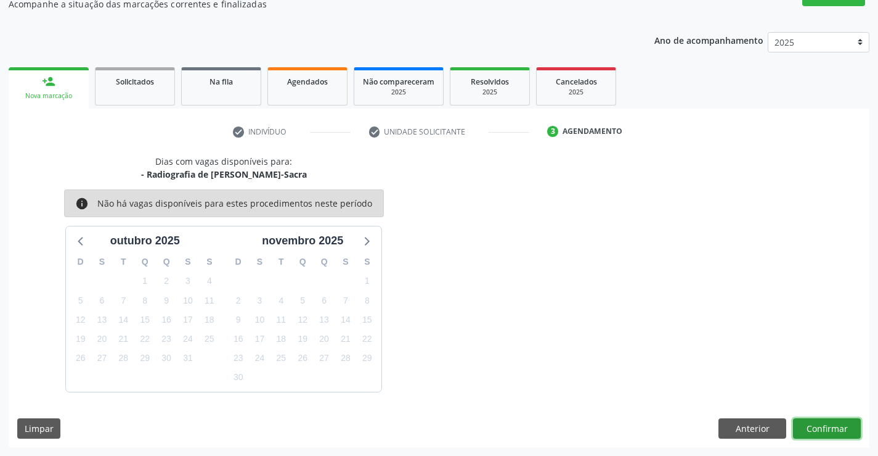
click at [809, 425] on button "Confirmar" at bounding box center [827, 428] width 68 height 21
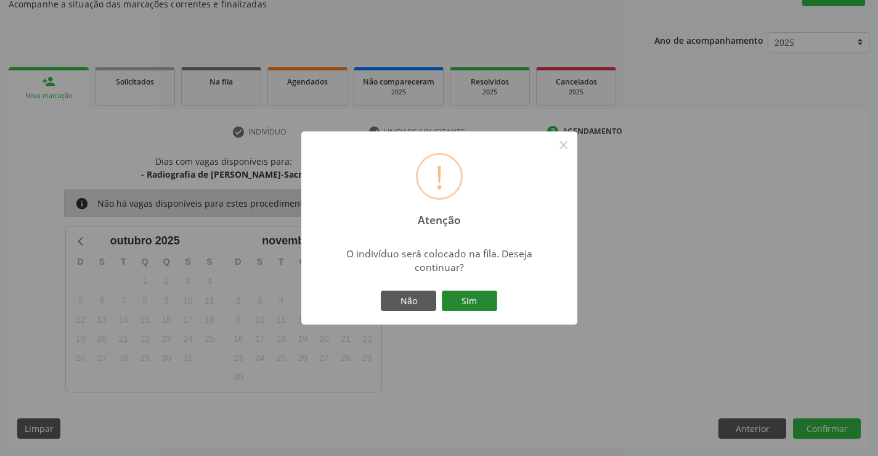
click at [483, 296] on button "Sim" at bounding box center [469, 300] width 55 height 21
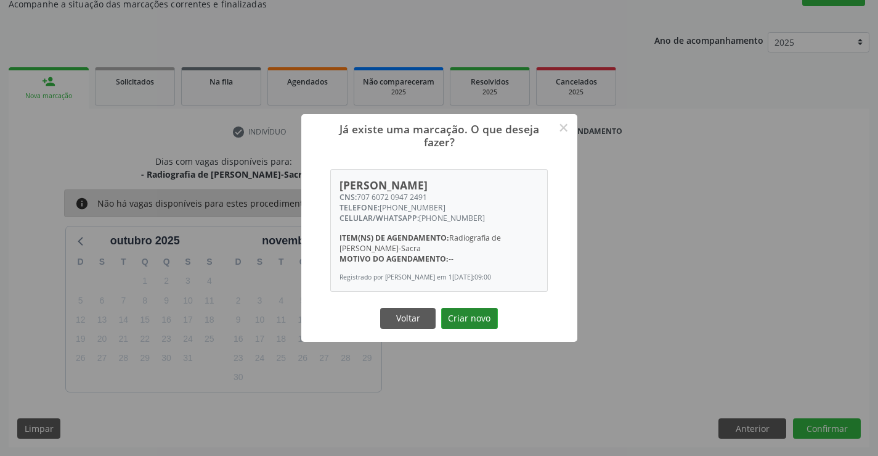
click at [478, 316] on button "Criar novo" at bounding box center [469, 318] width 57 height 21
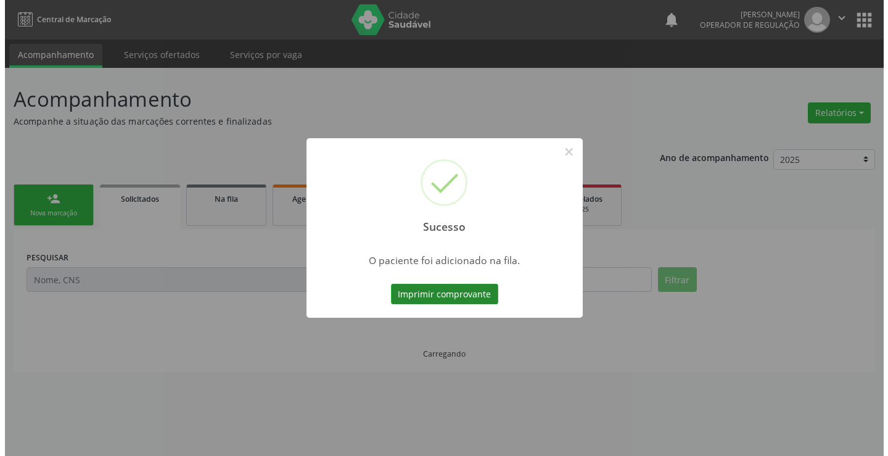
scroll to position [0, 0]
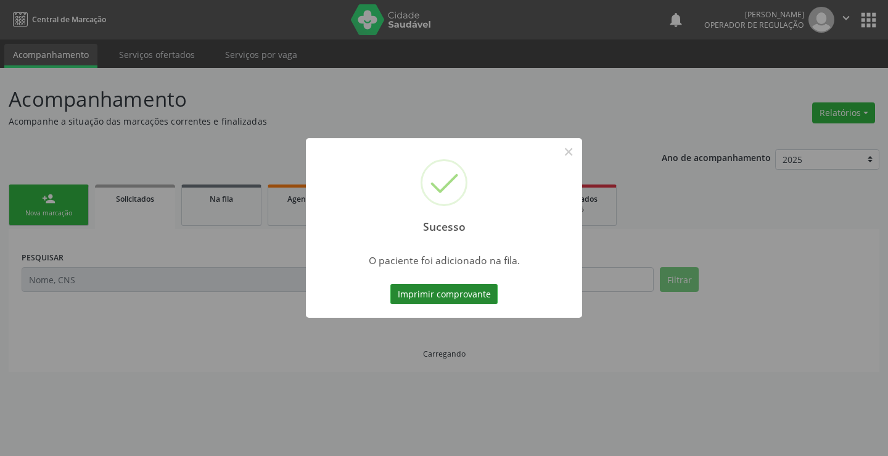
click at [462, 293] on button "Imprimir comprovante" at bounding box center [443, 294] width 107 height 21
